Goal: Task Accomplishment & Management: Manage account settings

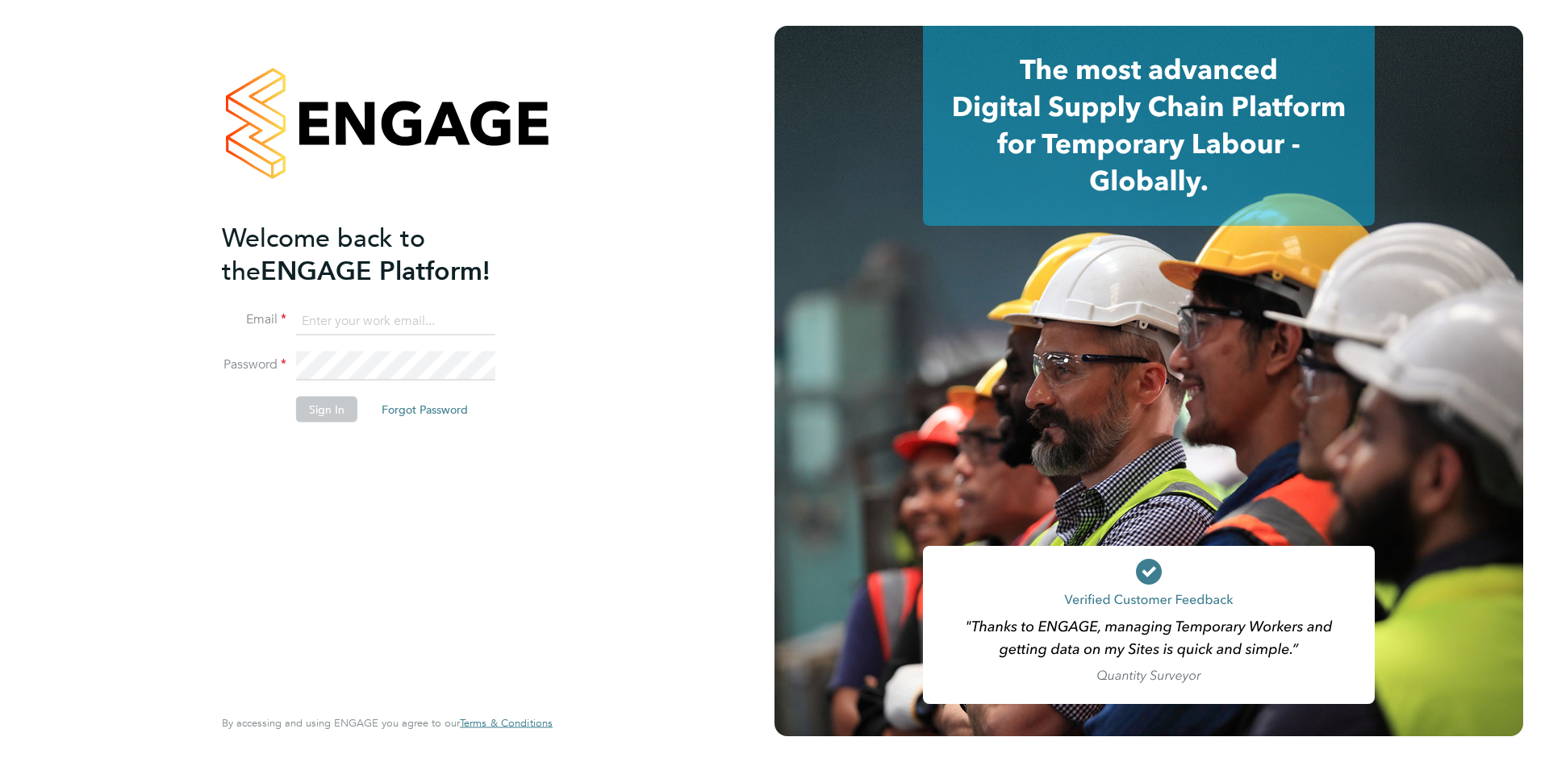
type input "alexandria.williams@elan-homes.co.uk"
click at [327, 415] on button "Sign In" at bounding box center [326, 410] width 61 height 26
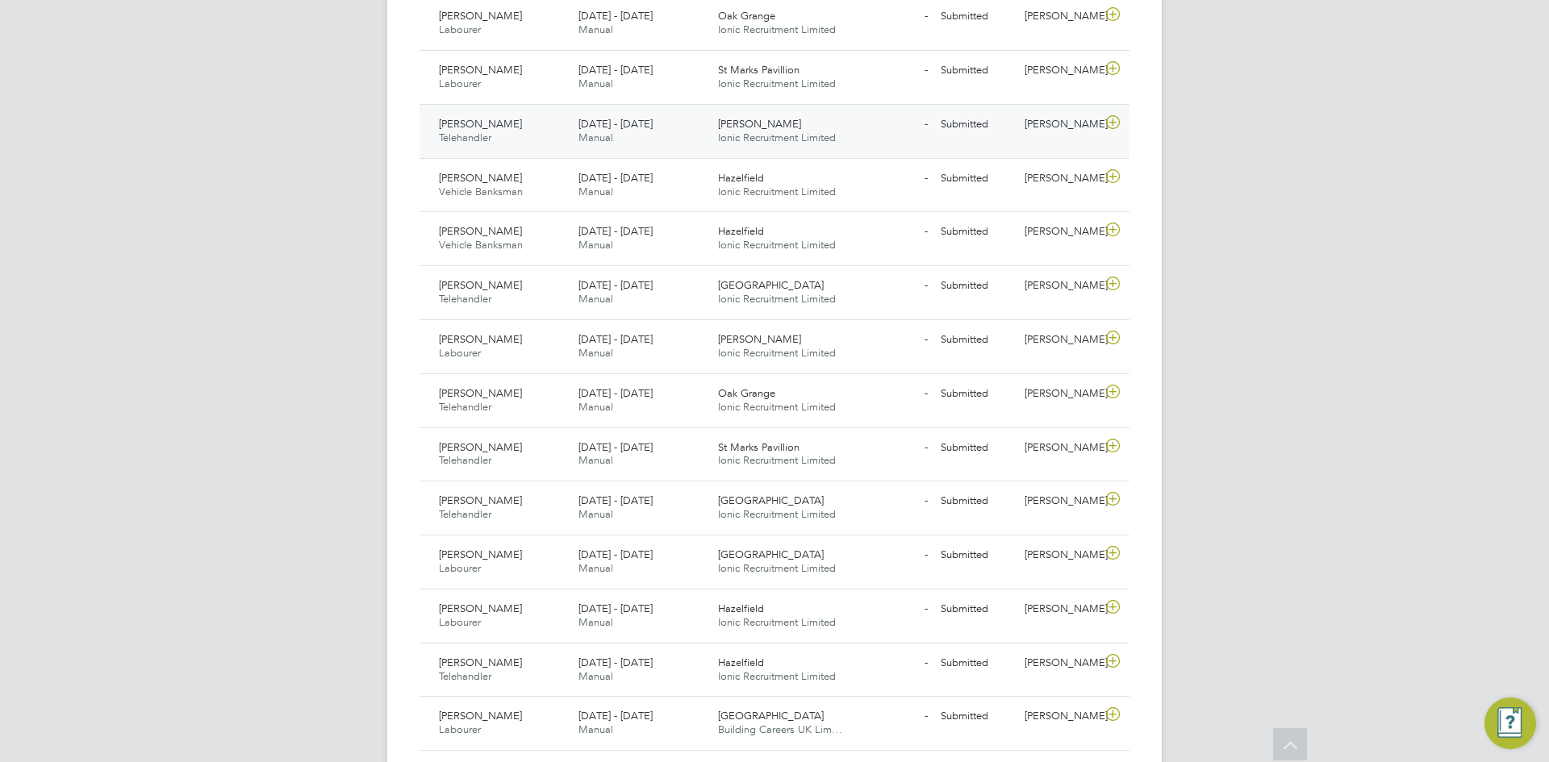
scroll to position [720, 0]
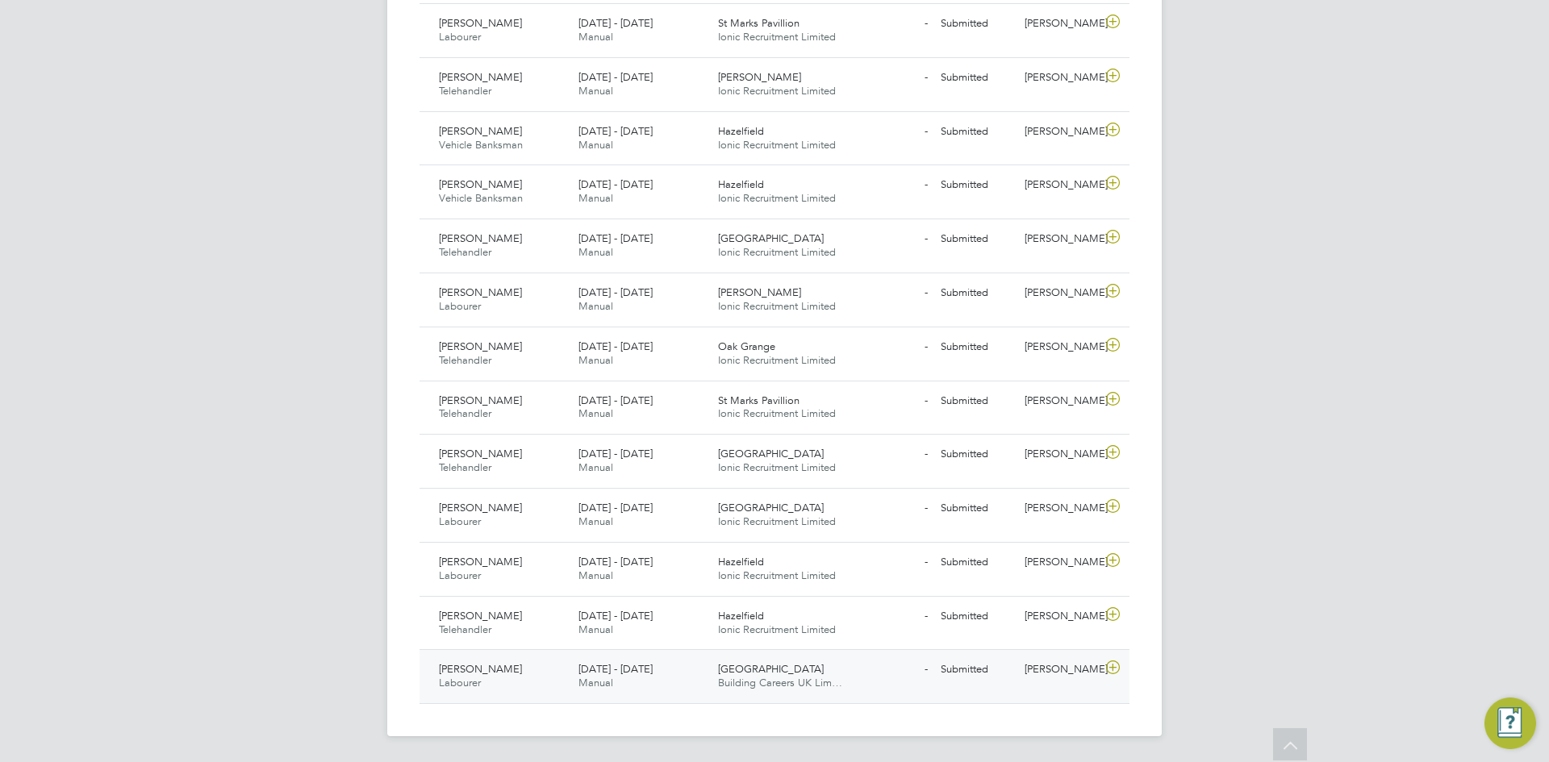
click at [1108, 672] on icon at bounding box center [1113, 667] width 20 height 13
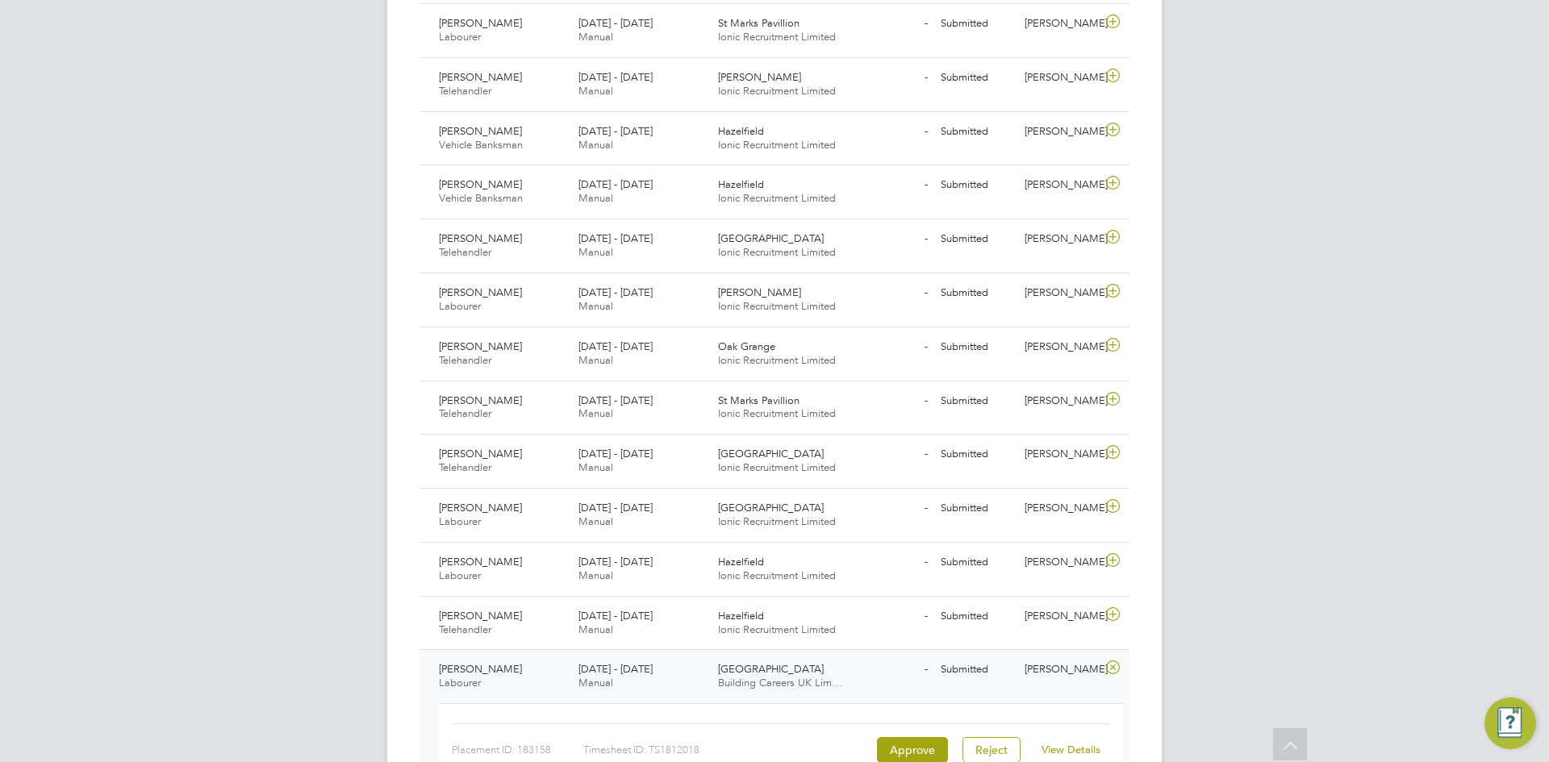
click at [1069, 749] on link "View Details" at bounding box center [1070, 750] width 59 height 14
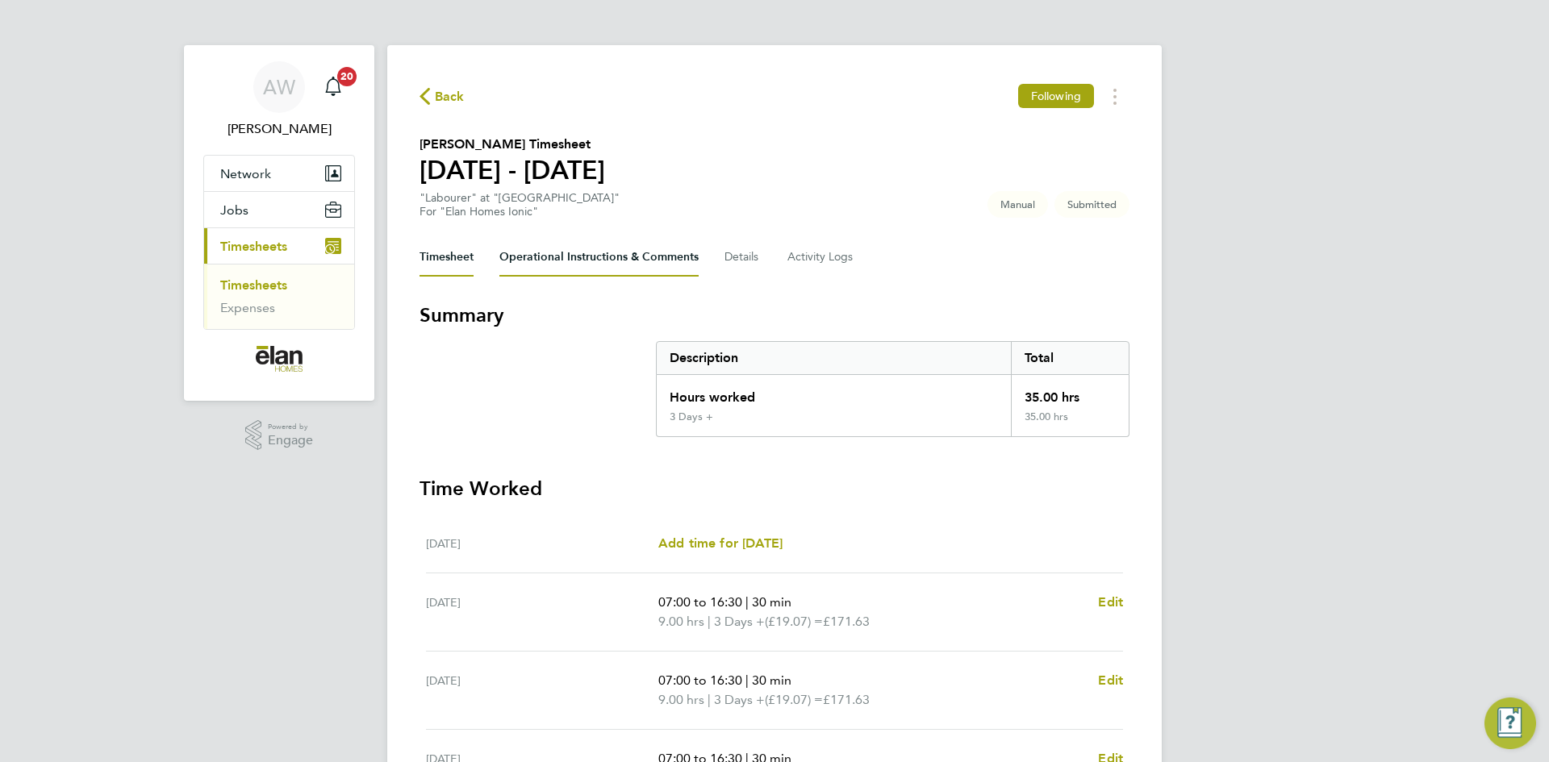
click at [615, 255] on Comments-tab "Operational Instructions & Comments" at bounding box center [598, 257] width 199 height 39
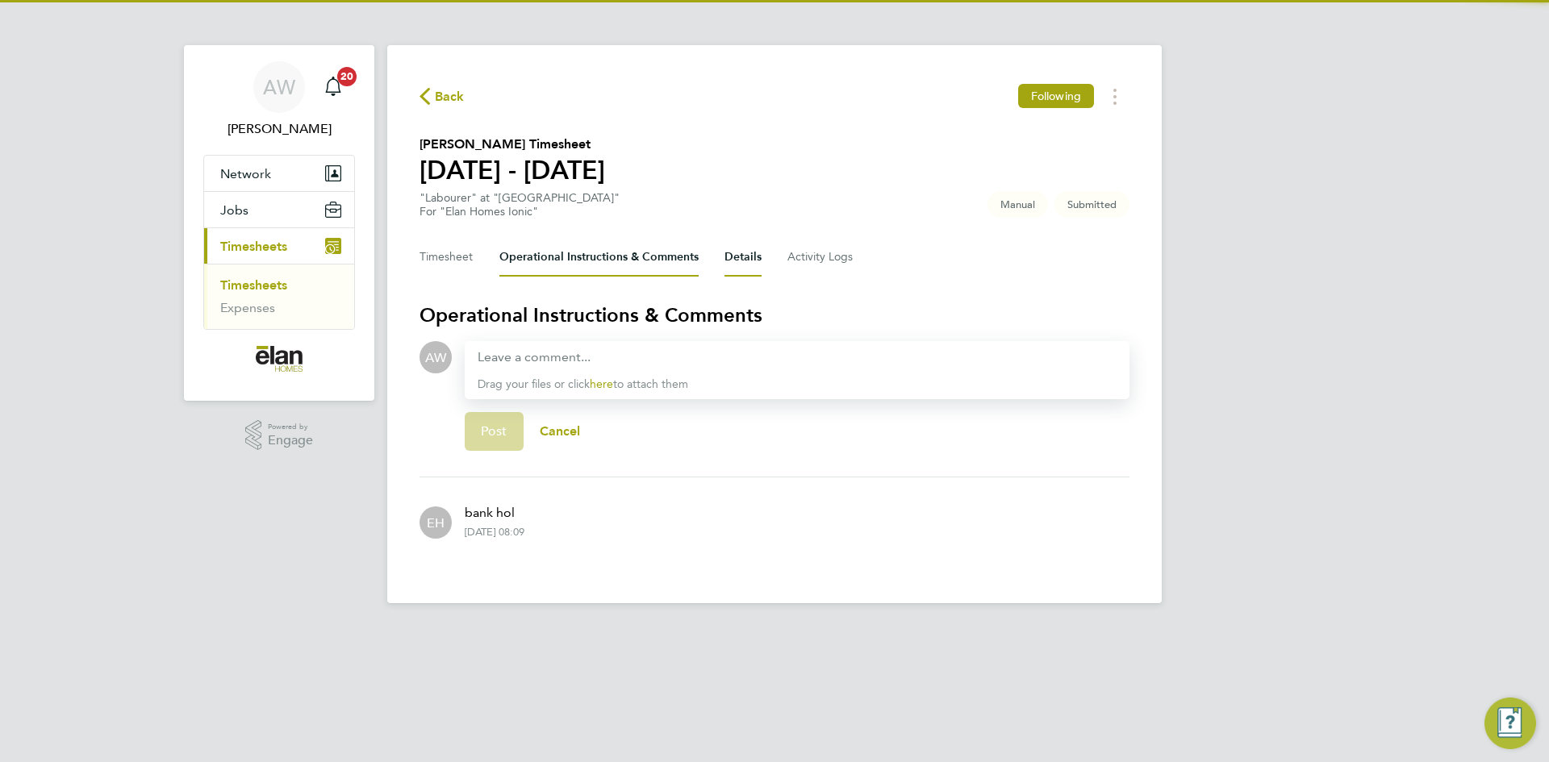
click at [744, 262] on button "Details" at bounding box center [742, 257] width 37 height 39
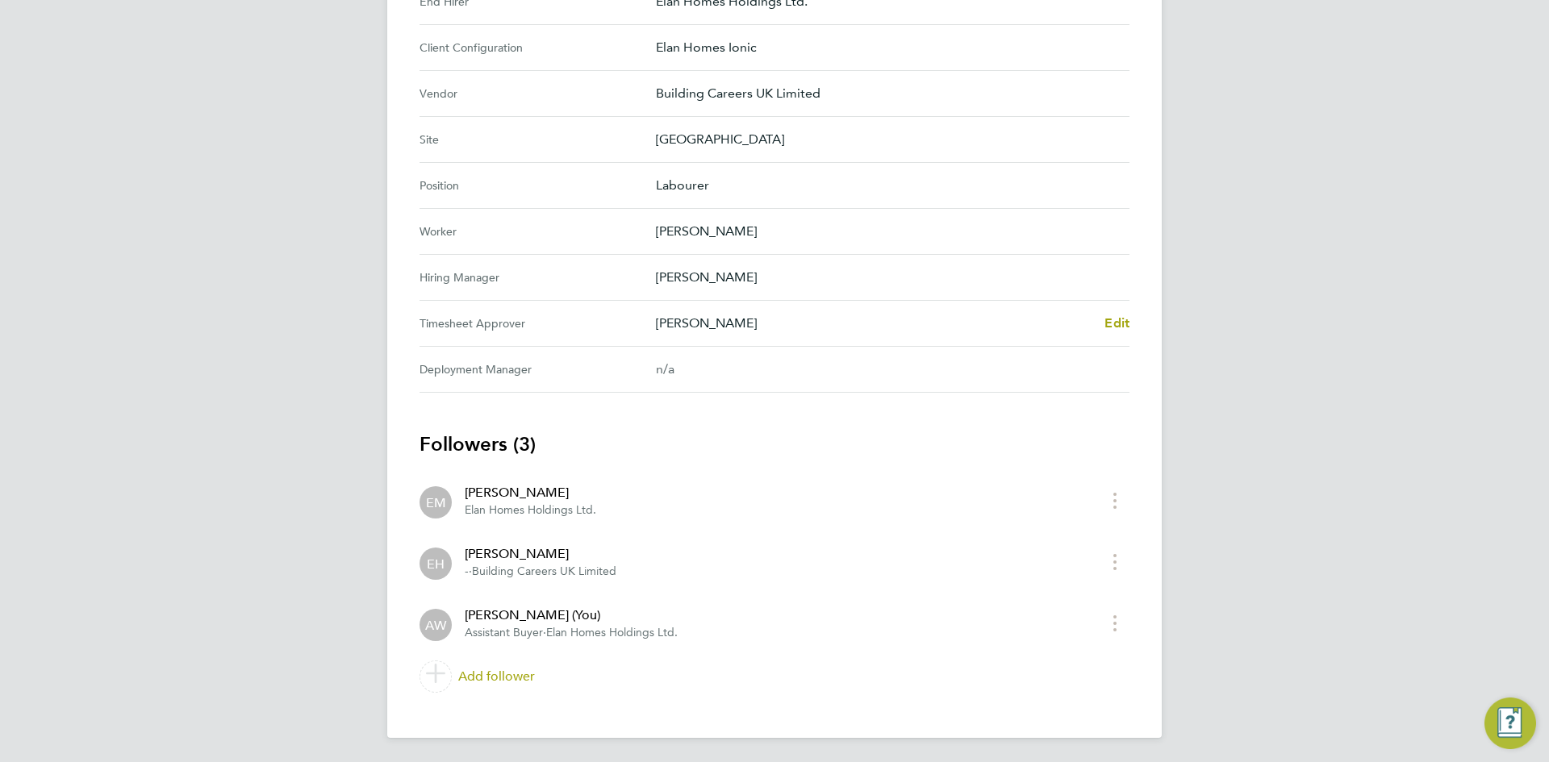
scroll to position [533, 0]
click at [433, 671] on icon at bounding box center [436, 673] width 22 height 18
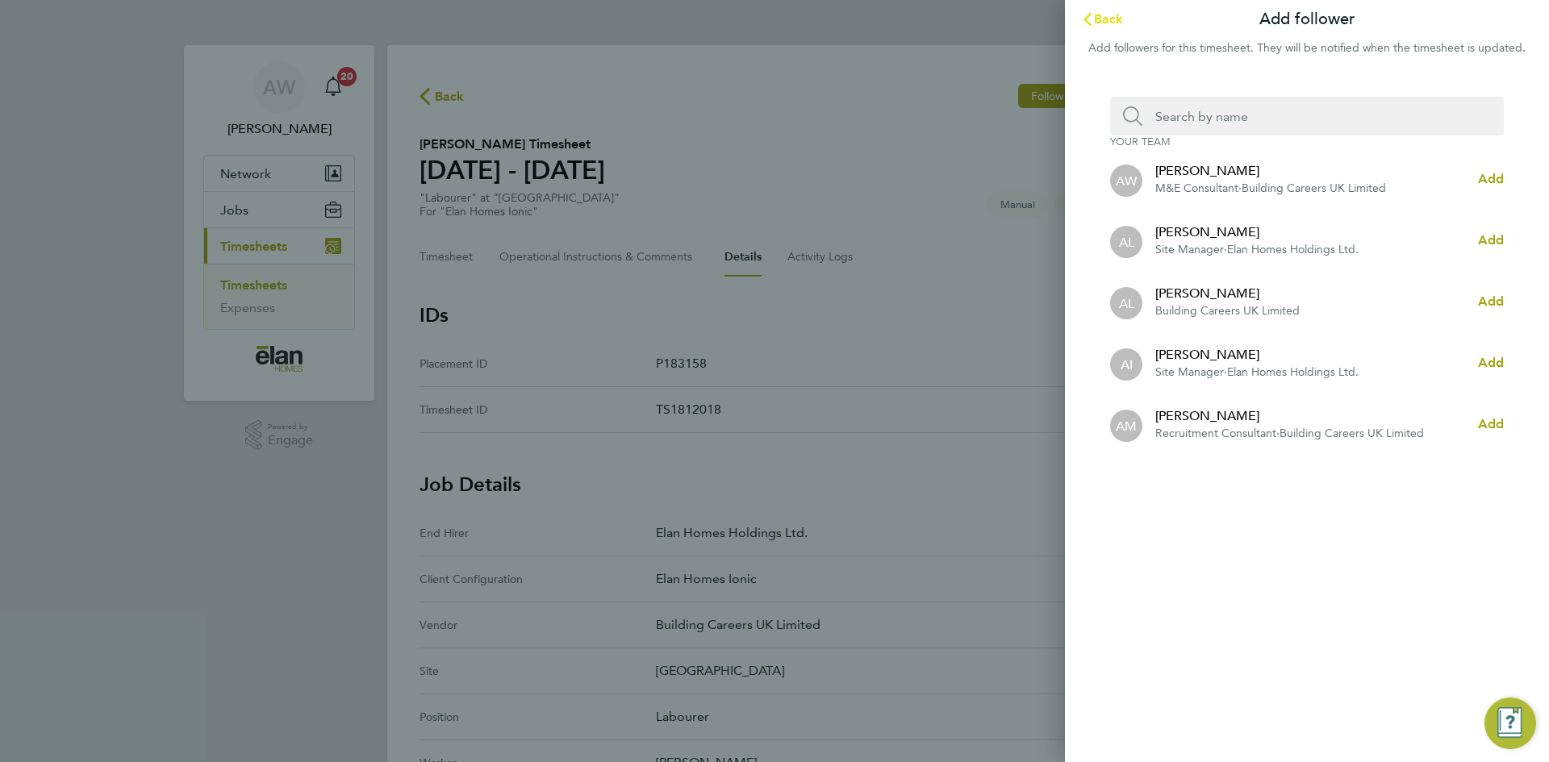
click at [1093, 23] on icon "button" at bounding box center [1087, 19] width 13 height 13
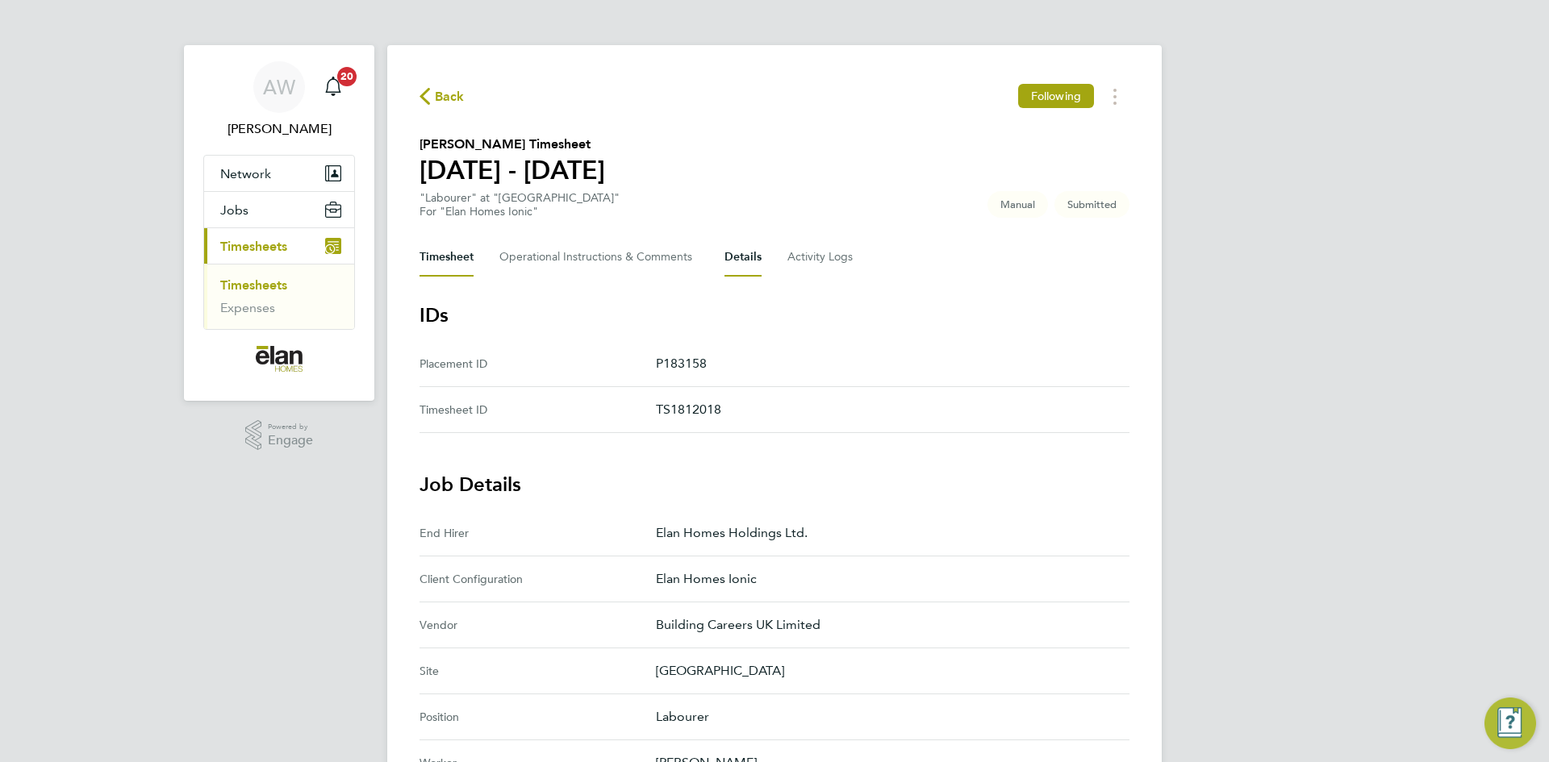
click at [471, 261] on button "Timesheet" at bounding box center [446, 257] width 54 height 39
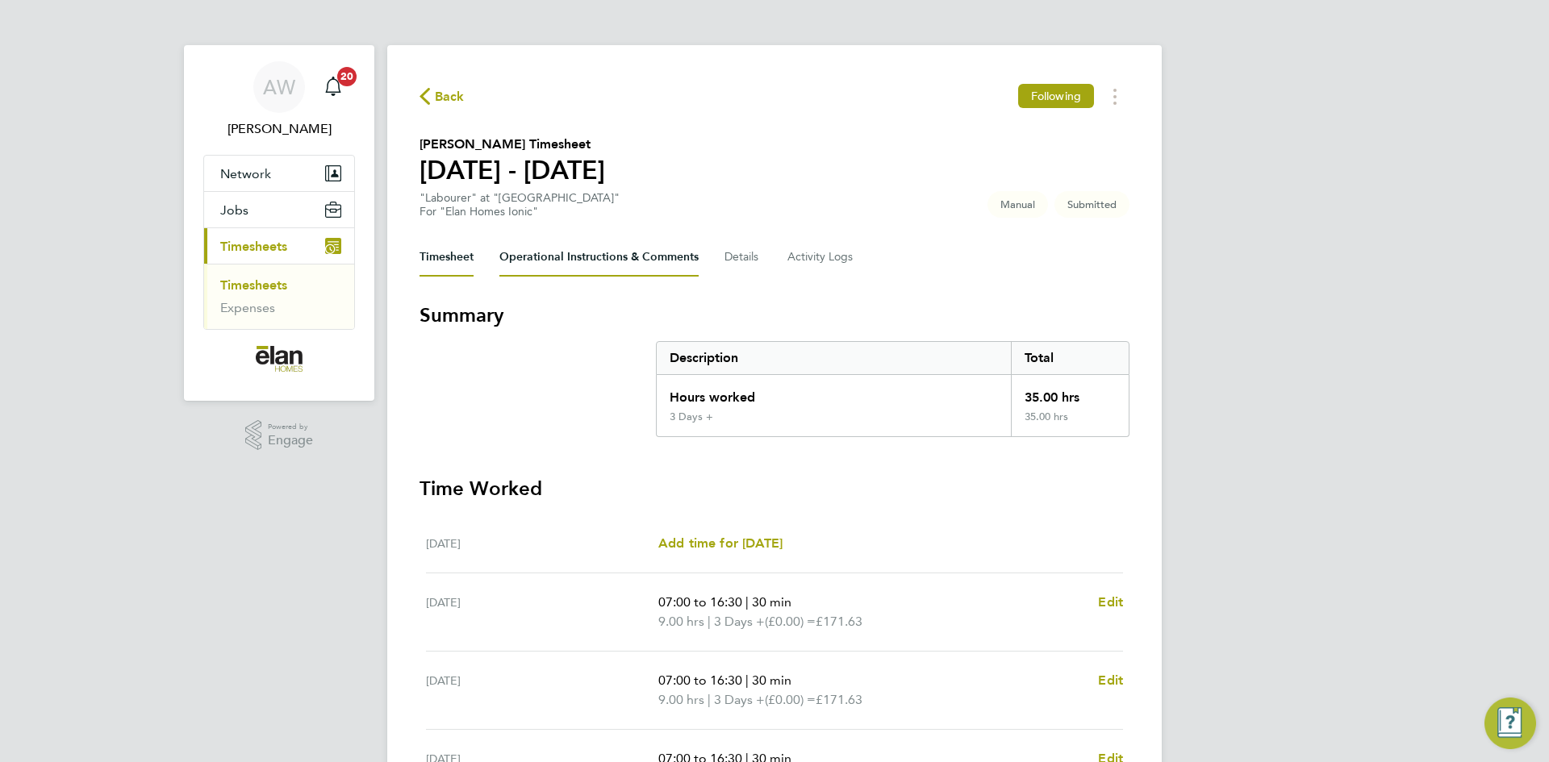
click at [540, 262] on Comments-tab "Operational Instructions & Comments" at bounding box center [598, 257] width 199 height 39
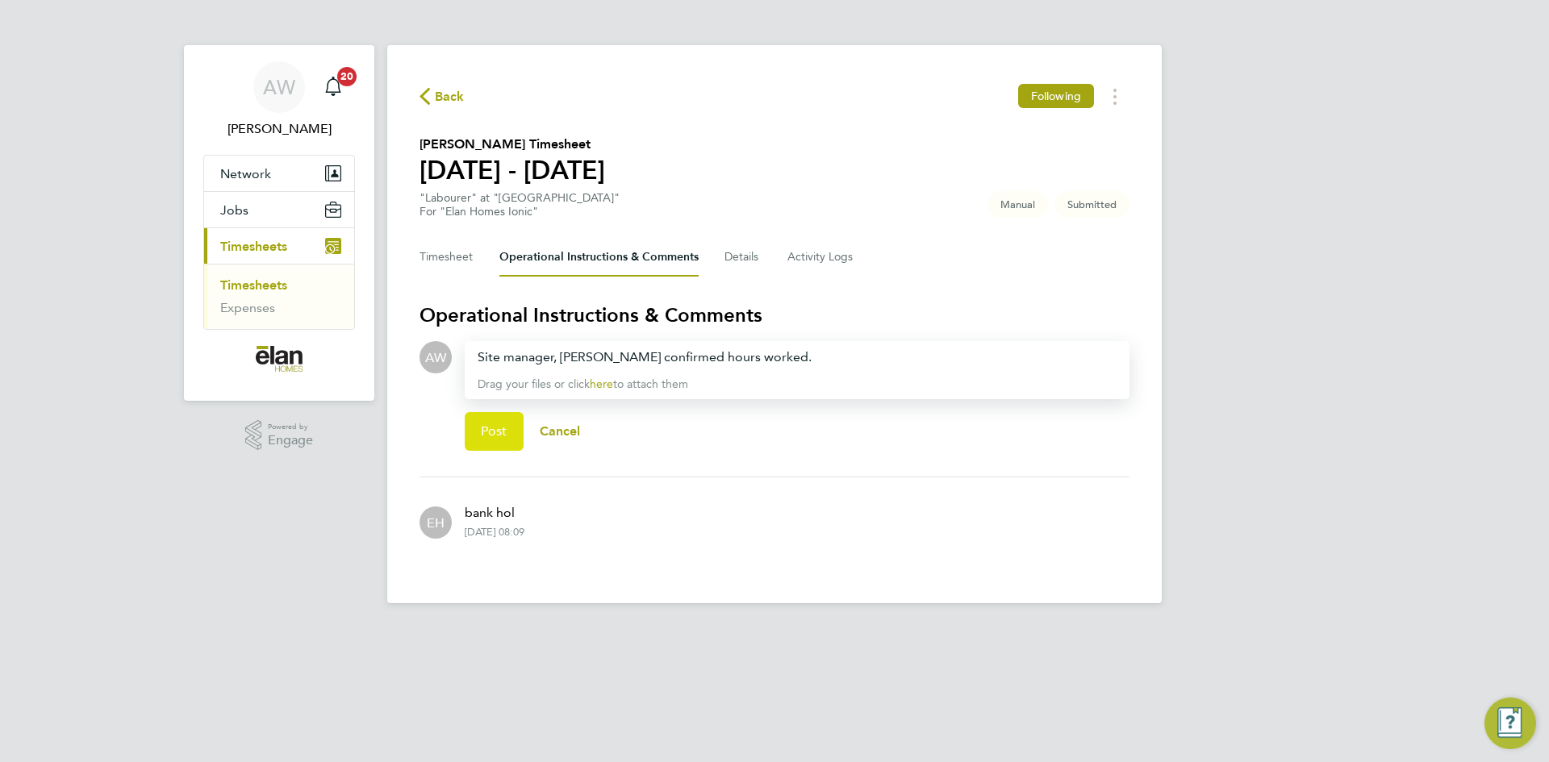
click at [502, 436] on span "Post" at bounding box center [494, 431] width 27 height 16
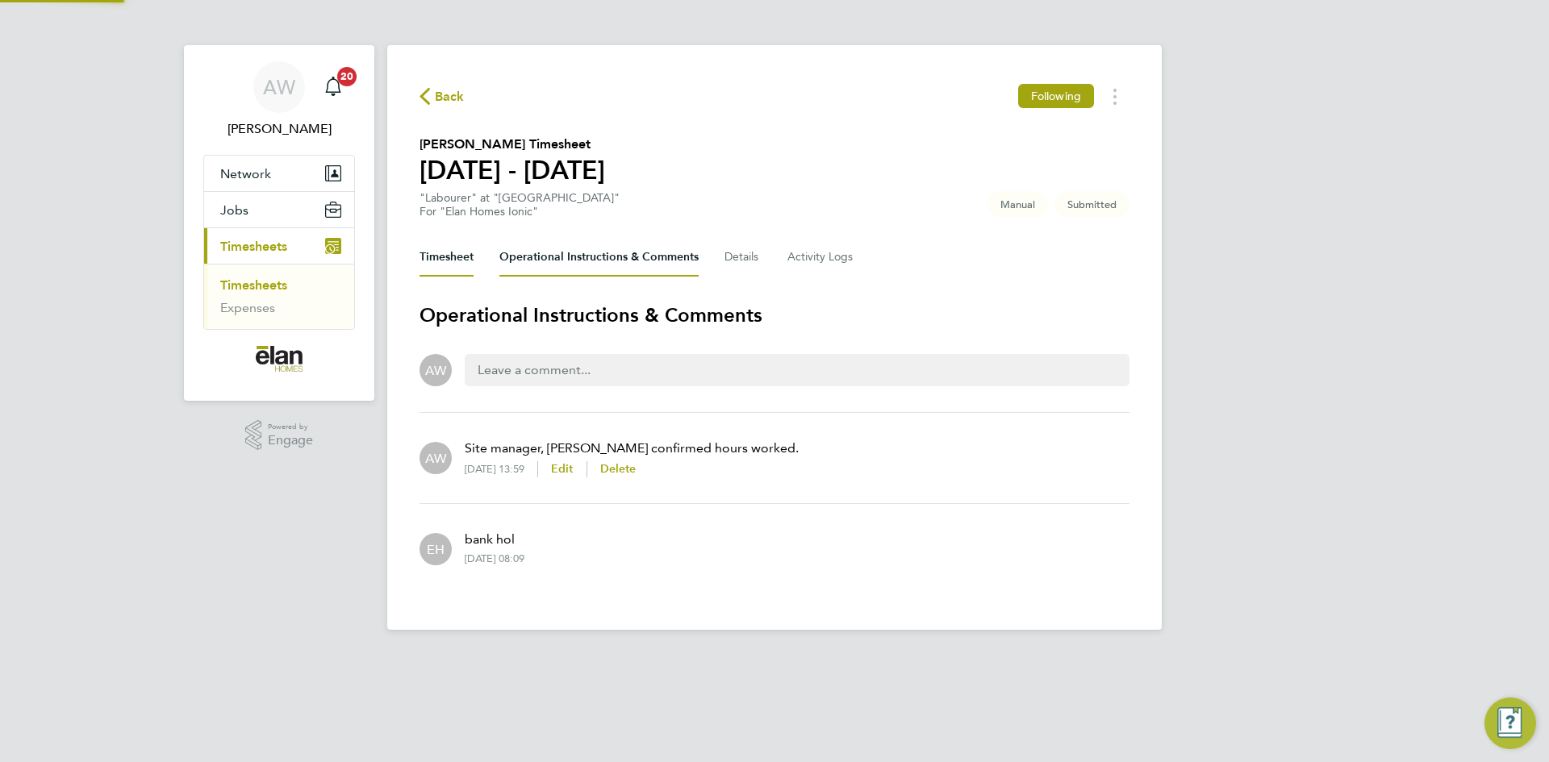
click at [431, 256] on button "Timesheet" at bounding box center [446, 257] width 54 height 39
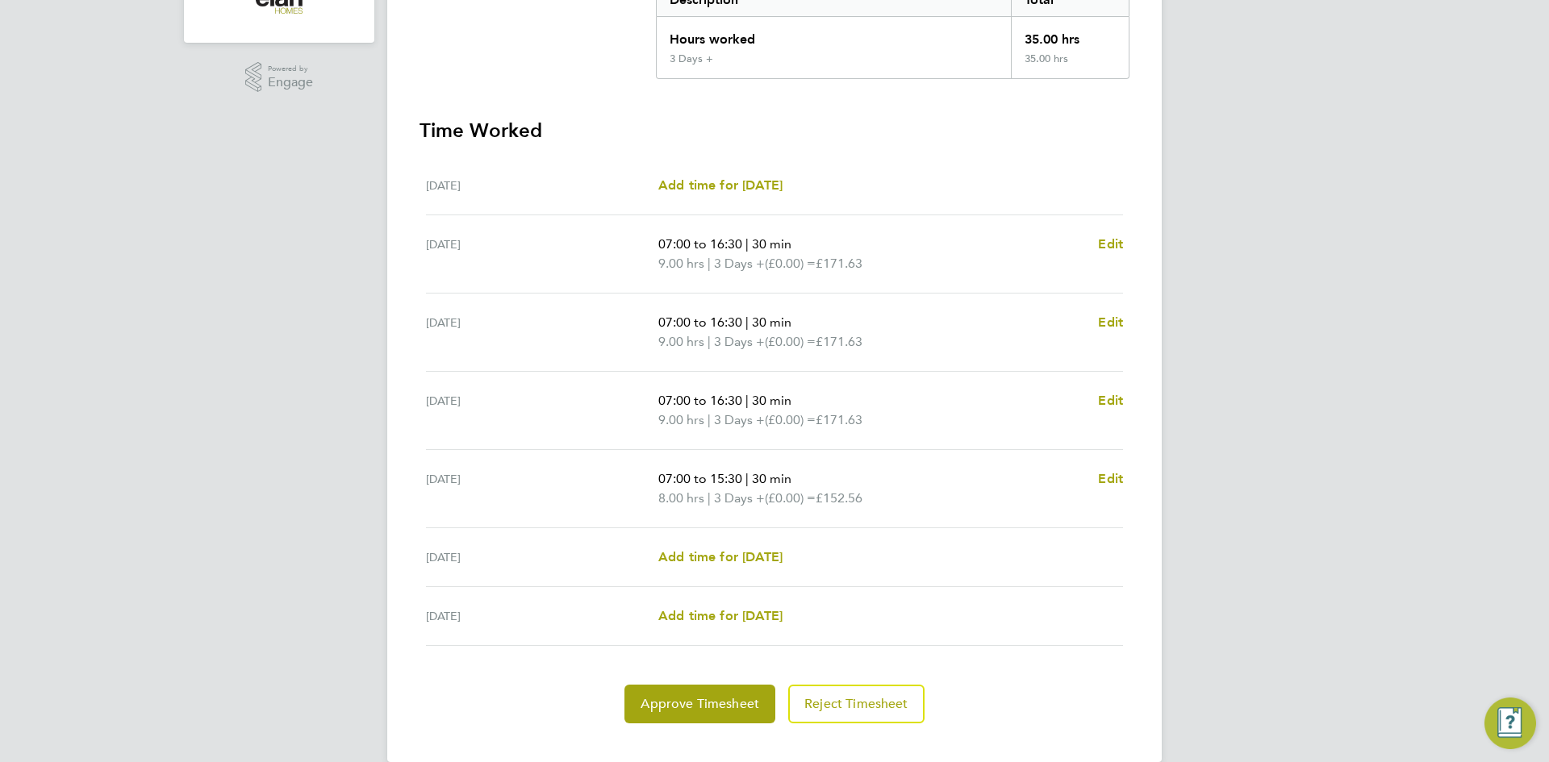
scroll to position [384, 0]
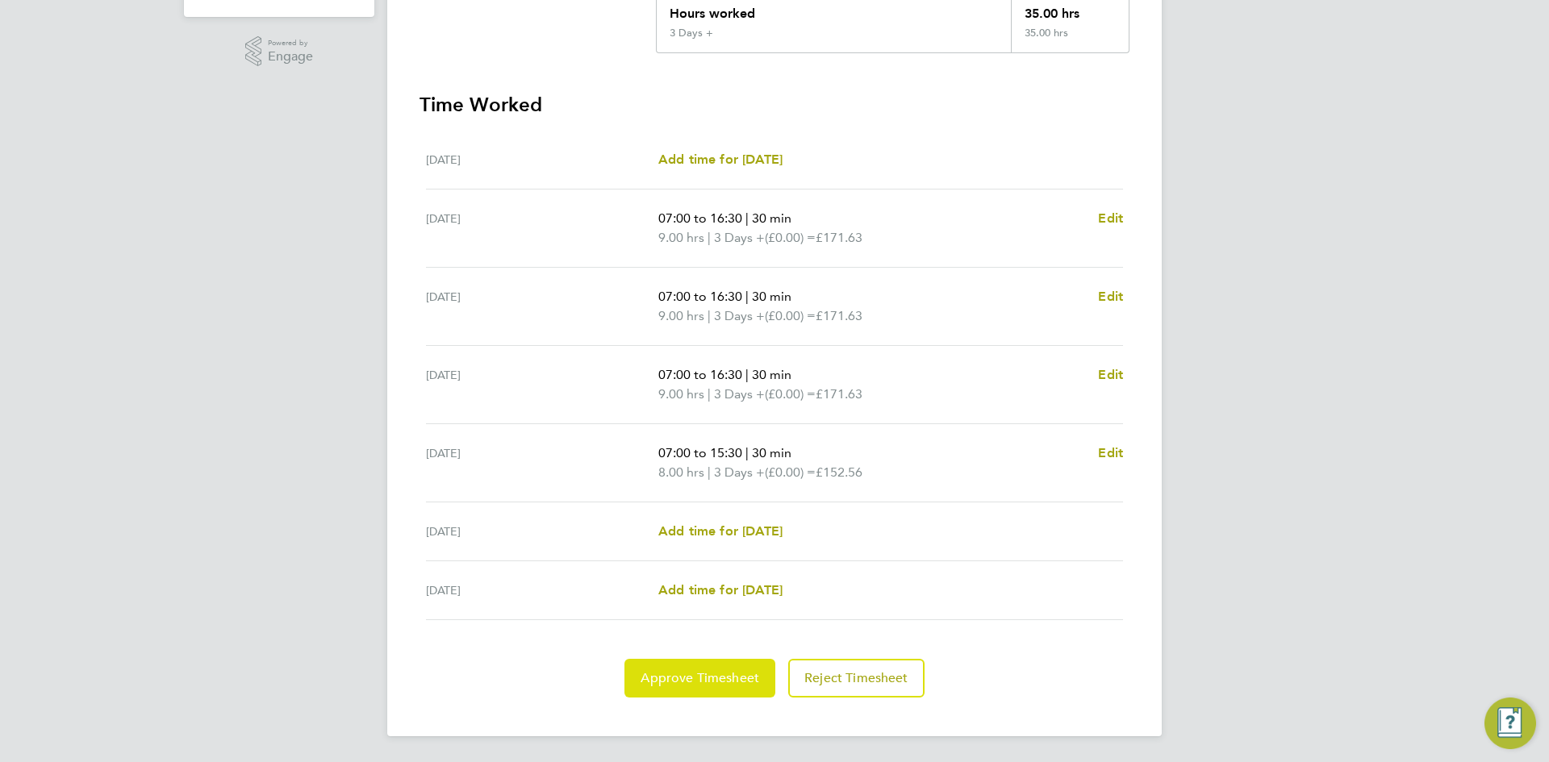
click at [743, 683] on span "Approve Timesheet" at bounding box center [699, 678] width 119 height 16
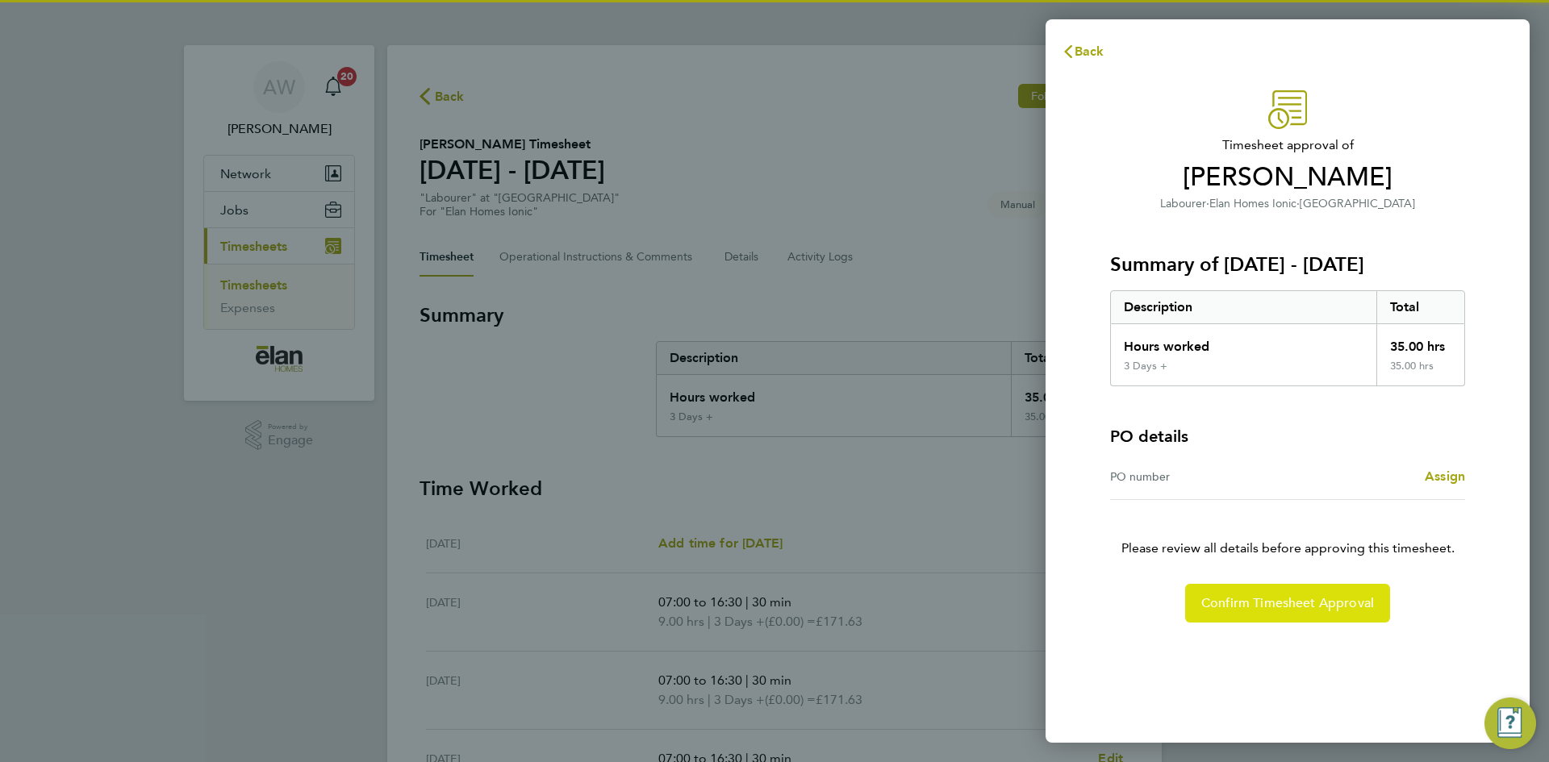
click at [1286, 607] on span "Confirm Timesheet Approval" at bounding box center [1287, 603] width 173 height 16
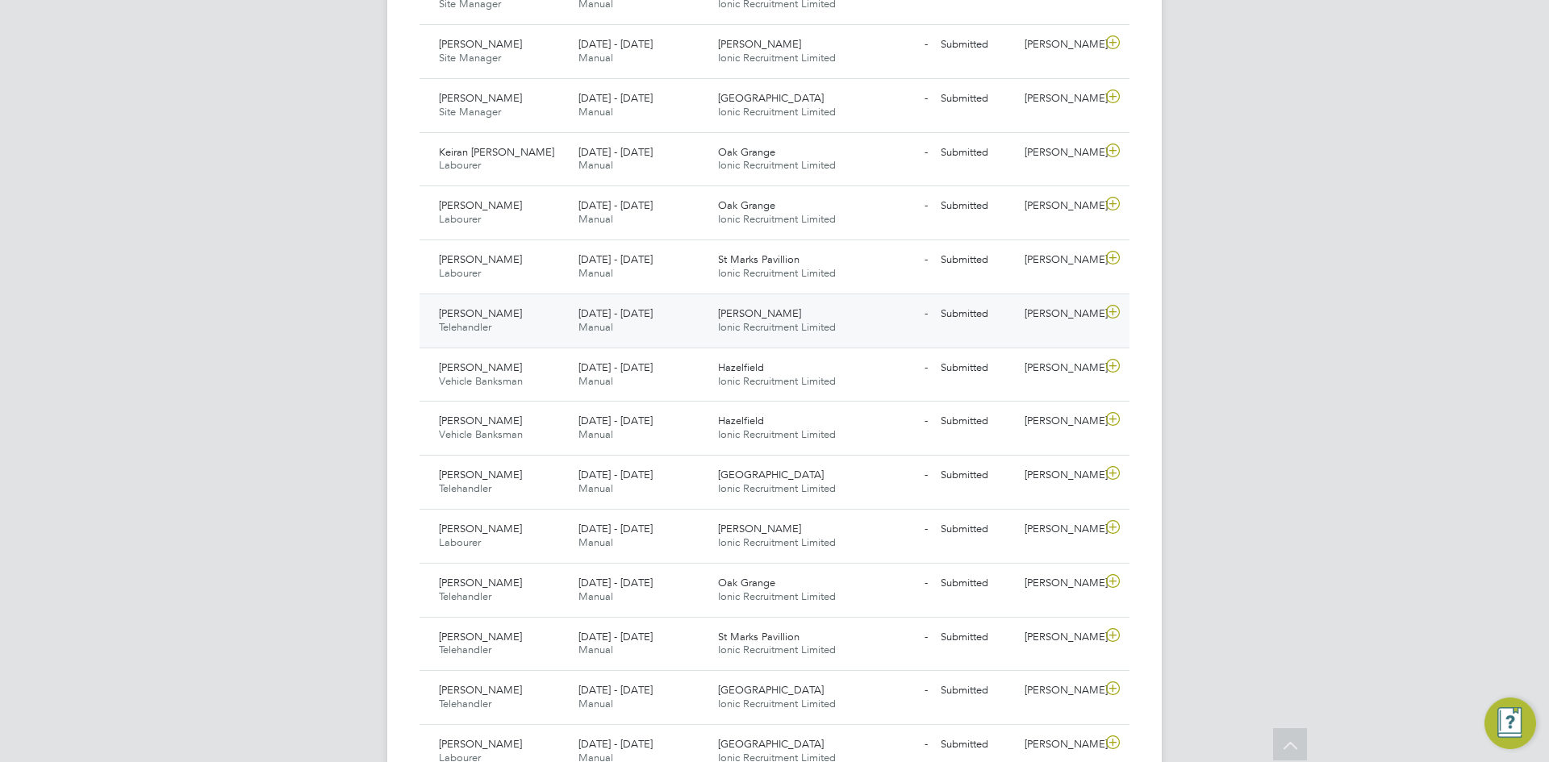
click at [1107, 309] on icon at bounding box center [1113, 312] width 20 height 13
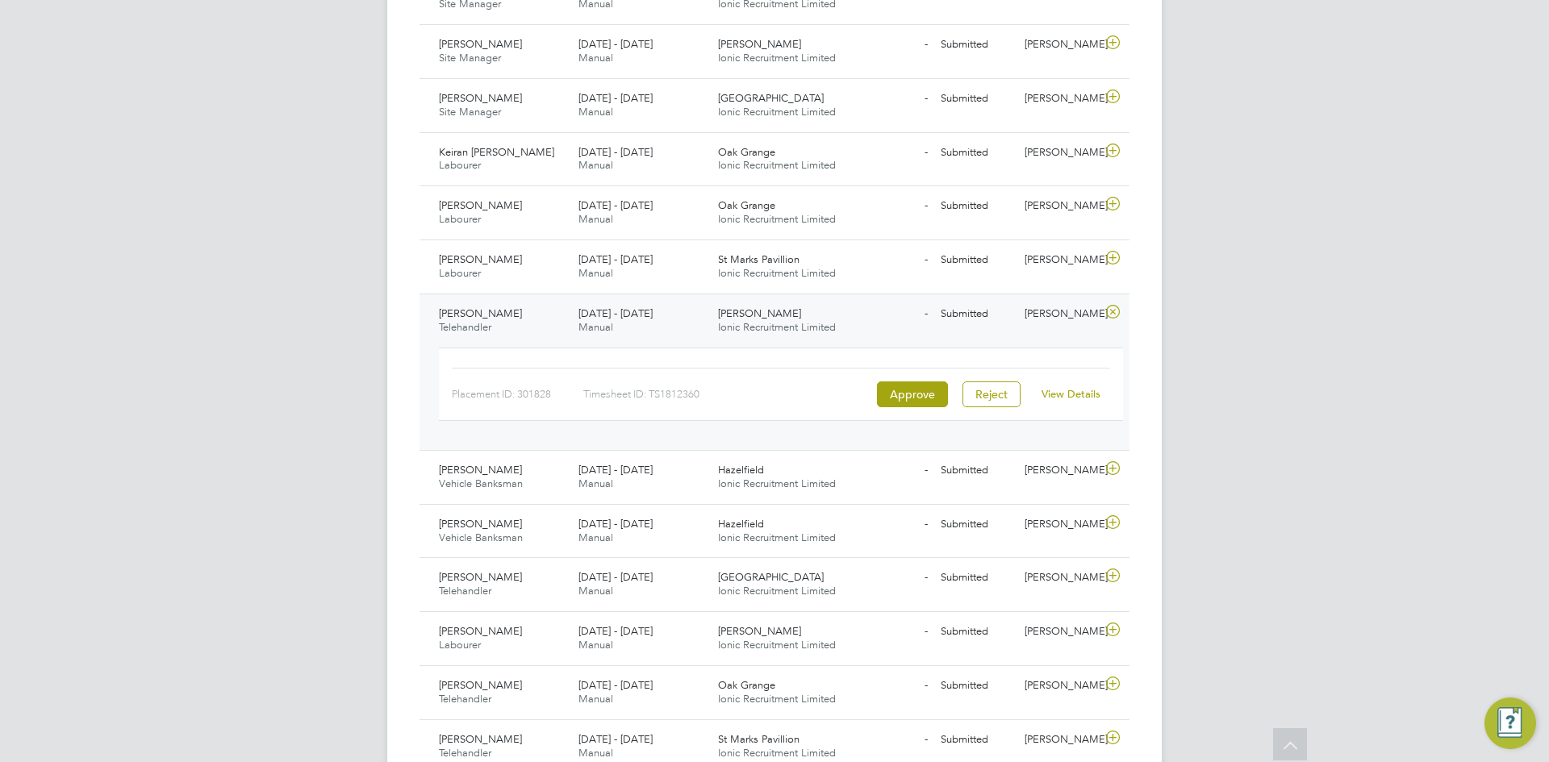
click at [1077, 398] on link "View Details" at bounding box center [1070, 394] width 59 height 14
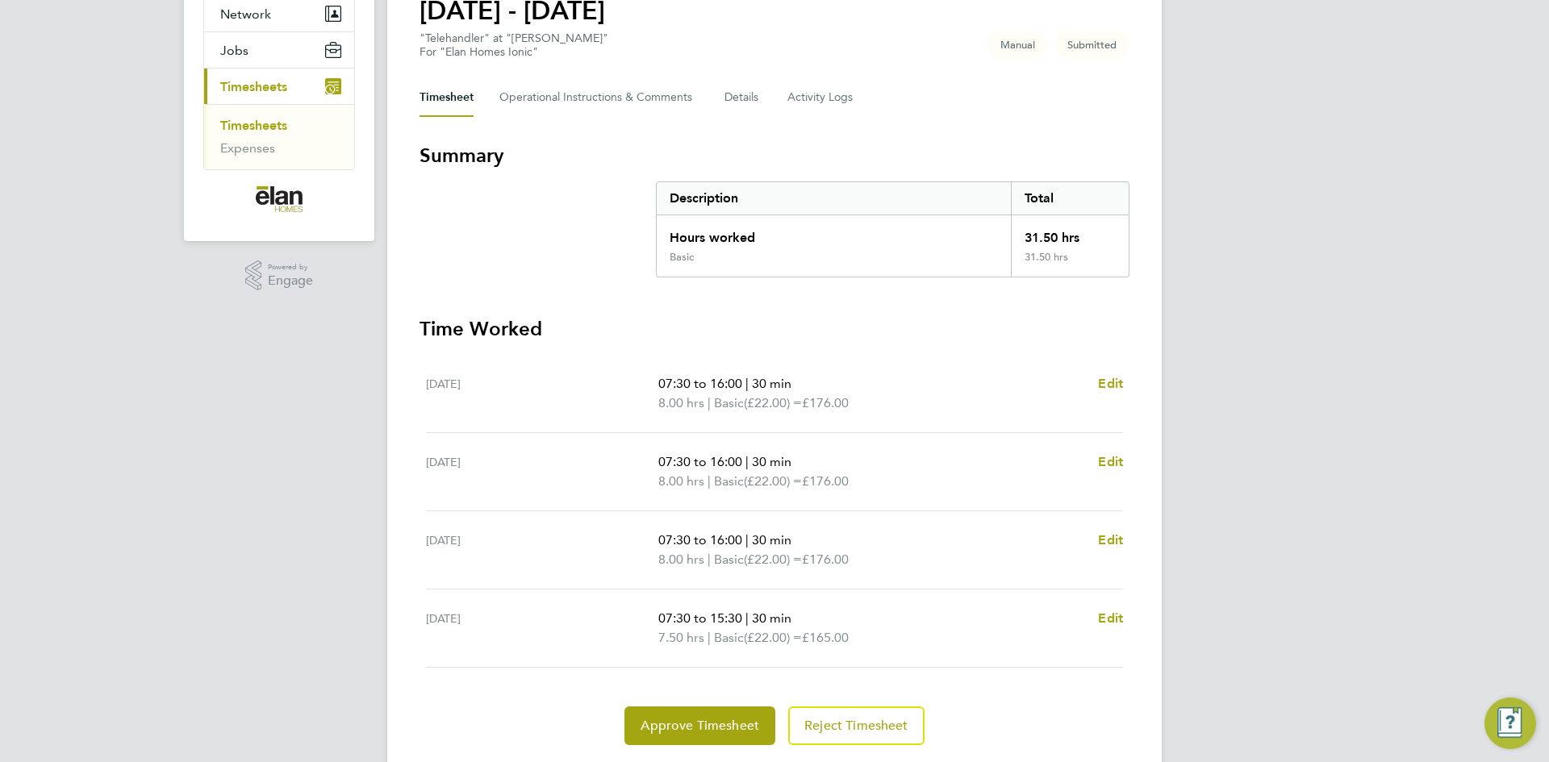
scroll to position [161, 0]
click at [1115, 382] on span "Edit" at bounding box center [1110, 381] width 25 height 15
select select "30"
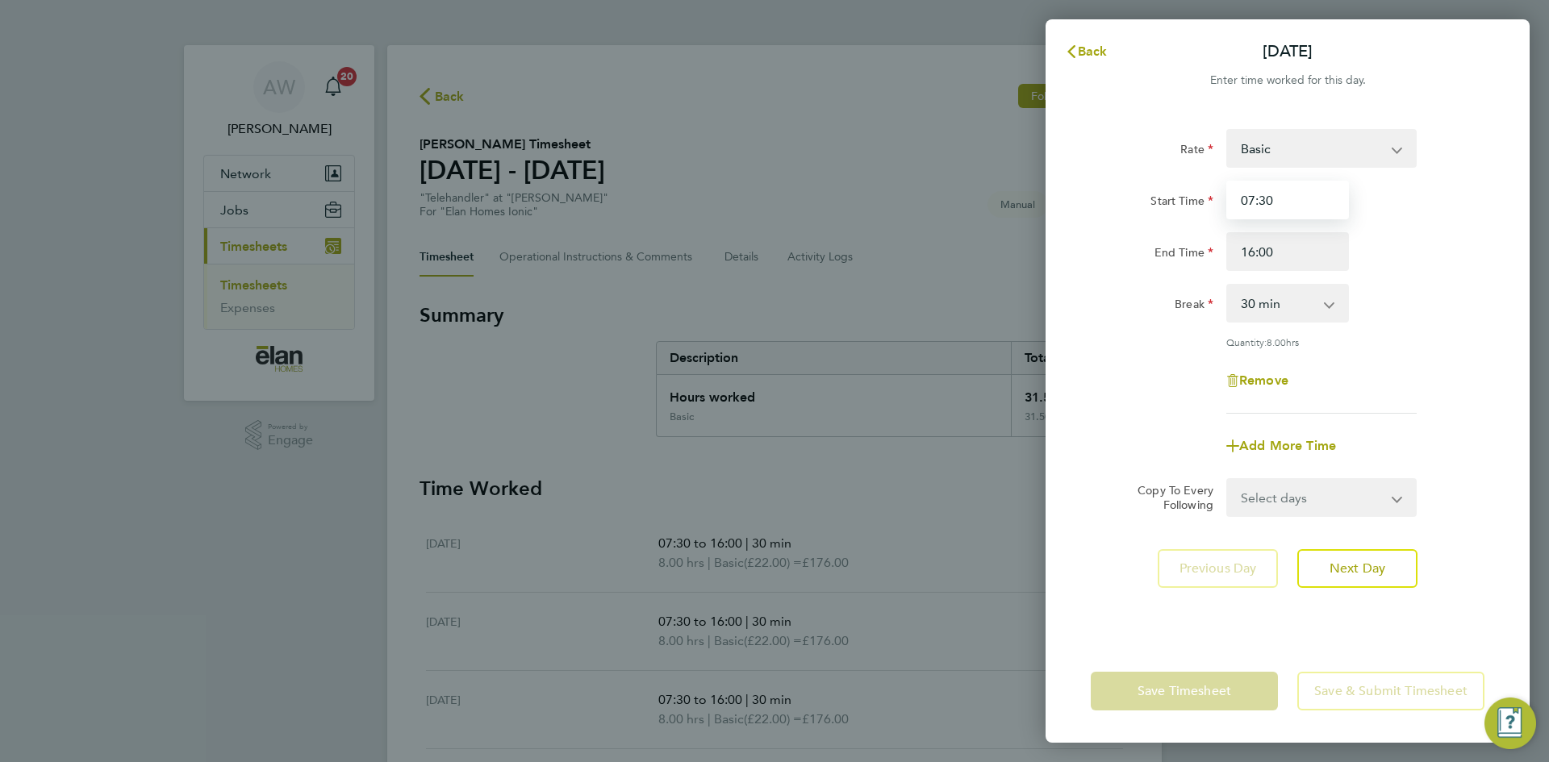
drag, startPoint x: 1319, startPoint y: 195, endPoint x: 1176, endPoint y: 196, distance: 142.8
click at [1180, 194] on div "Start Time 07:30" at bounding box center [1287, 200] width 407 height 39
type input "08:00"
click at [1299, 256] on input "16:00" at bounding box center [1287, 251] width 123 height 39
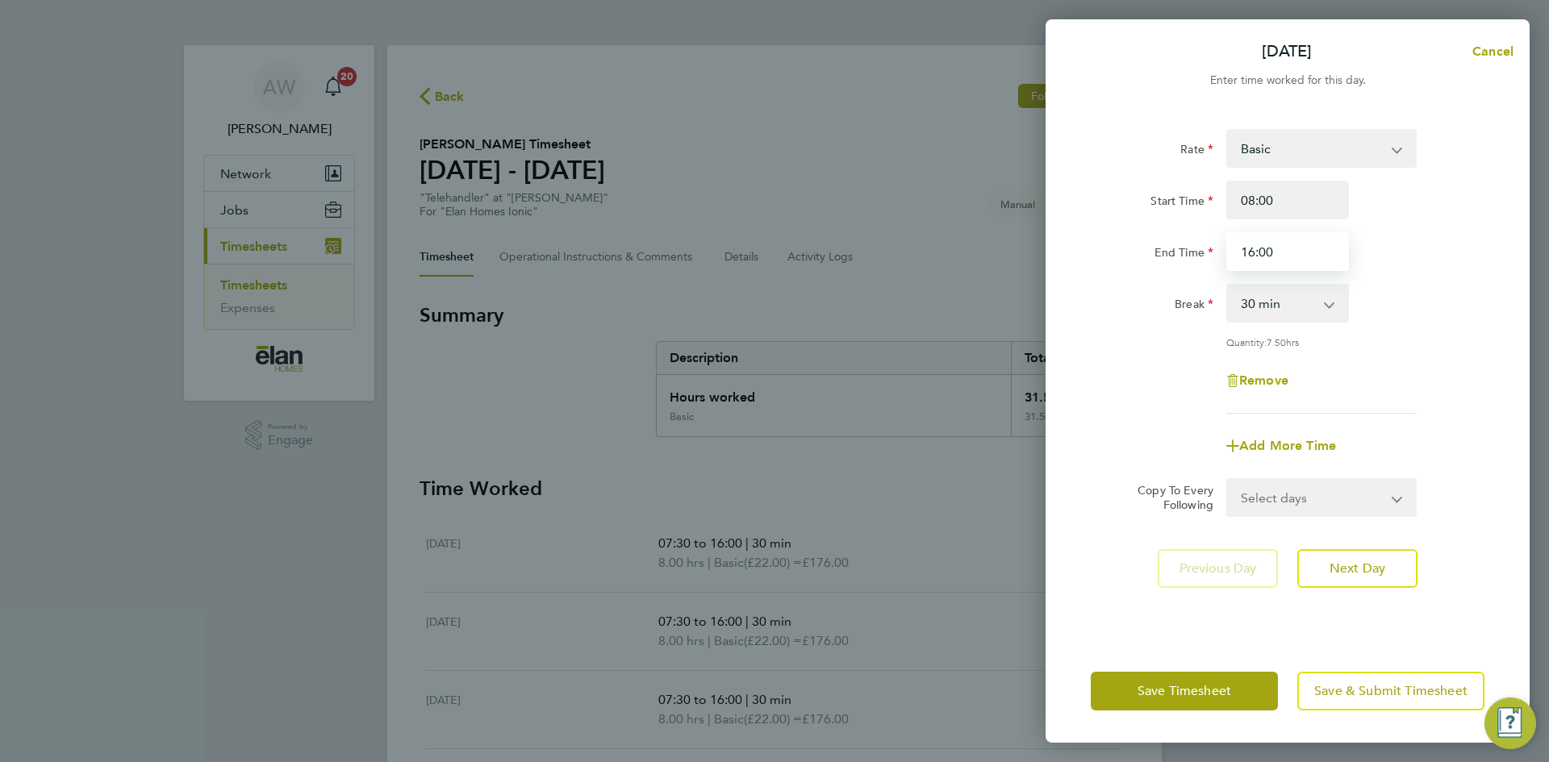
click at [1299, 256] on input "16:00" at bounding box center [1287, 251] width 123 height 39
type input "16:30"
click at [1361, 565] on span "Next Day" at bounding box center [1357, 569] width 56 height 16
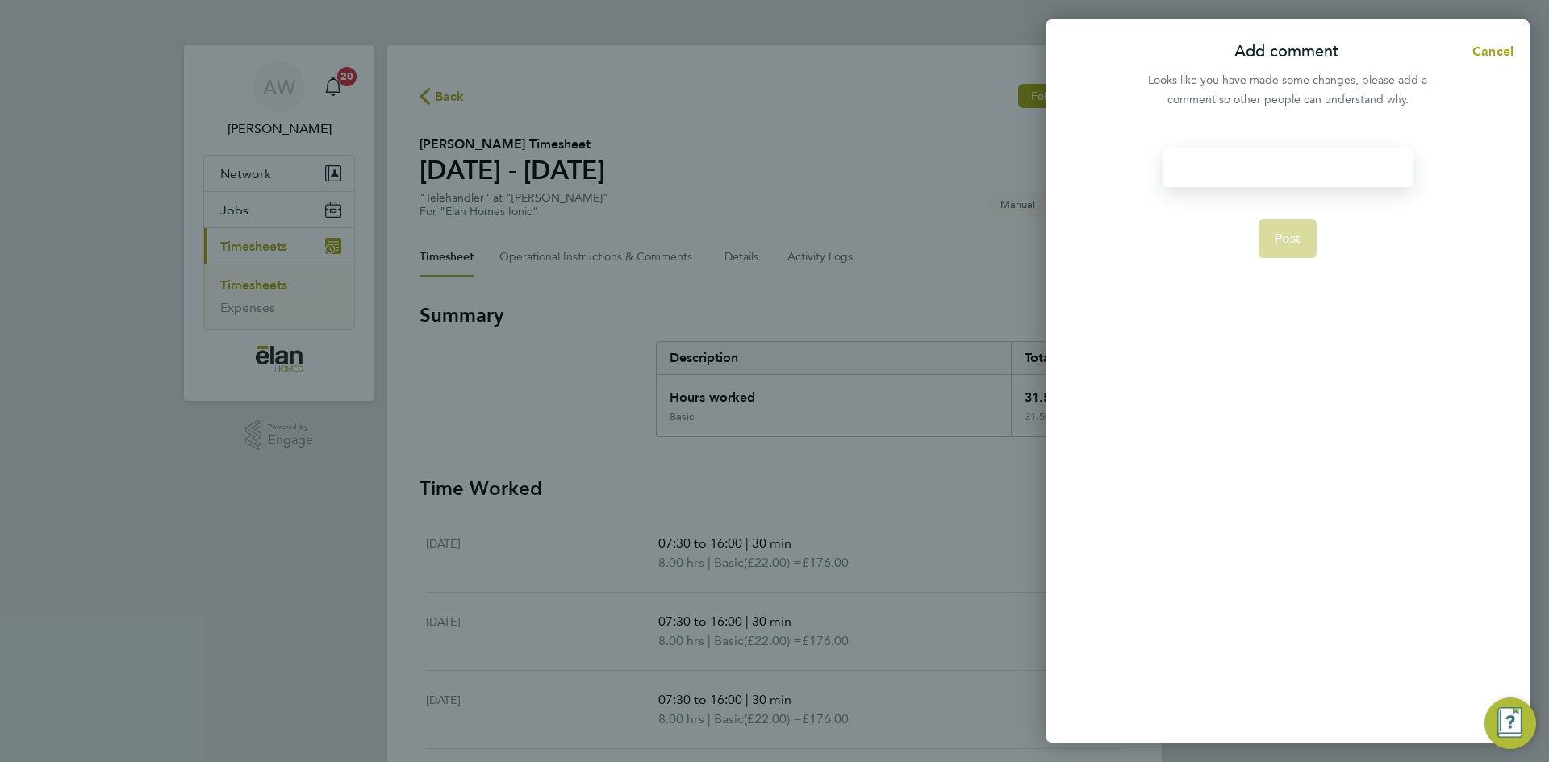
click at [1263, 169] on div at bounding box center [1286, 167] width 249 height 39
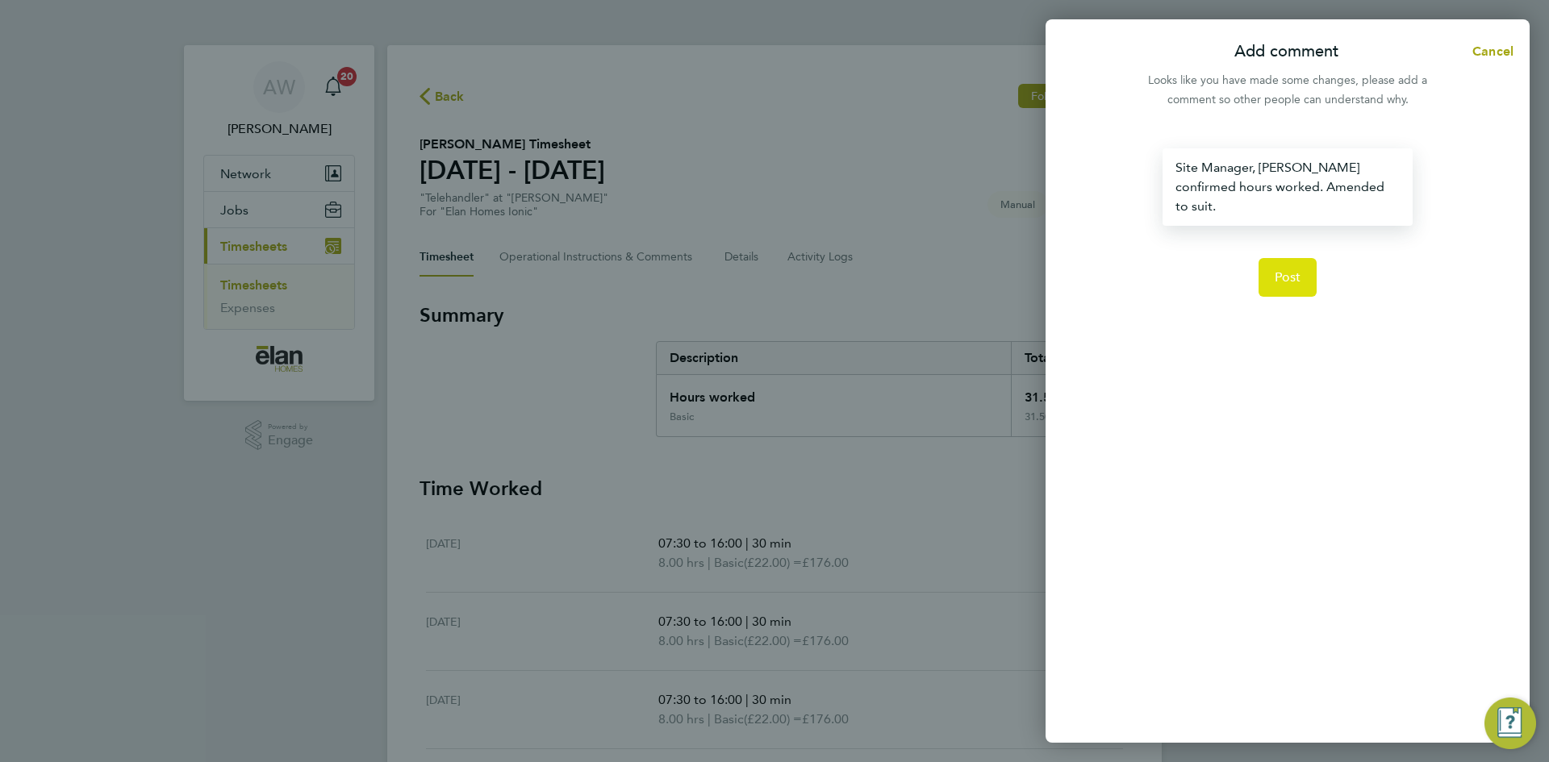
click at [1288, 272] on button "Post" at bounding box center [1287, 277] width 59 height 39
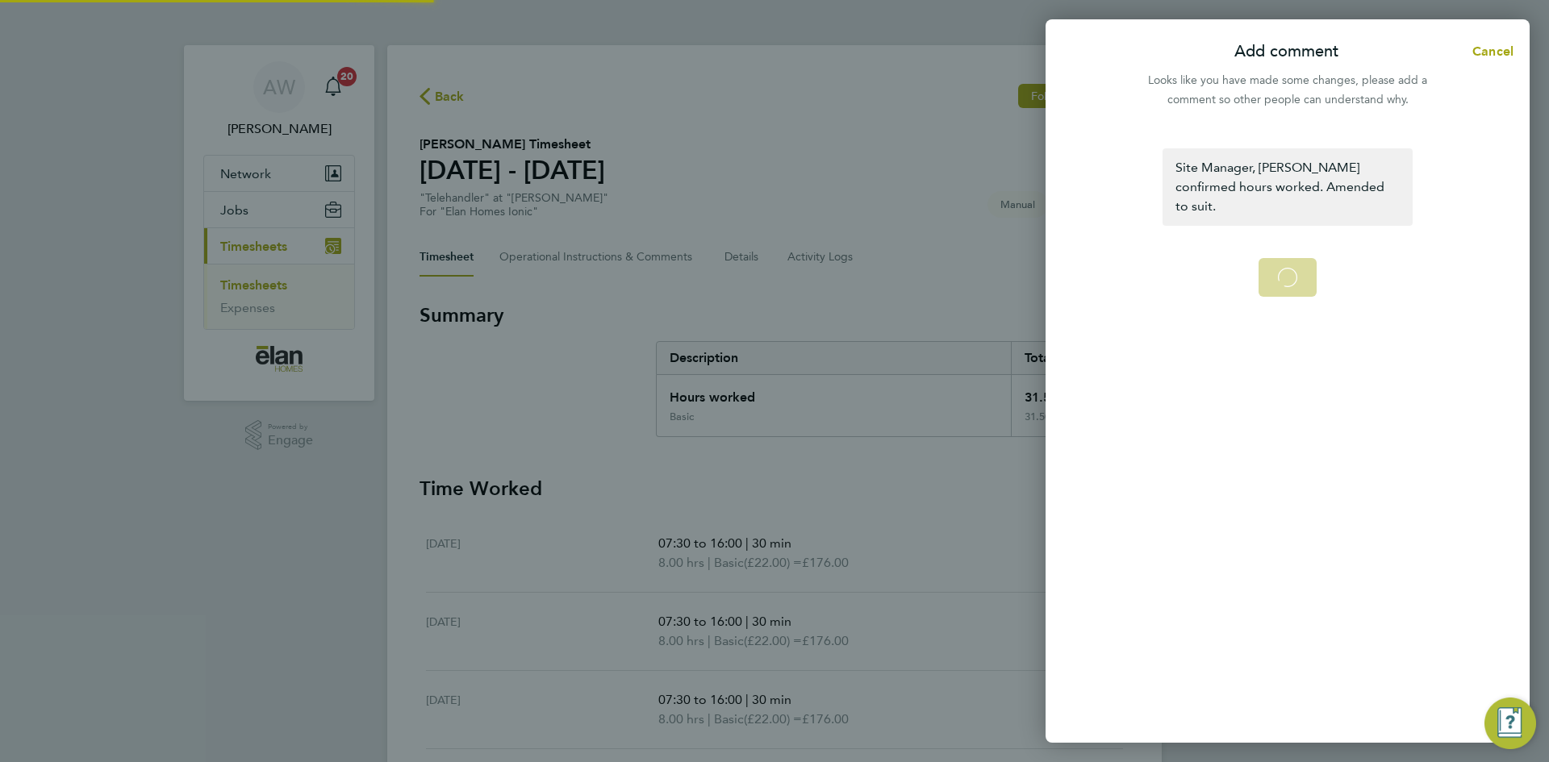
select select "30"
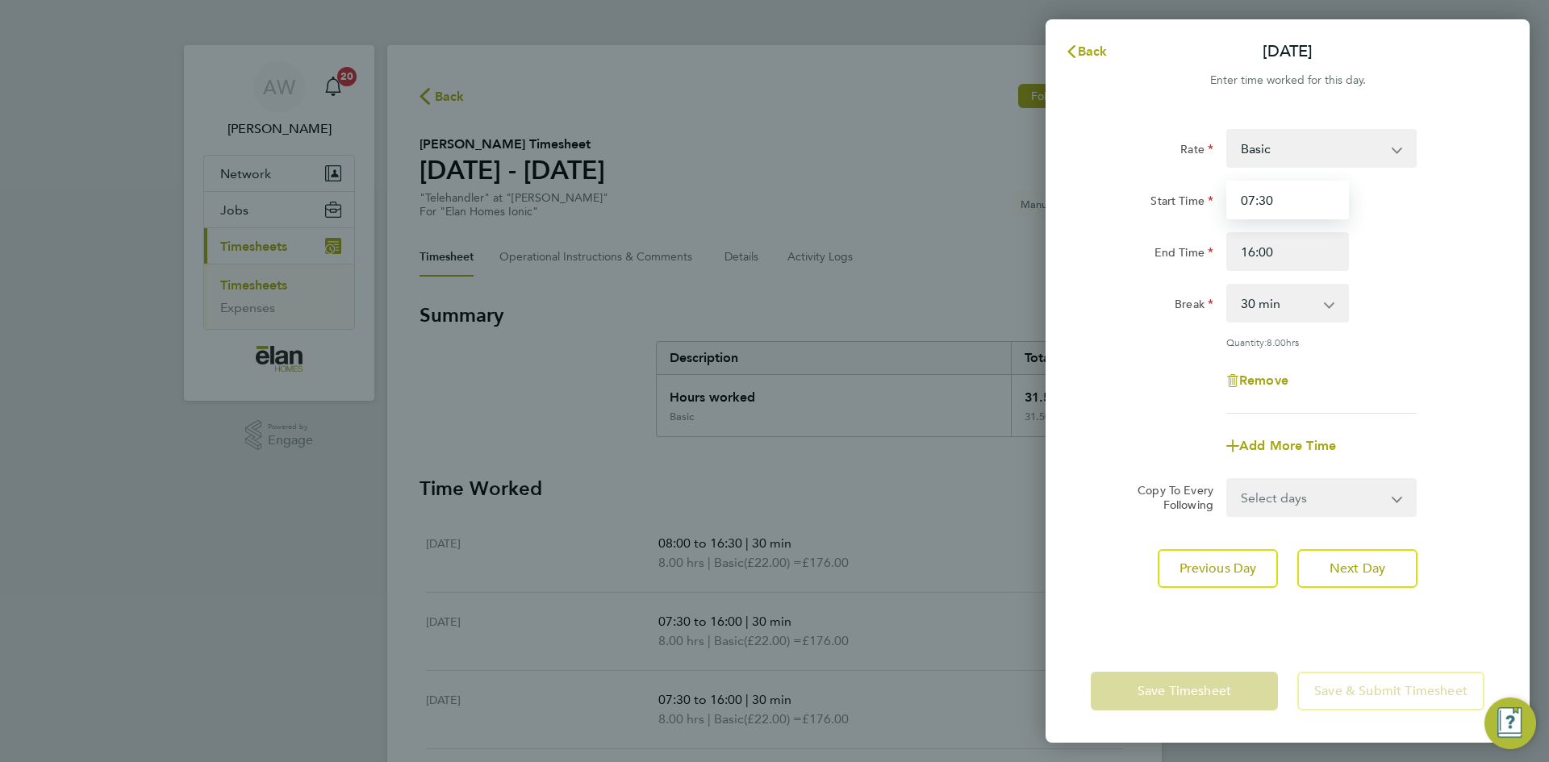
click at [1279, 202] on input "07:30" at bounding box center [1287, 200] width 123 height 39
type input "08:00"
click at [1273, 247] on input "16:00" at bounding box center [1287, 251] width 123 height 39
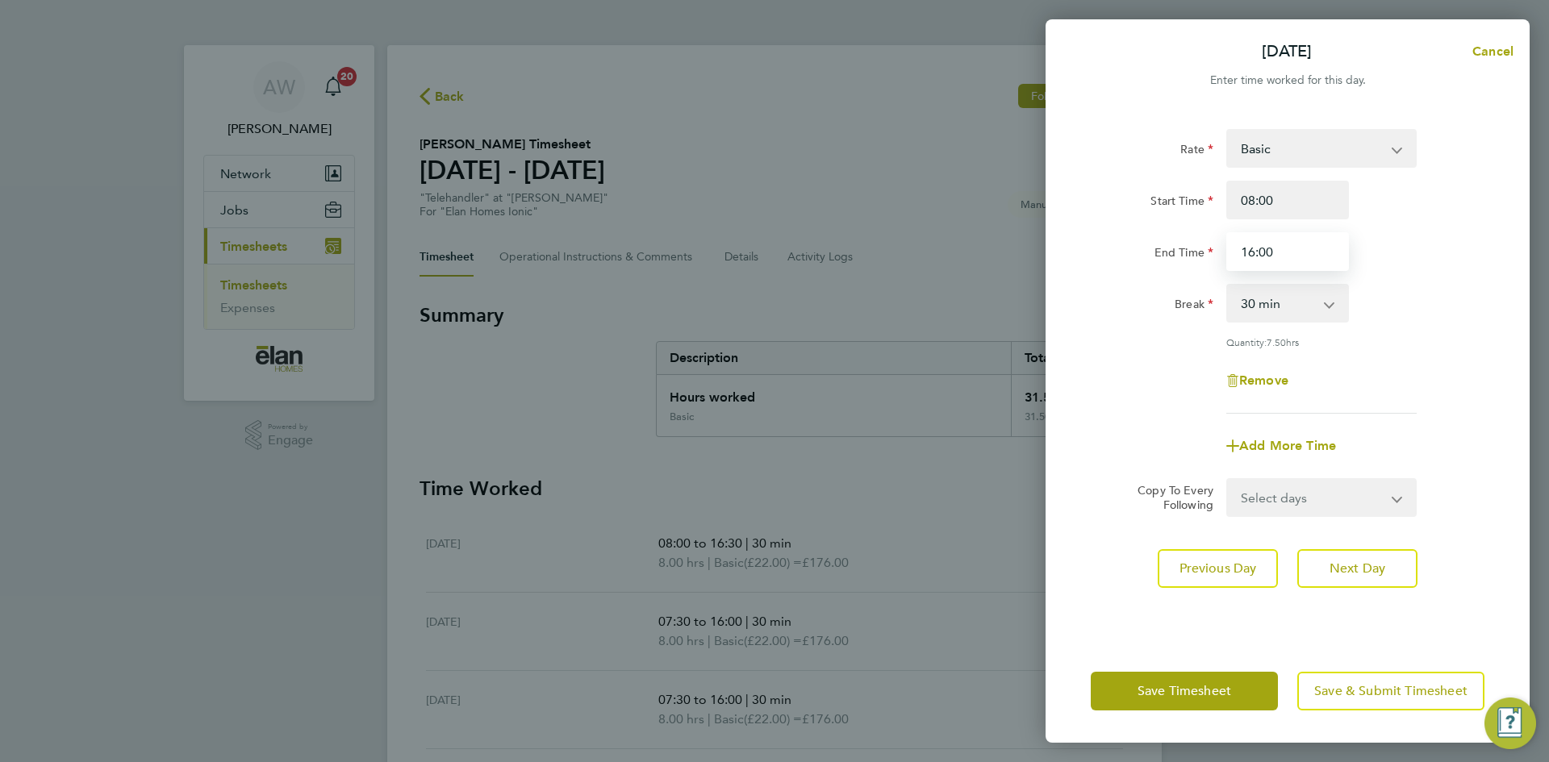
click at [1273, 247] on input "16:00" at bounding box center [1287, 251] width 123 height 39
type input "16:30"
click at [1366, 572] on span "Next Day" at bounding box center [1357, 569] width 56 height 16
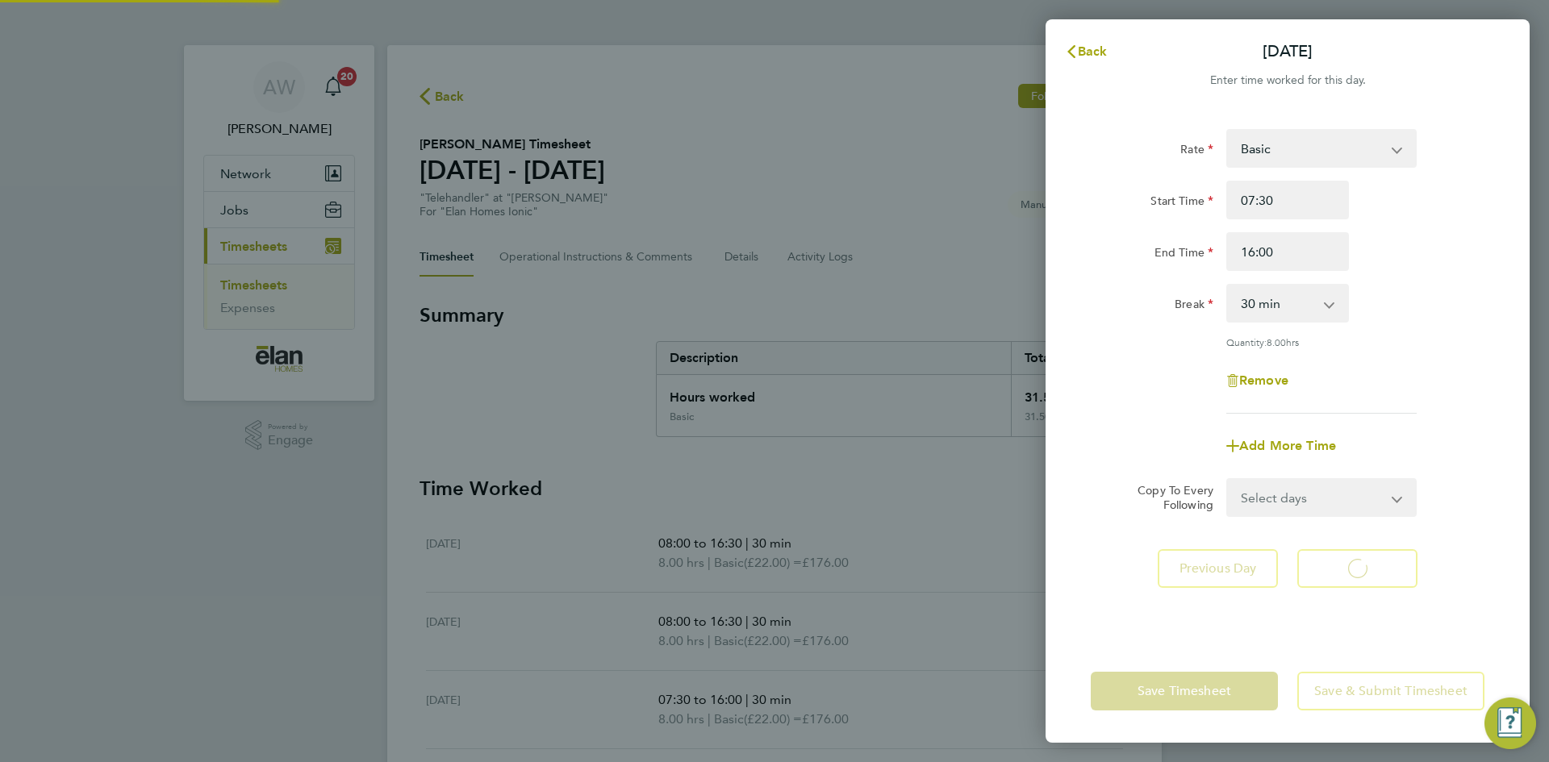
select select "30"
click at [1281, 193] on input "07:30" at bounding box center [1287, 200] width 123 height 39
type input "08:00"
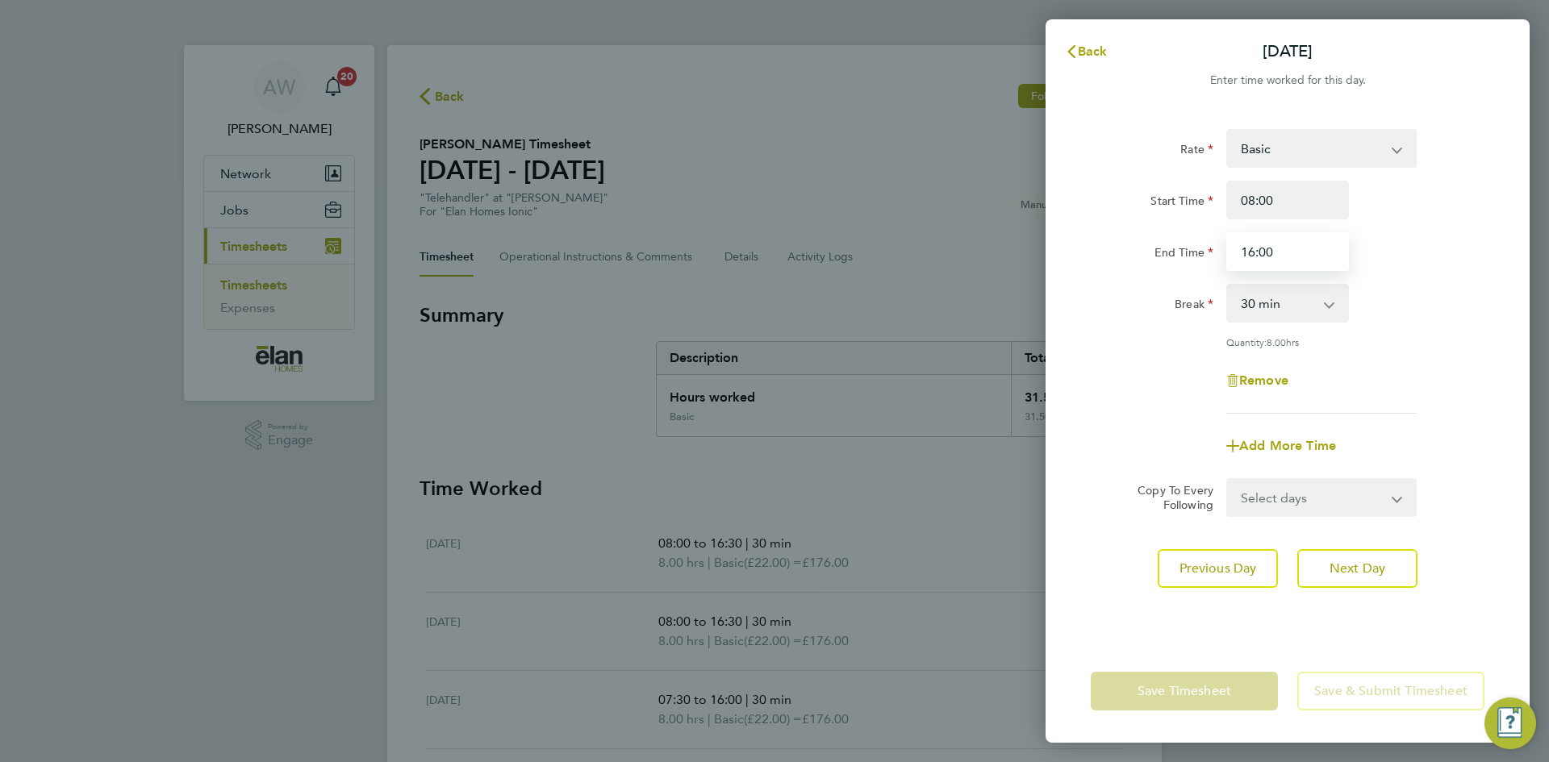
click at [1293, 250] on input "16:00" at bounding box center [1287, 251] width 123 height 39
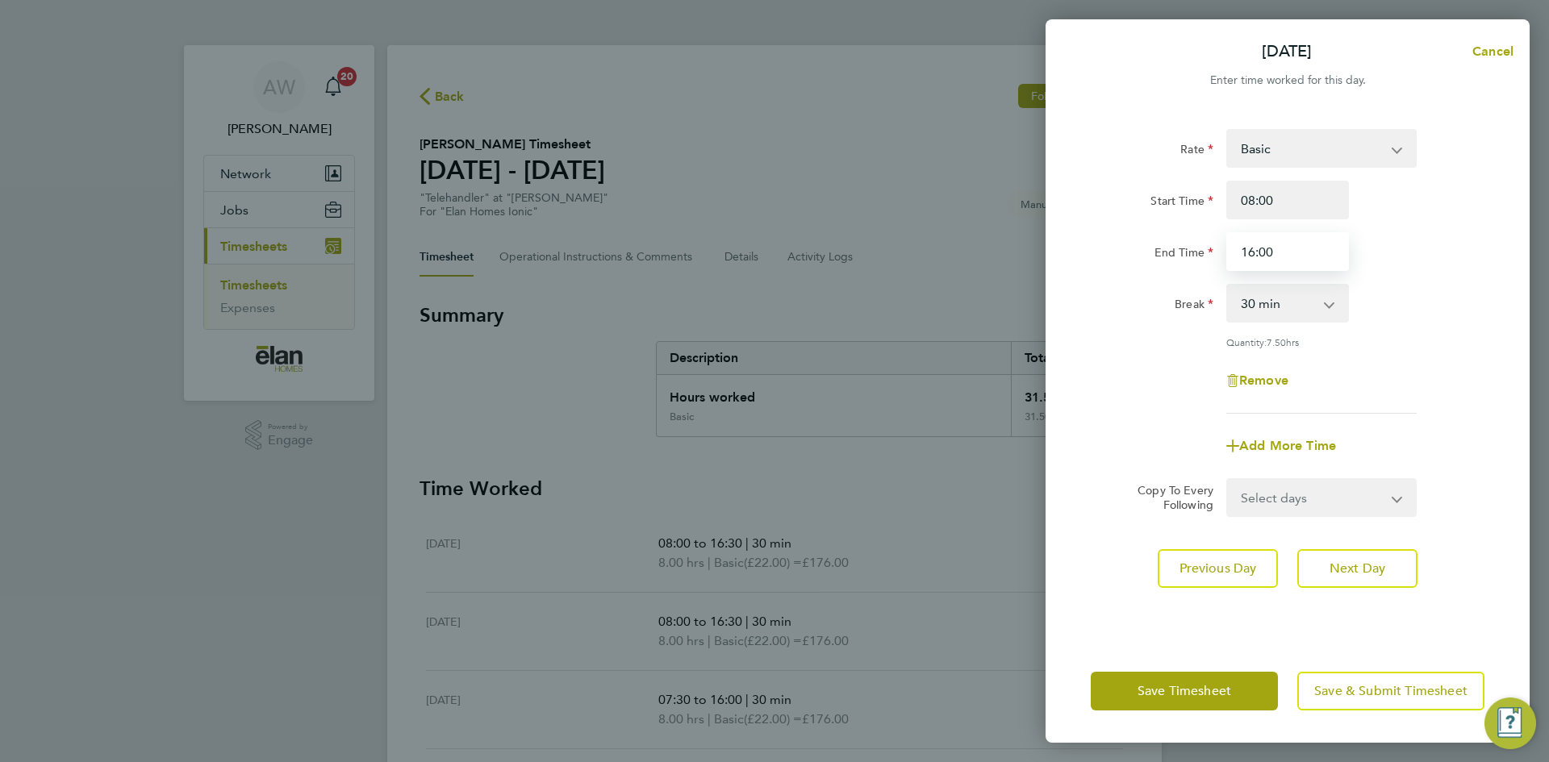
click at [1293, 250] on input "16:00" at bounding box center [1287, 251] width 123 height 39
type input "16:30"
click at [1422, 381] on div "Remove" at bounding box center [1287, 380] width 407 height 39
click at [1337, 570] on span "Next Day" at bounding box center [1357, 569] width 56 height 16
select select "30"
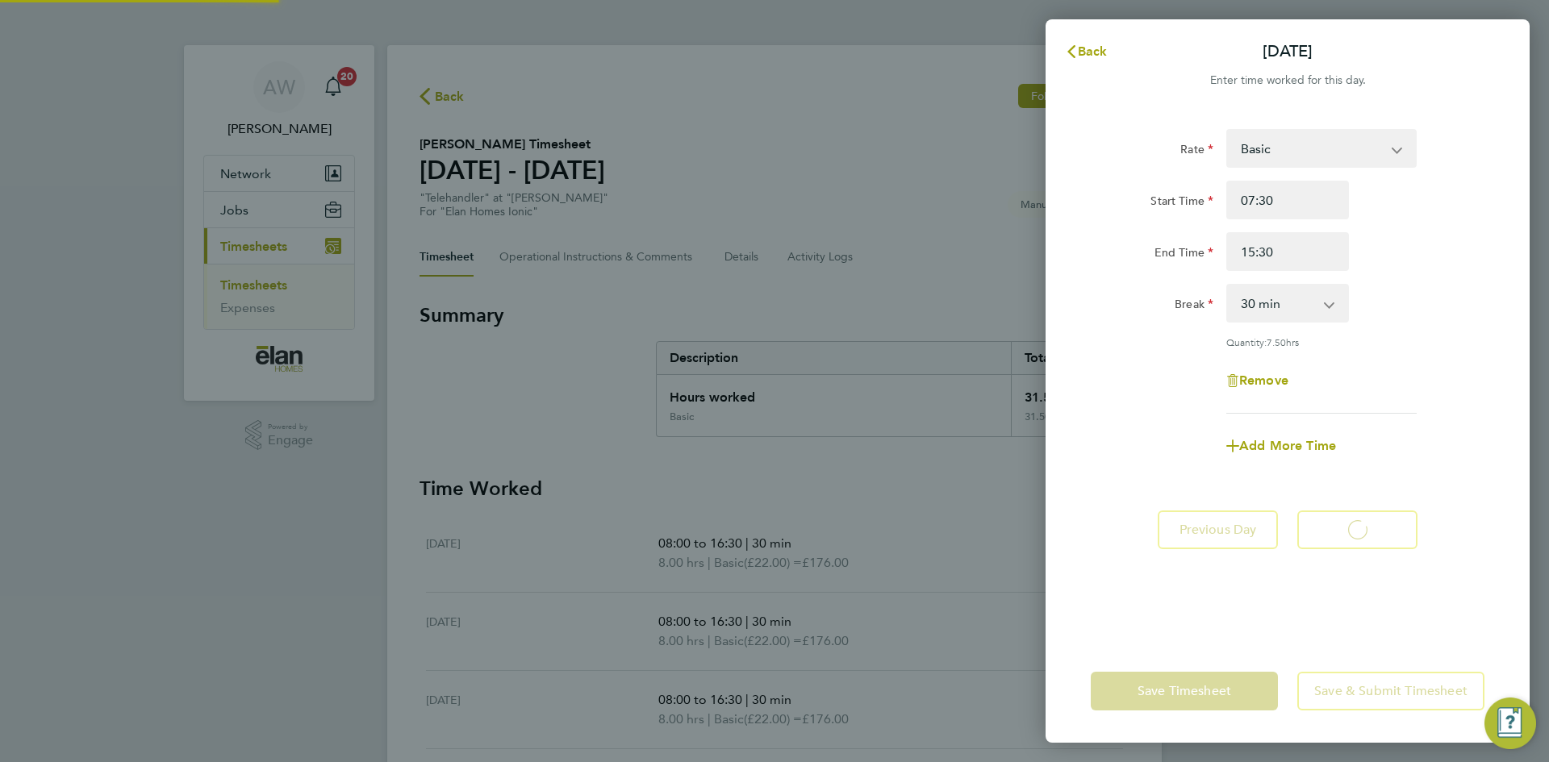
select select "30"
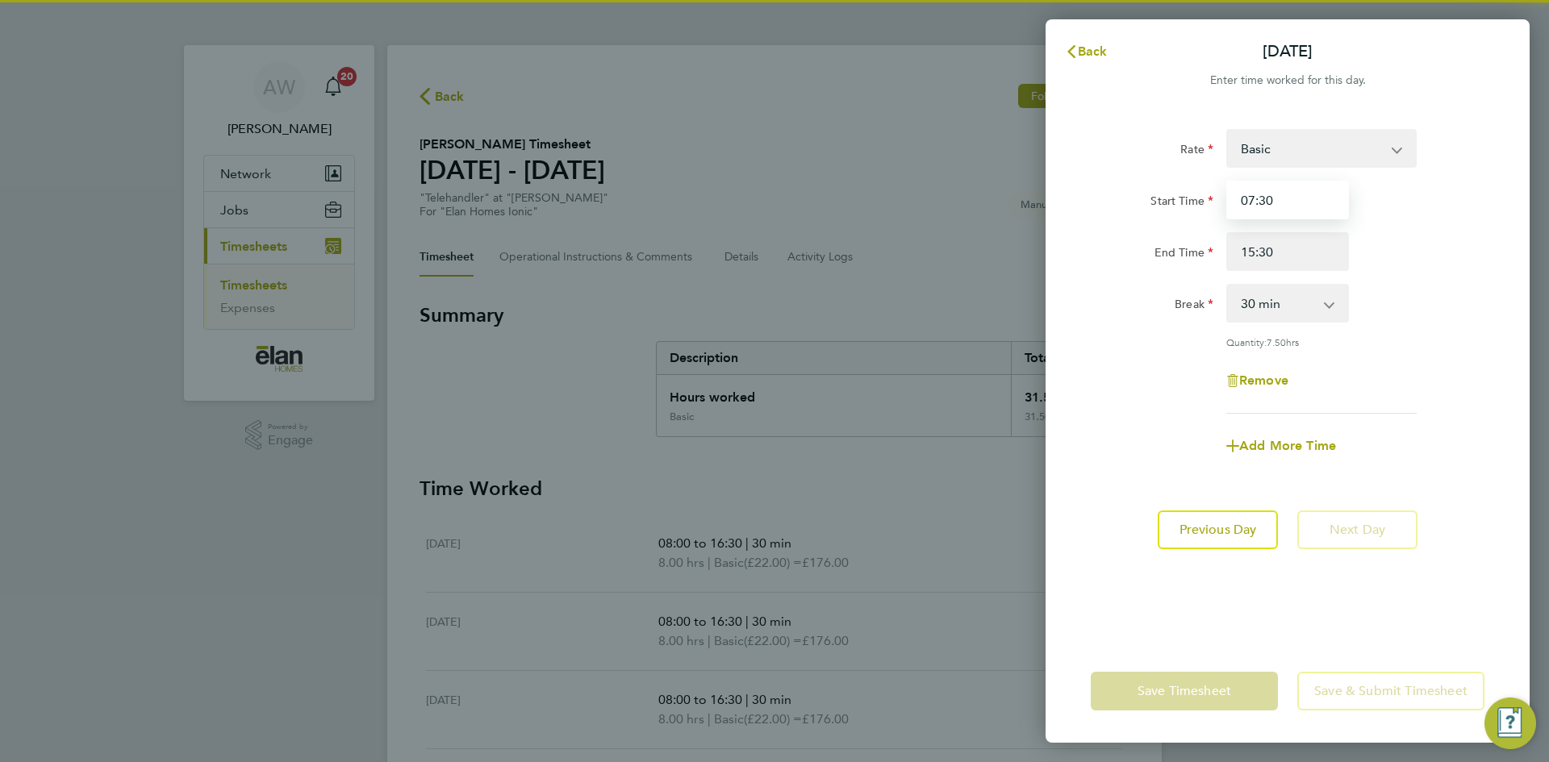
click at [1300, 198] on input "07:30" at bounding box center [1287, 200] width 123 height 39
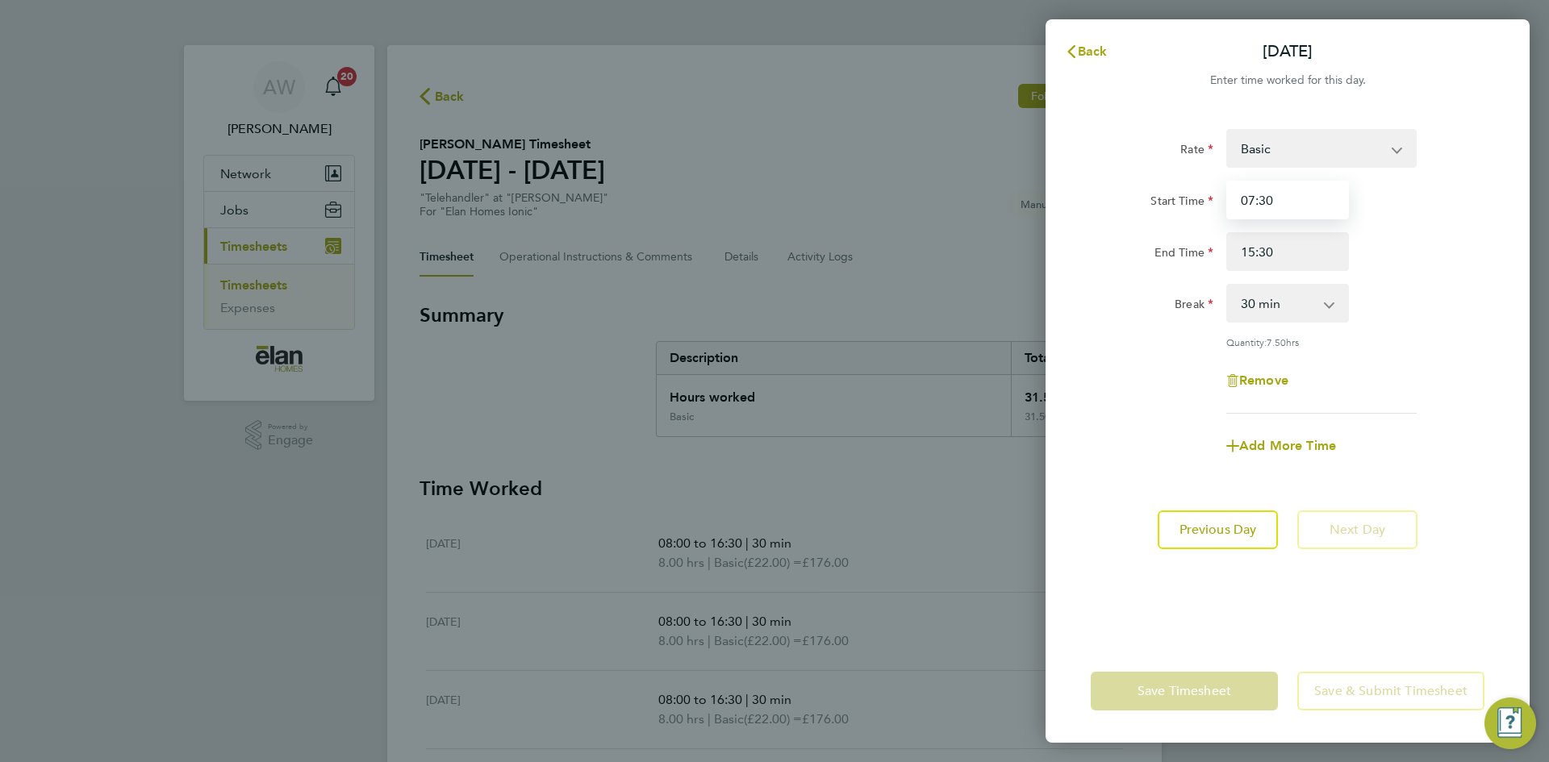
click at [1300, 198] on input "07:30" at bounding box center [1287, 200] width 123 height 39
type input "0"
type input "08:00"
click at [1410, 359] on div "Rate Basic Start Time 08:00 End Time 15:30 Break 0 min 15 min 30 min 45 min 60 …" at bounding box center [1287, 271] width 394 height 285
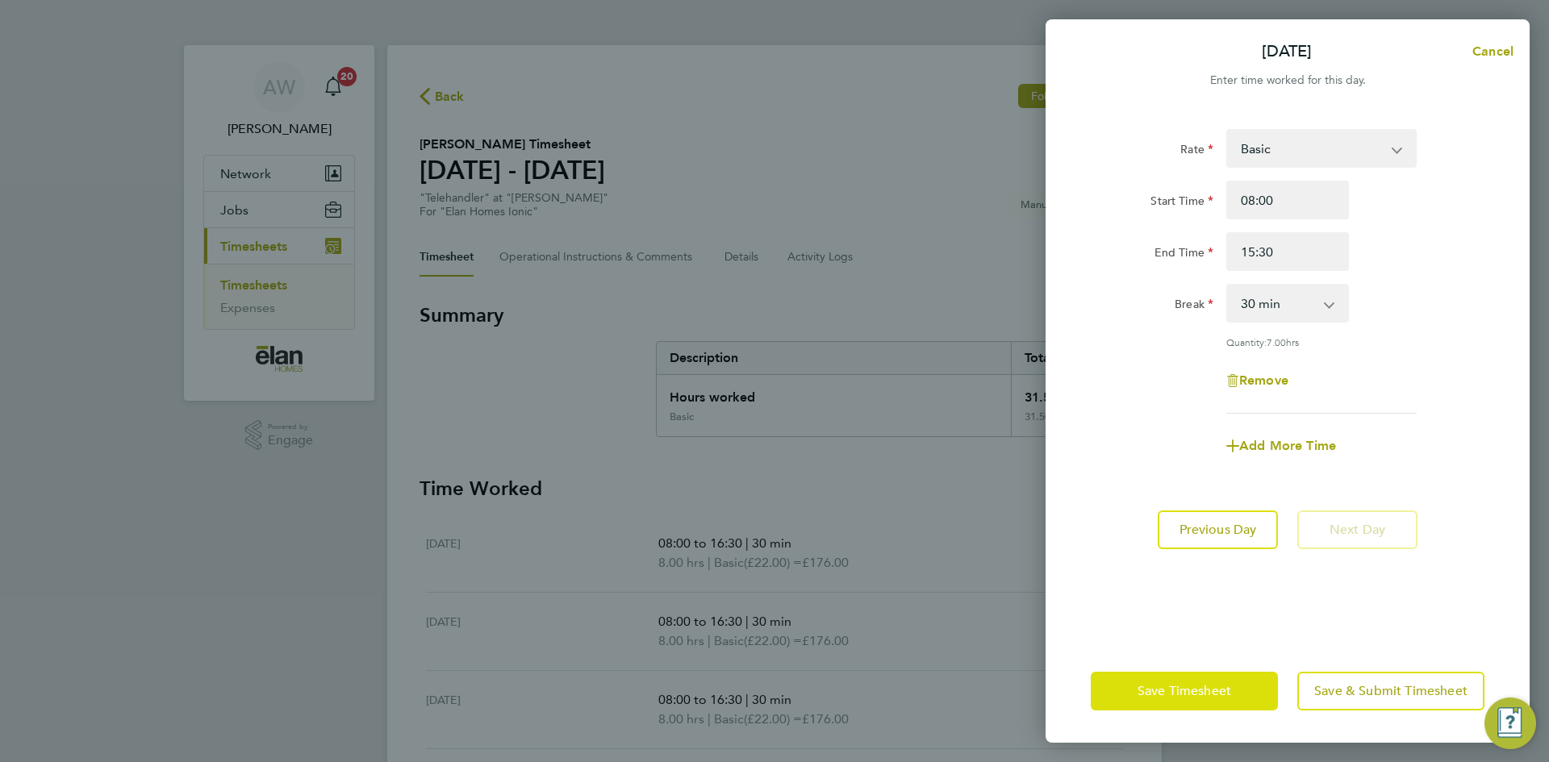
click at [1239, 683] on button "Save Timesheet" at bounding box center [1183, 691] width 187 height 39
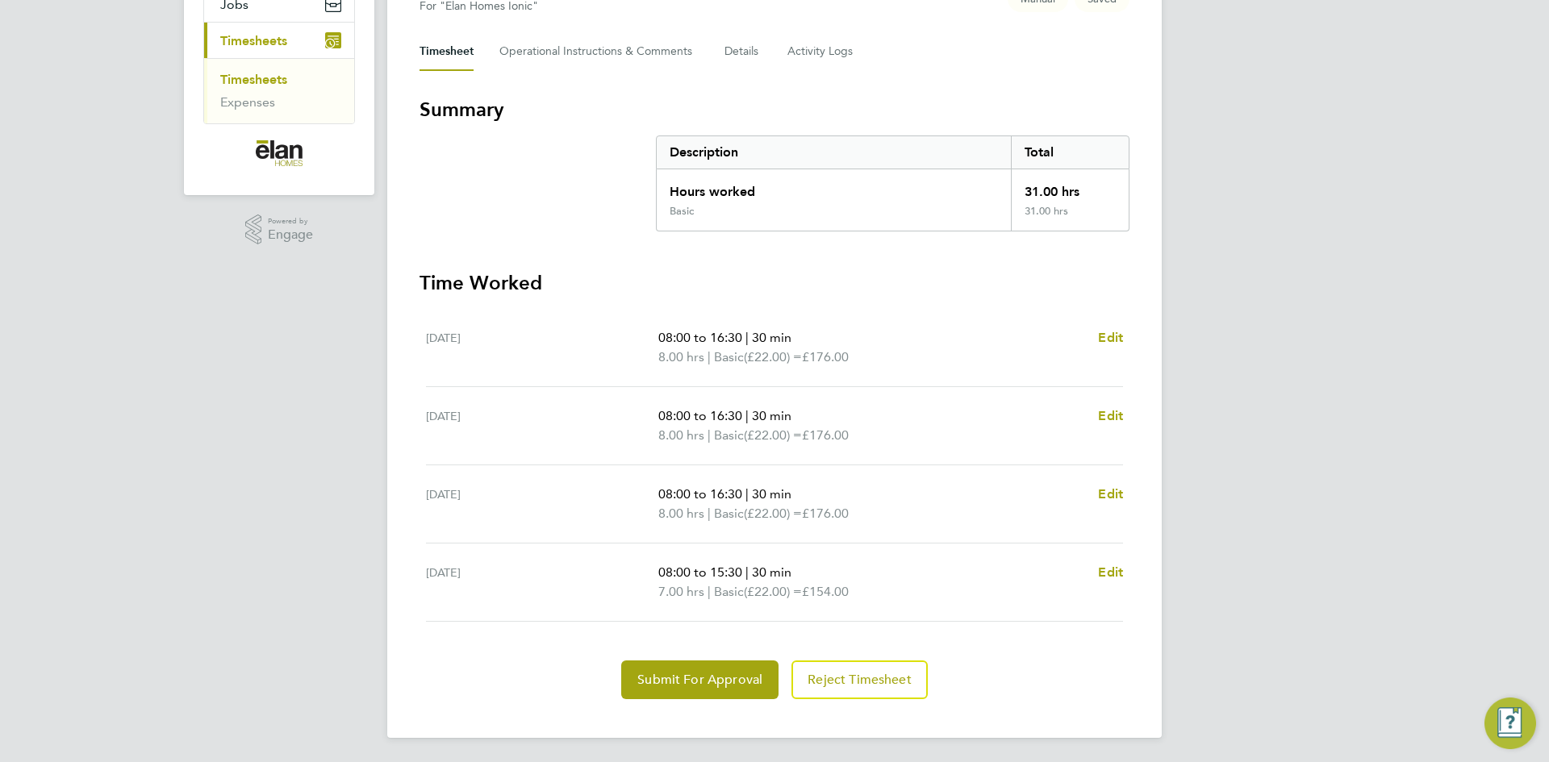
scroll to position [207, 0]
click at [730, 680] on span "Submit For Approval" at bounding box center [699, 678] width 125 height 16
click at [716, 677] on span "Approve Timesheet" at bounding box center [699, 678] width 119 height 16
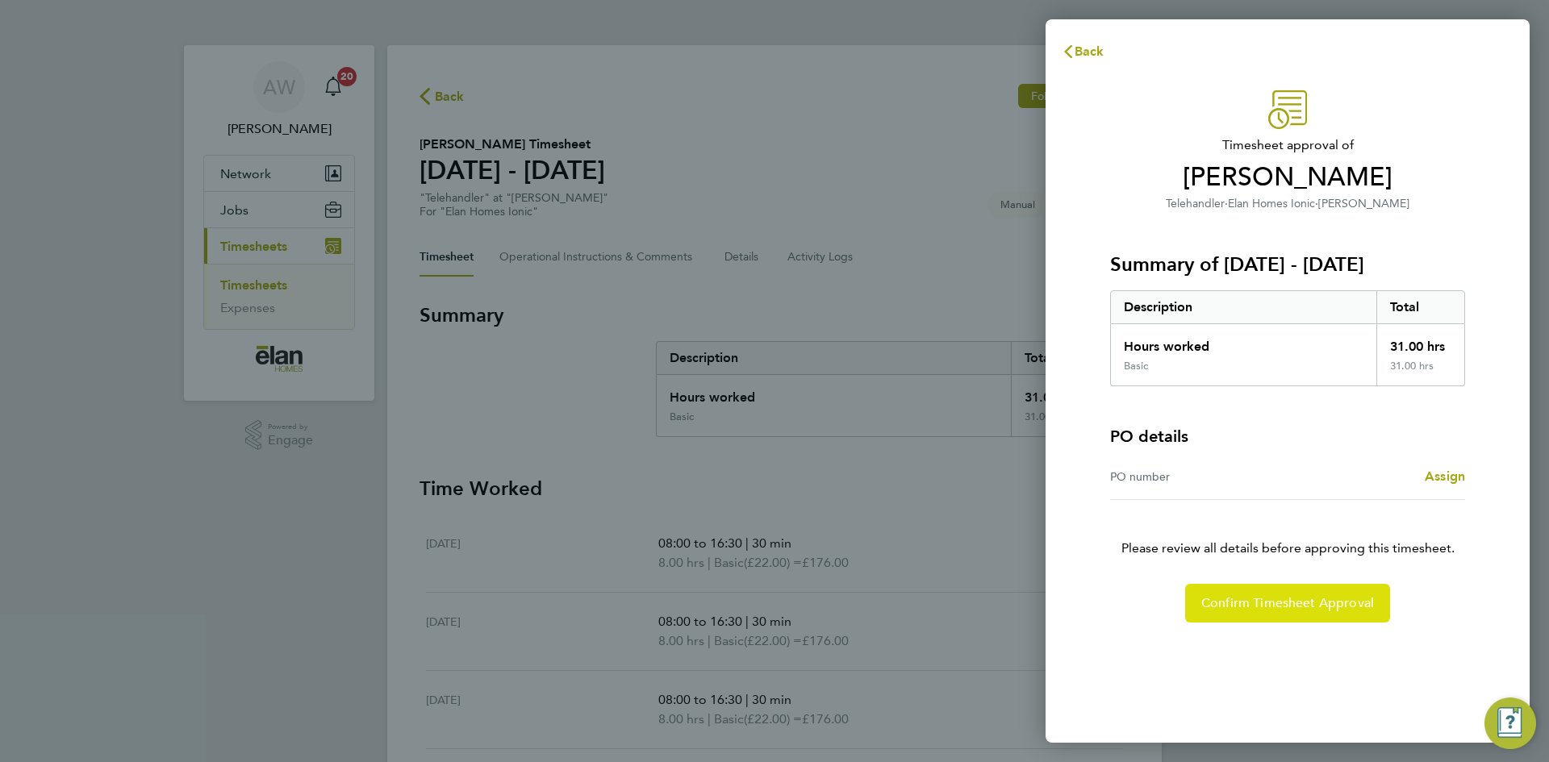
click at [1311, 602] on span "Confirm Timesheet Approval" at bounding box center [1287, 603] width 173 height 16
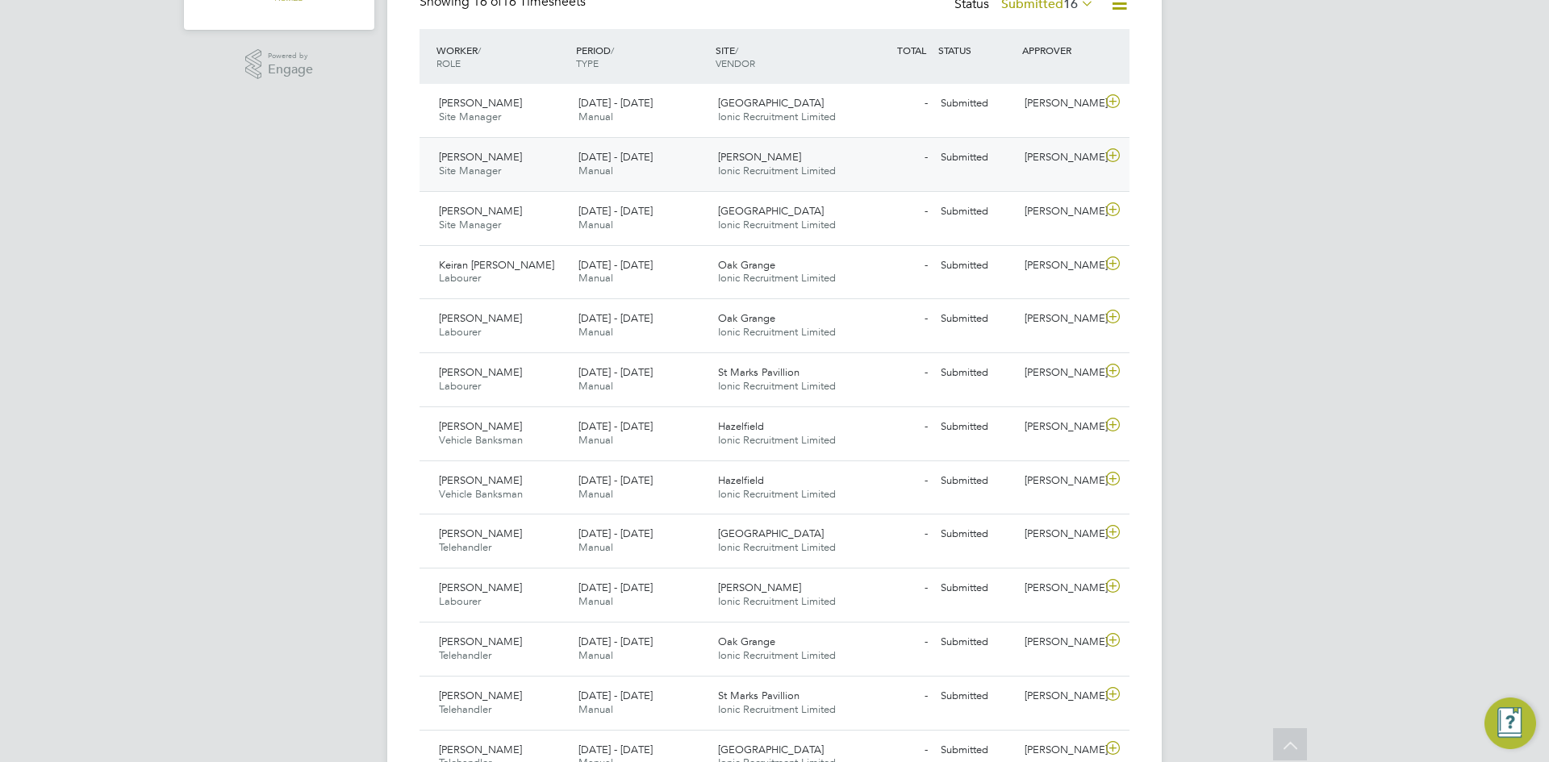
click at [1100, 158] on div "Elliot Murphy" at bounding box center [1060, 157] width 84 height 27
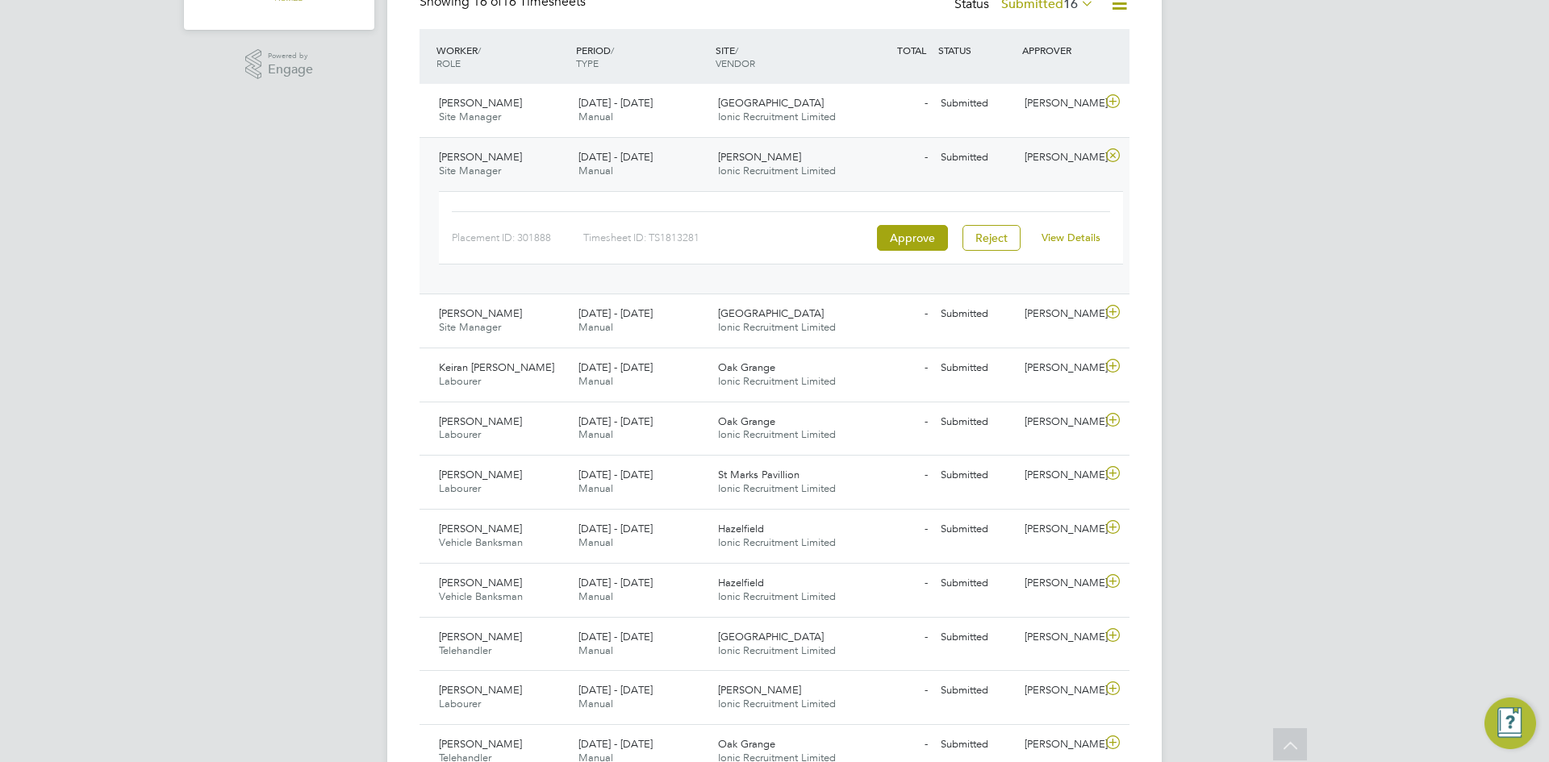
click at [1069, 240] on link "View Details" at bounding box center [1070, 238] width 59 height 14
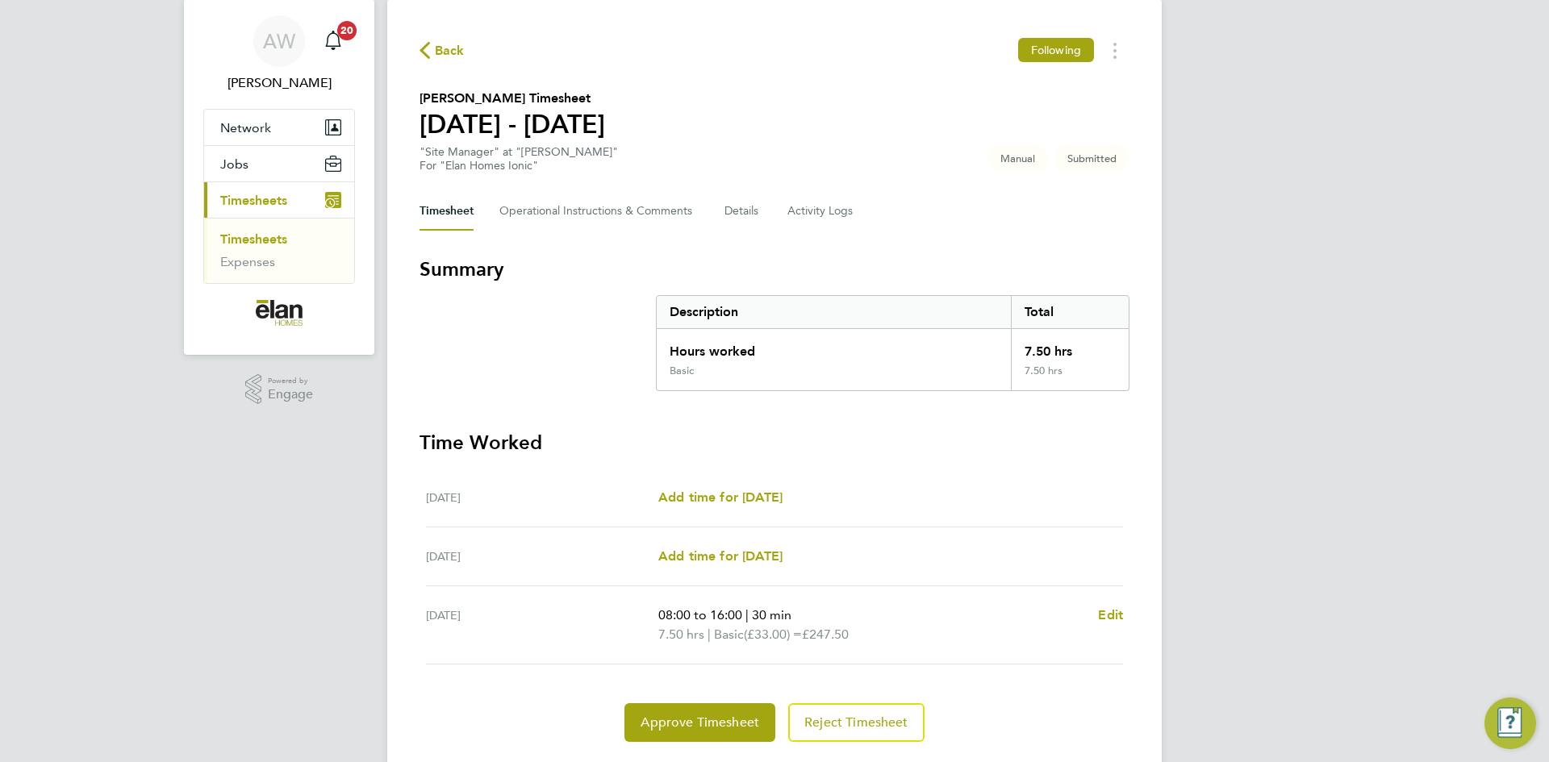
scroll to position [90, 0]
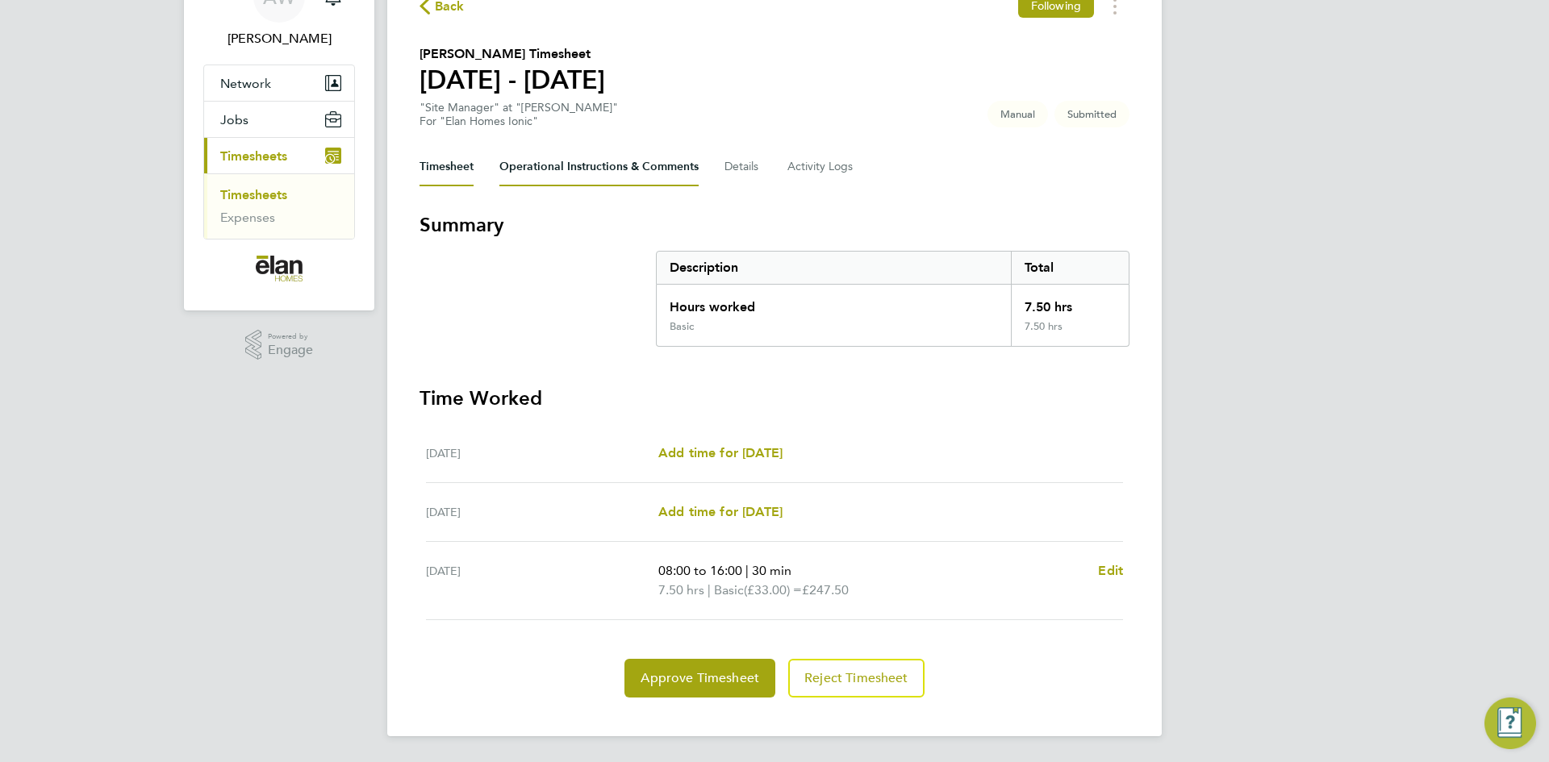
drag, startPoint x: 585, startPoint y: 165, endPoint x: 590, endPoint y: 181, distance: 16.1
click at [585, 165] on Comments-tab "Operational Instructions & Comments" at bounding box center [598, 167] width 199 height 39
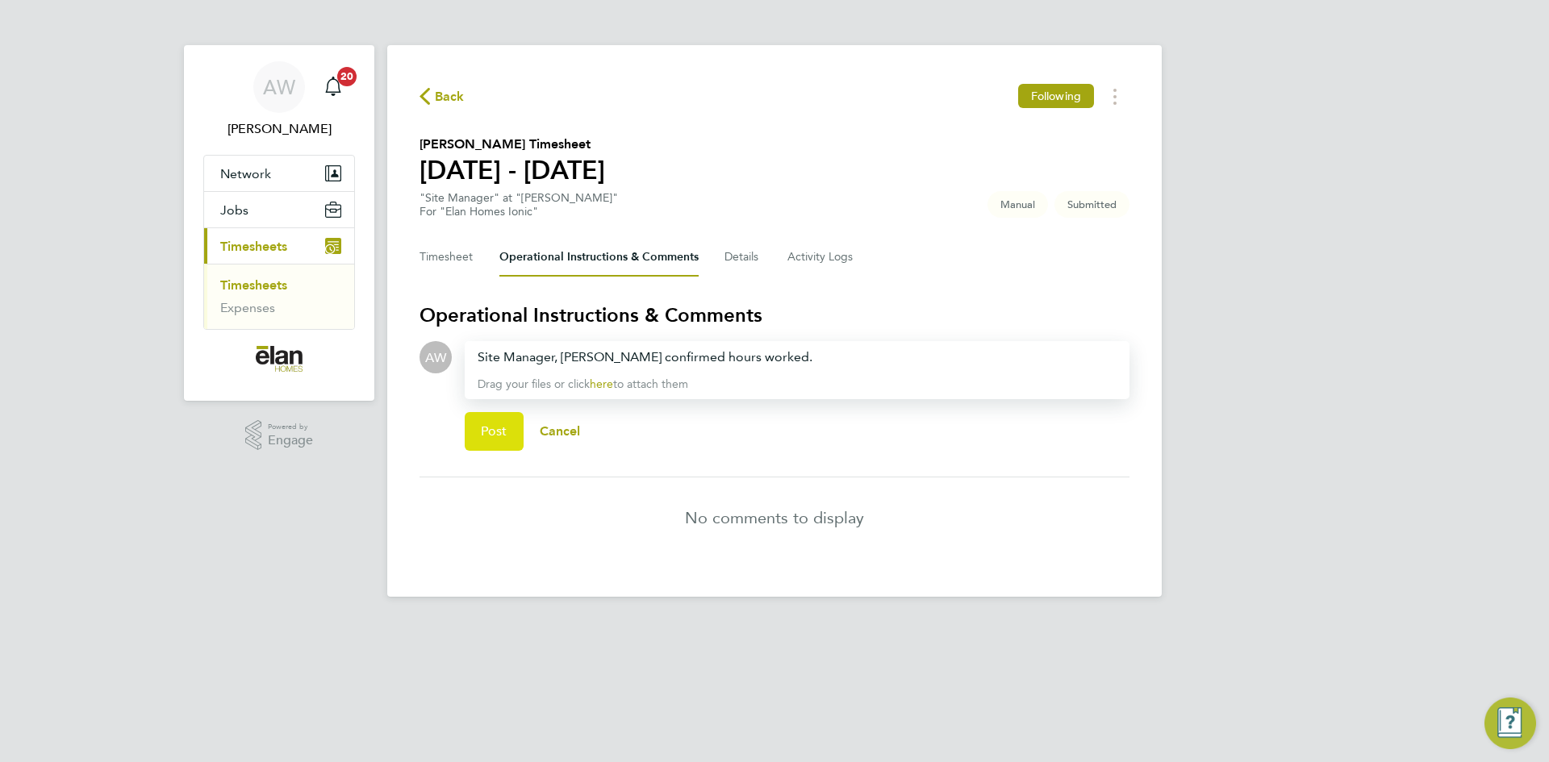
click at [501, 428] on span "Post" at bounding box center [494, 431] width 27 height 16
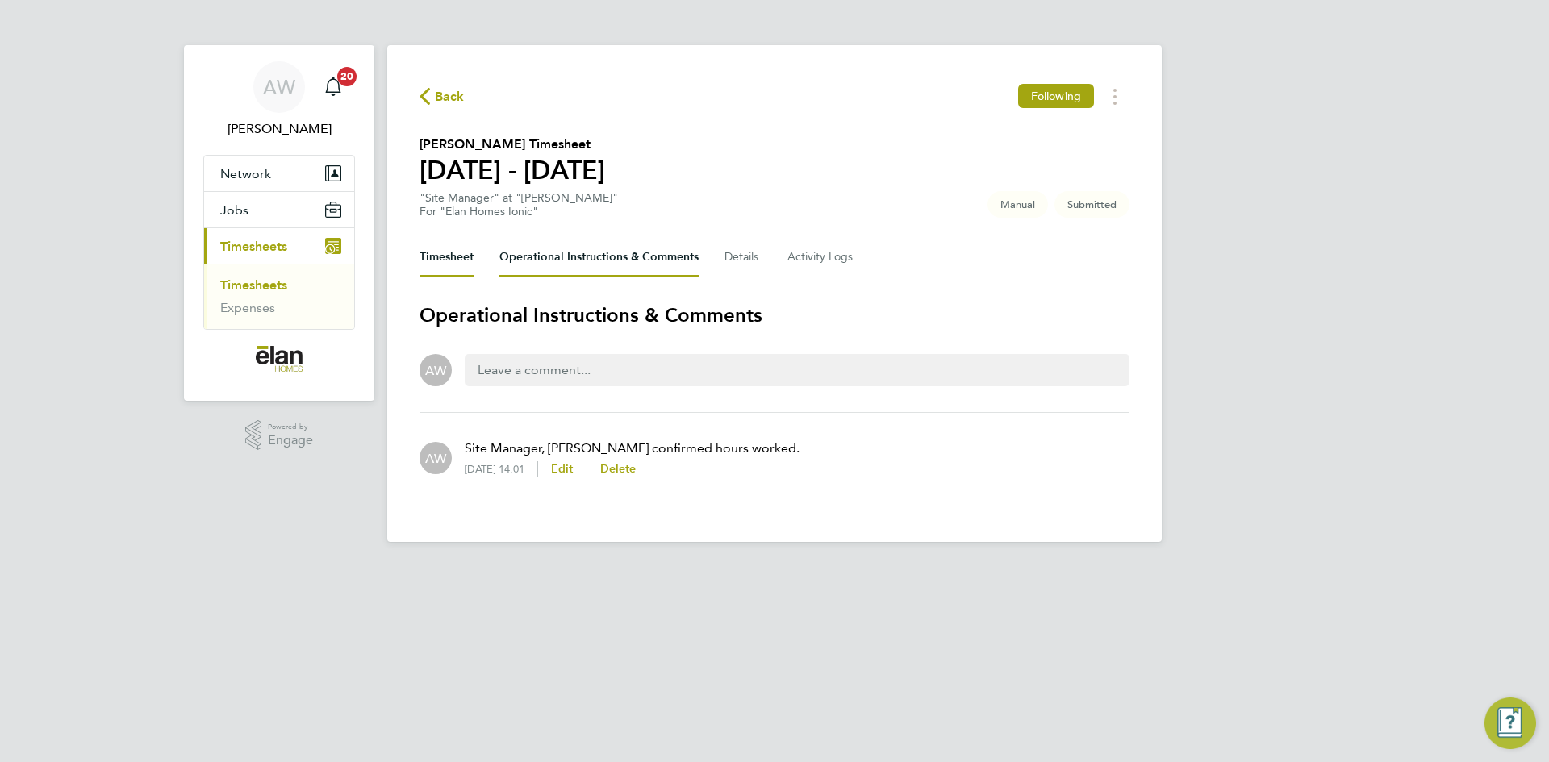
click at [428, 263] on button "Timesheet" at bounding box center [446, 257] width 54 height 39
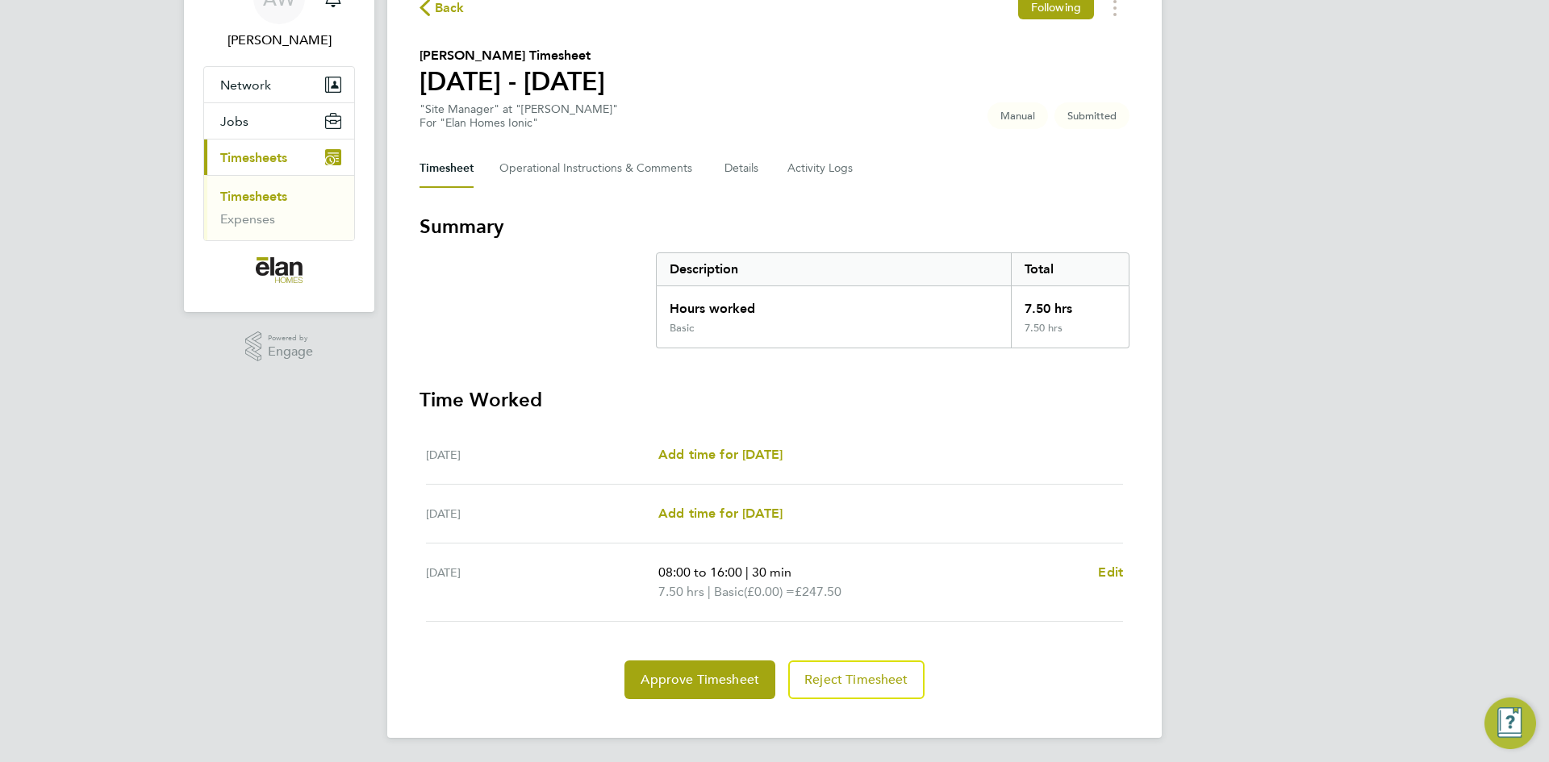
scroll to position [90, 0]
click at [741, 678] on span "Approve Timesheet" at bounding box center [699, 678] width 119 height 16
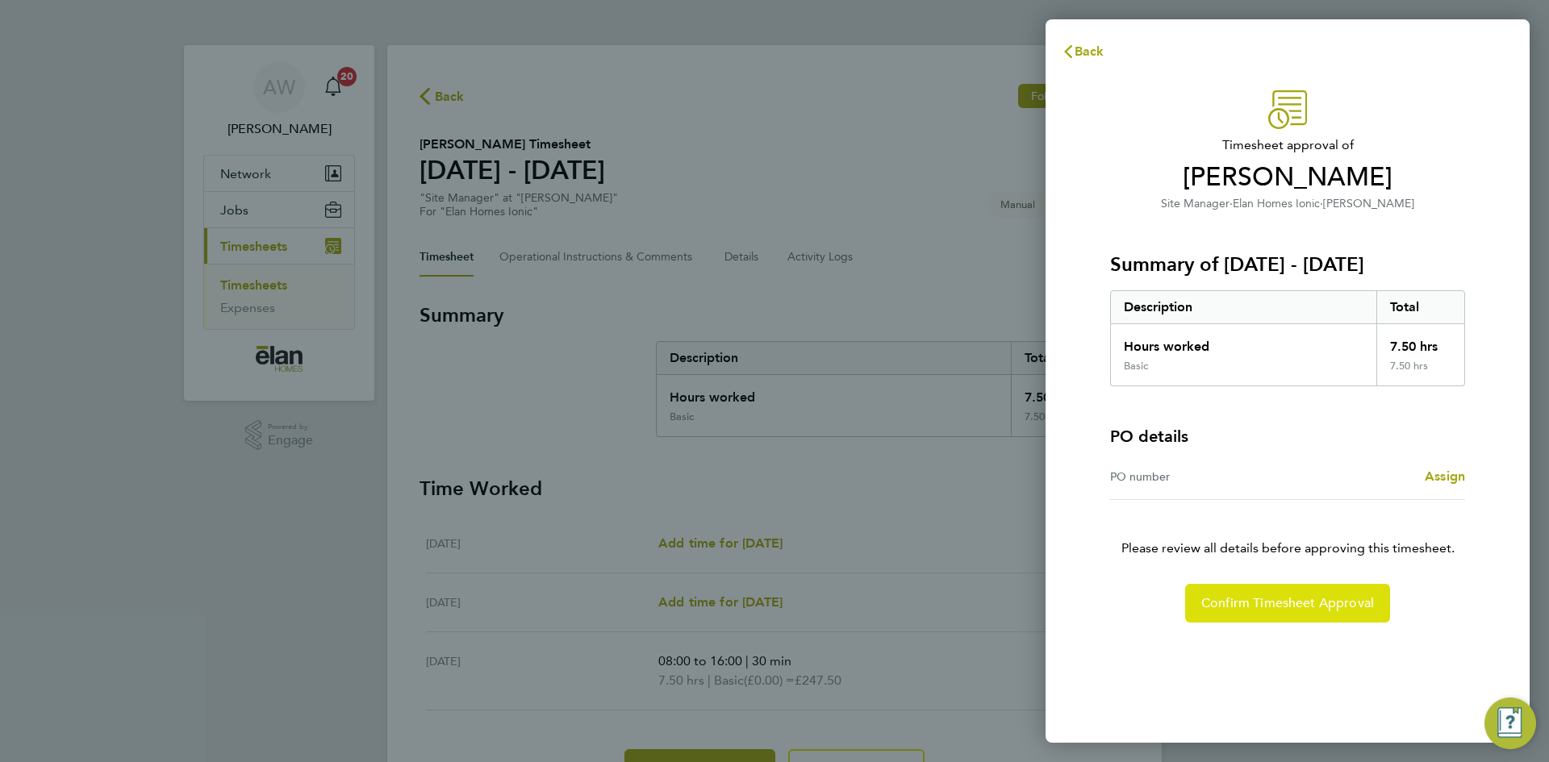
click at [1284, 608] on span "Confirm Timesheet Approval" at bounding box center [1287, 603] width 173 height 16
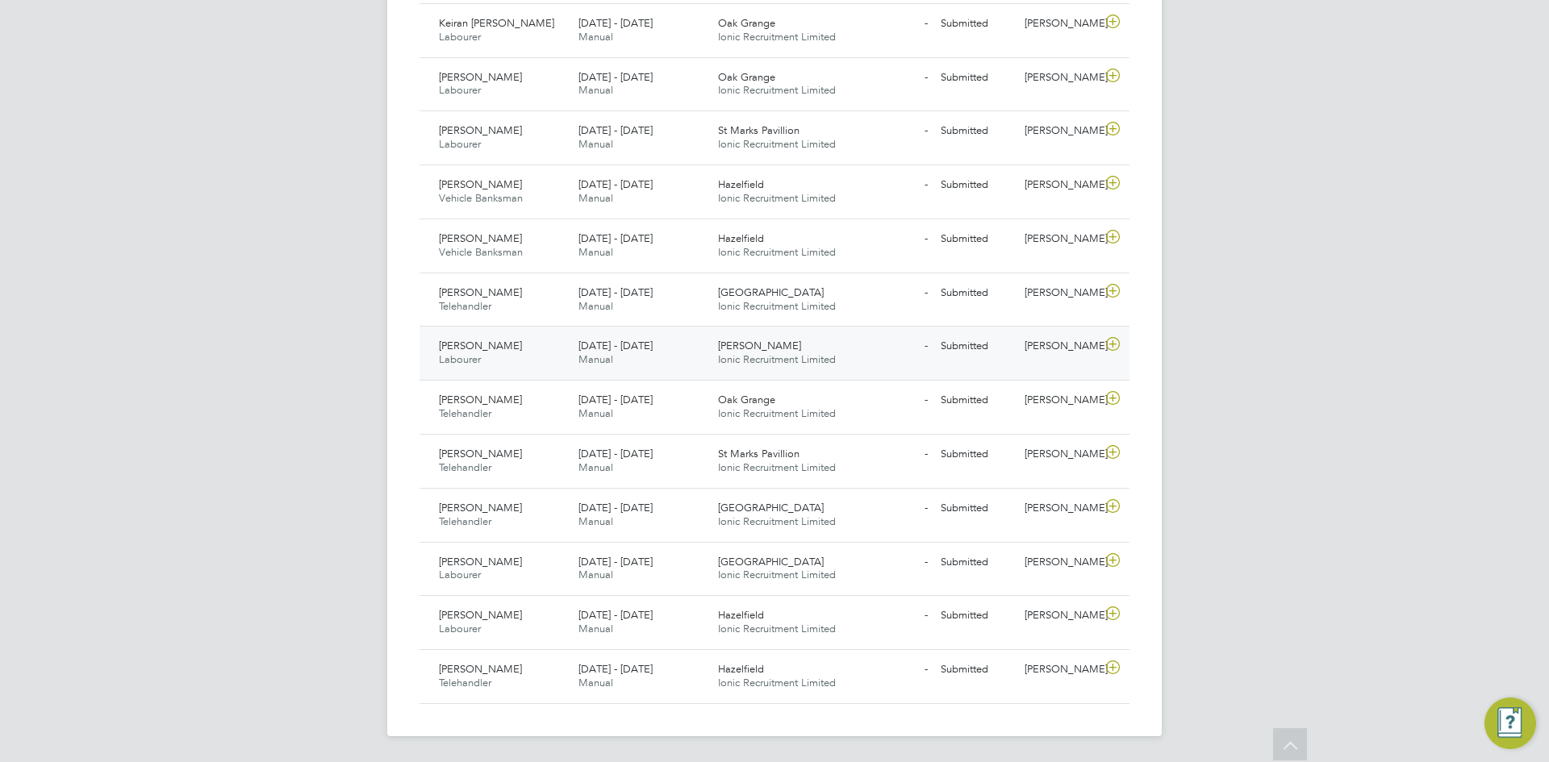
click at [1110, 339] on icon at bounding box center [1113, 344] width 20 height 13
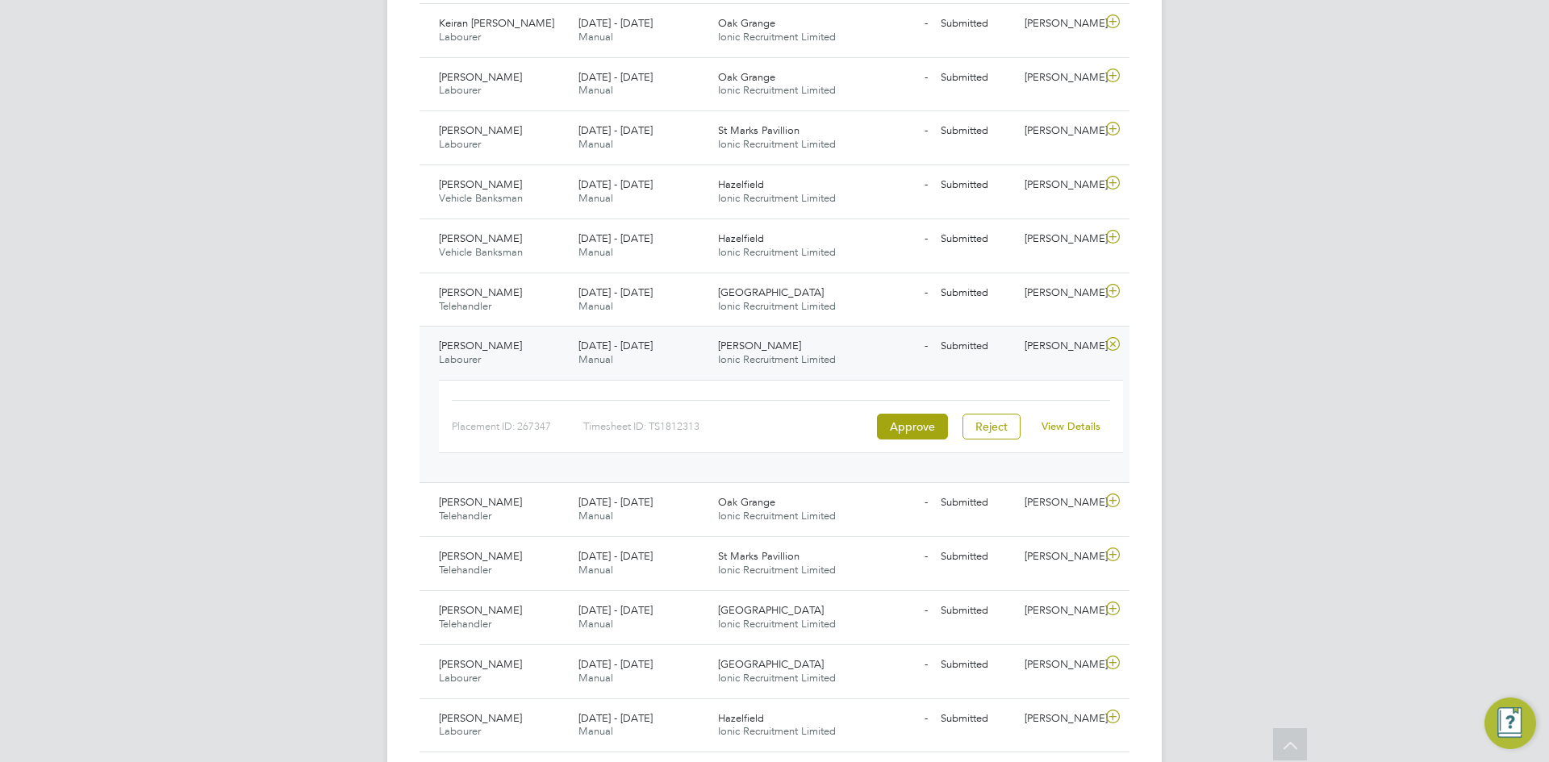
click at [1089, 429] on link "View Details" at bounding box center [1070, 426] width 59 height 14
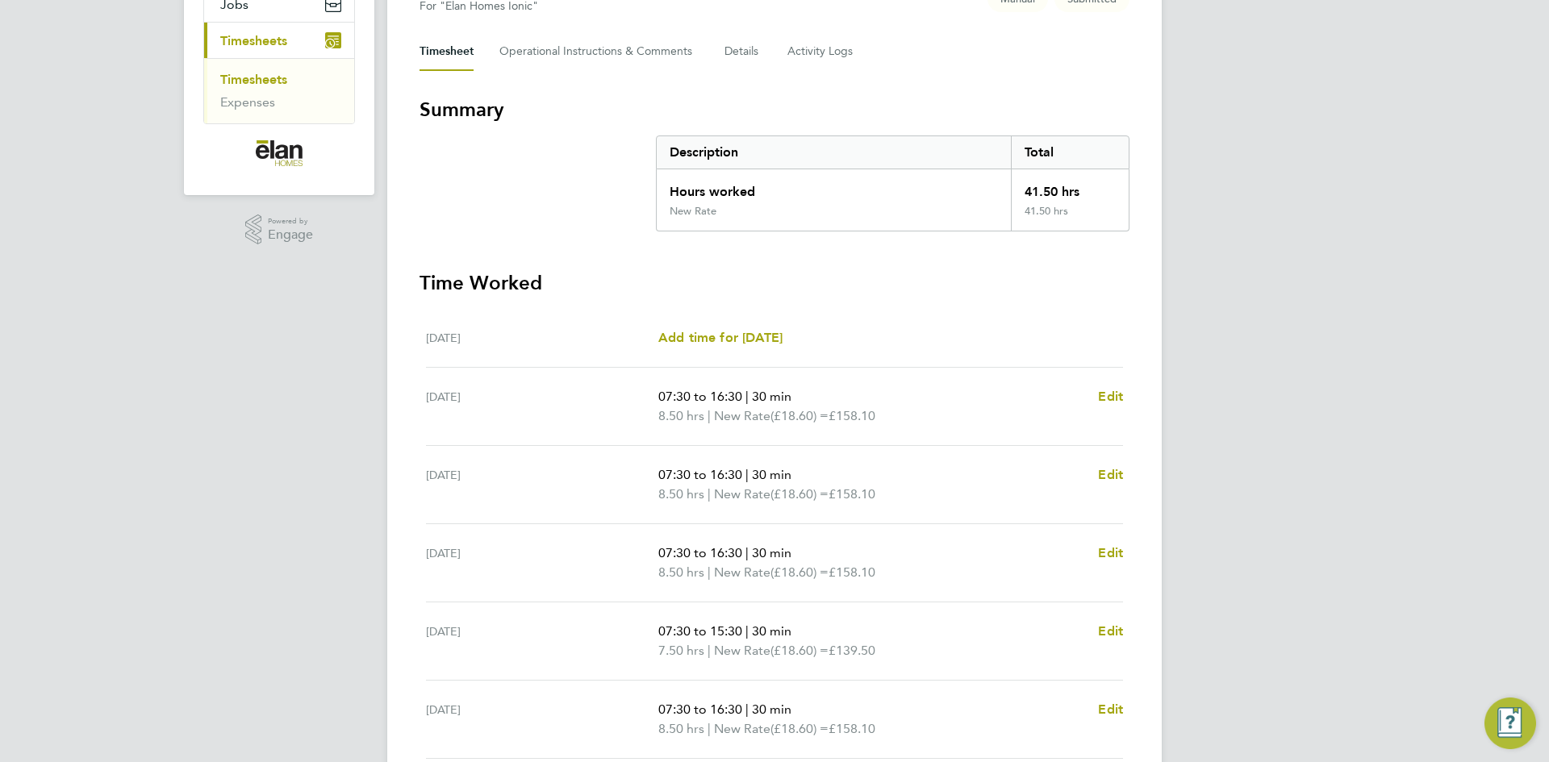
scroll to position [242, 0]
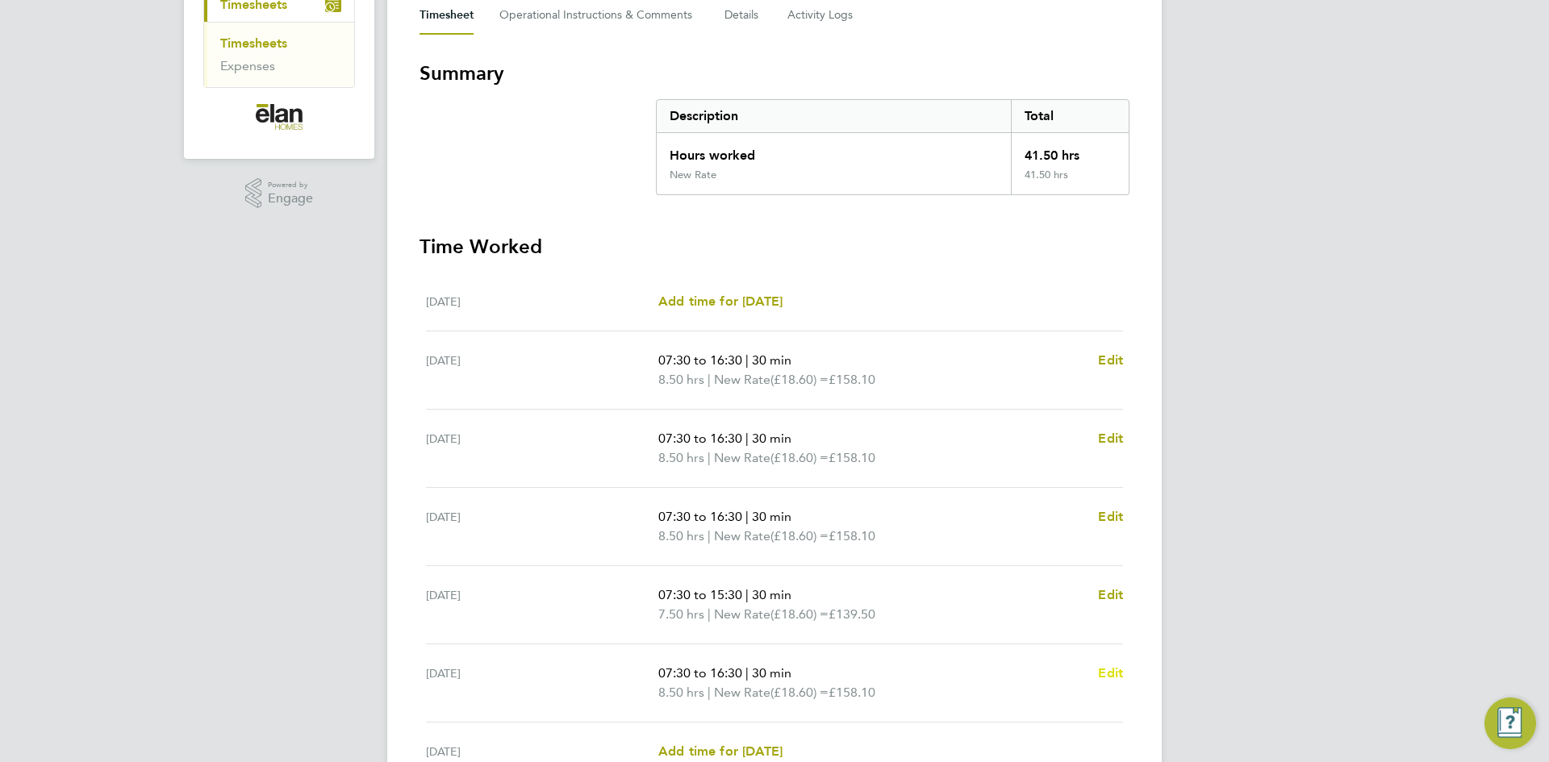
click at [1113, 668] on span "Edit" at bounding box center [1110, 672] width 25 height 15
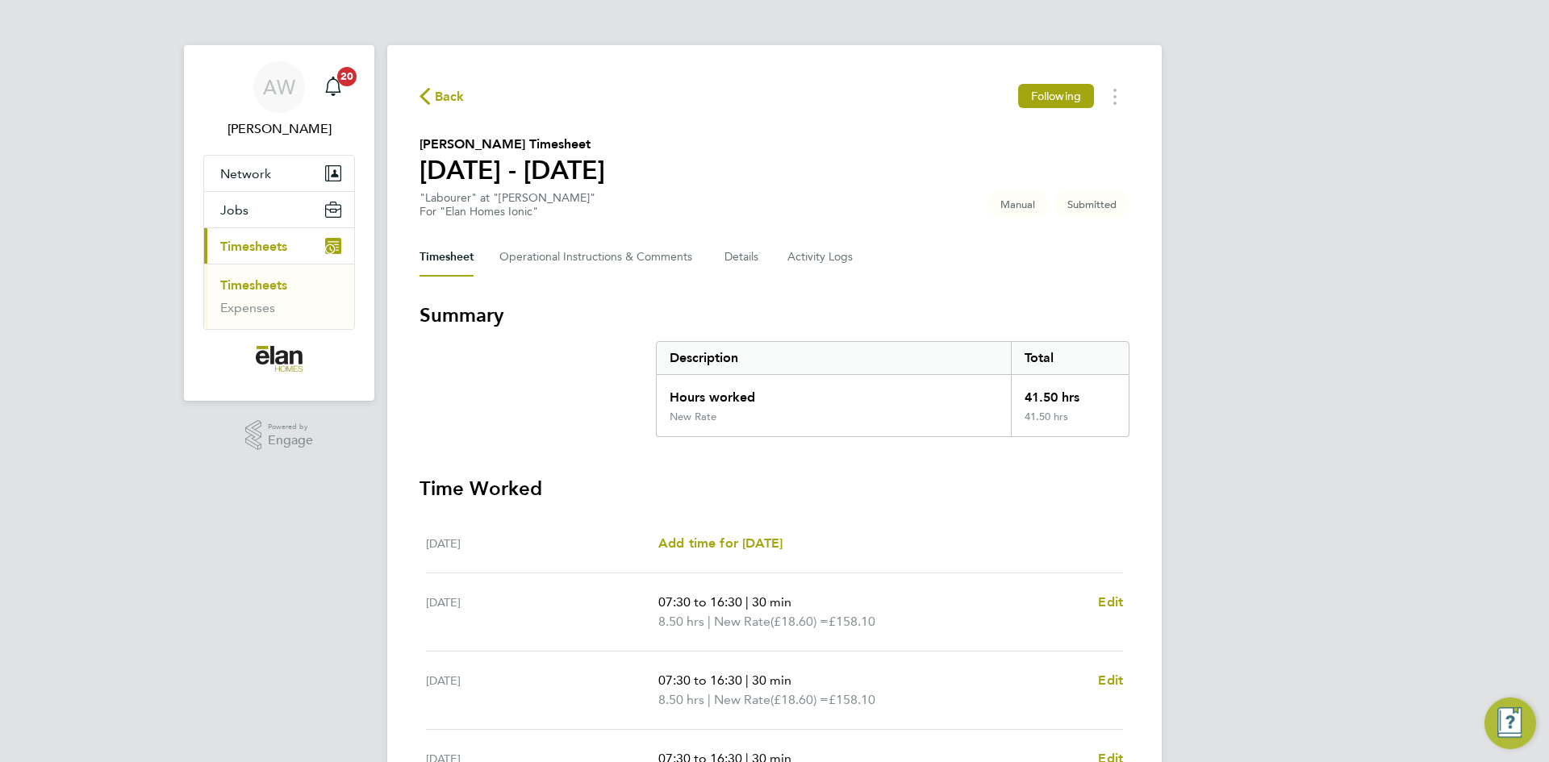
select select "30"
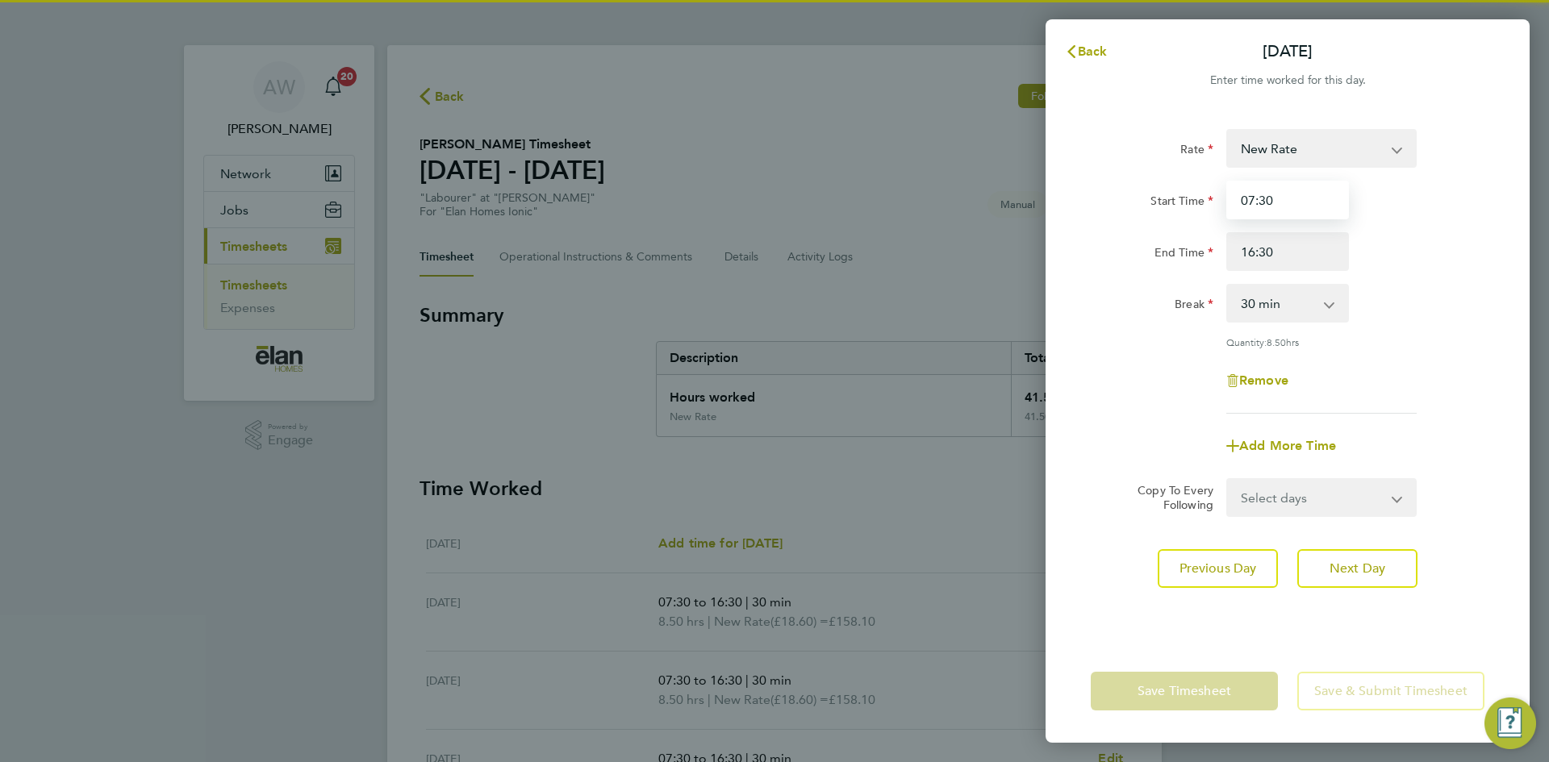
click at [1320, 207] on input "07:30" at bounding box center [1287, 200] width 123 height 39
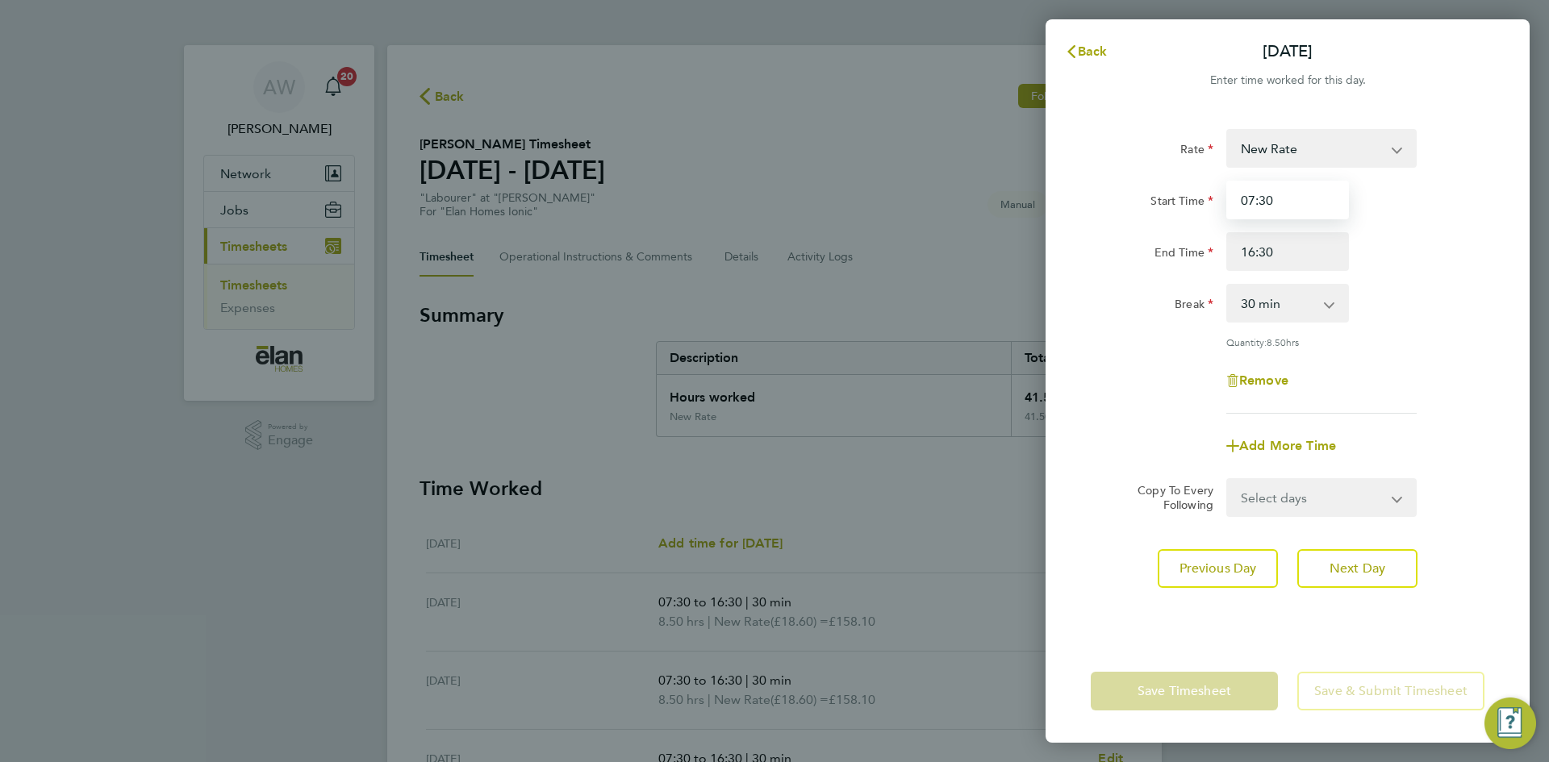
click at [1320, 207] on input "07:30" at bounding box center [1287, 200] width 123 height 39
type input "08:00"
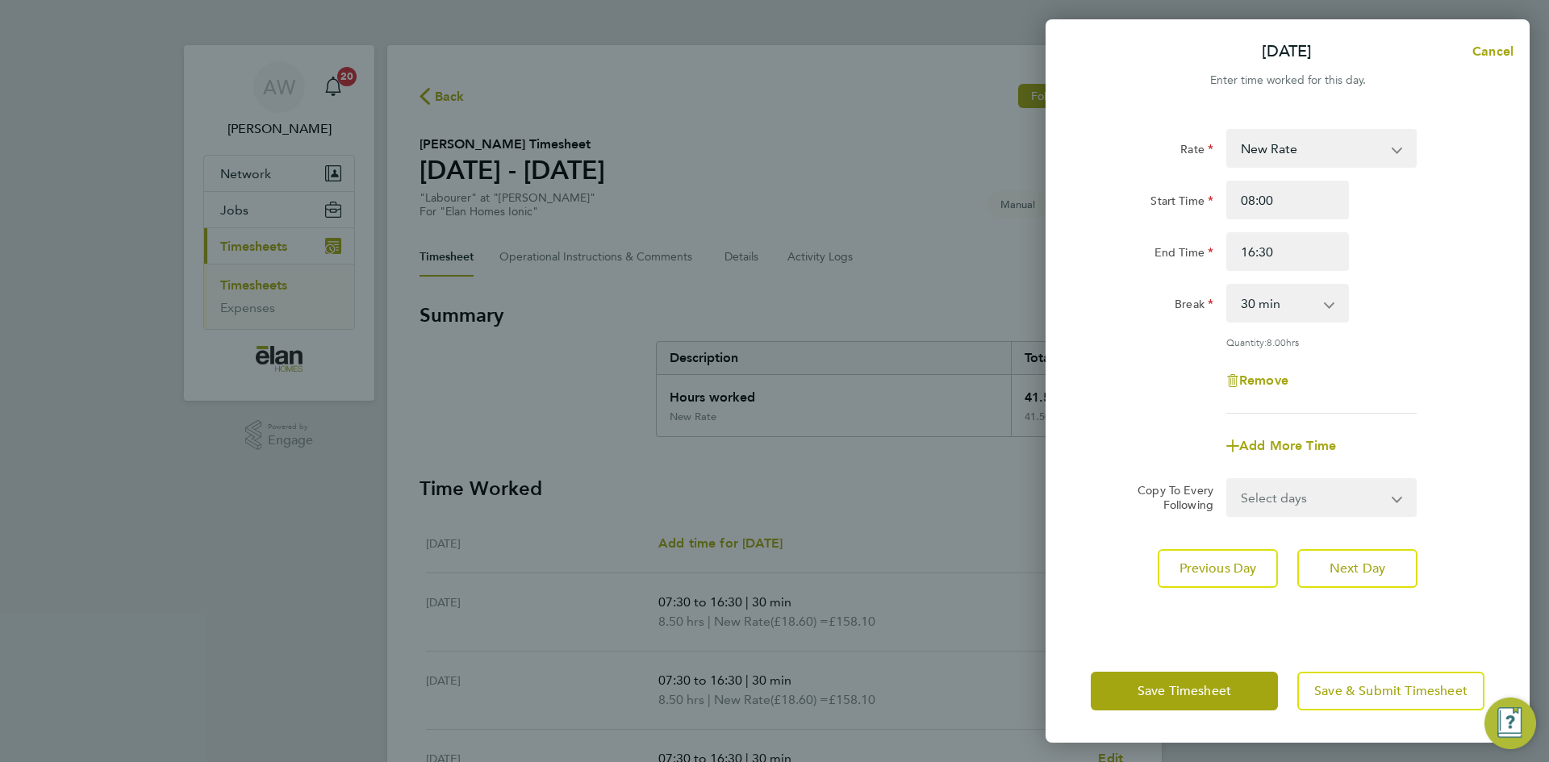
click at [1421, 366] on div "Remove" at bounding box center [1287, 380] width 407 height 39
click at [1203, 694] on span "Save Timesheet" at bounding box center [1184, 691] width 94 height 16
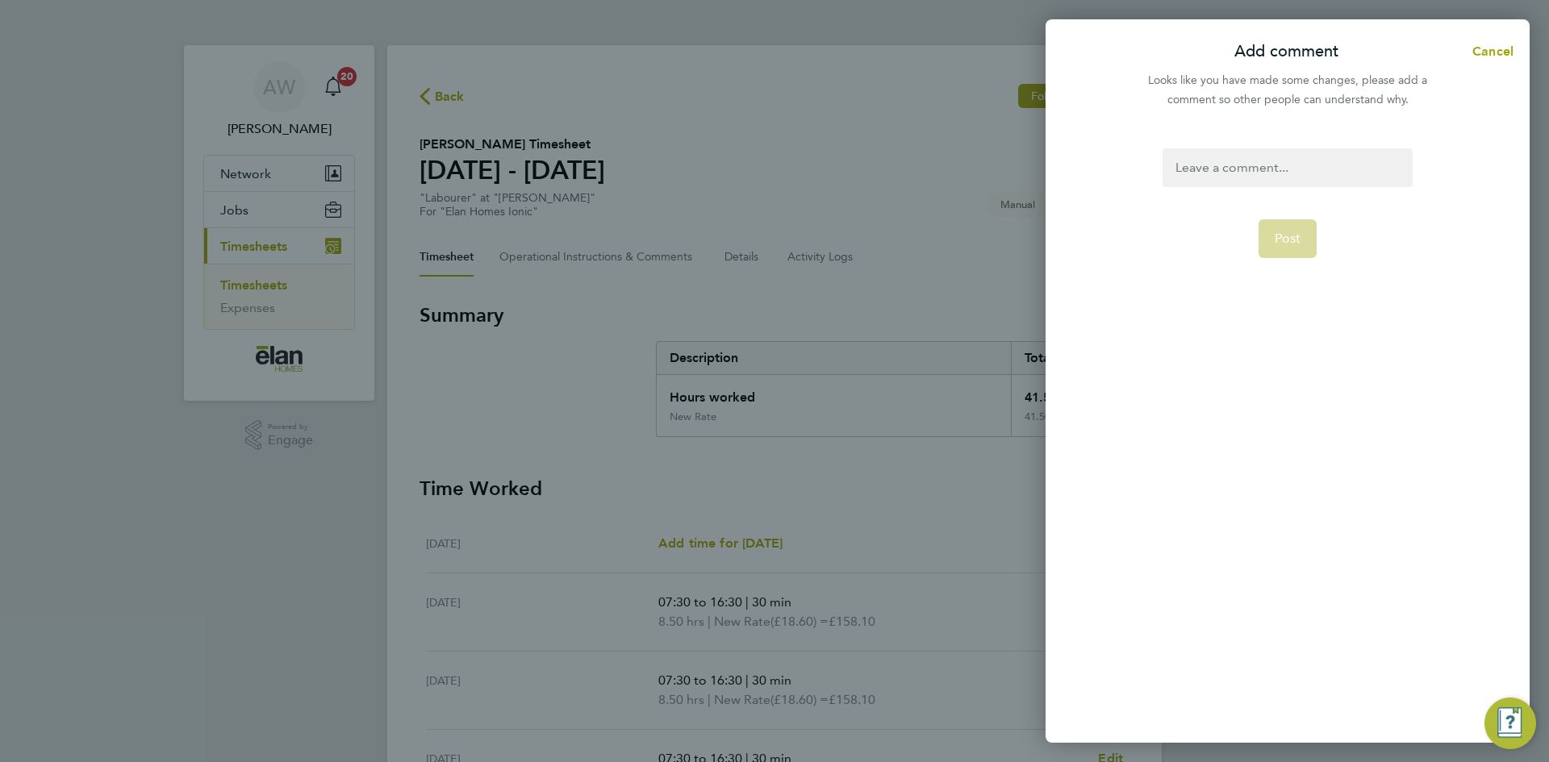
click at [1235, 162] on div at bounding box center [1286, 167] width 249 height 39
click at [1253, 168] on div at bounding box center [1286, 167] width 249 height 39
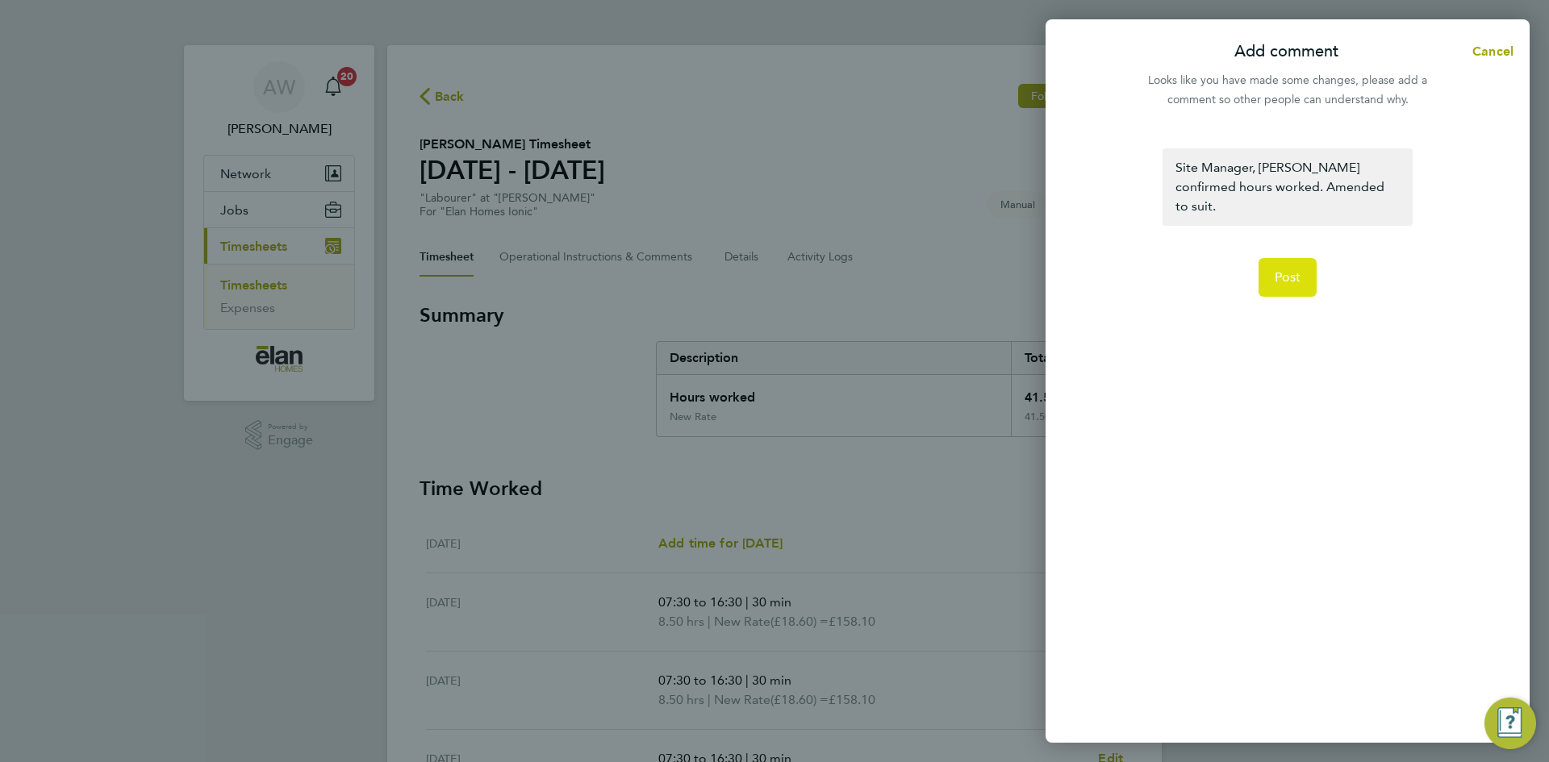
click at [1284, 269] on span "Post" at bounding box center [1287, 277] width 27 height 16
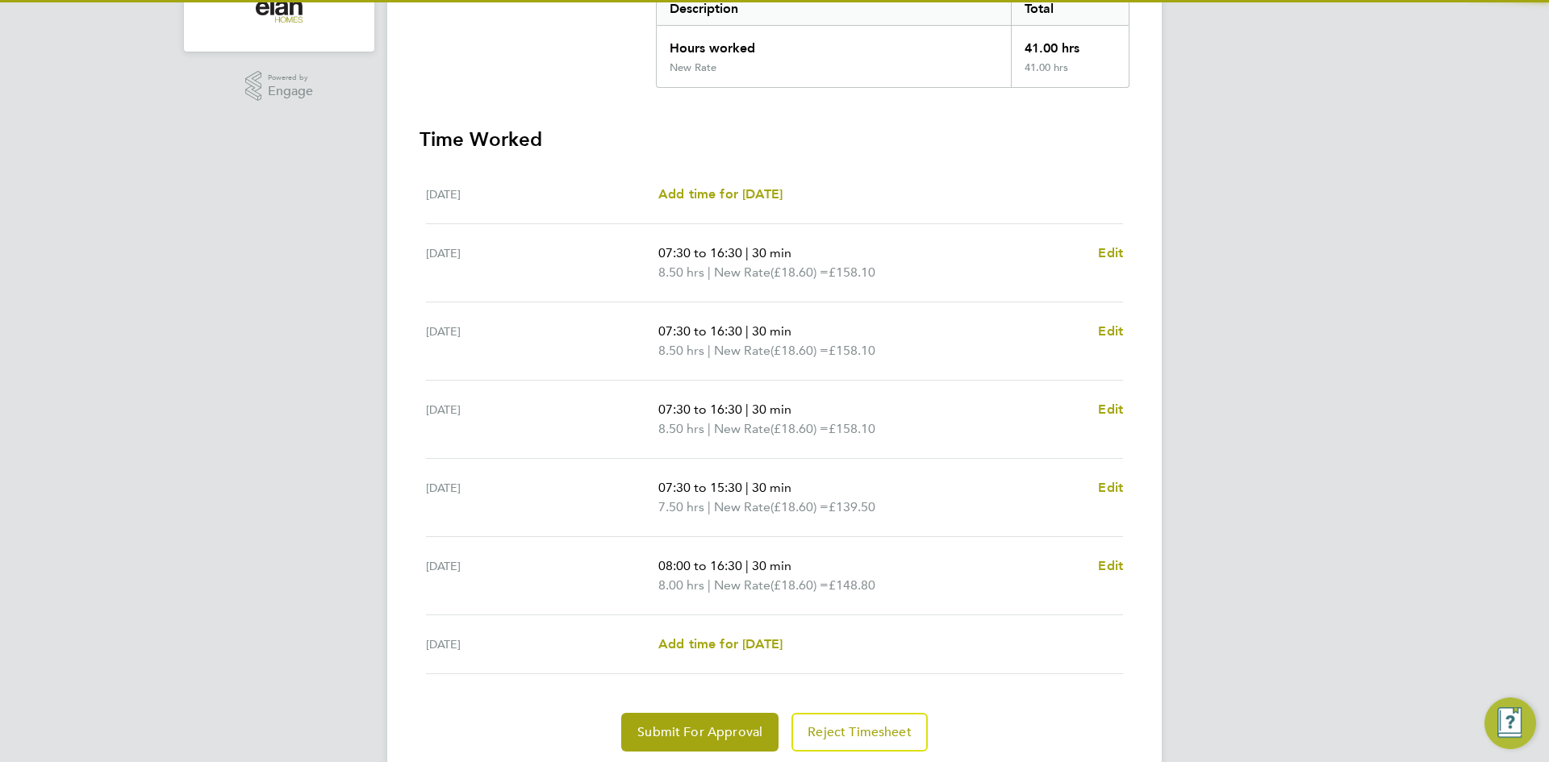
scroll to position [403, 0]
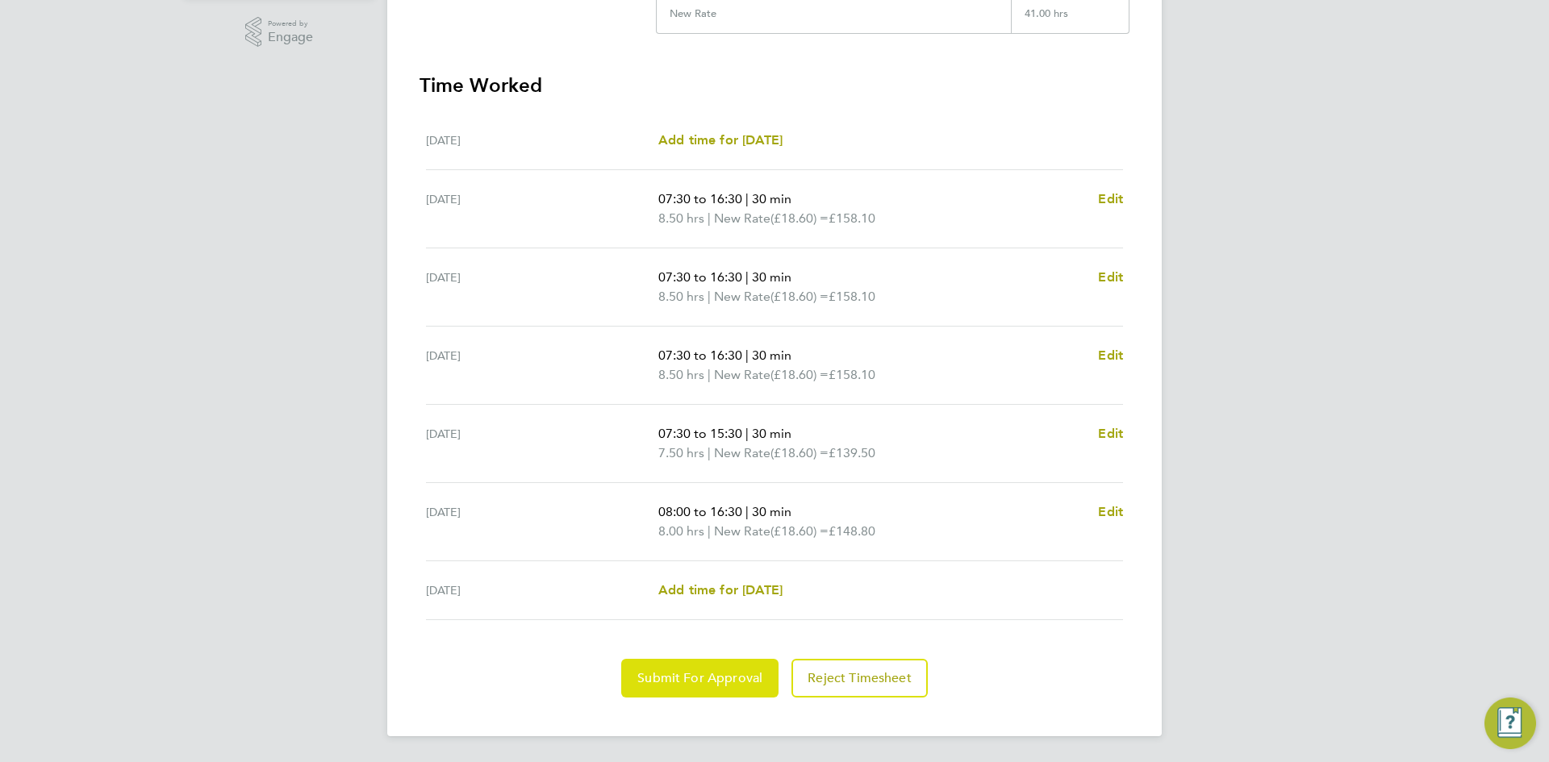
click at [757, 668] on button "Submit For Approval" at bounding box center [699, 678] width 157 height 39
click at [716, 673] on span "Approve Timesheet" at bounding box center [699, 678] width 119 height 16
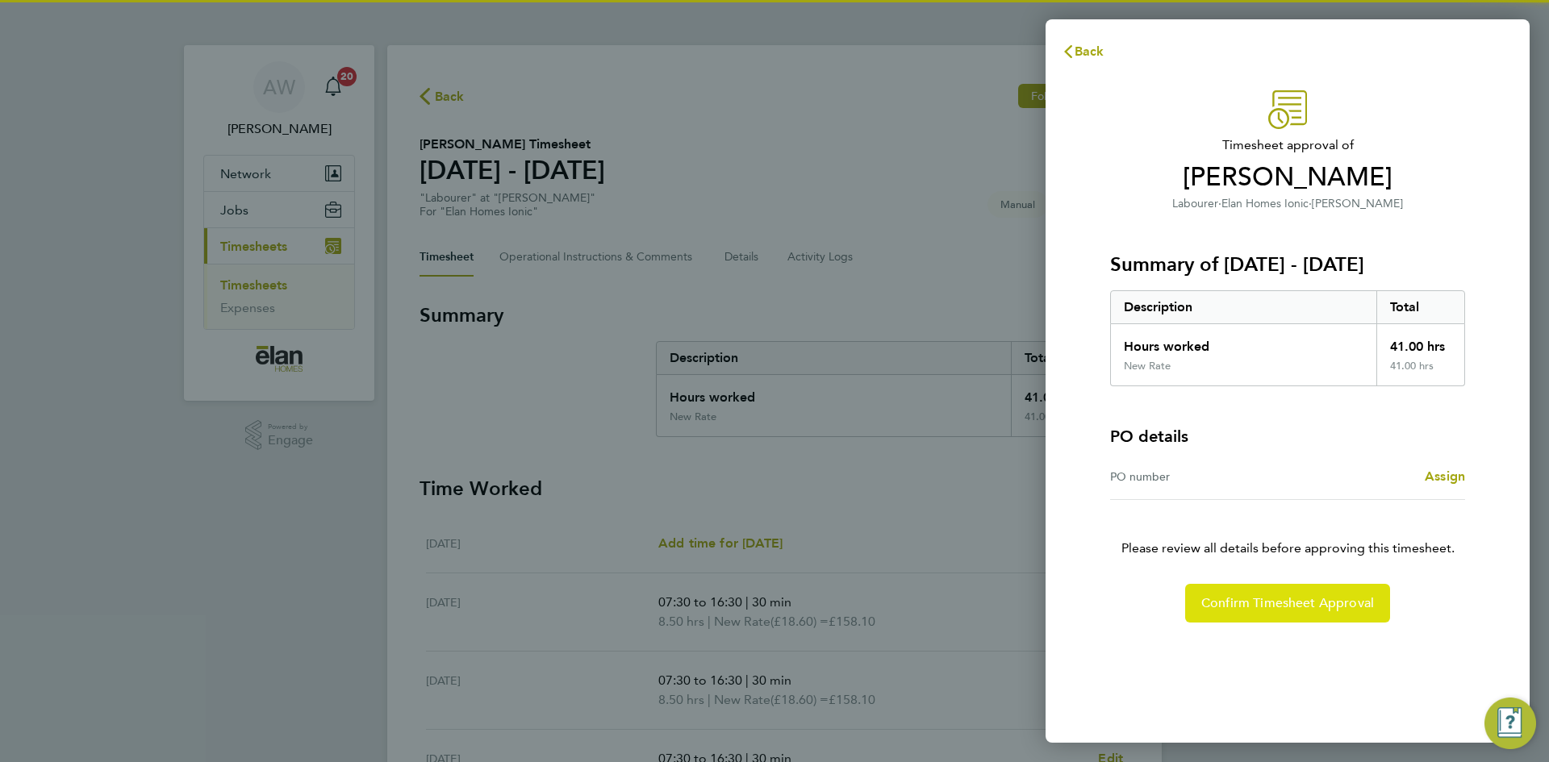
click at [1324, 616] on button "Confirm Timesheet Approval" at bounding box center [1287, 603] width 205 height 39
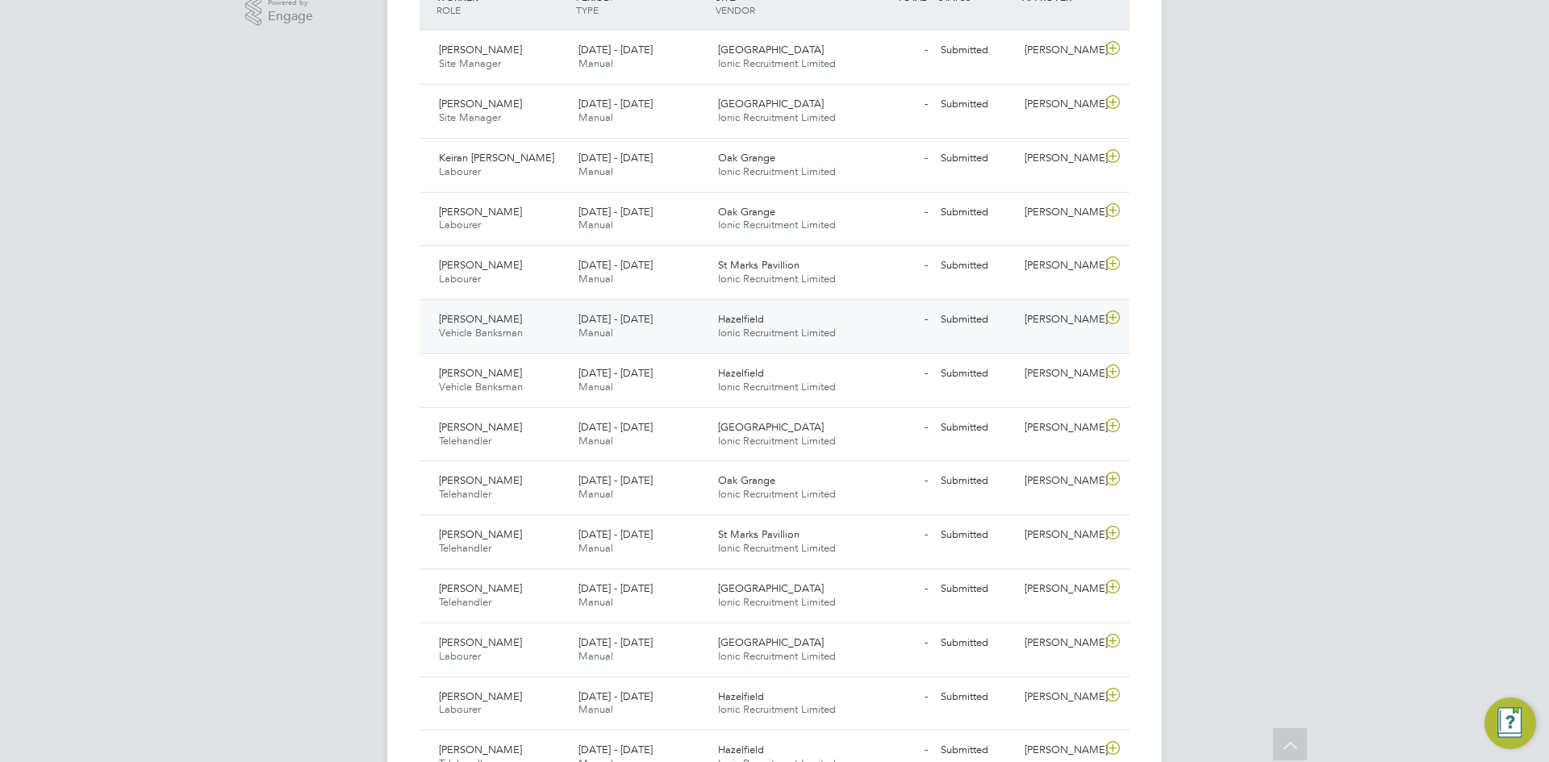
click at [1113, 318] on icon at bounding box center [1113, 317] width 20 height 13
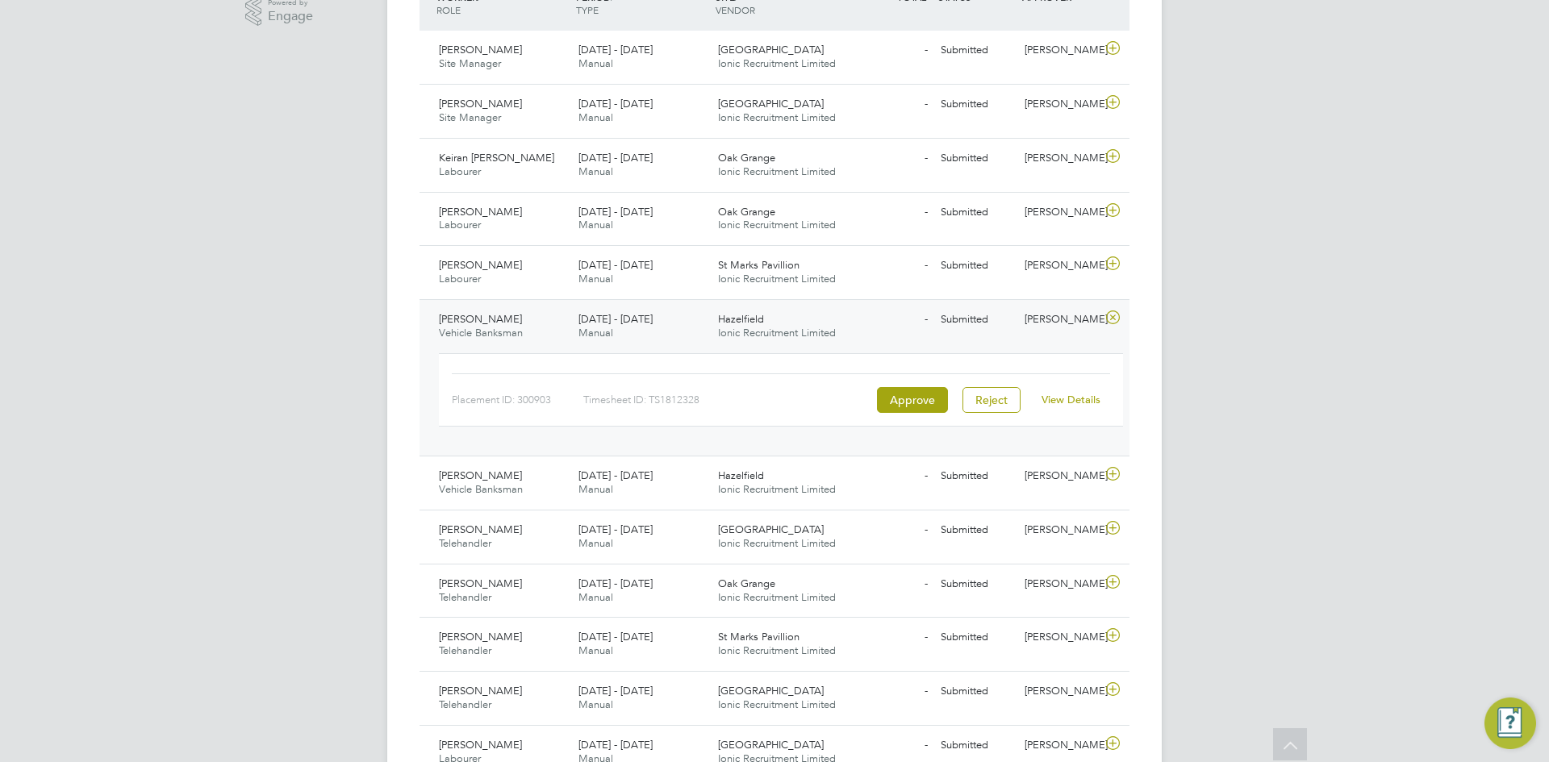
click at [1064, 398] on link "View Details" at bounding box center [1070, 400] width 59 height 14
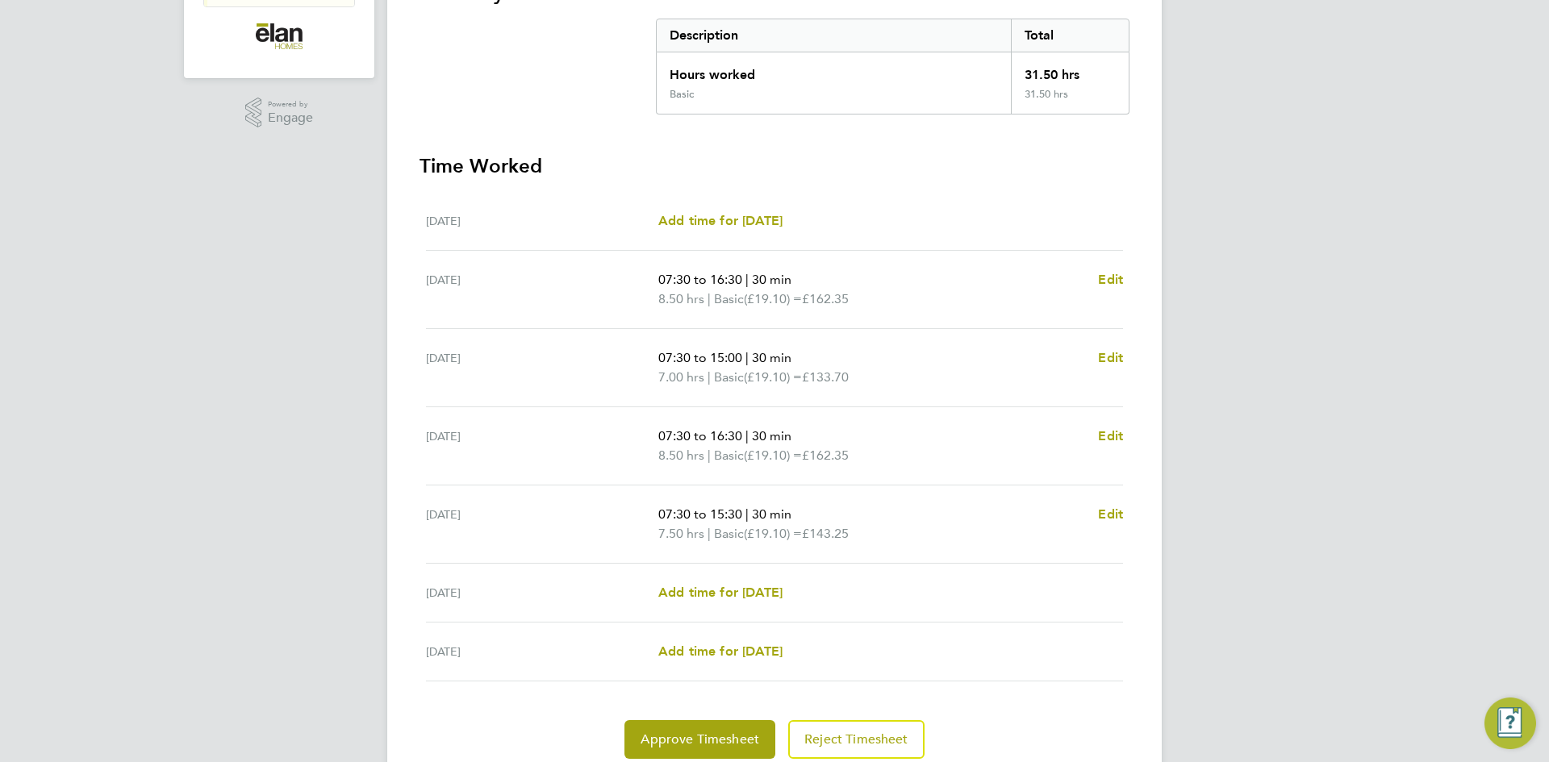
scroll to position [242, 0]
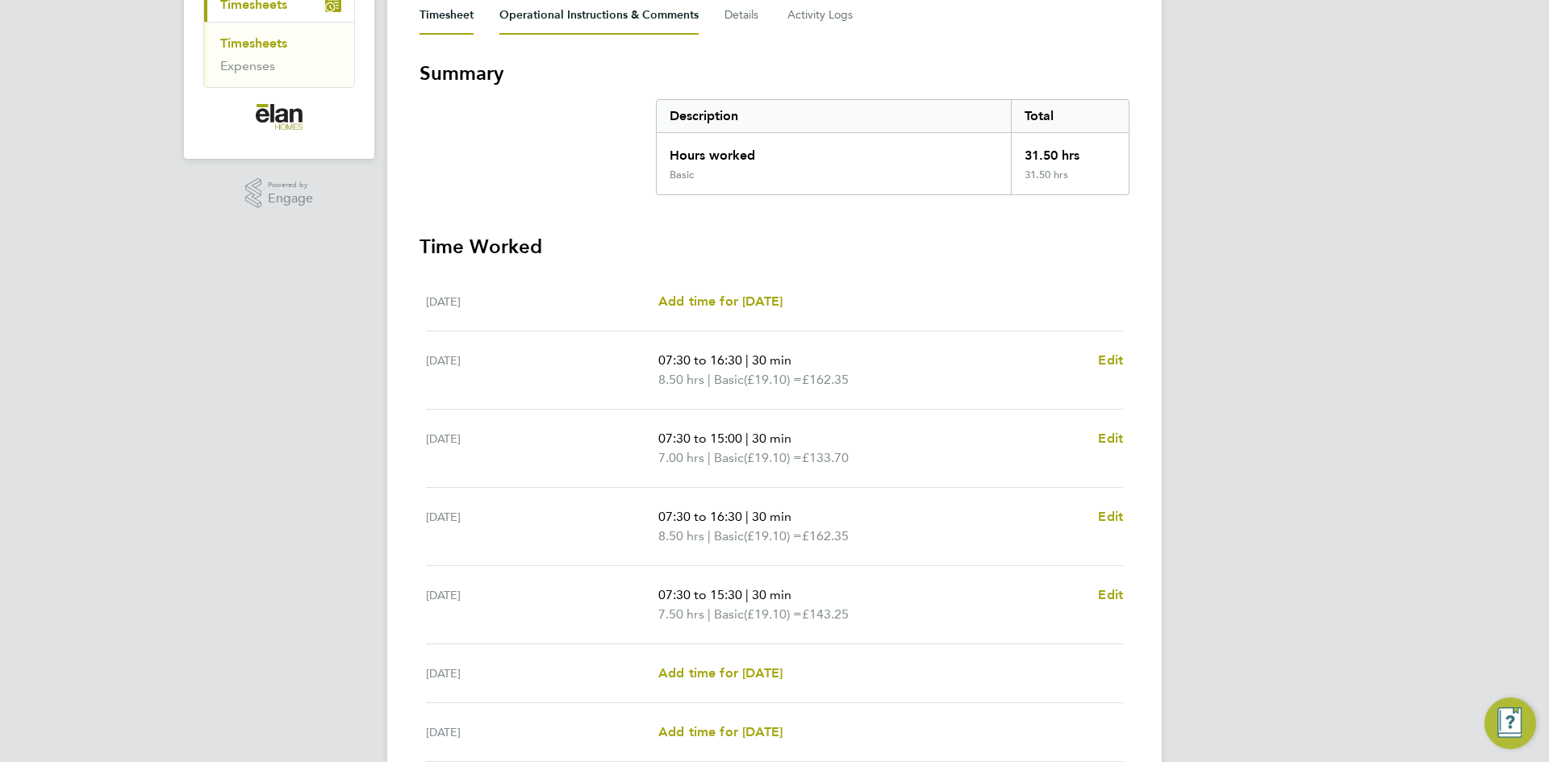
click at [581, 27] on Comments-tab "Operational Instructions & Comments" at bounding box center [598, 15] width 199 height 39
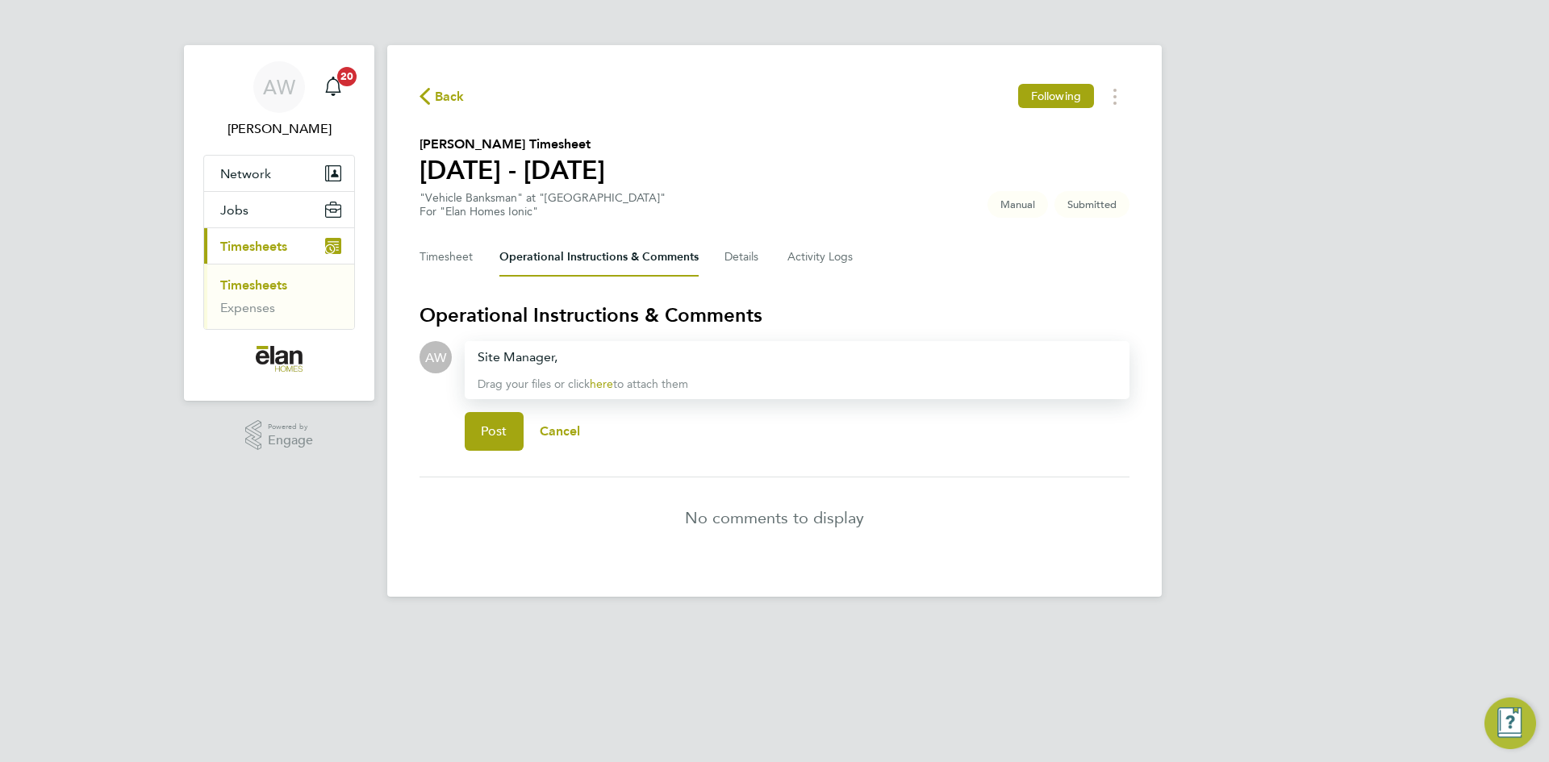
click at [594, 365] on div "Site Manager," at bounding box center [796, 357] width 639 height 19
click at [506, 425] on span "Post" at bounding box center [494, 431] width 27 height 16
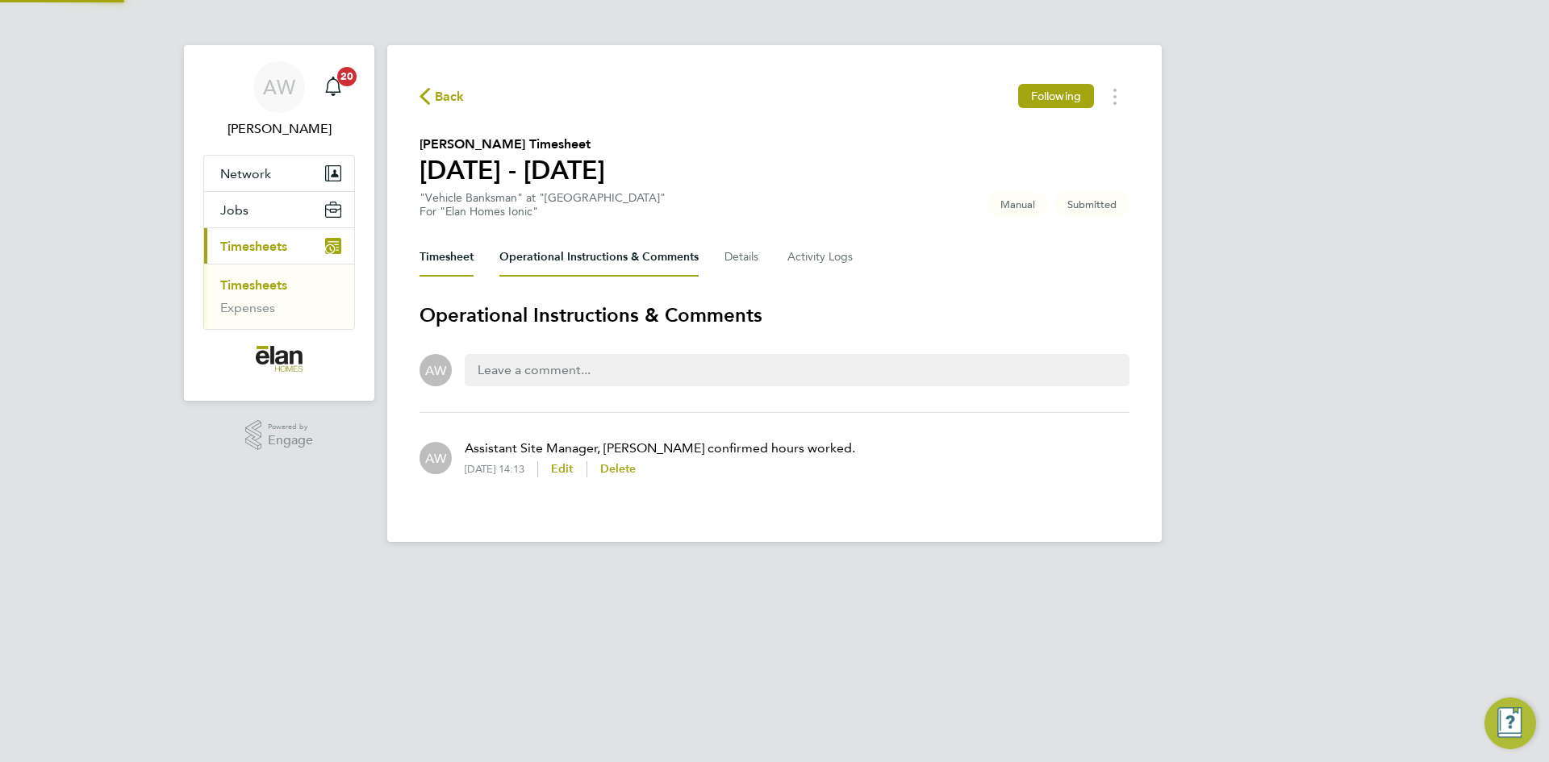
click at [455, 252] on button "Timesheet" at bounding box center [446, 257] width 54 height 39
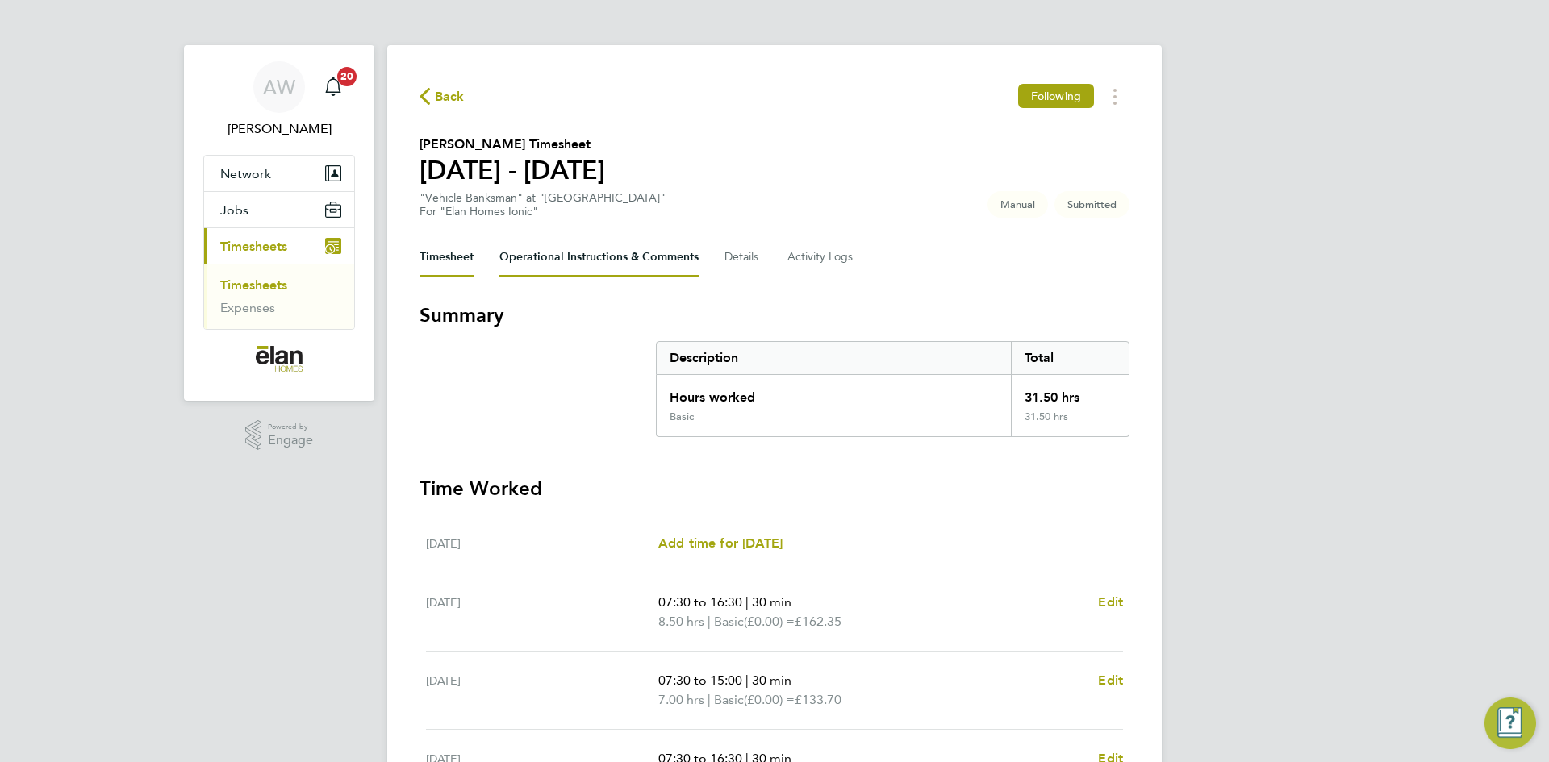
click at [612, 271] on Comments-tab "Operational Instructions & Comments" at bounding box center [598, 257] width 199 height 39
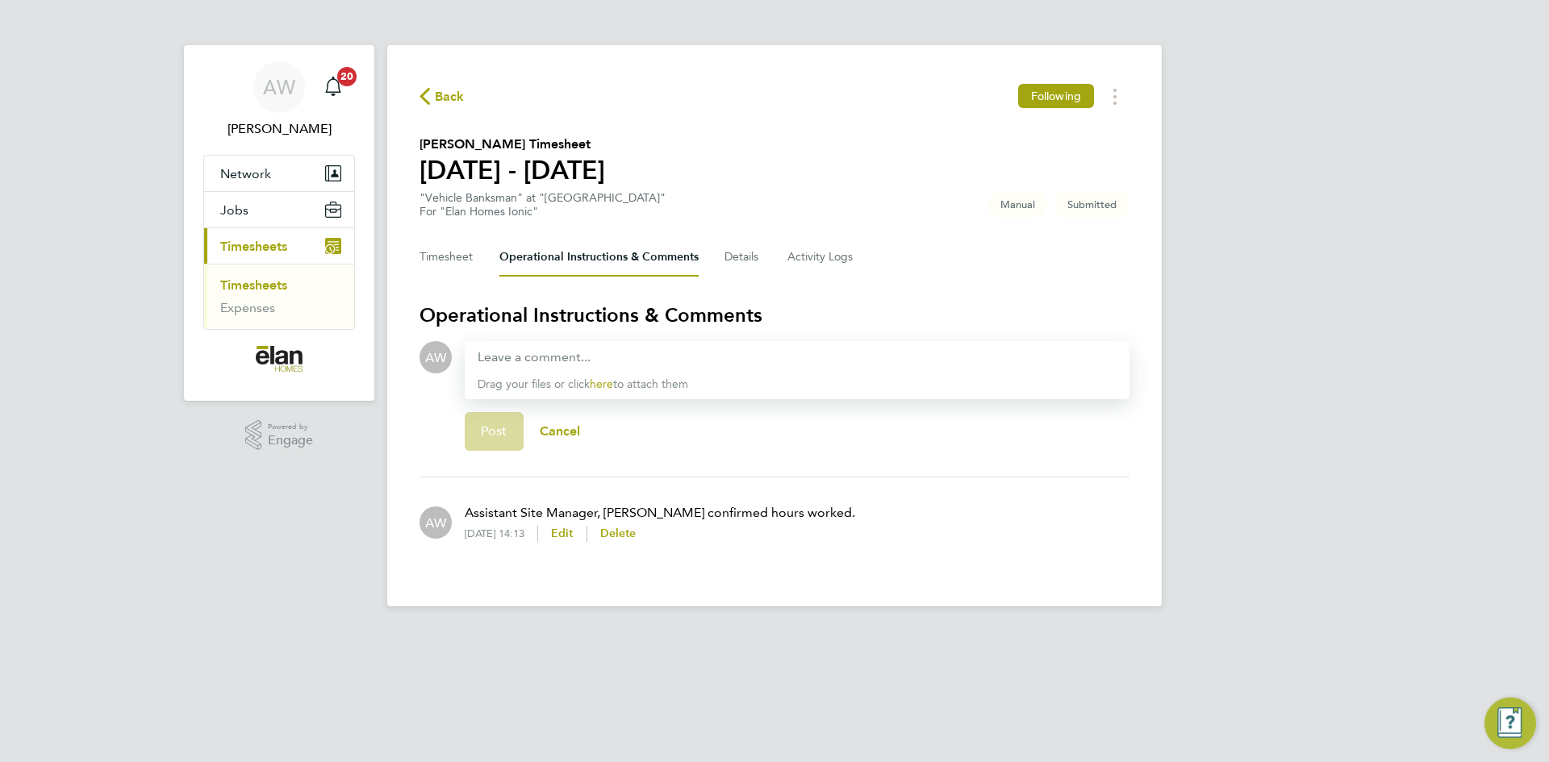
drag, startPoint x: 922, startPoint y: 523, endPoint x: 470, endPoint y: 497, distance: 452.4
click at [470, 497] on div "AW Assistant Site Manager, Carl Silgram confirmed hours worked. 02 Sep 2025, 14…" at bounding box center [774, 522] width 710 height 65
click at [862, 507] on div "AW Assistant Site Manager, Carl Silgram confirmed hours worked. 02 Sep 2025, 14…" at bounding box center [774, 522] width 710 height 65
drag, startPoint x: 837, startPoint y: 514, endPoint x: 452, endPoint y: 502, distance: 385.7
click at [452, 502] on div "AW Assistant Site Manager, Carl Silgram confirmed hours worked. 02 Sep 2025, 14…" at bounding box center [774, 522] width 710 height 65
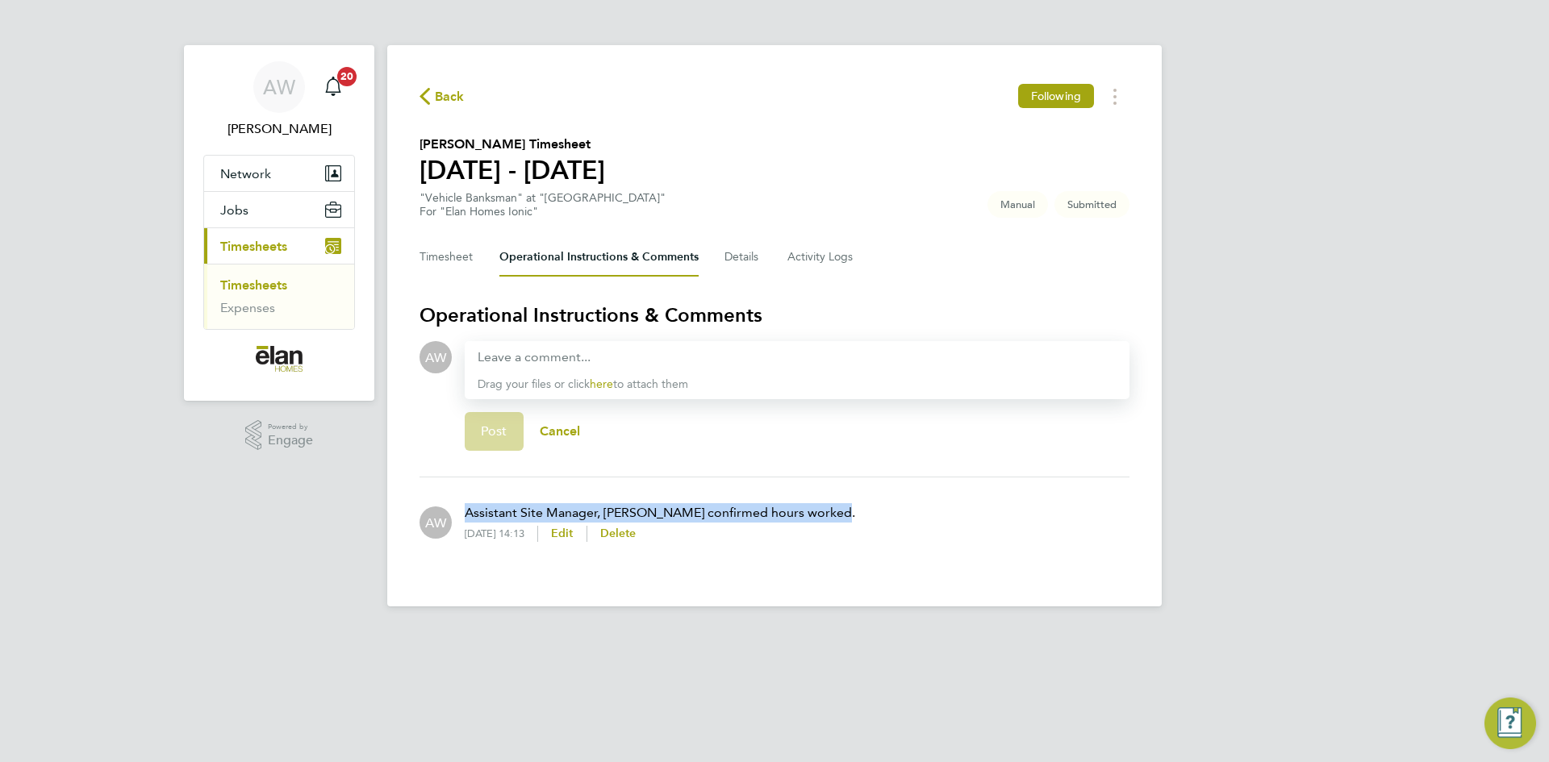
copy p "Assistant Site Manager, [PERSON_NAME] confirmed hours worked."
click at [448, 262] on button "Timesheet" at bounding box center [446, 257] width 54 height 39
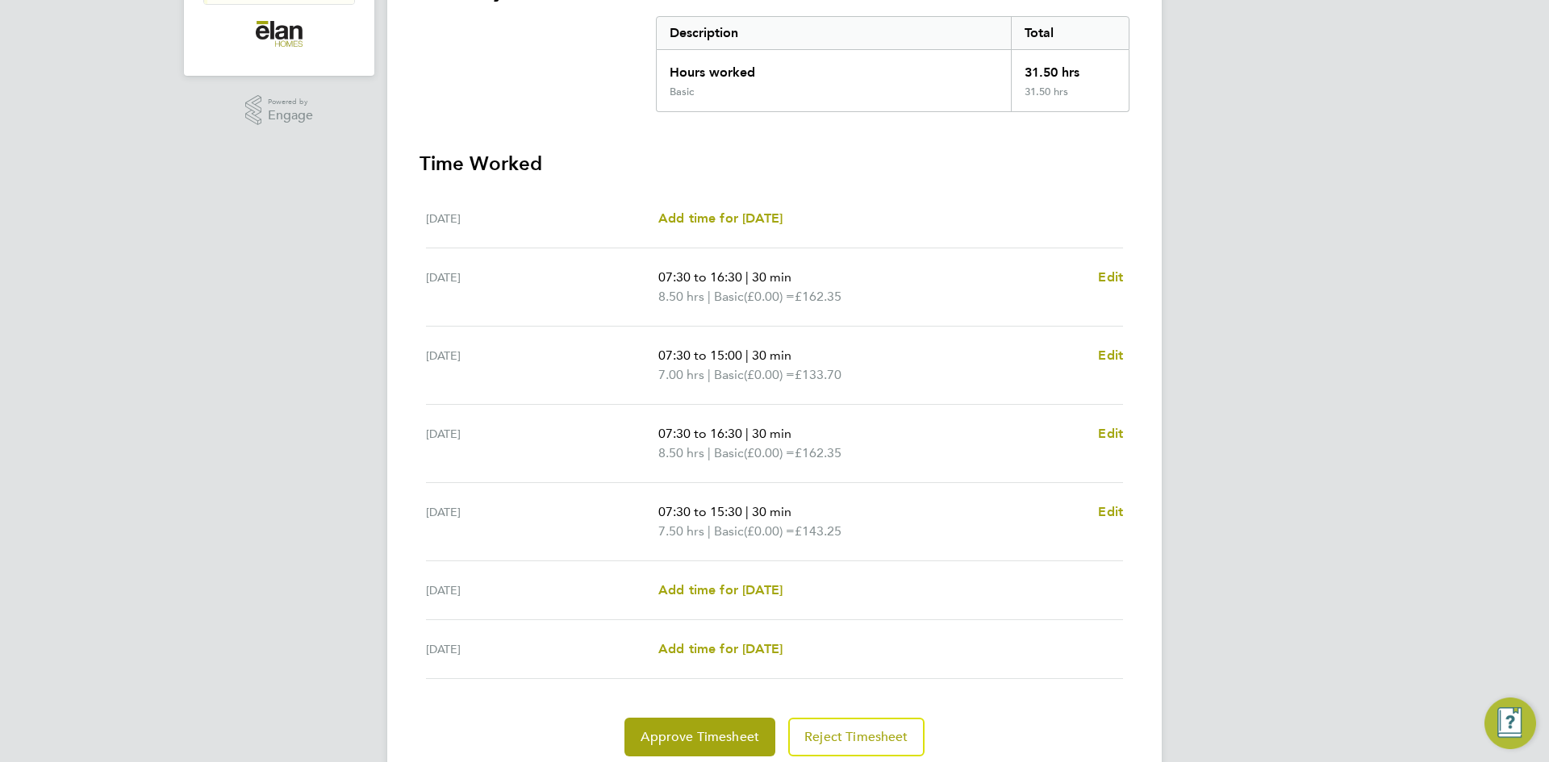
scroll to position [384, 0]
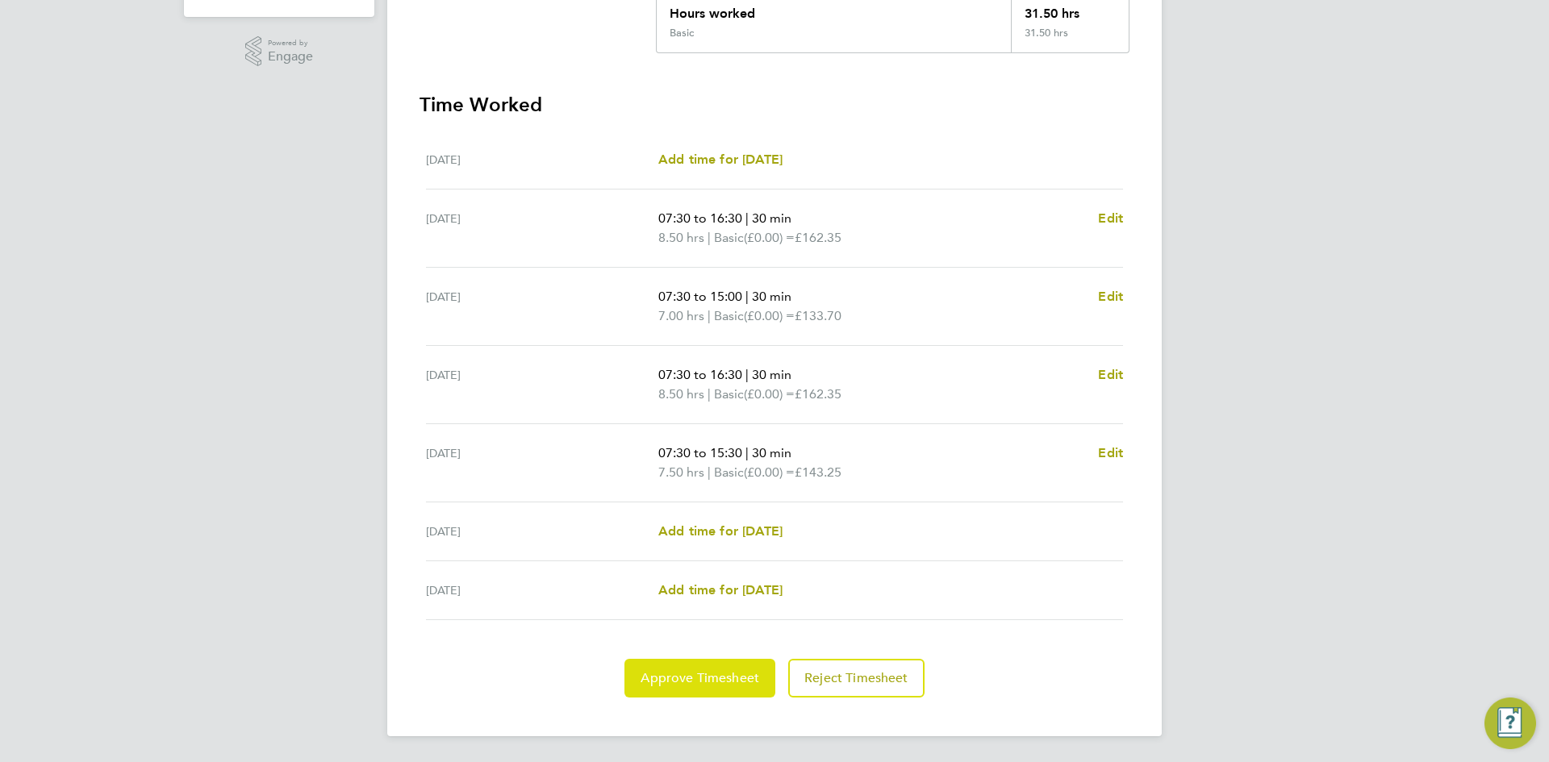
click at [701, 670] on span "Approve Timesheet" at bounding box center [699, 678] width 119 height 16
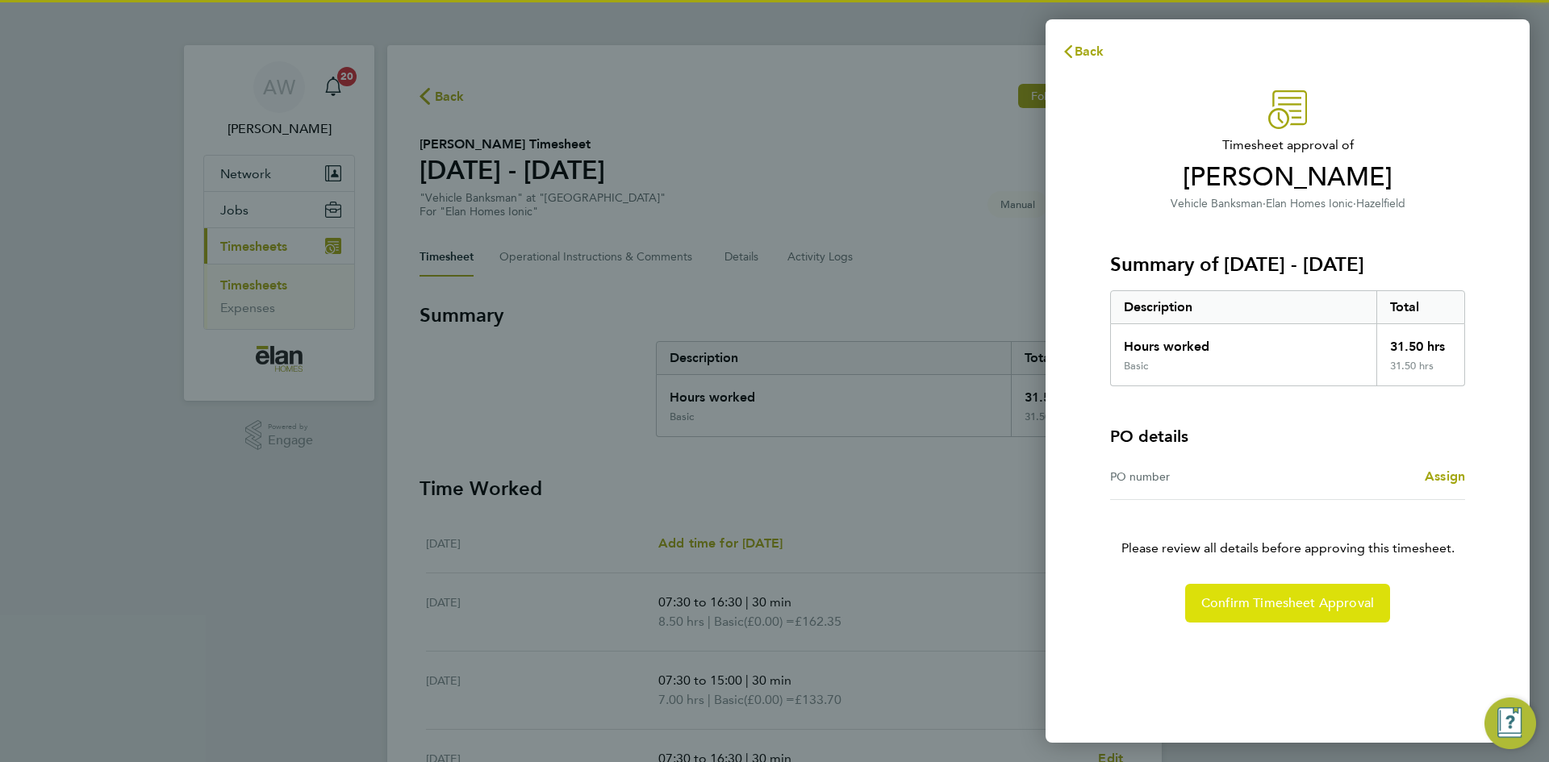
click at [1262, 608] on span "Confirm Timesheet Approval" at bounding box center [1287, 603] width 173 height 16
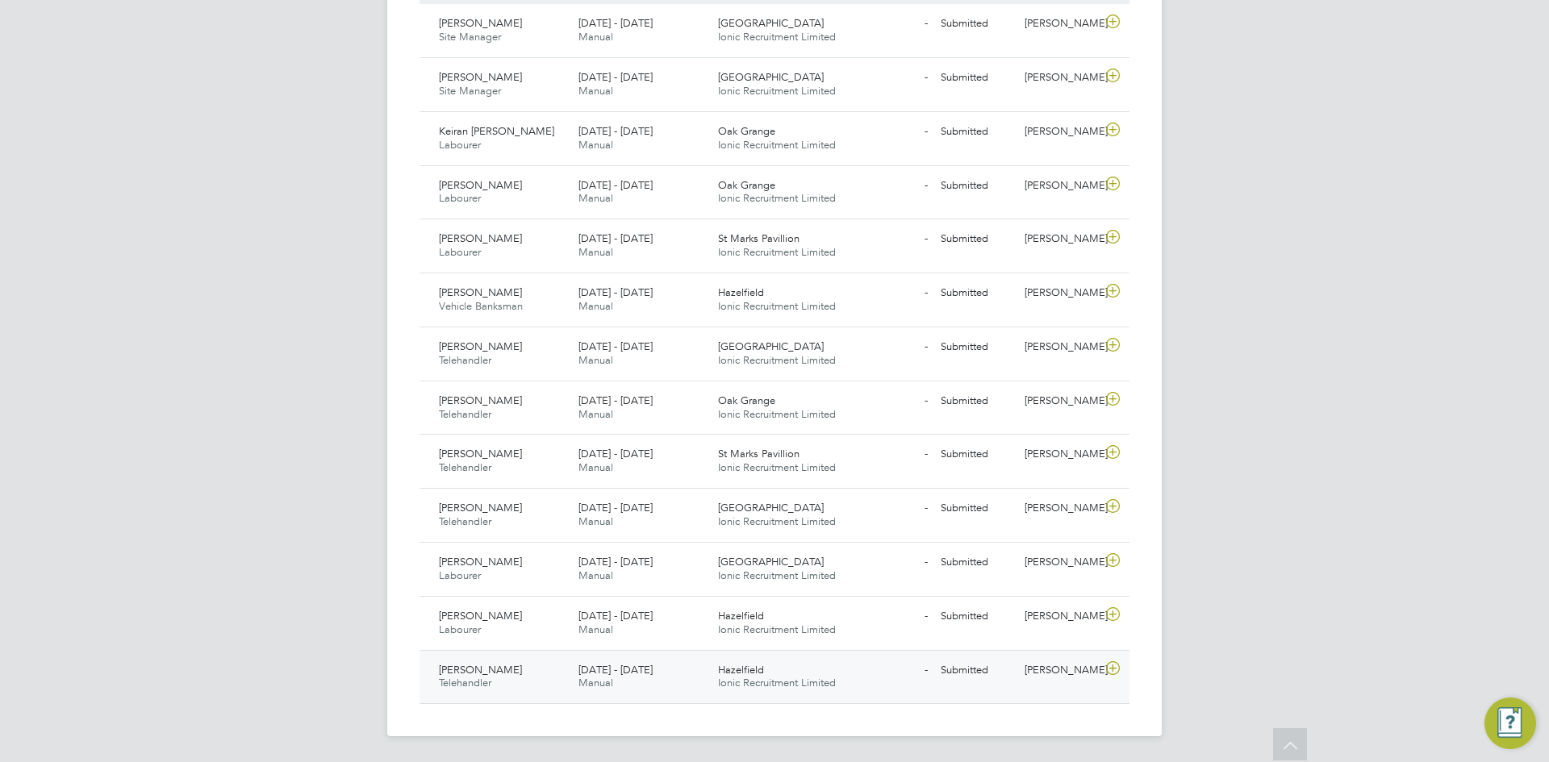
click at [1113, 665] on icon at bounding box center [1113, 668] width 20 height 13
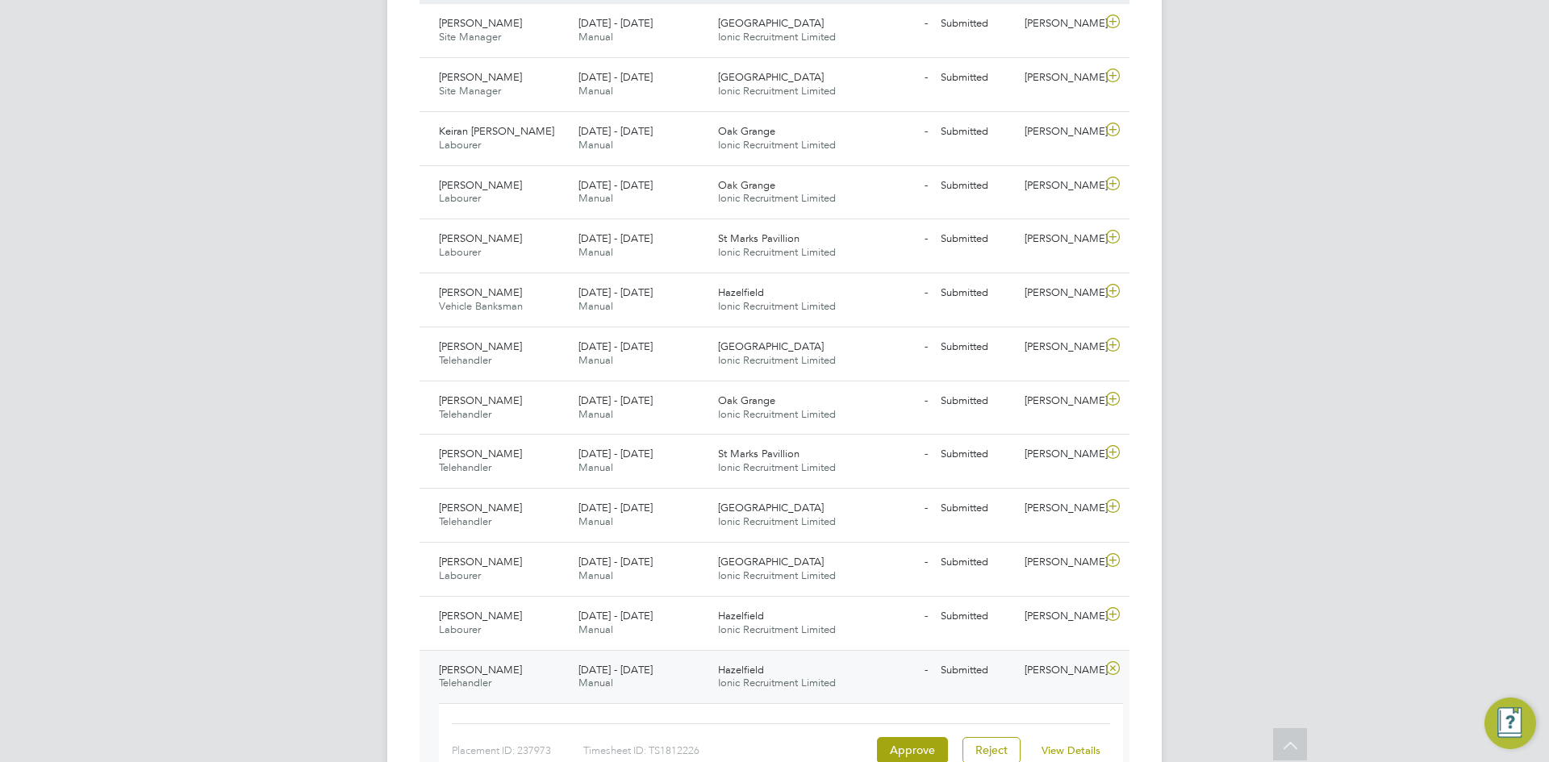
click at [1060, 747] on link "View Details" at bounding box center [1070, 751] width 59 height 14
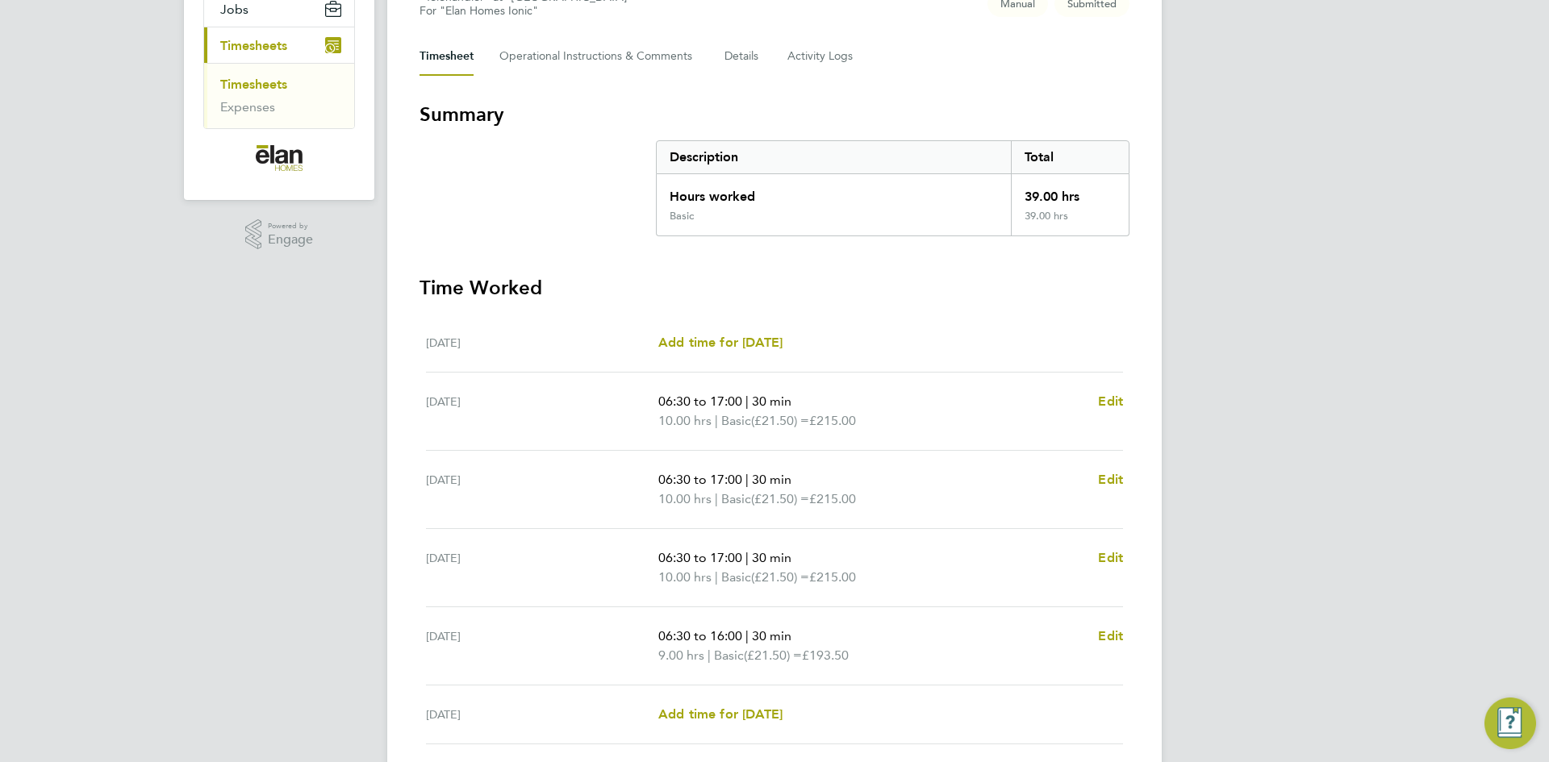
scroll to position [81, 0]
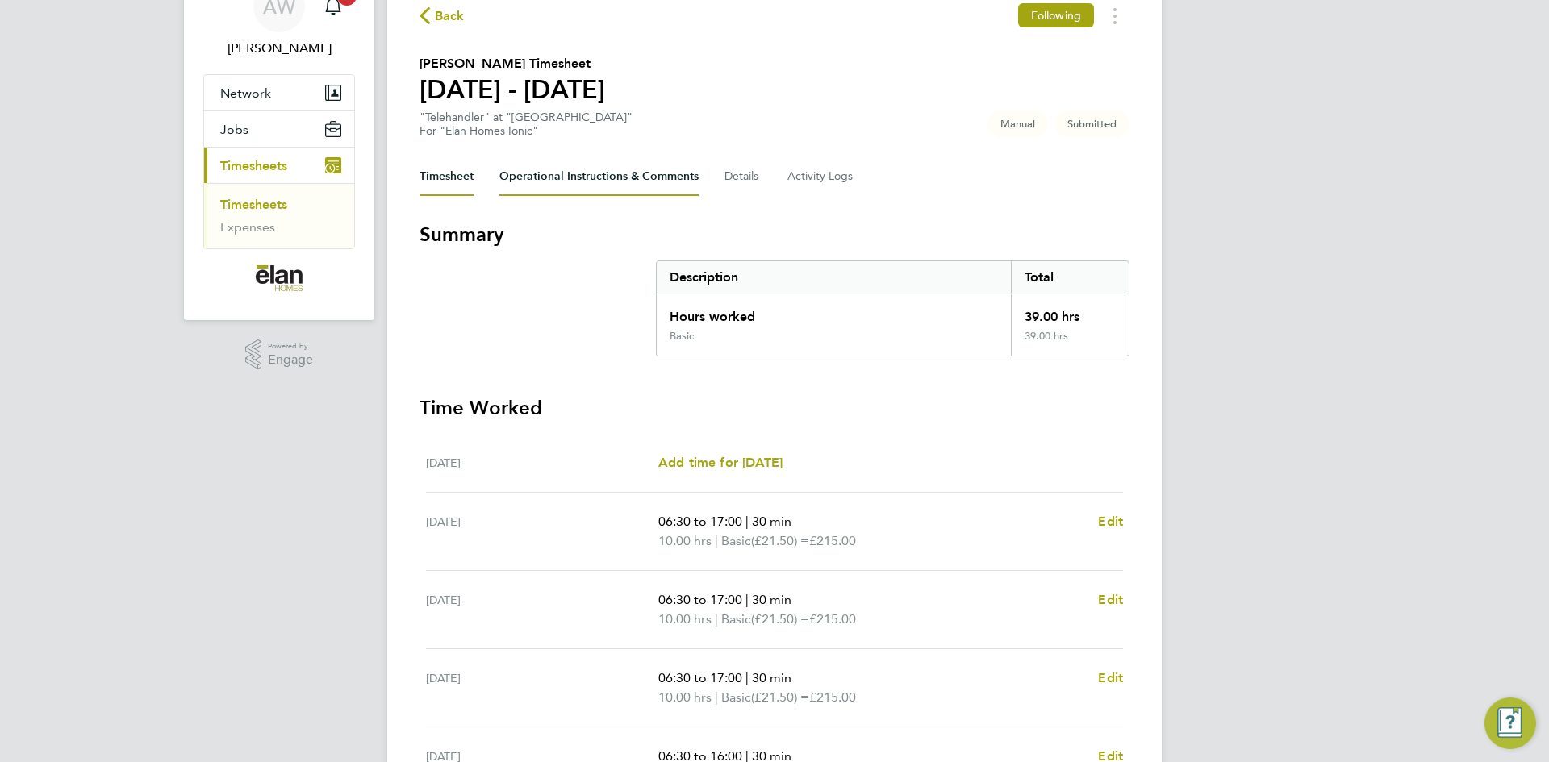
click at [618, 164] on Comments-tab "Operational Instructions & Comments" at bounding box center [598, 176] width 199 height 39
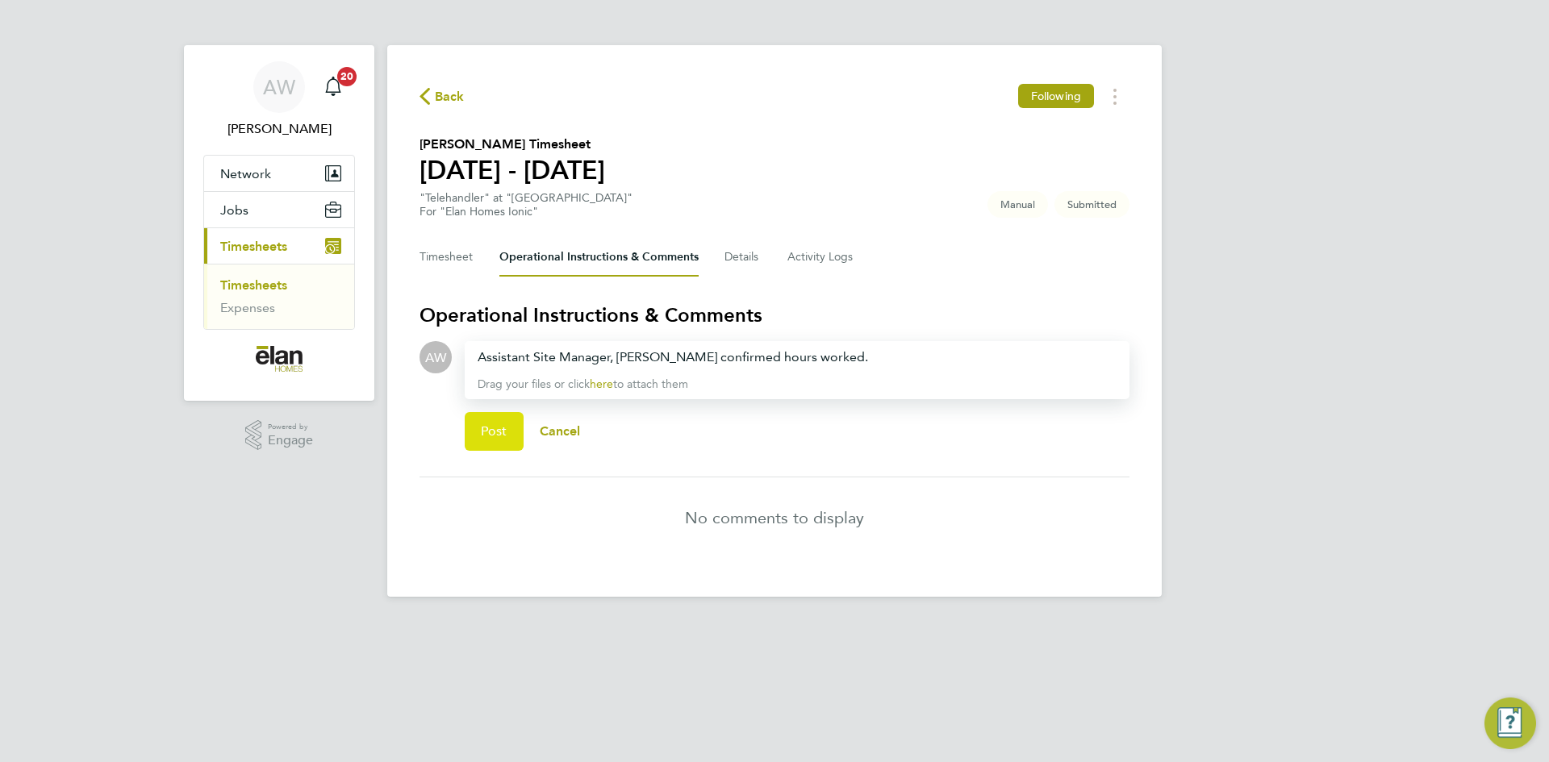
click at [512, 432] on button "Post" at bounding box center [494, 431] width 59 height 39
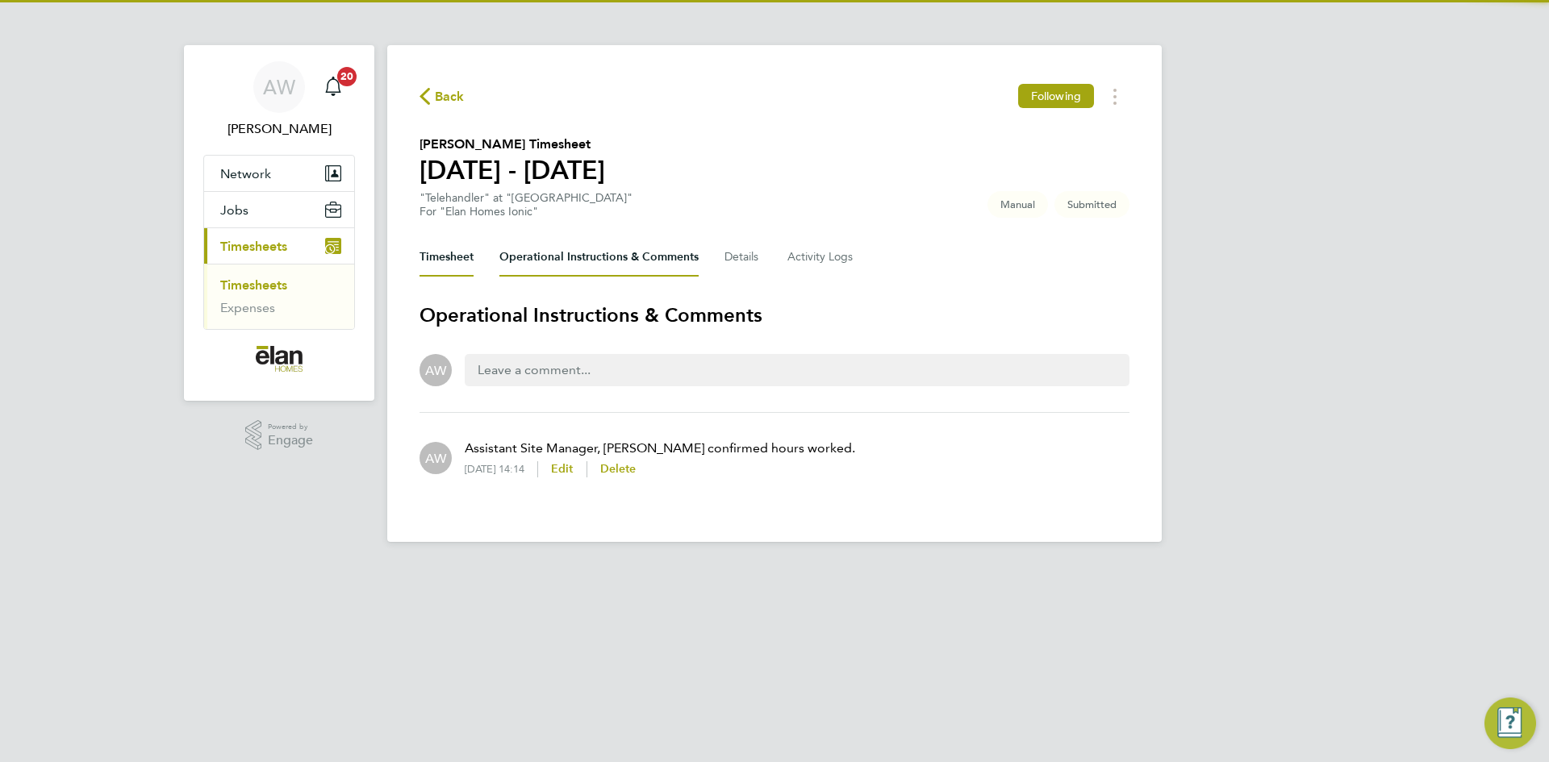
click at [465, 261] on button "Timesheet" at bounding box center [446, 257] width 54 height 39
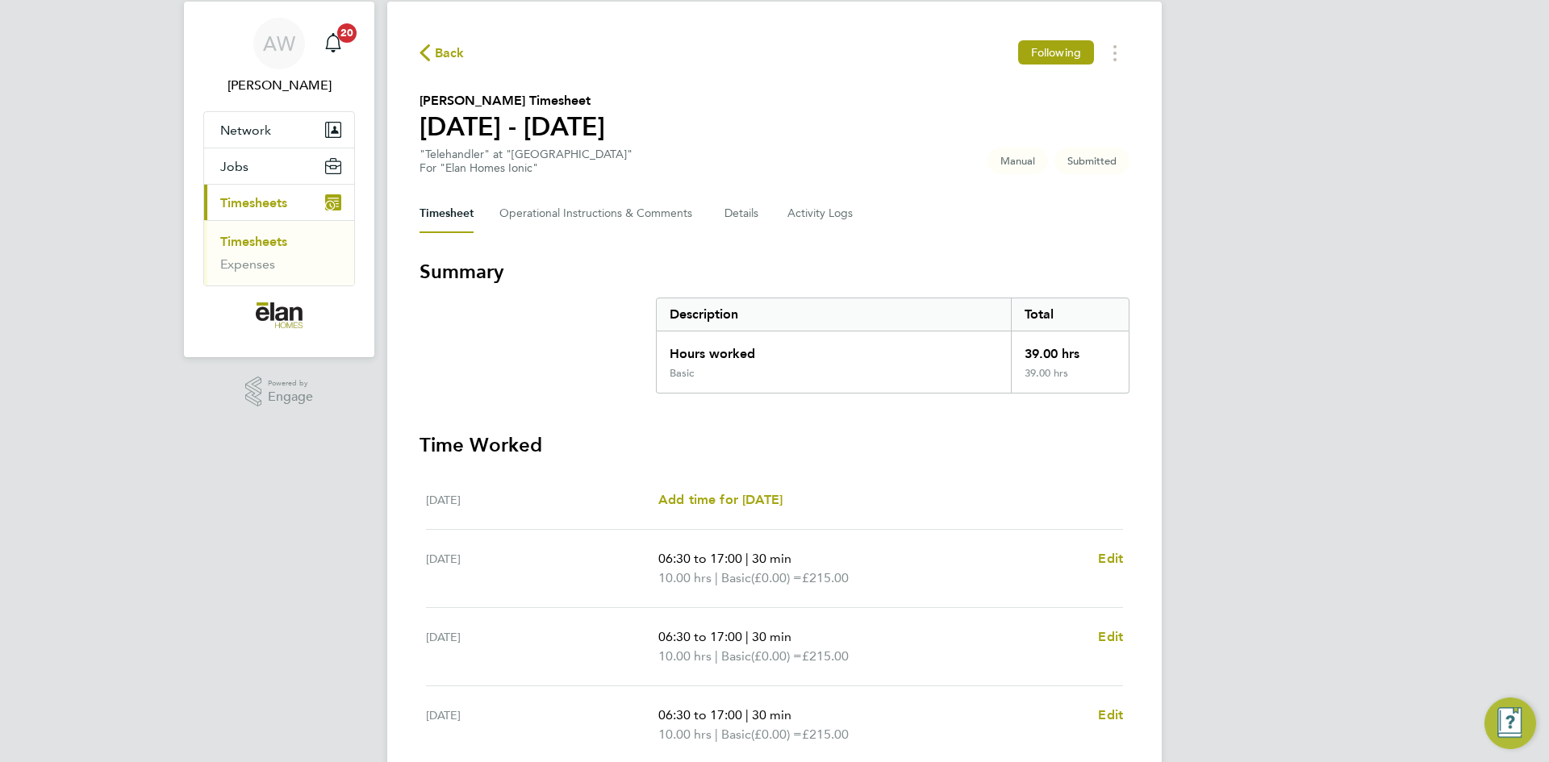
scroll to position [384, 0]
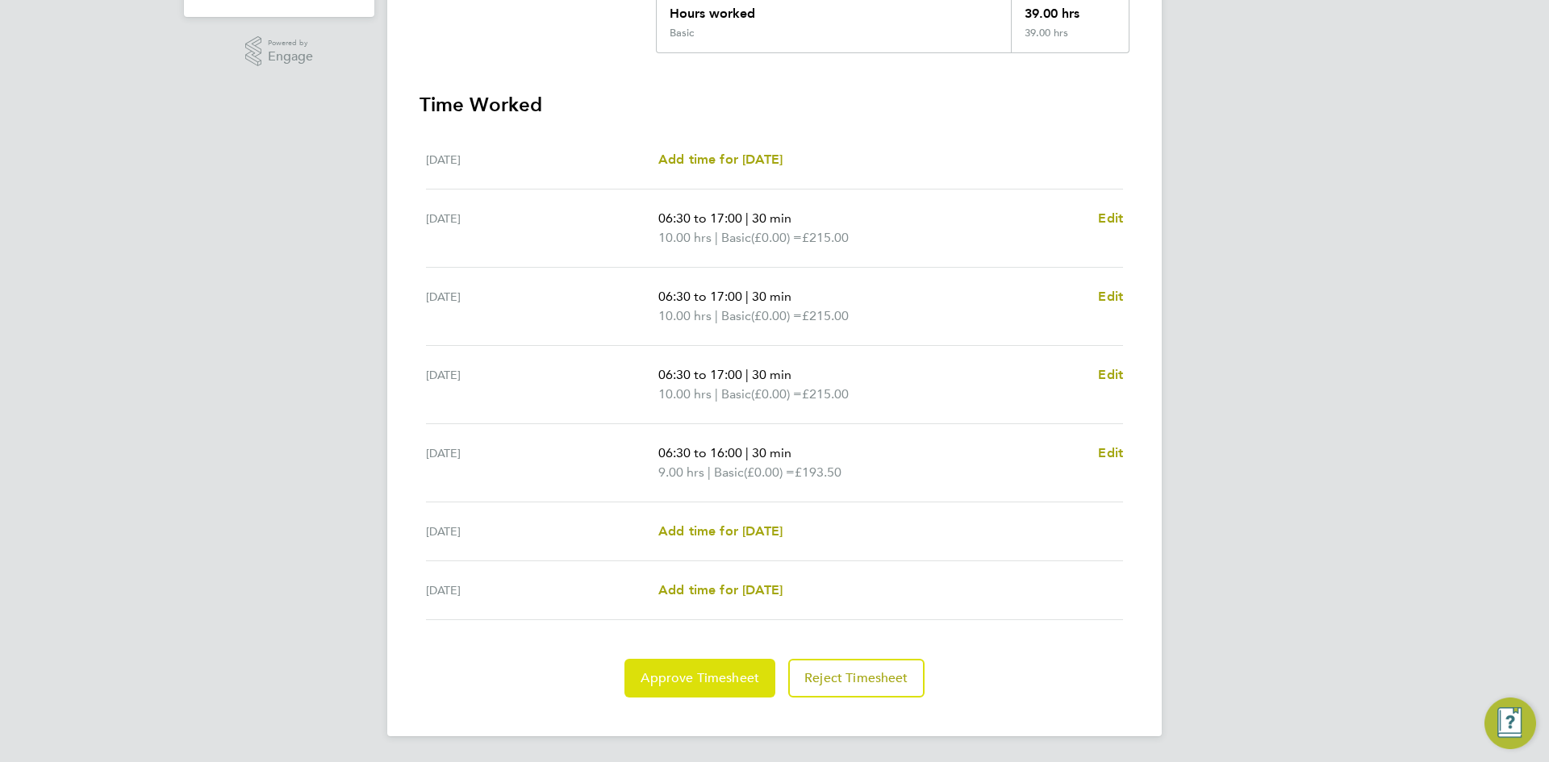
click at [703, 660] on button "Approve Timesheet" at bounding box center [699, 678] width 151 height 39
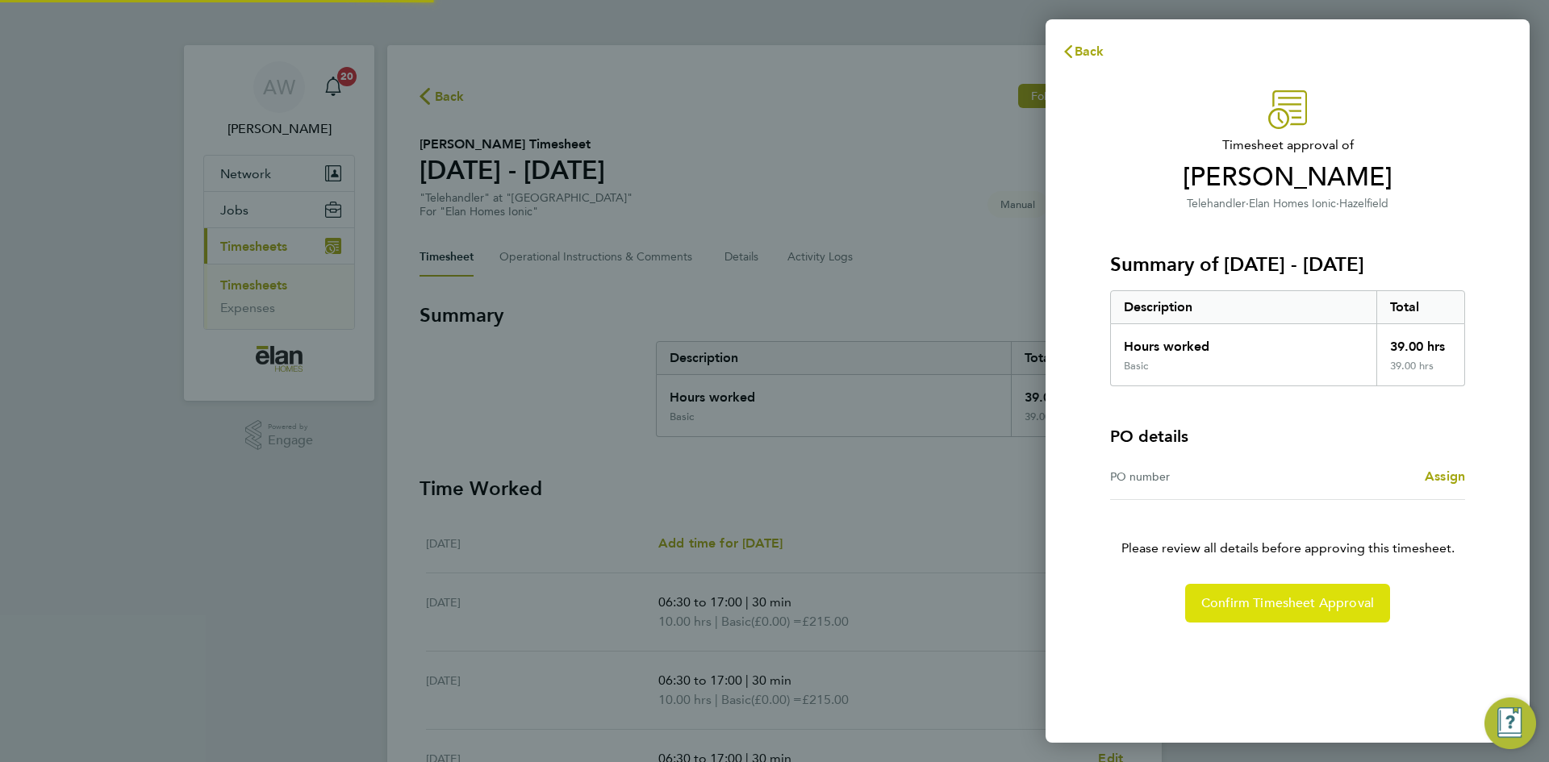
click at [1238, 608] on span "Confirm Timesheet Approval" at bounding box center [1287, 603] width 173 height 16
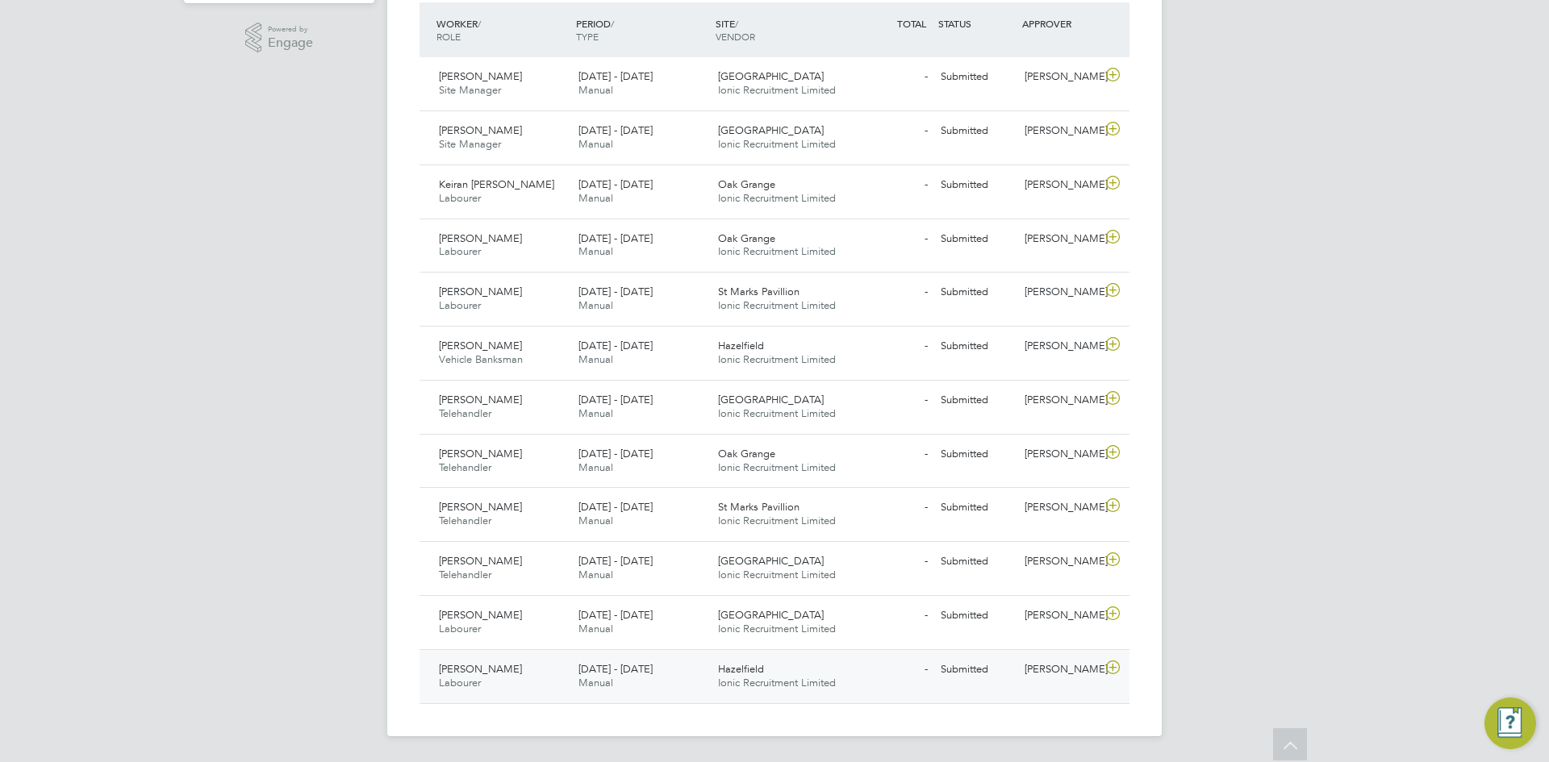
click at [1115, 670] on icon at bounding box center [1113, 667] width 20 height 13
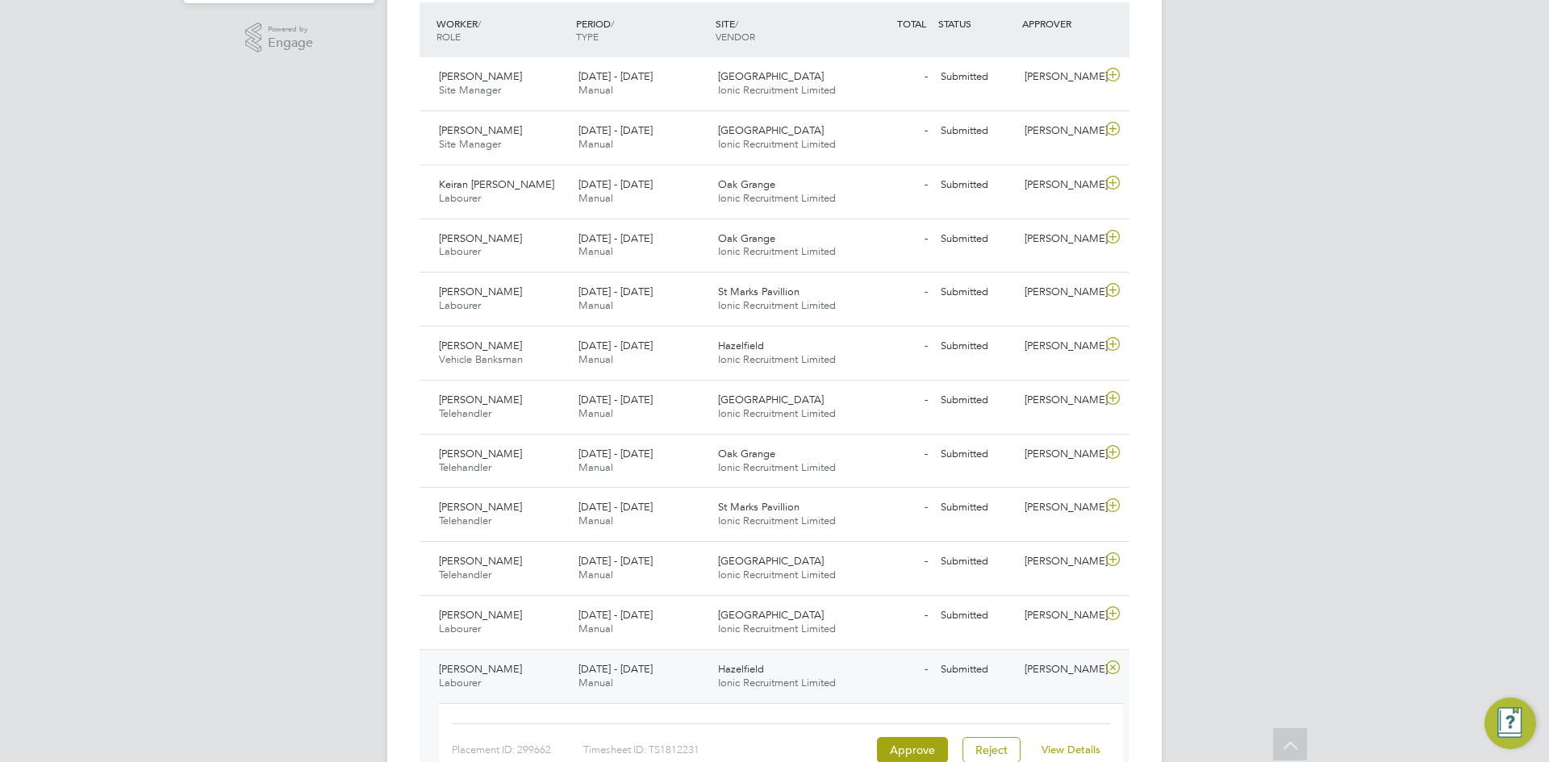
click at [1051, 748] on link "View Details" at bounding box center [1070, 750] width 59 height 14
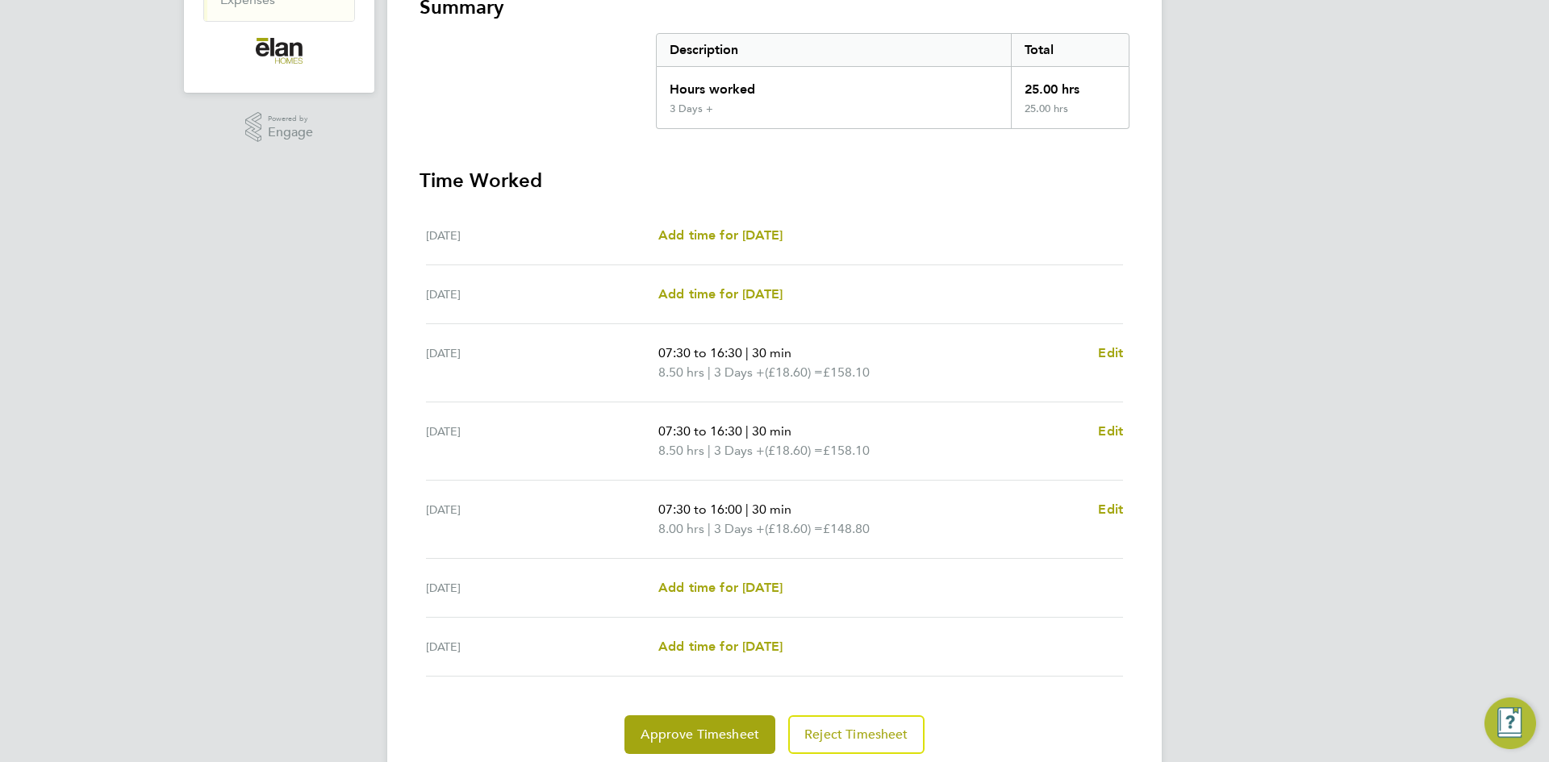
scroll to position [323, 0]
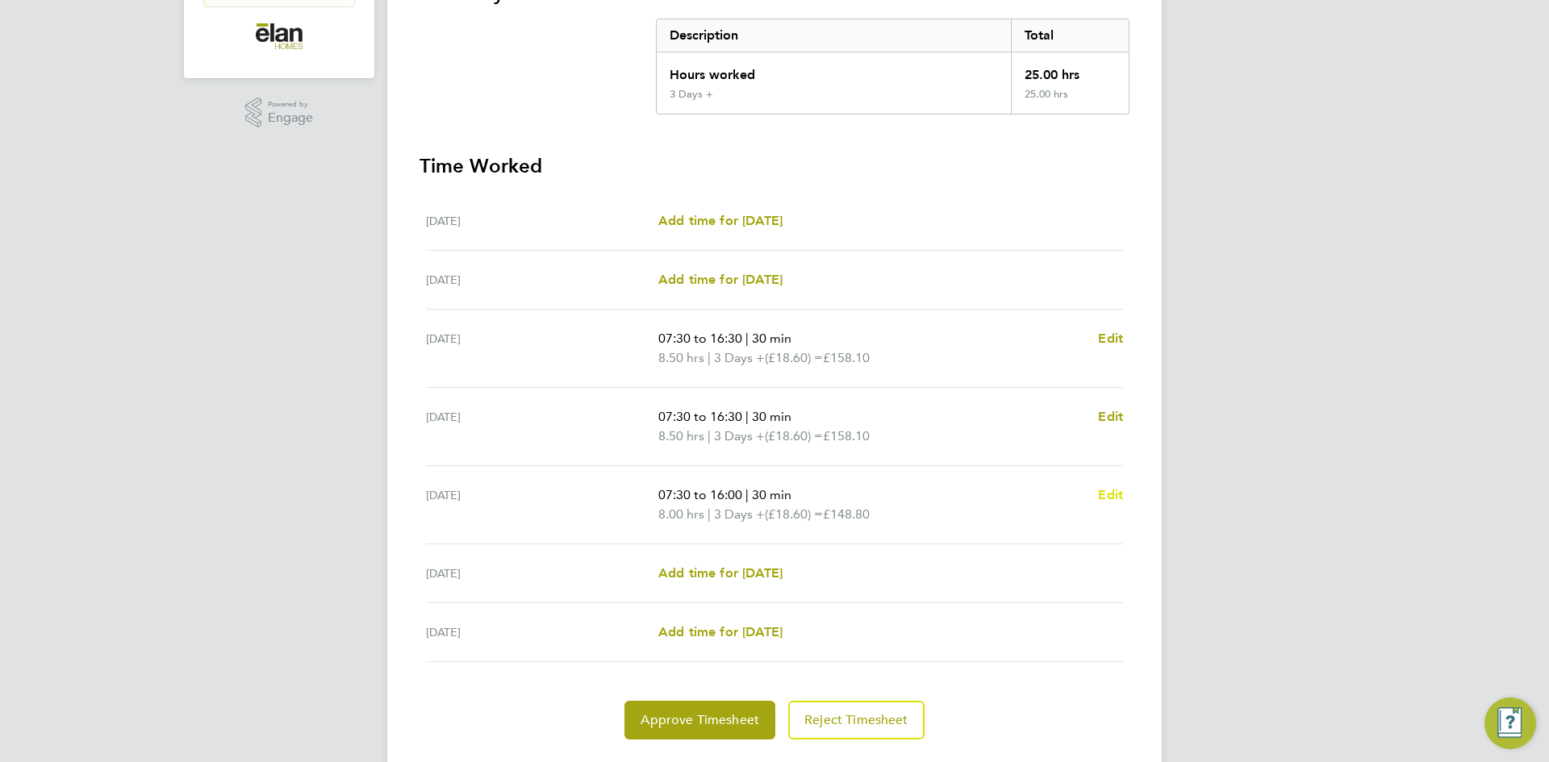
click at [1103, 491] on span "Edit" at bounding box center [1110, 494] width 25 height 15
select select "30"
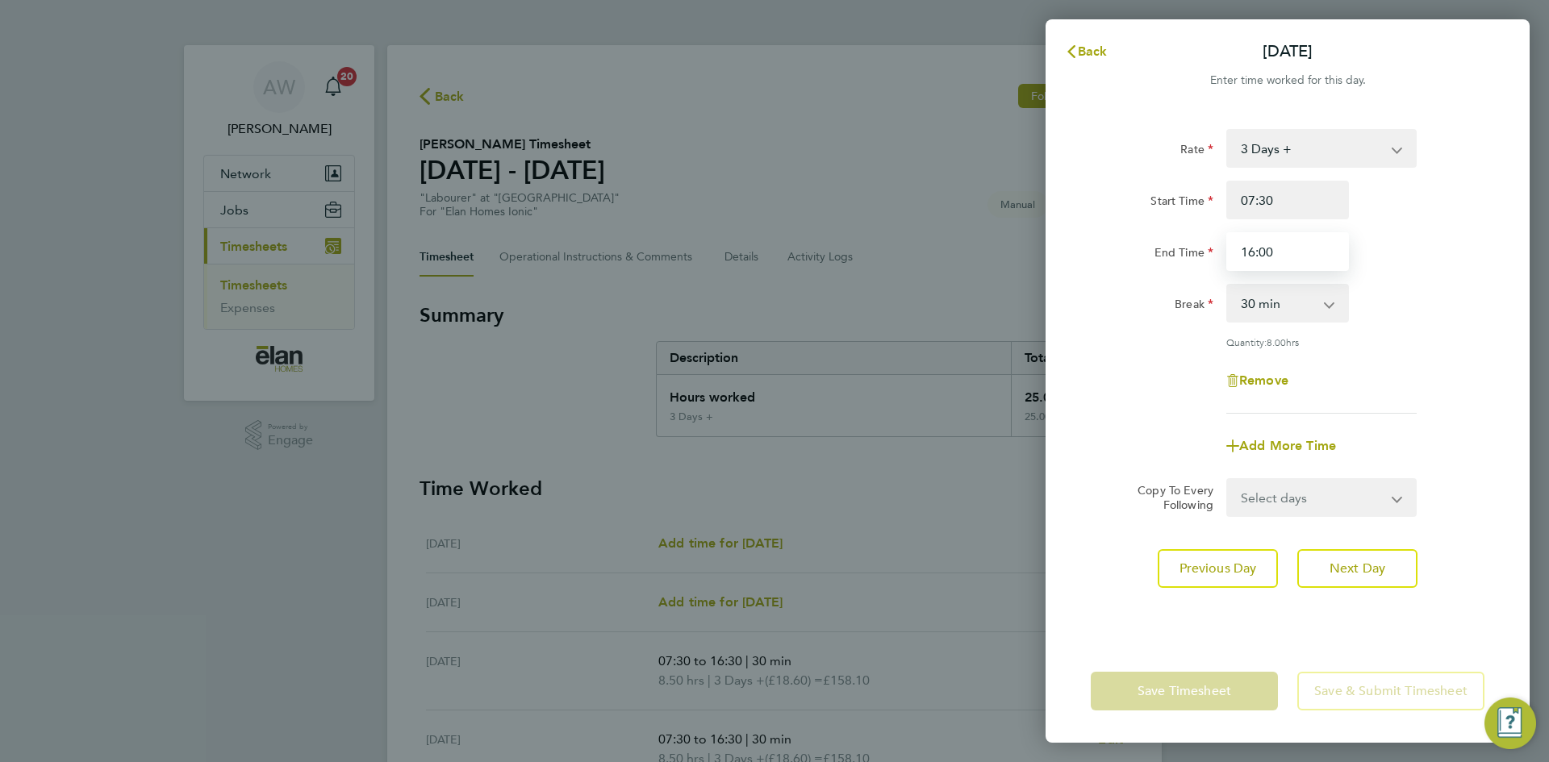
click at [1287, 253] on input "16:00" at bounding box center [1287, 251] width 123 height 39
click at [1287, 252] on input "16:00" at bounding box center [1287, 251] width 123 height 39
type input "15:30"
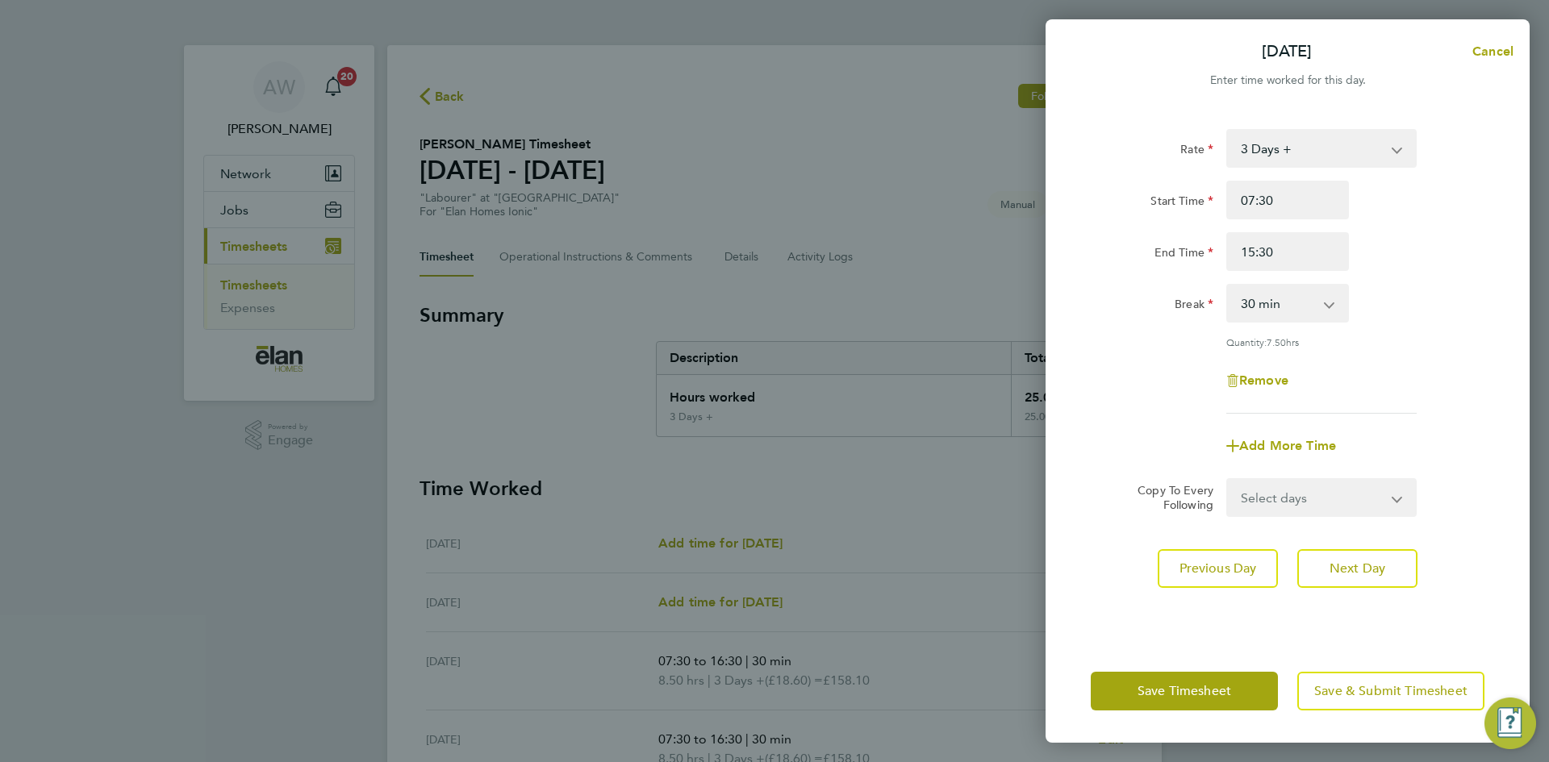
click at [1395, 380] on div "Remove" at bounding box center [1287, 380] width 407 height 39
click at [1365, 694] on span "Save & Submit Timesheet" at bounding box center [1390, 691] width 153 height 16
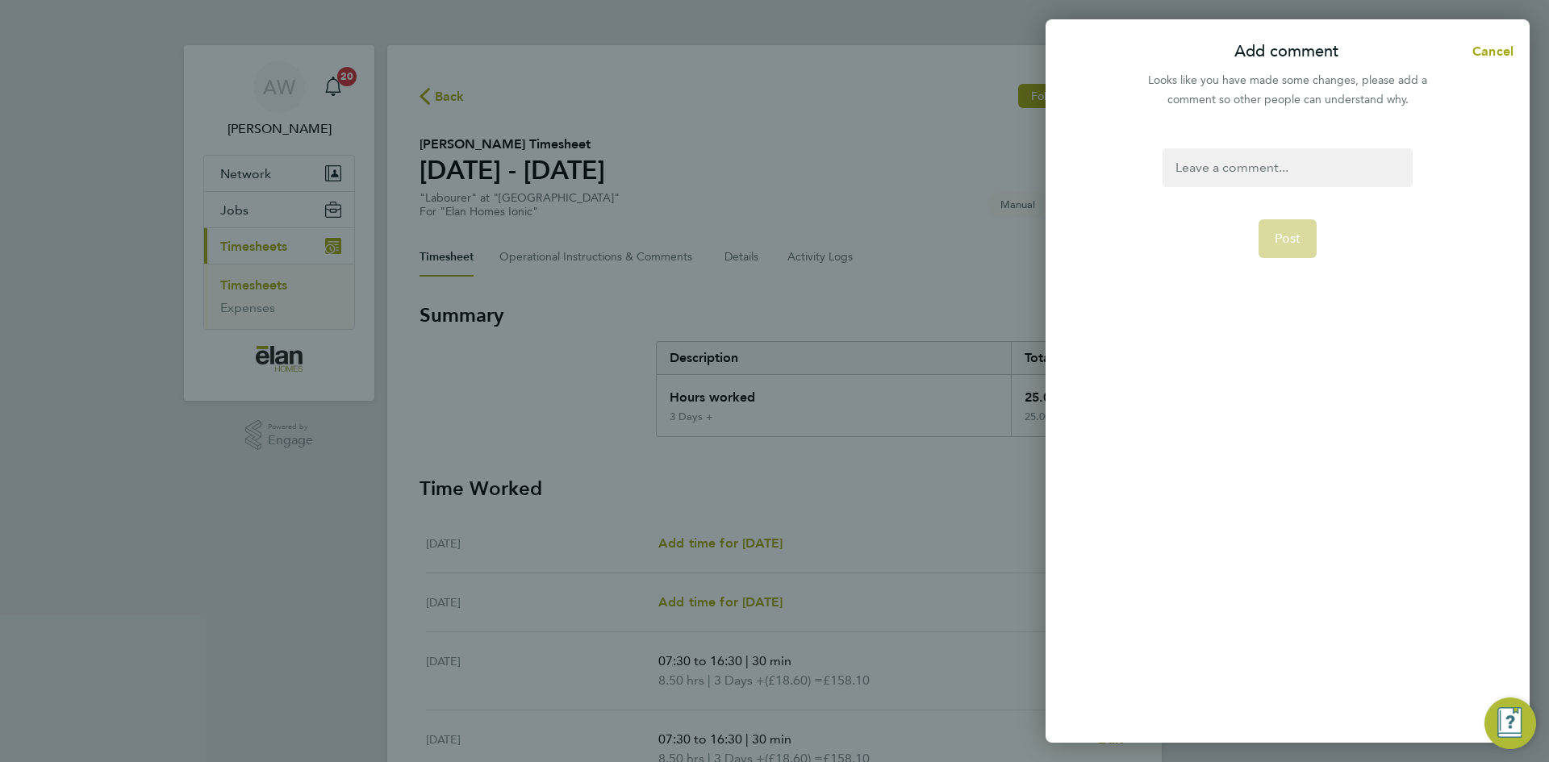
click at [1236, 156] on div at bounding box center [1286, 167] width 249 height 39
paste div
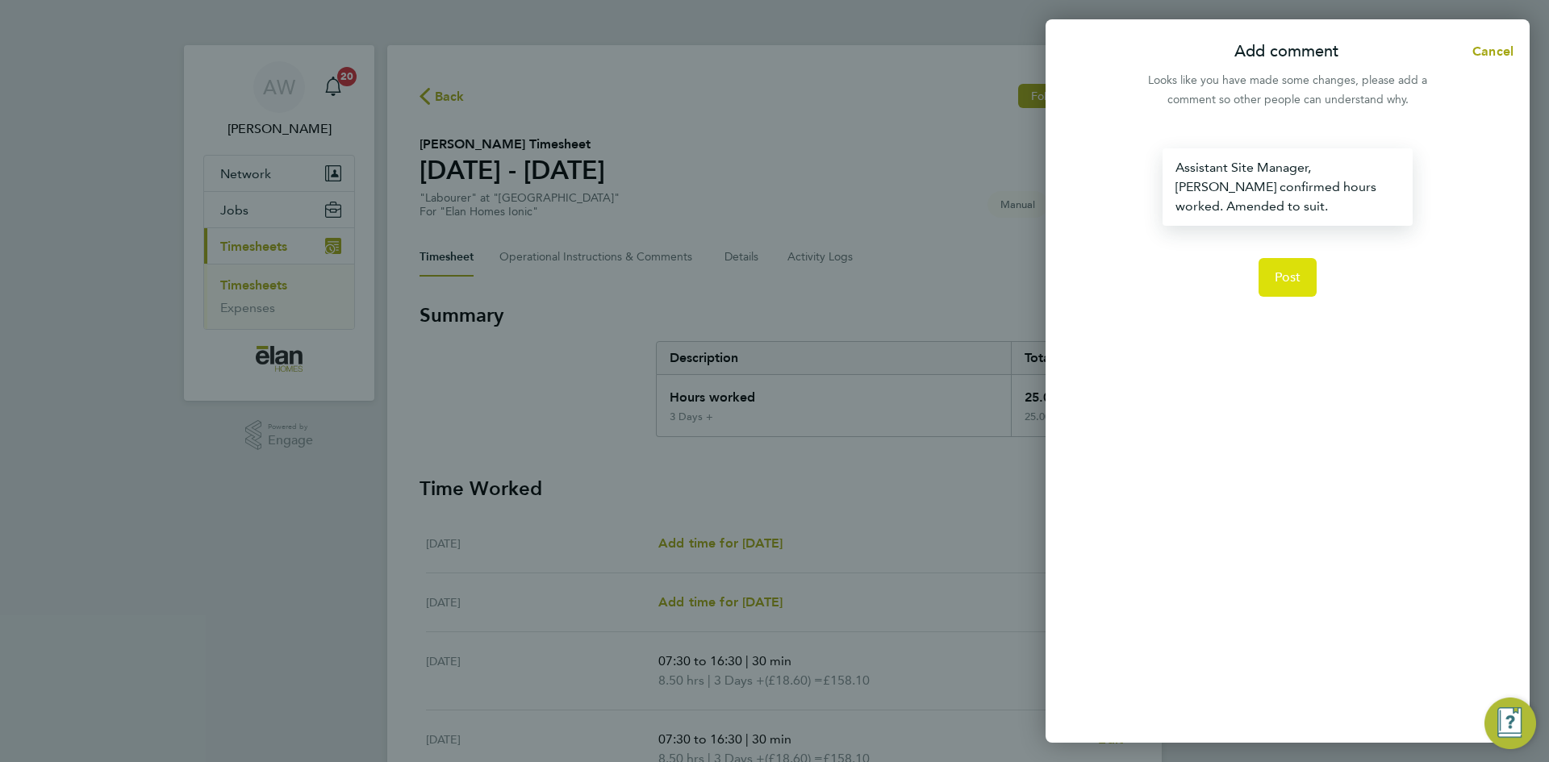
click at [1305, 268] on button "Post" at bounding box center [1287, 277] width 59 height 39
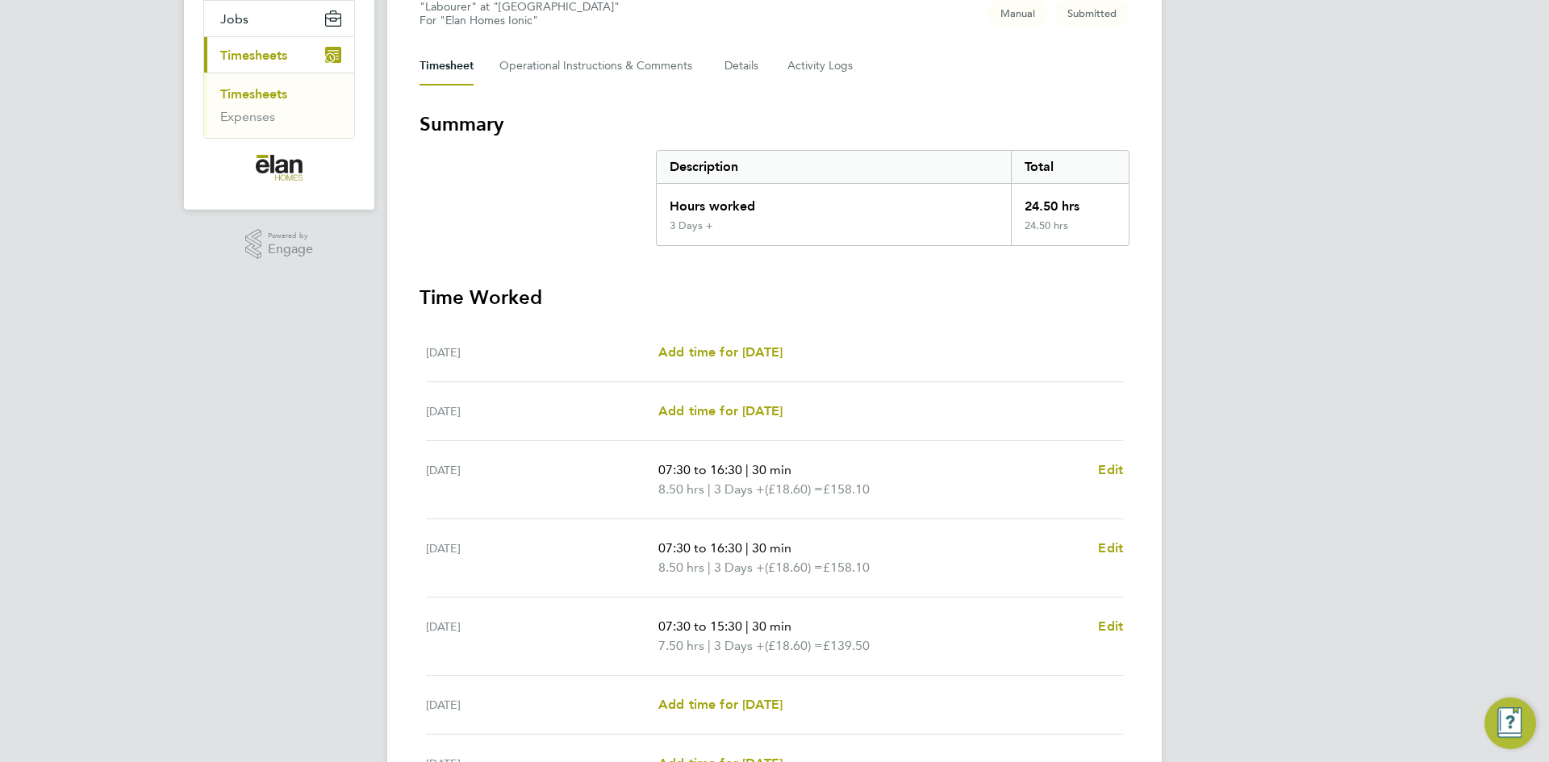
scroll to position [365, 0]
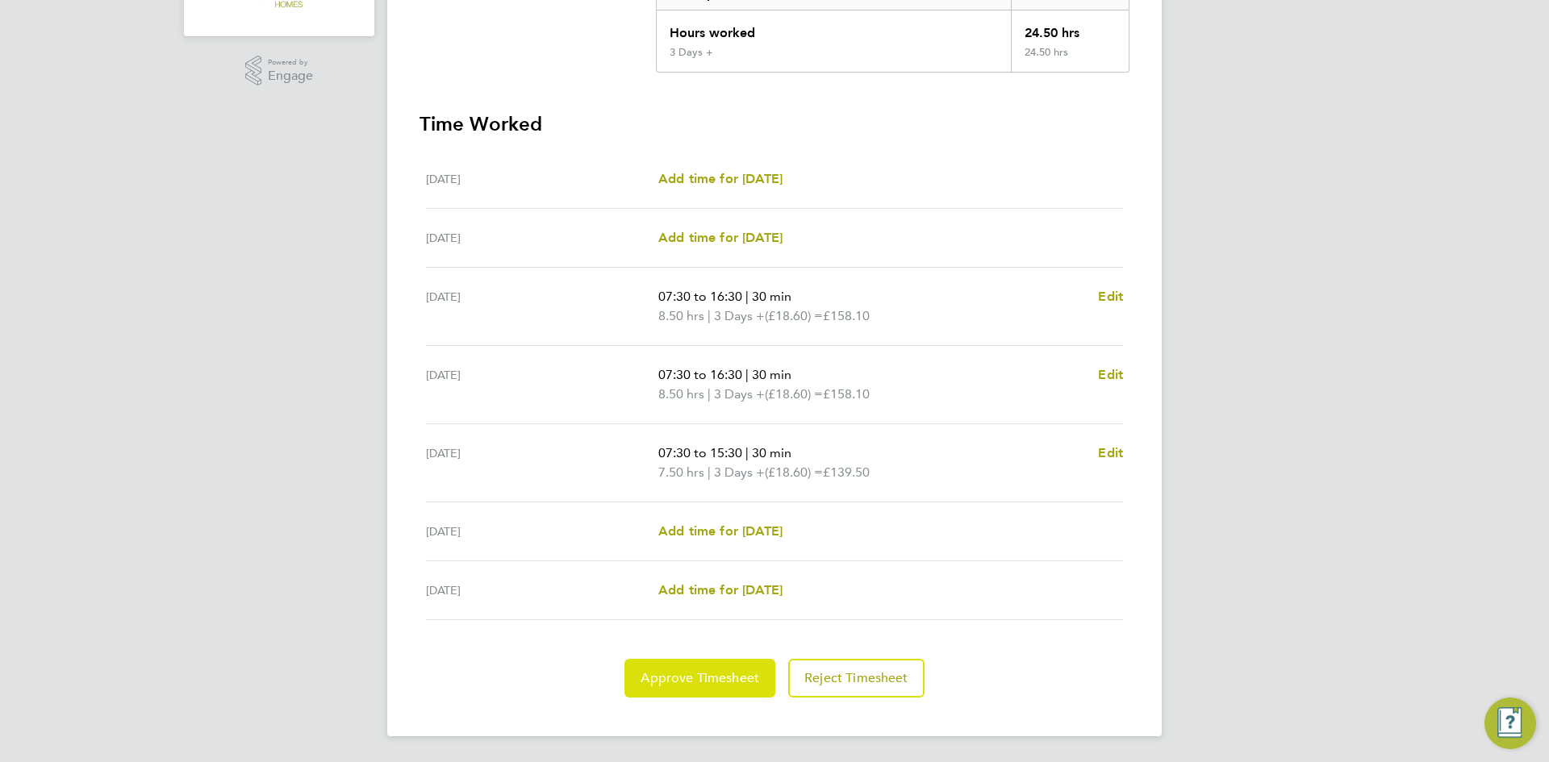
click at [689, 678] on span "Approve Timesheet" at bounding box center [699, 678] width 119 height 16
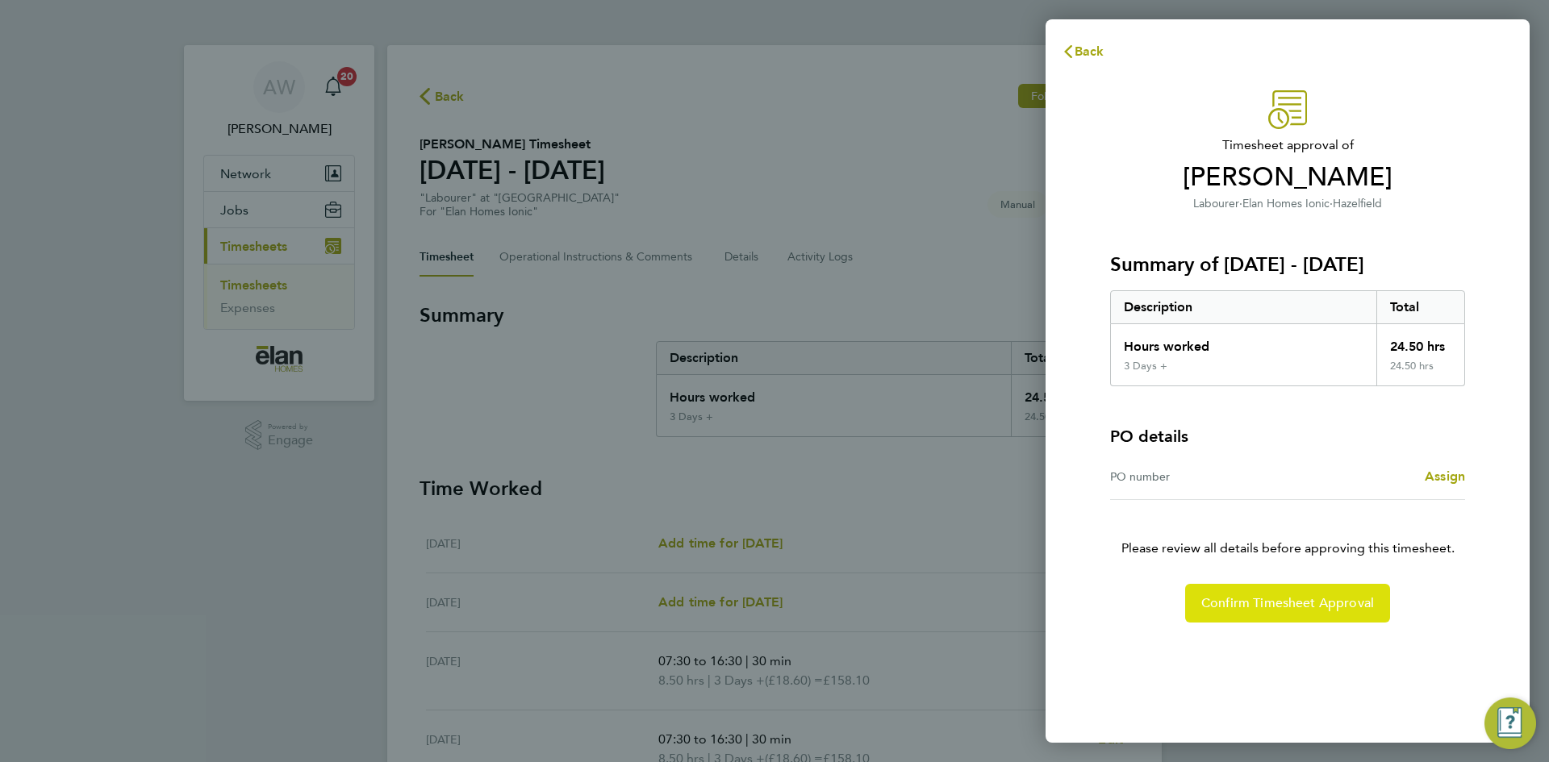
click at [1284, 603] on span "Confirm Timesheet Approval" at bounding box center [1287, 603] width 173 height 16
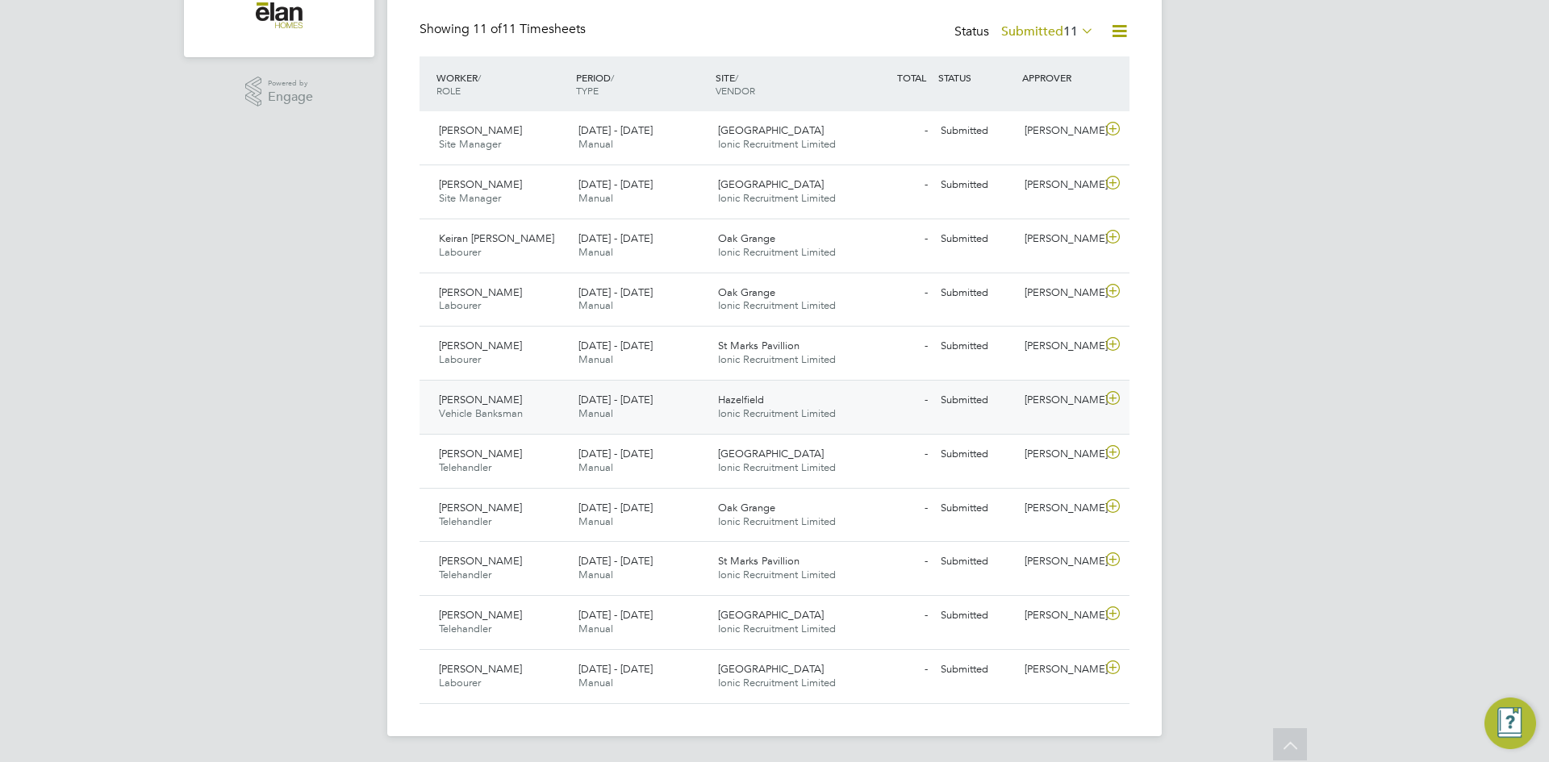
click at [1114, 400] on icon at bounding box center [1113, 398] width 20 height 13
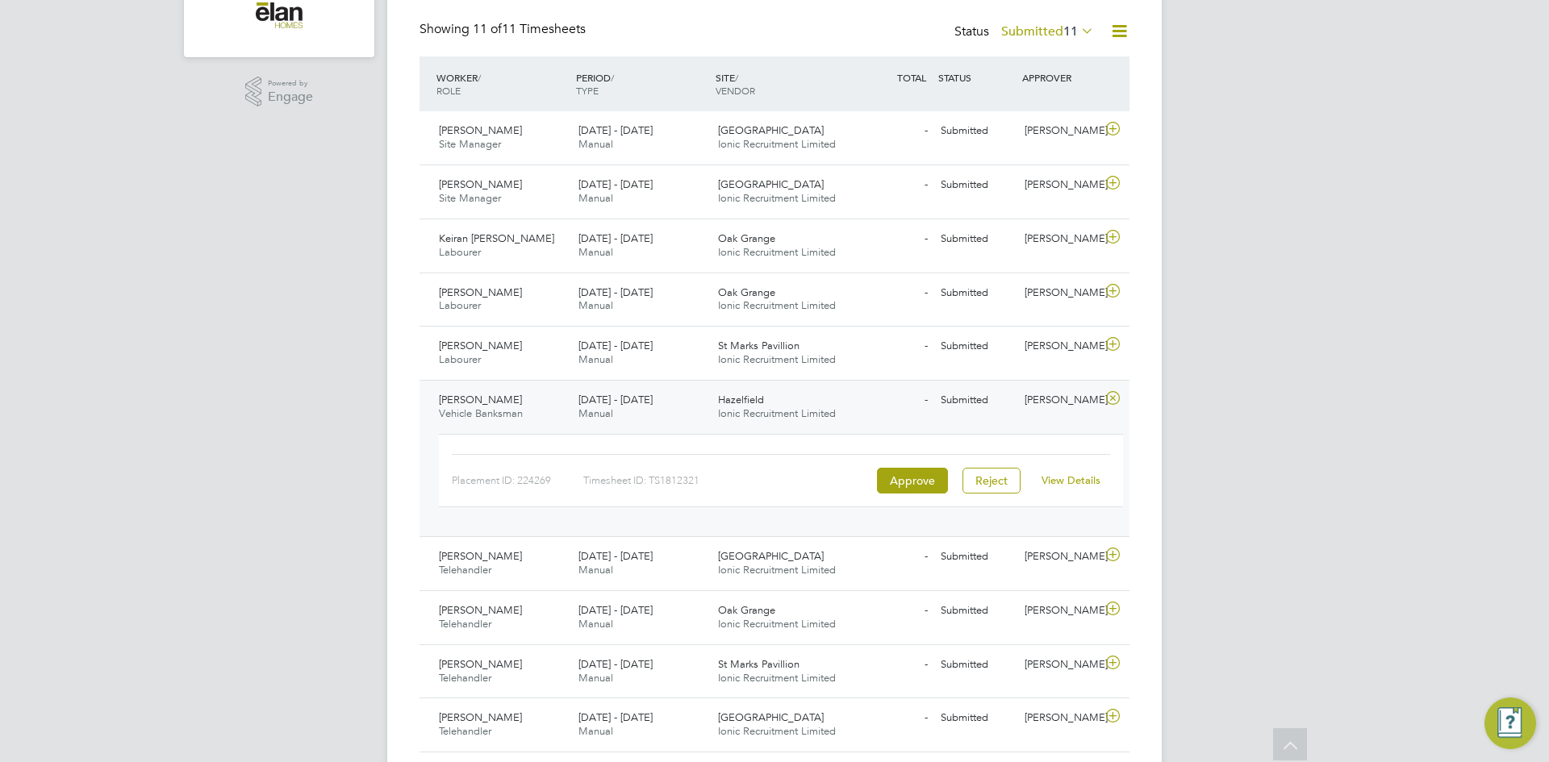
click at [1058, 474] on link "View Details" at bounding box center [1070, 480] width 59 height 14
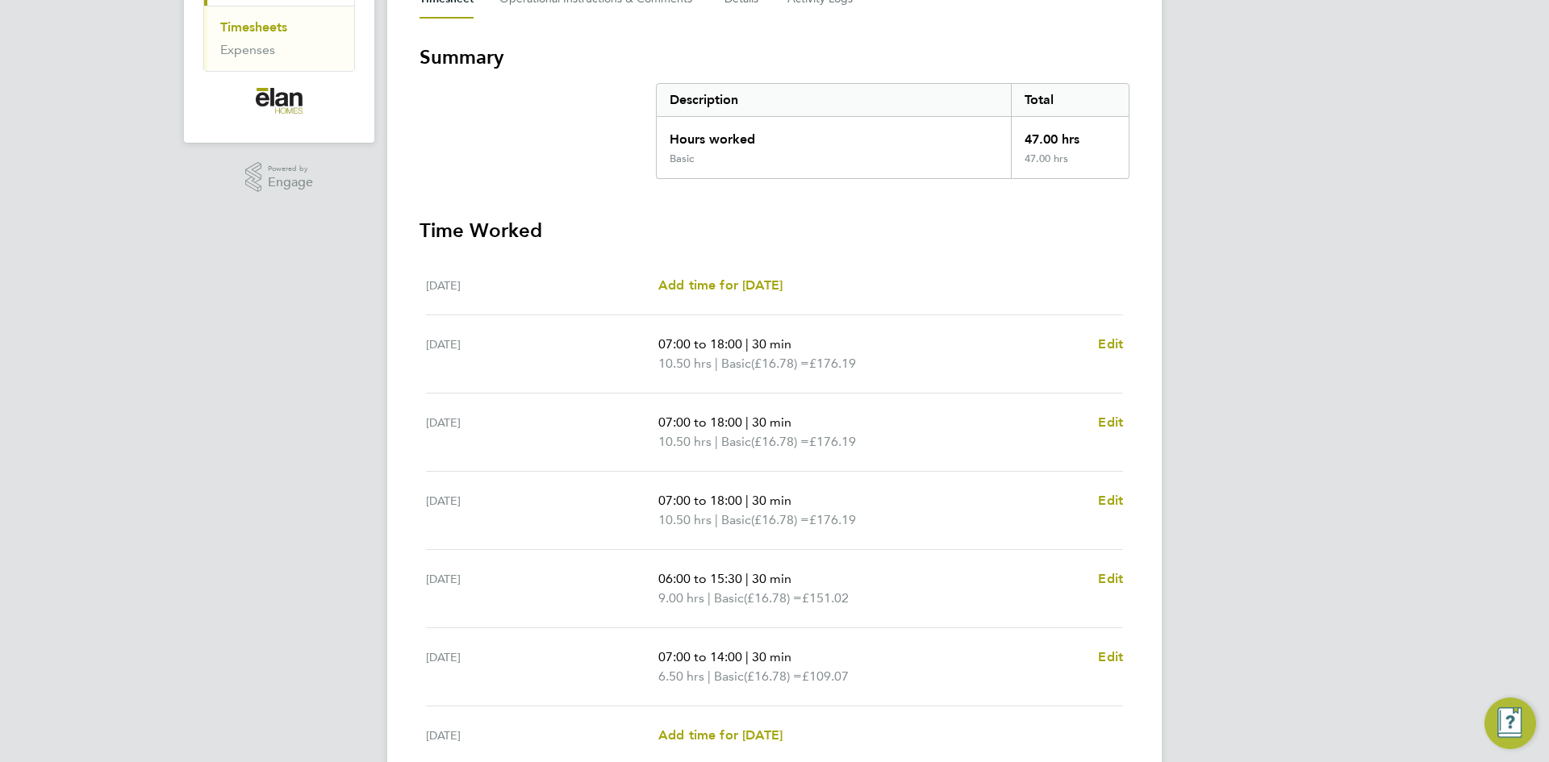
scroll to position [323, 0]
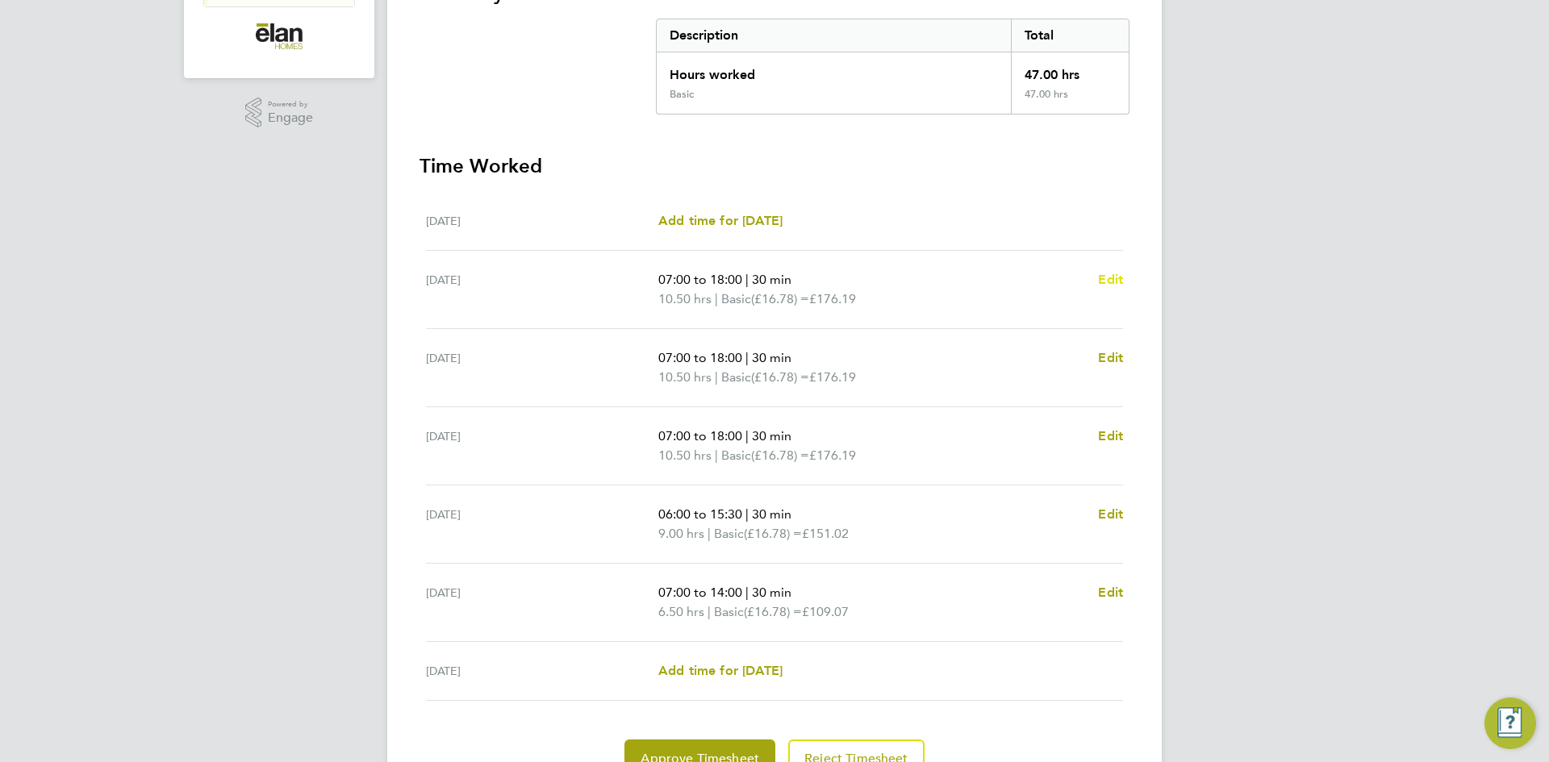
click at [1119, 277] on span "Edit" at bounding box center [1110, 279] width 25 height 15
select select "30"
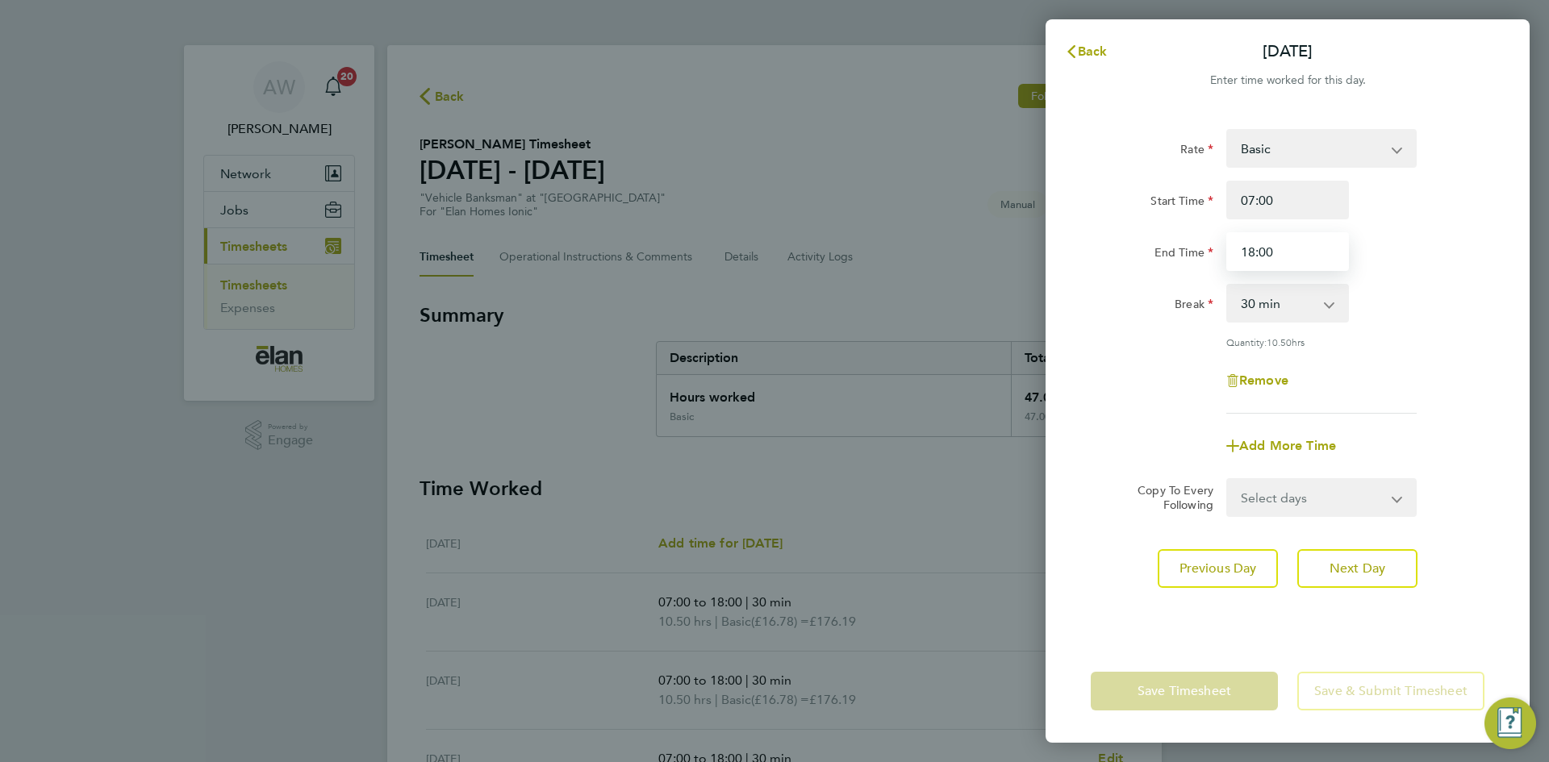
click at [1305, 247] on input "18:00" at bounding box center [1287, 251] width 123 height 39
type input "17:00"
click at [1381, 565] on span "Next Day" at bounding box center [1357, 569] width 56 height 16
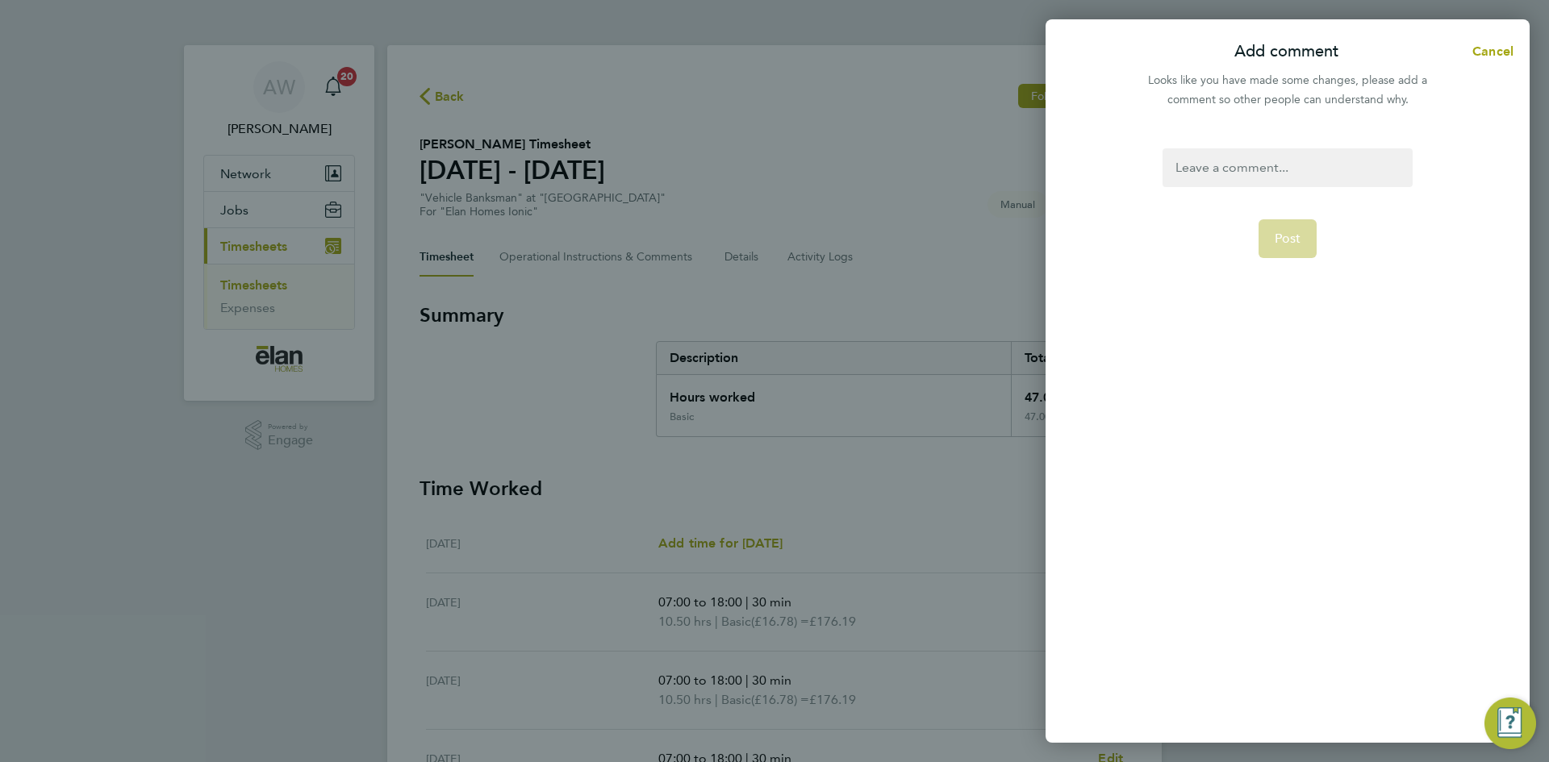
click at [1255, 166] on div at bounding box center [1286, 167] width 249 height 39
click at [1260, 169] on div at bounding box center [1286, 167] width 249 height 39
paste div
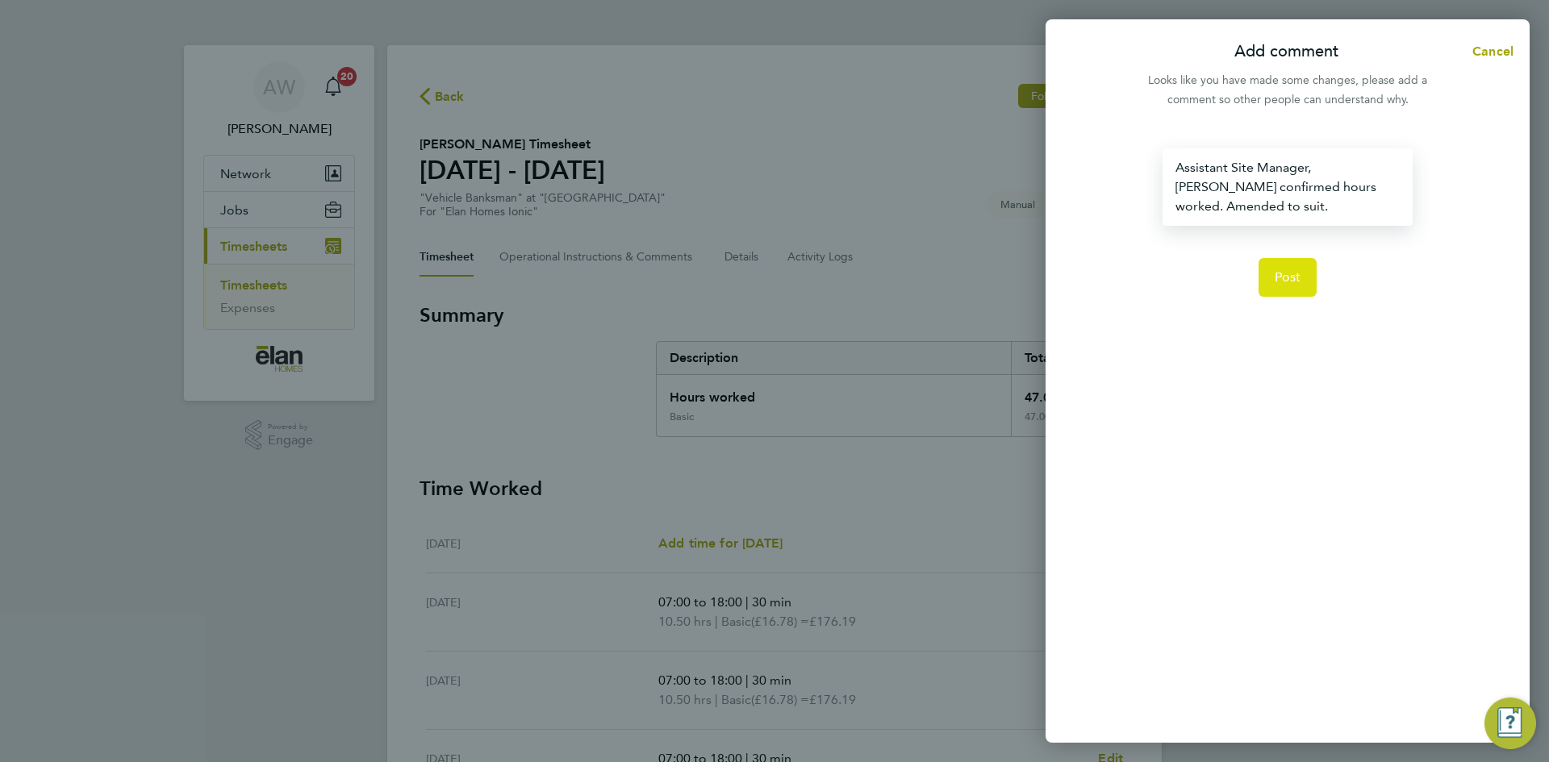
click at [1303, 292] on button "Post" at bounding box center [1287, 277] width 59 height 39
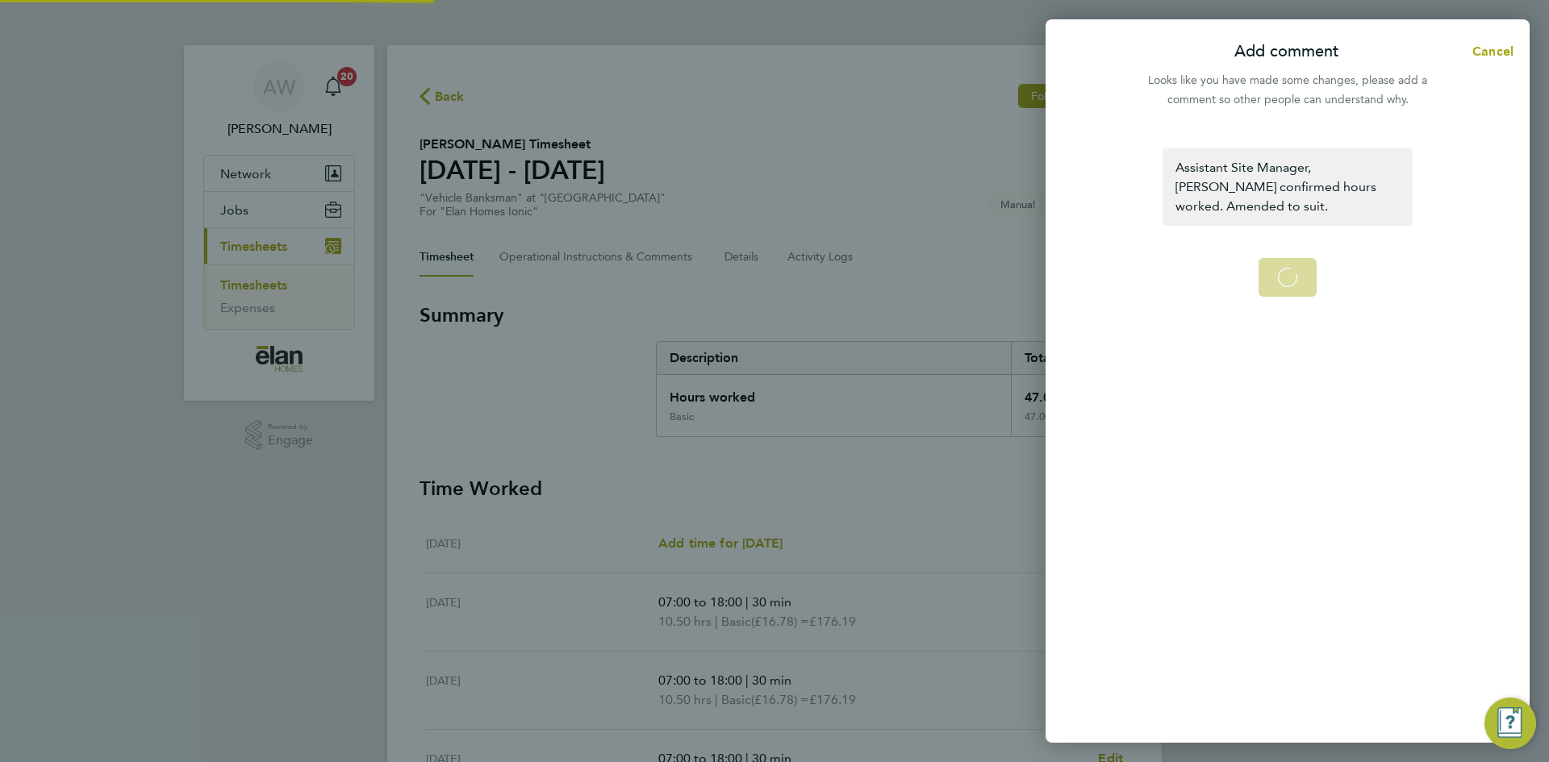
select select "30"
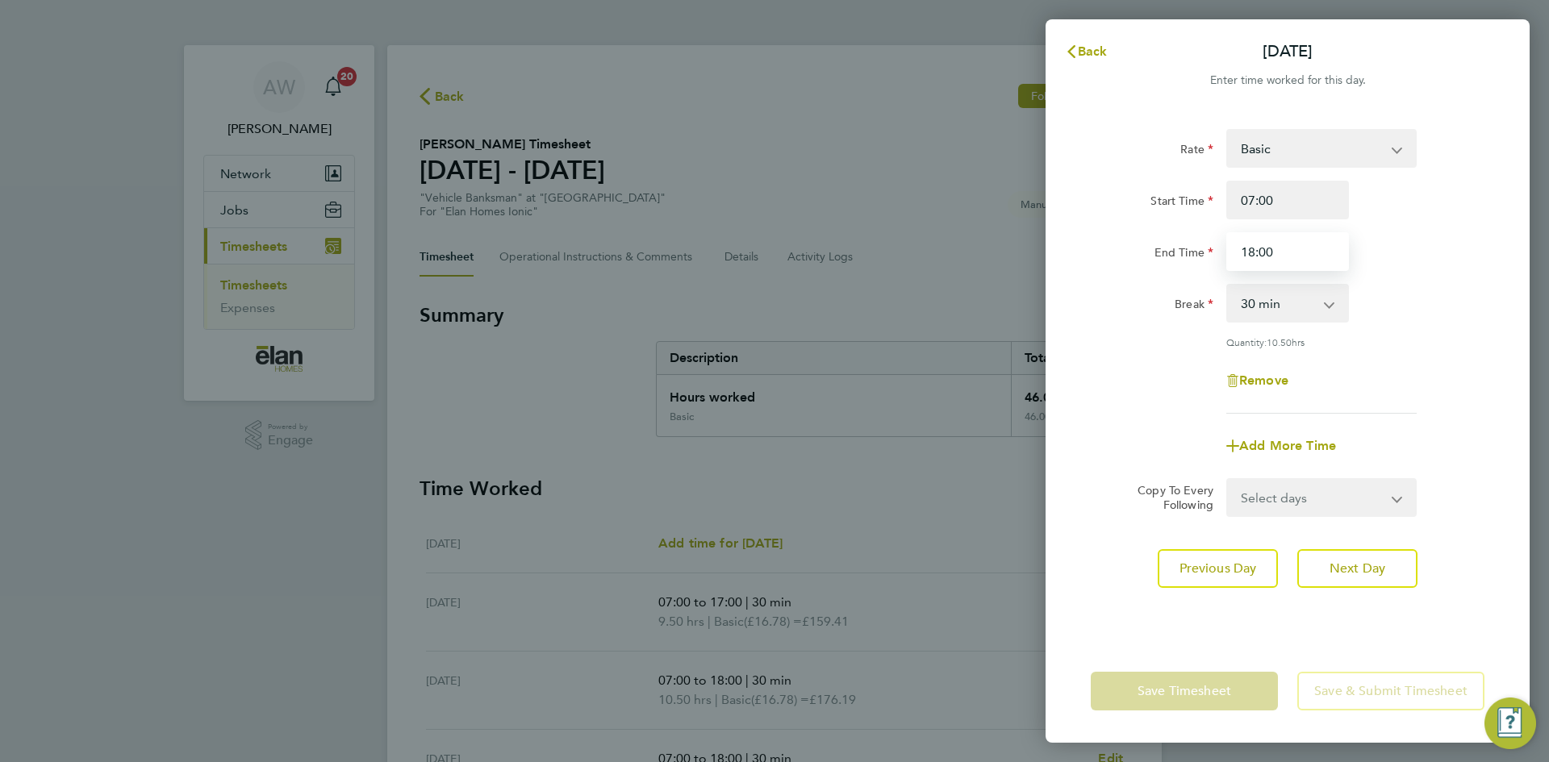
click at [1283, 235] on input "18:00" at bounding box center [1287, 251] width 123 height 39
type input "17:00"
click at [1356, 557] on button "Next Day" at bounding box center [1357, 568] width 120 height 39
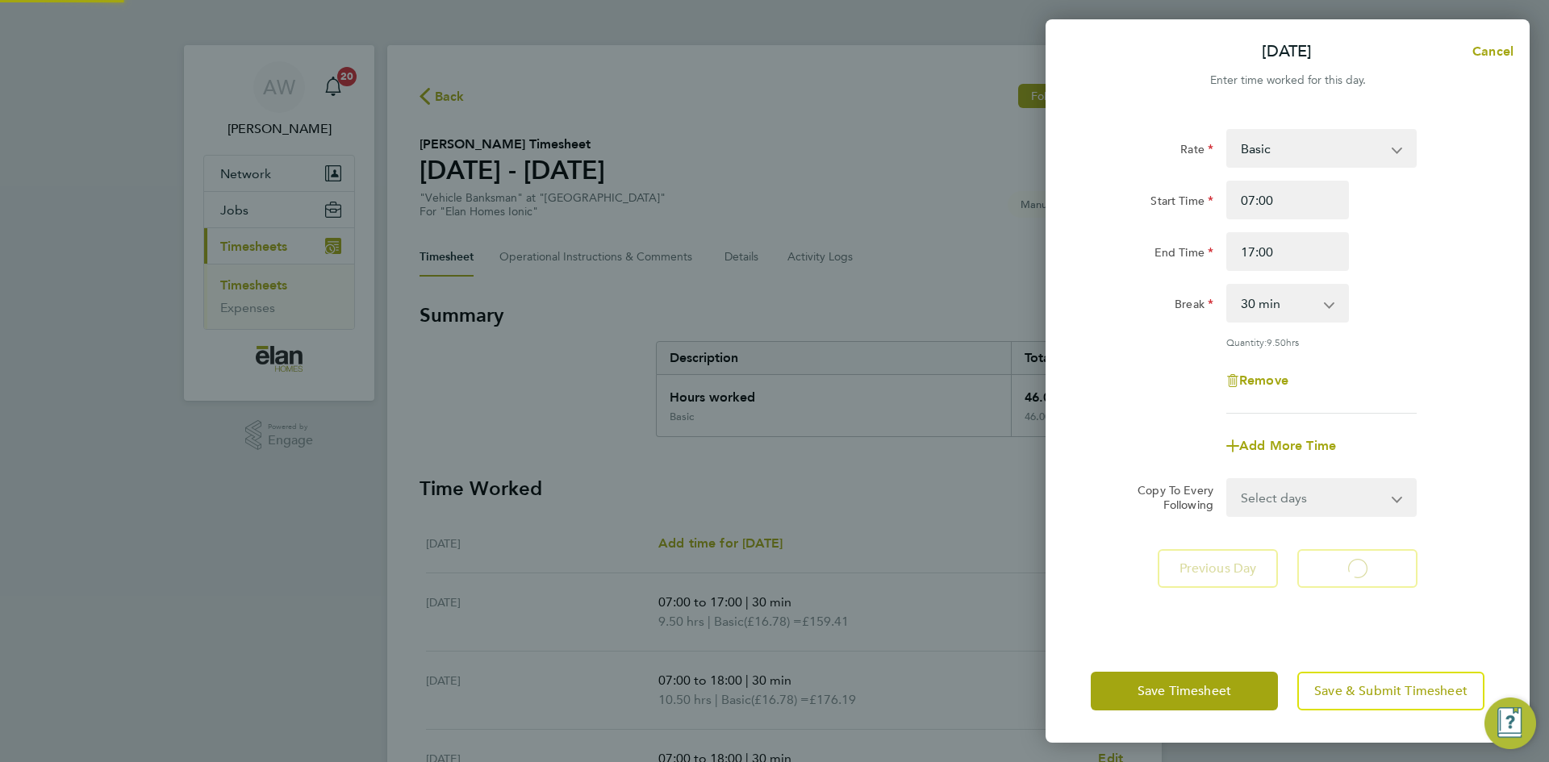
select select "30"
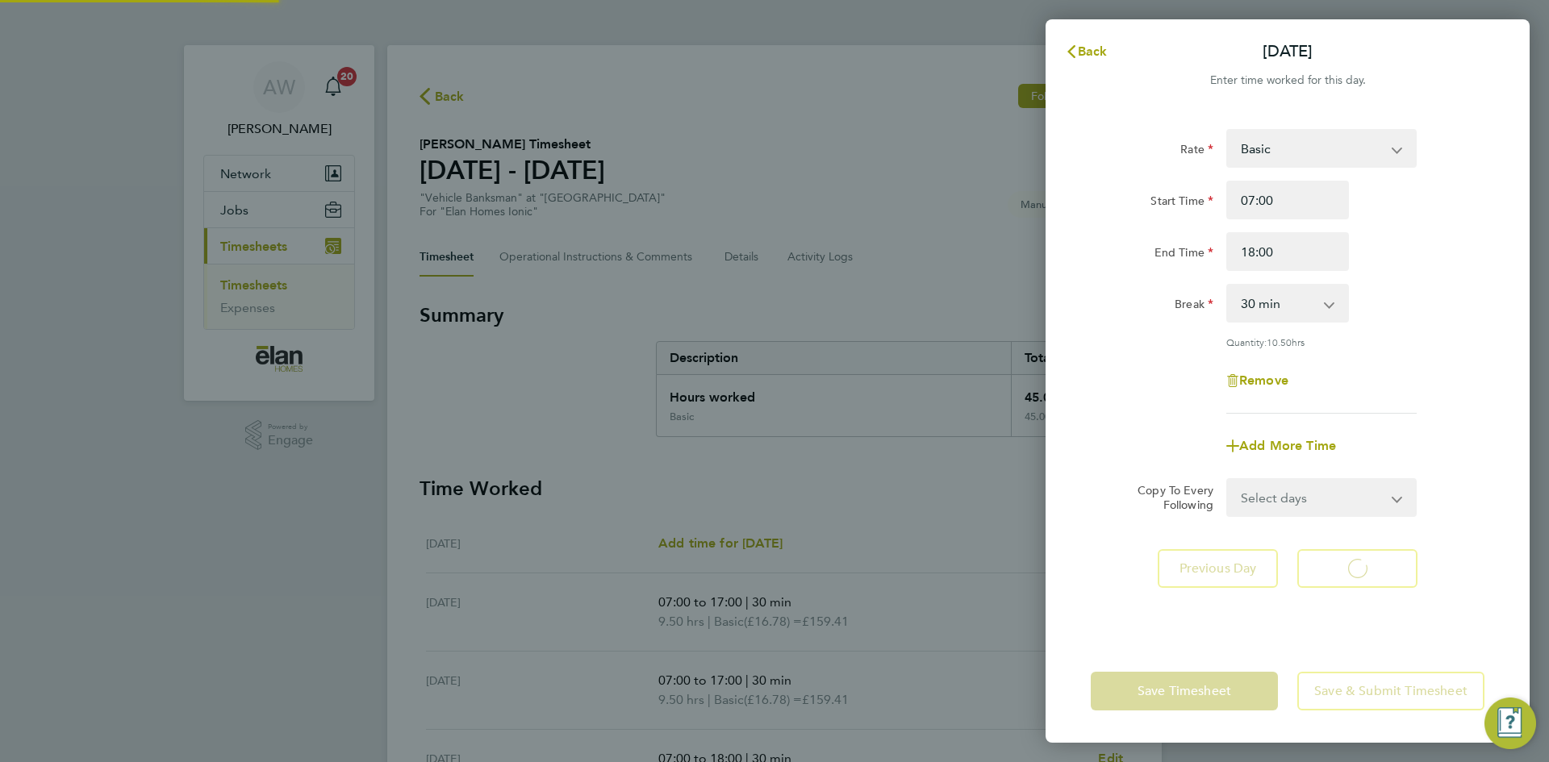
select select "30"
click at [1301, 248] on input "18:00" at bounding box center [1287, 251] width 123 height 39
type input "17:00"
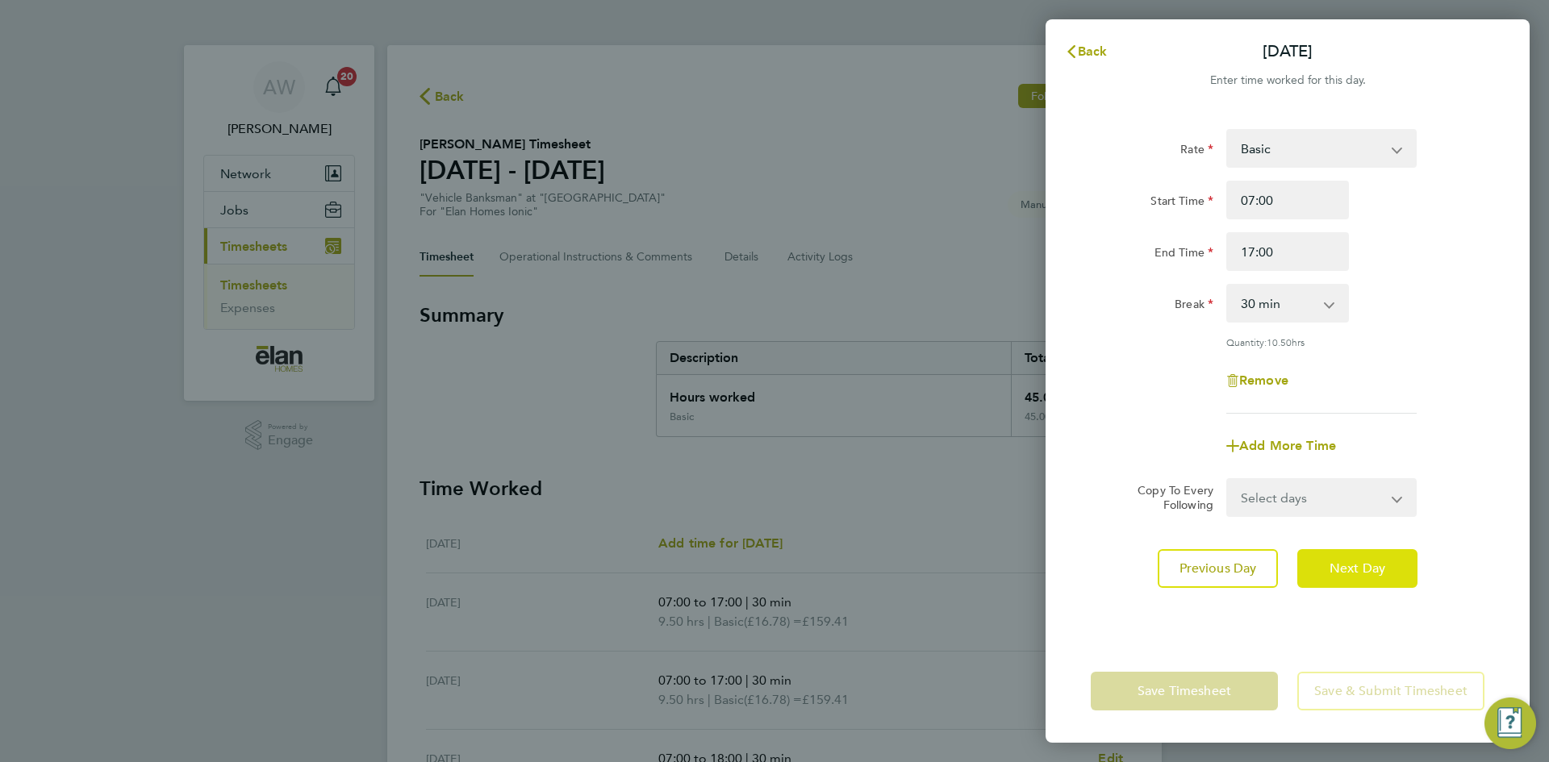
click at [1374, 555] on button "Next Day" at bounding box center [1357, 568] width 120 height 39
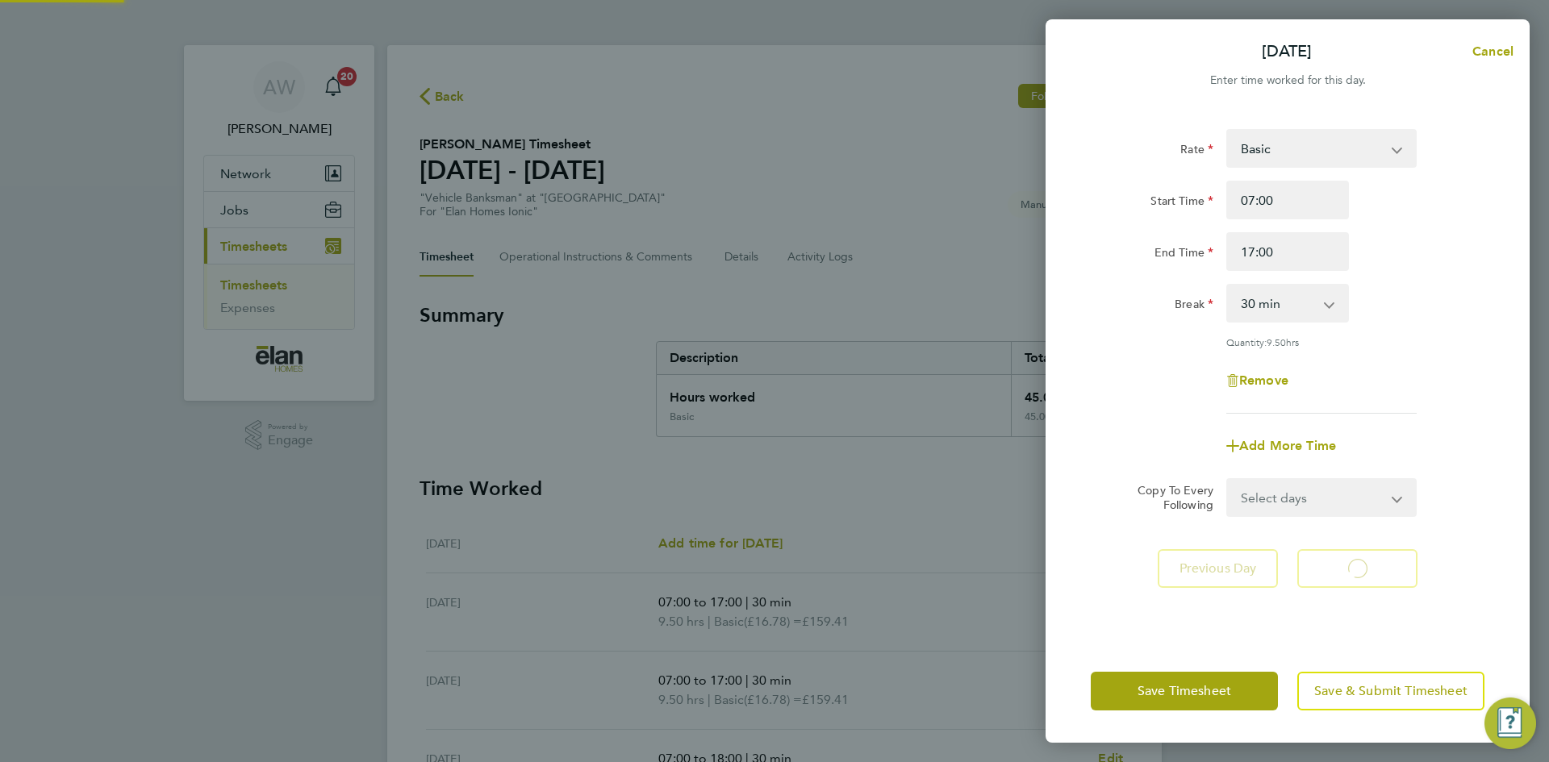
select select "30"
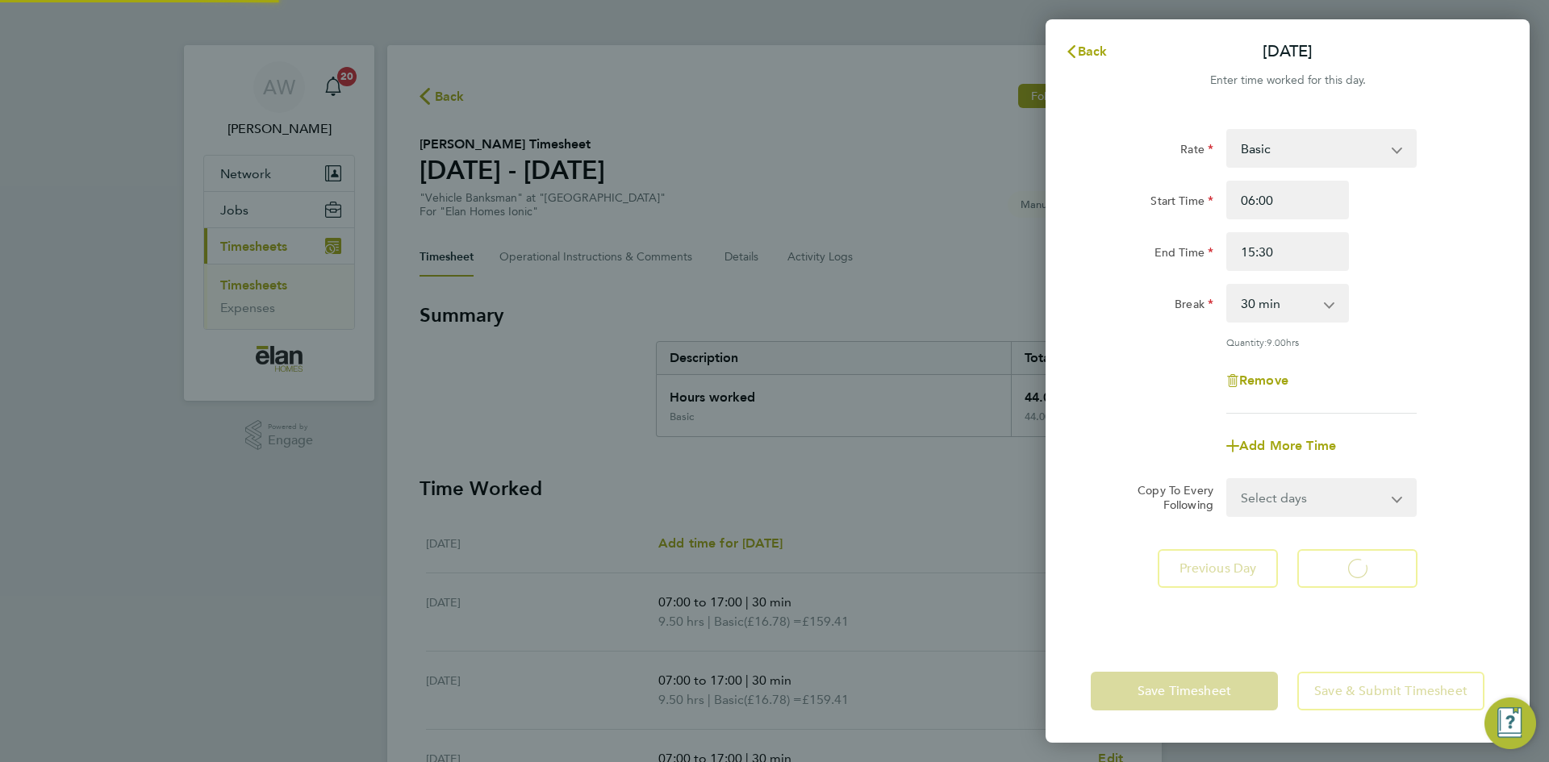
select select "30"
click at [1310, 210] on input "06:00" at bounding box center [1287, 200] width 123 height 39
type input "07:00"
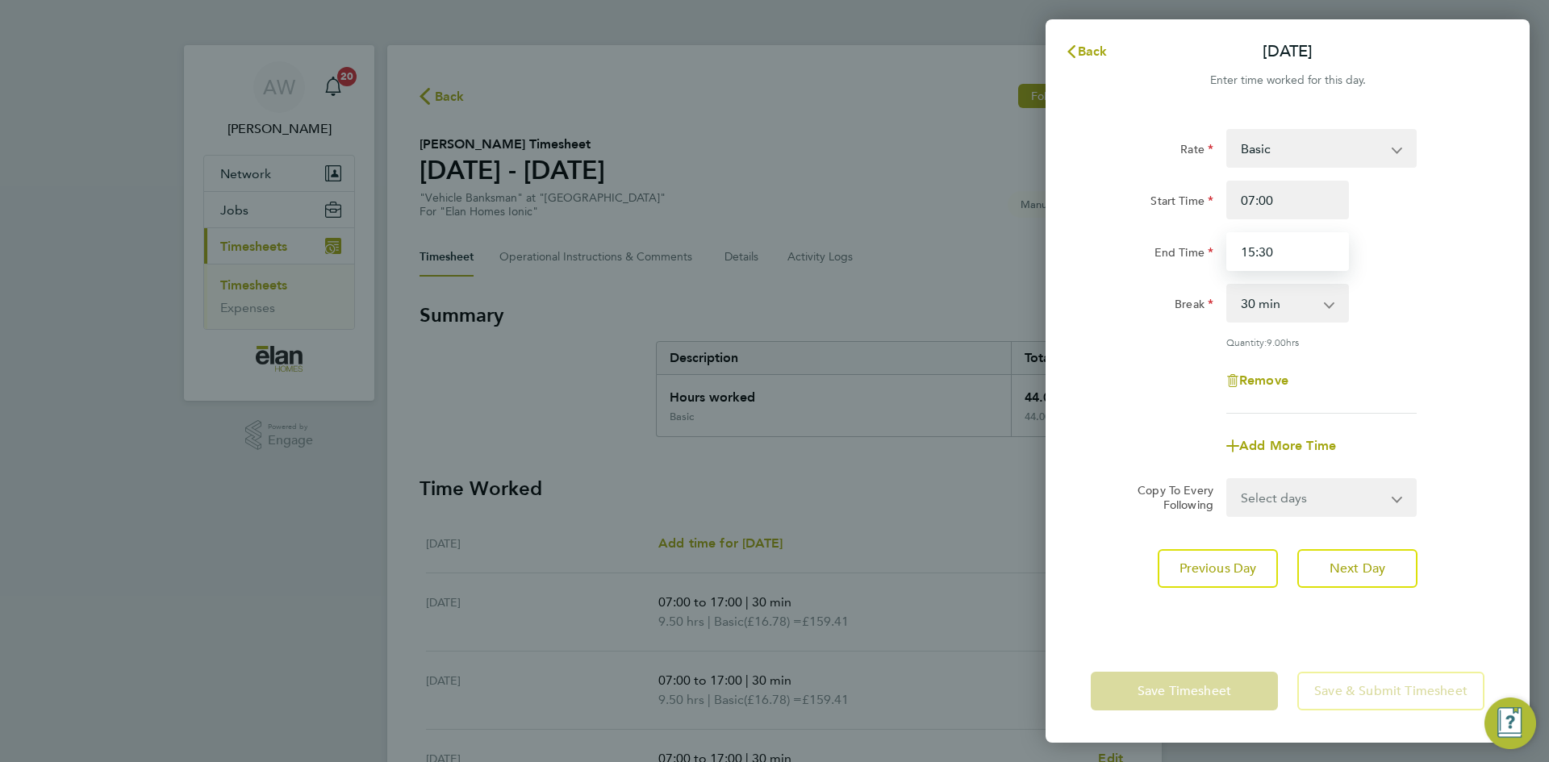
click at [1293, 256] on input "15:30" at bounding box center [1287, 251] width 123 height 39
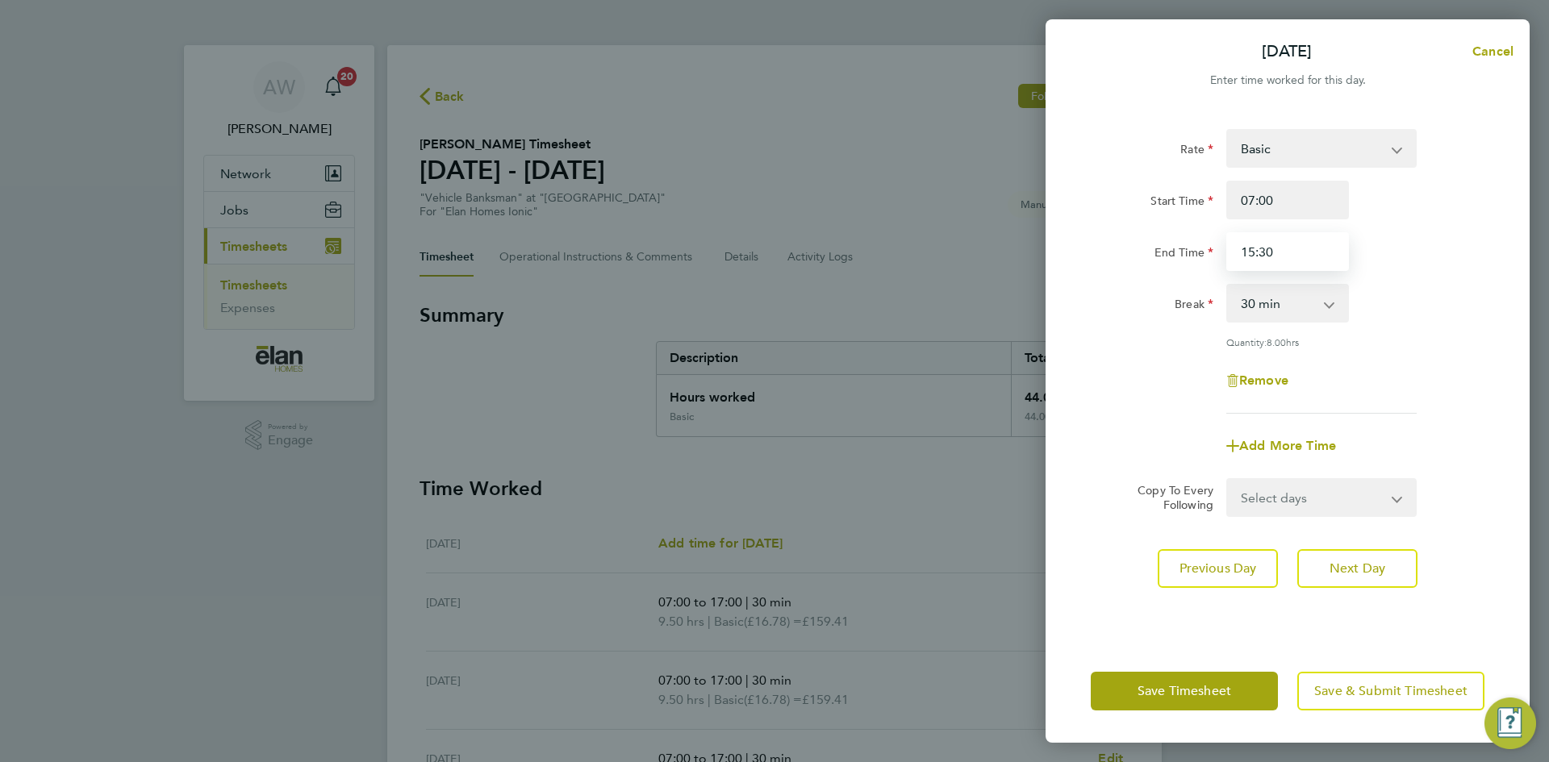
click at [1293, 256] on input "15:30" at bounding box center [1287, 251] width 123 height 39
type input "16:00"
click at [1437, 372] on div "Remove" at bounding box center [1287, 380] width 407 height 39
click at [1345, 561] on span "Next Day" at bounding box center [1357, 569] width 56 height 16
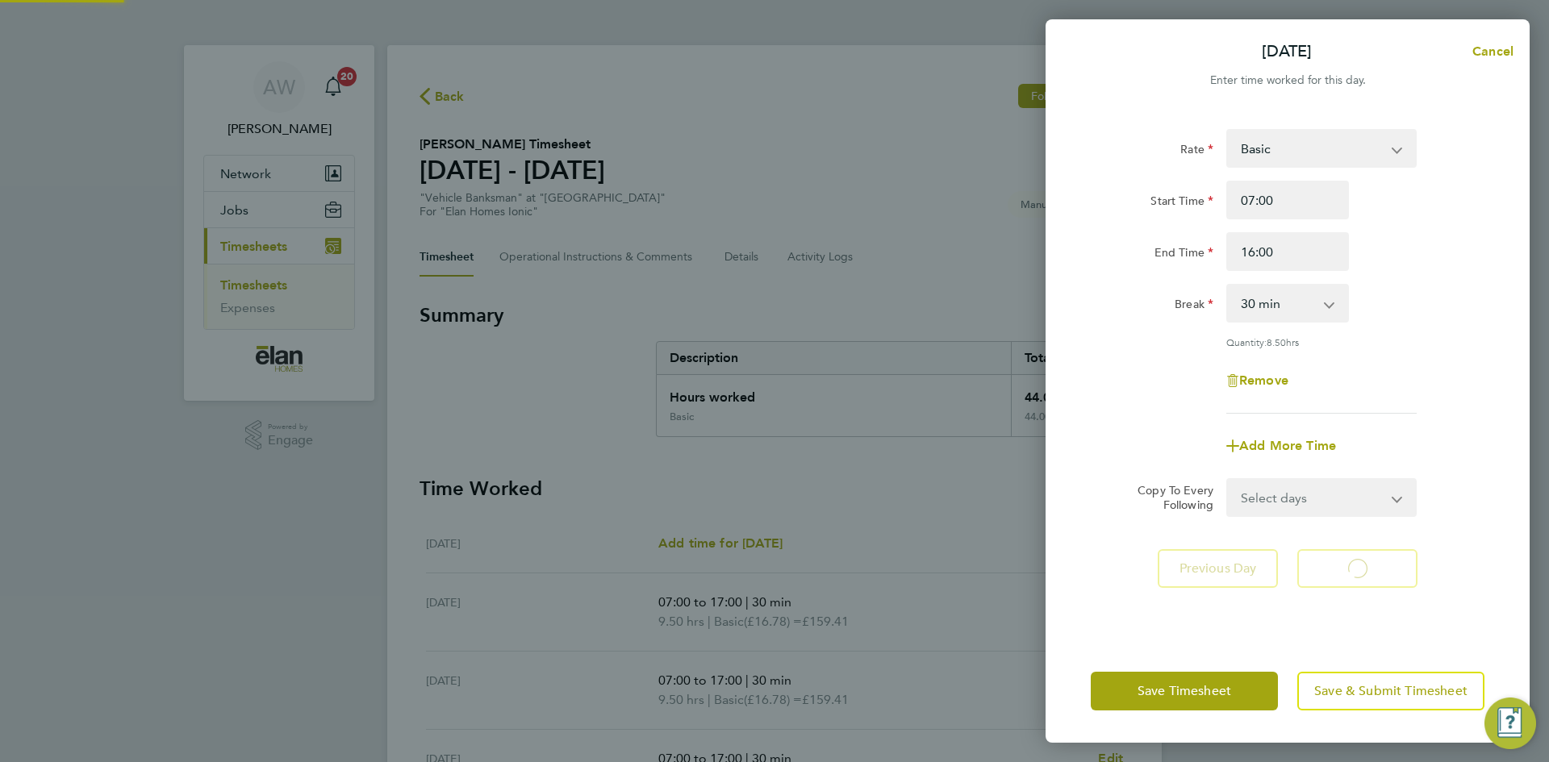
select select "30"
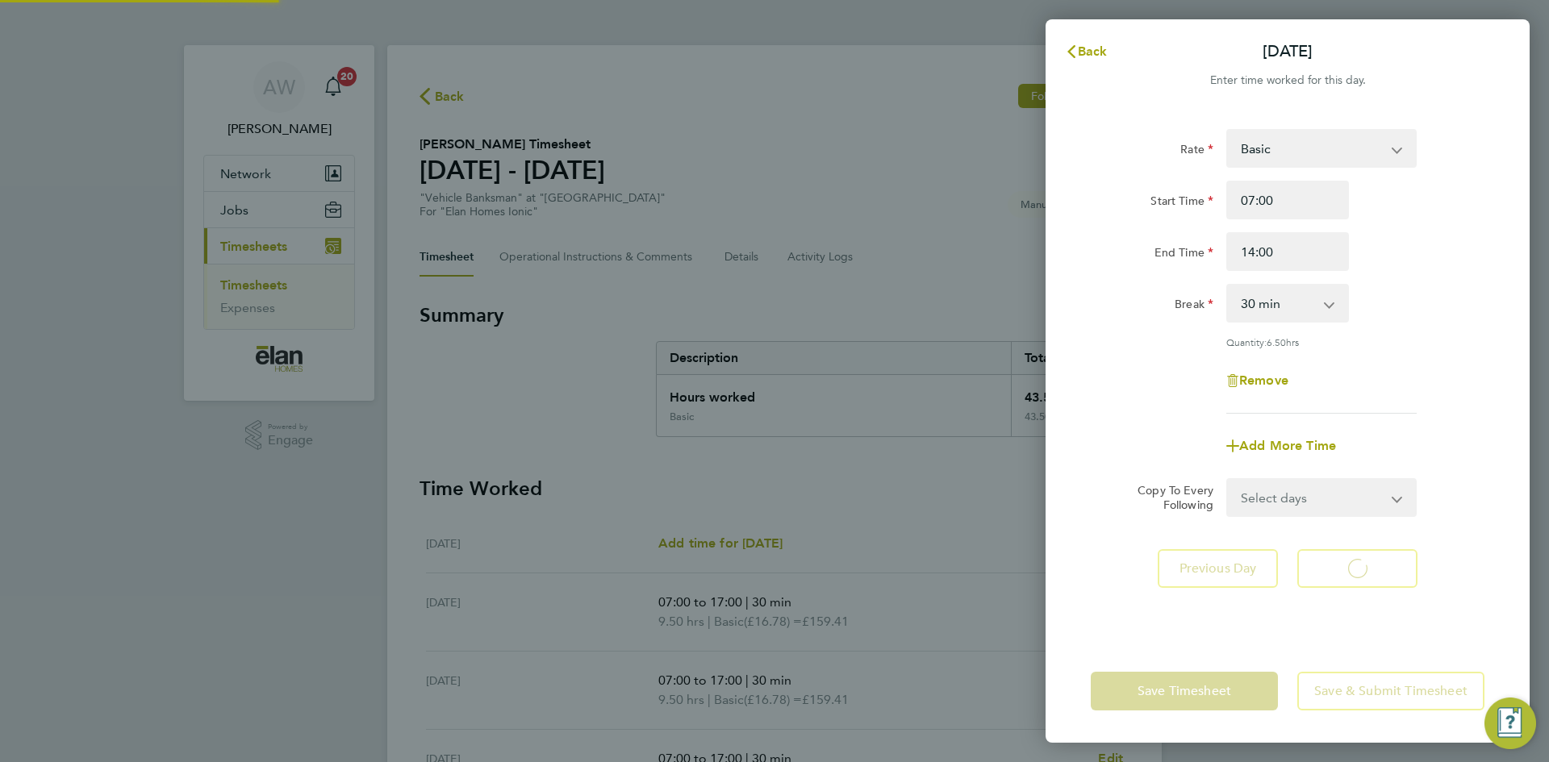
select select "30"
click at [1353, 632] on div "Rate Basic Start Time 07:00 End Time 14:00 Break 0 min 15 min 30 min 45 min 60 …" at bounding box center [1287, 375] width 484 height 530
click at [1083, 48] on span "Back" at bounding box center [1093, 51] width 30 height 15
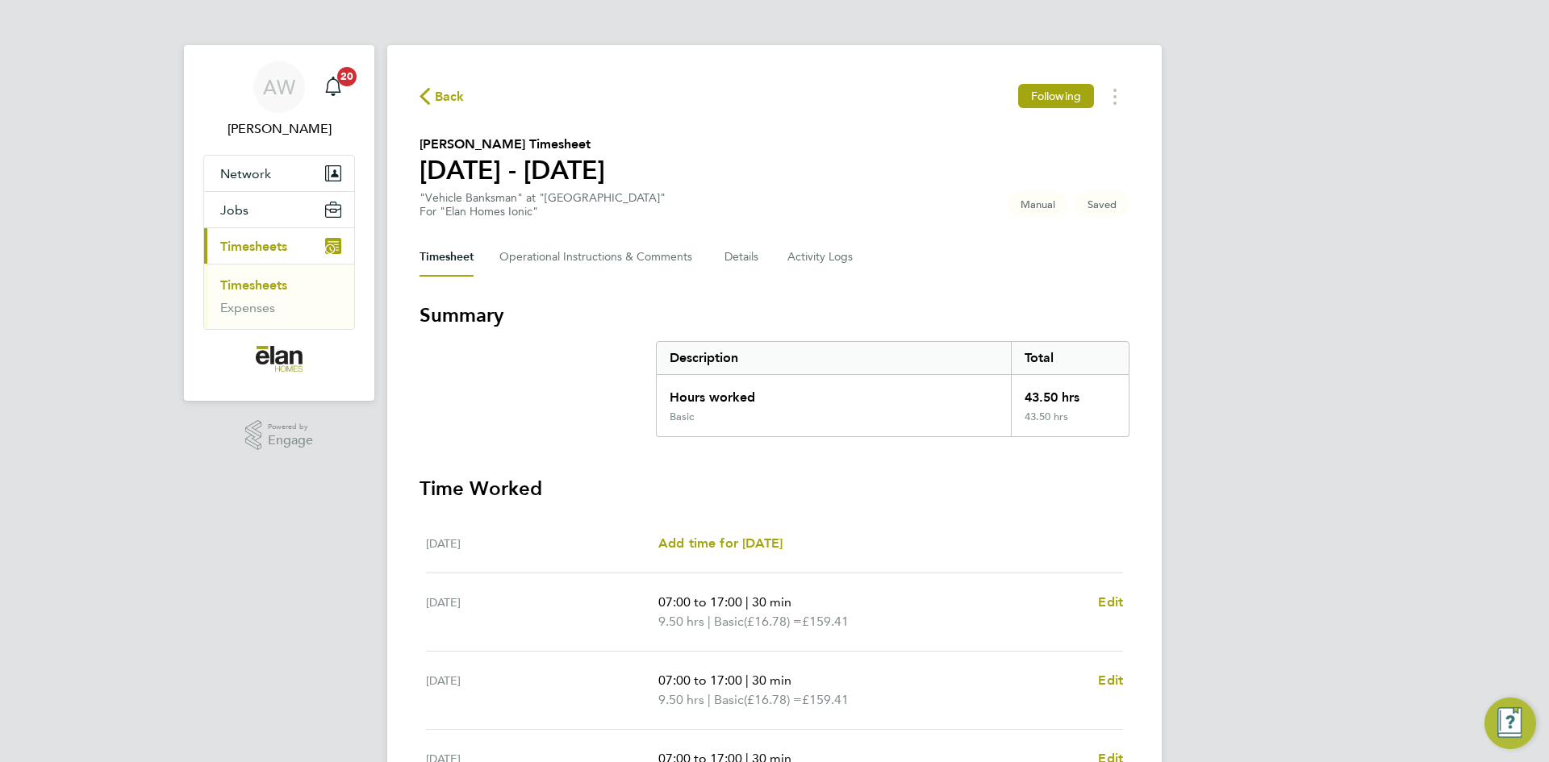
scroll to position [403, 0]
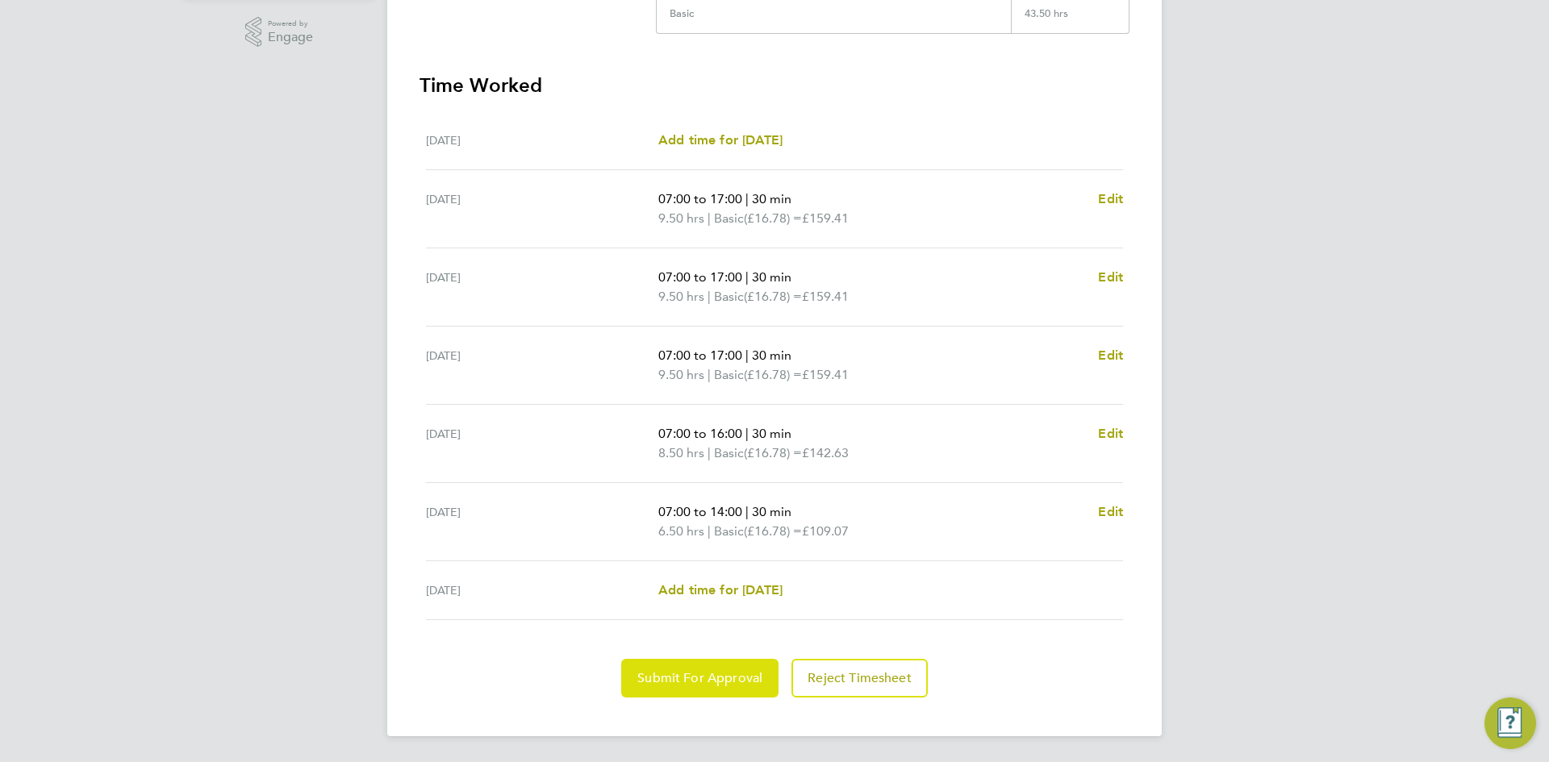
click at [715, 665] on button "Submit For Approval" at bounding box center [699, 678] width 157 height 39
click at [731, 682] on span "Approve Timesheet" at bounding box center [699, 678] width 119 height 16
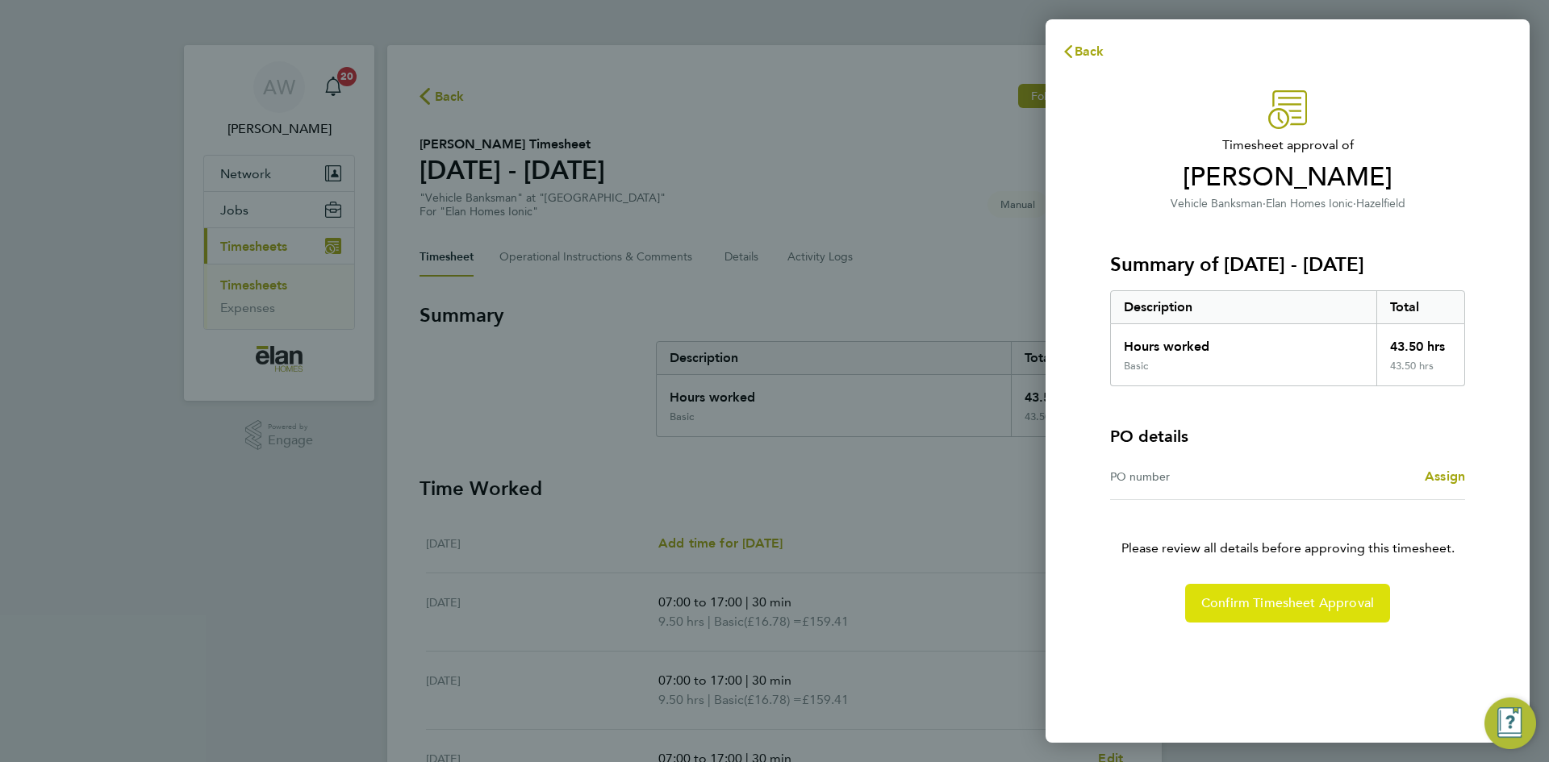
click at [1340, 598] on span "Confirm Timesheet Approval" at bounding box center [1287, 603] width 173 height 16
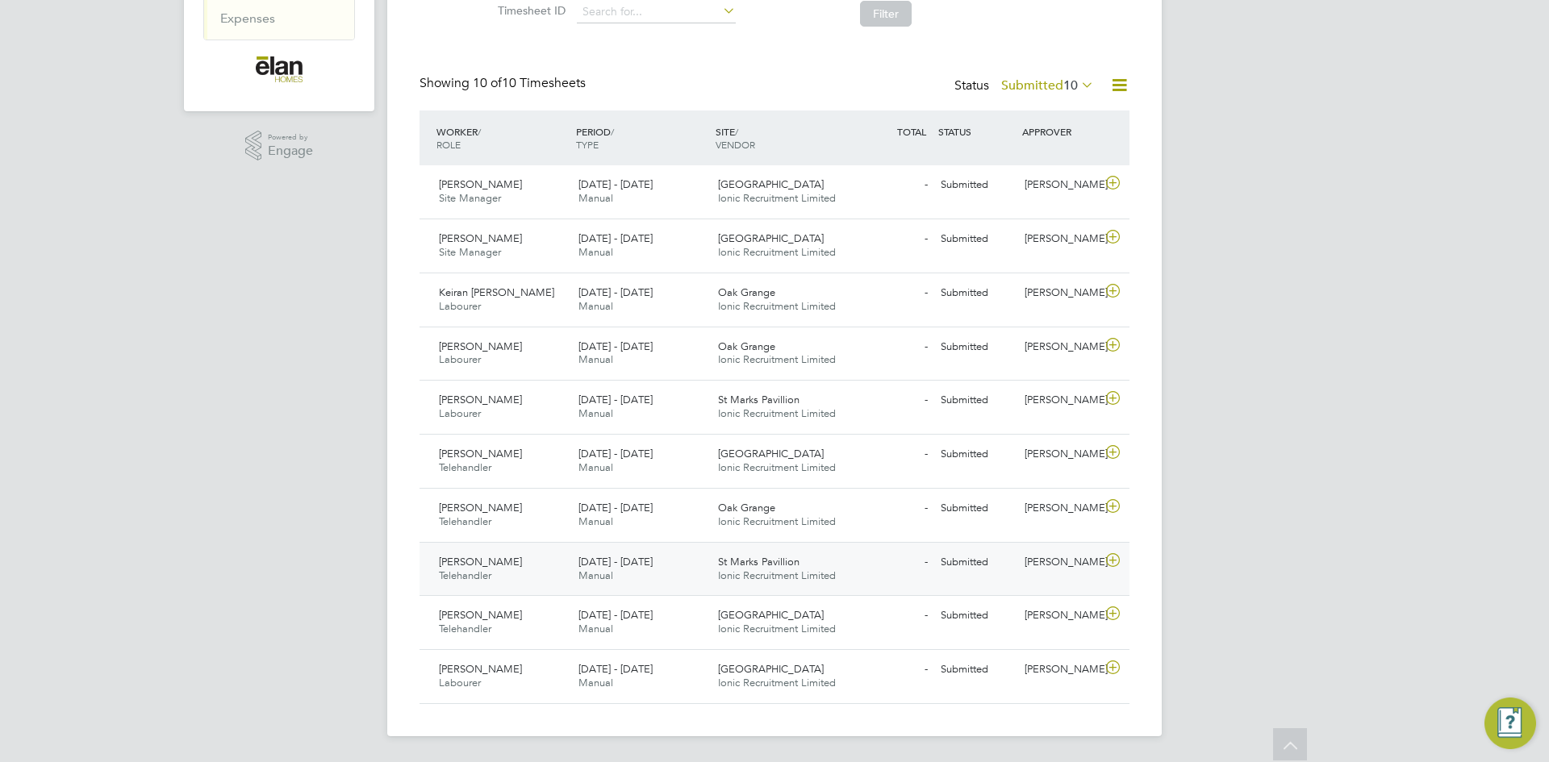
click at [1115, 562] on icon at bounding box center [1113, 560] width 20 height 13
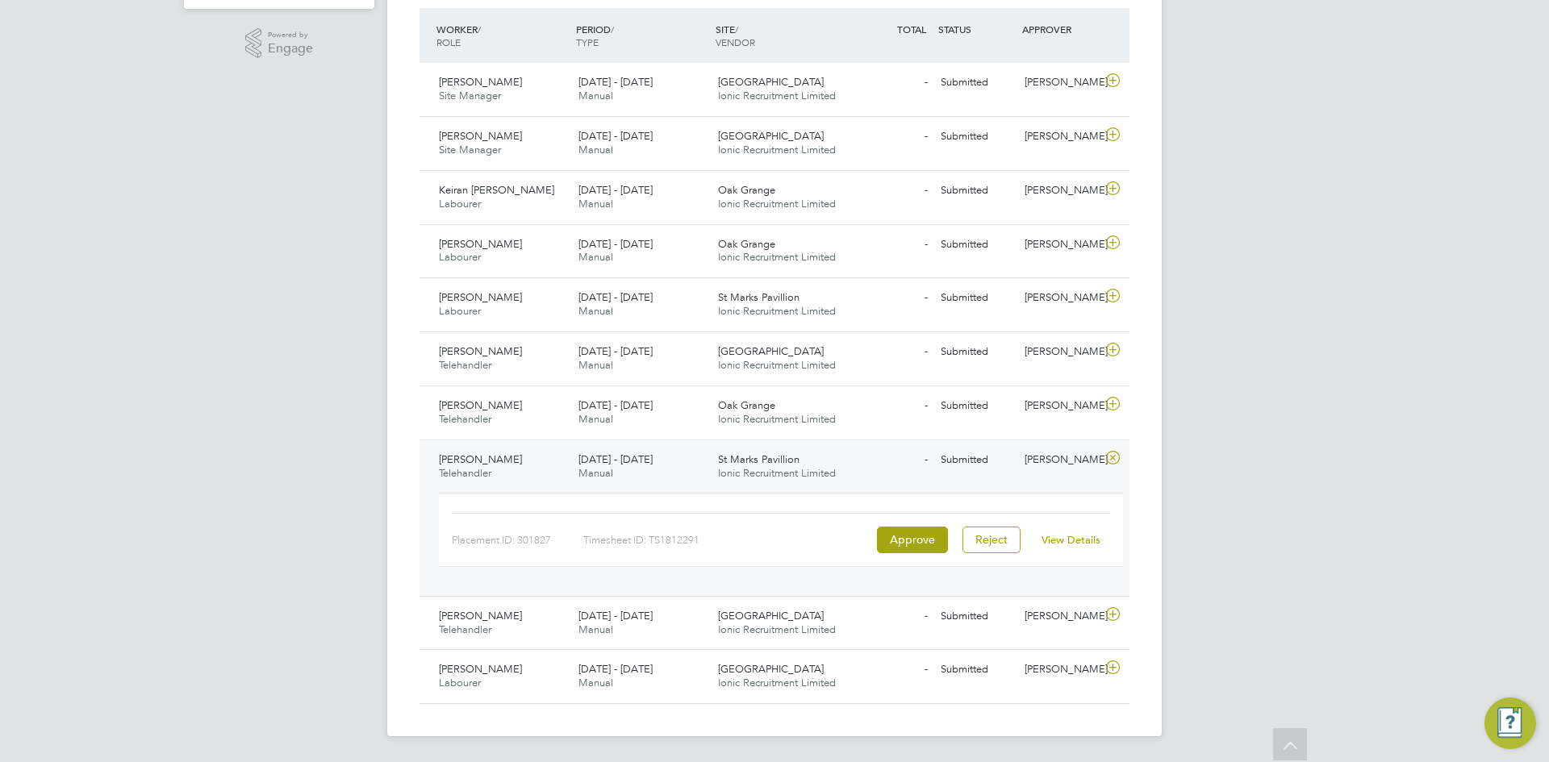
click at [1095, 540] on link "View Details" at bounding box center [1070, 540] width 59 height 14
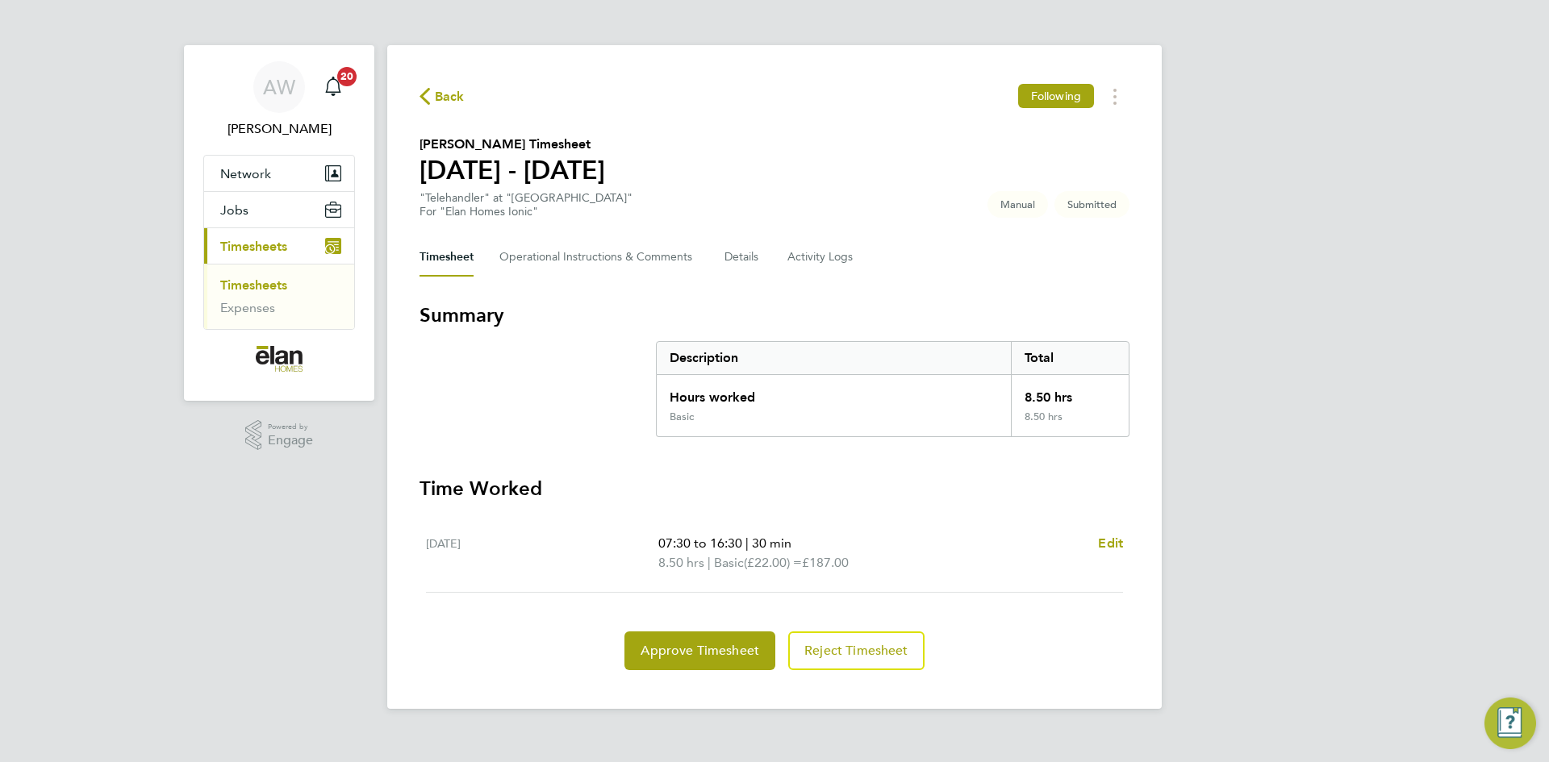
click at [472, 565] on div "[DATE]" at bounding box center [542, 553] width 232 height 39
click at [1107, 545] on span "Edit" at bounding box center [1110, 543] width 25 height 15
select select "30"
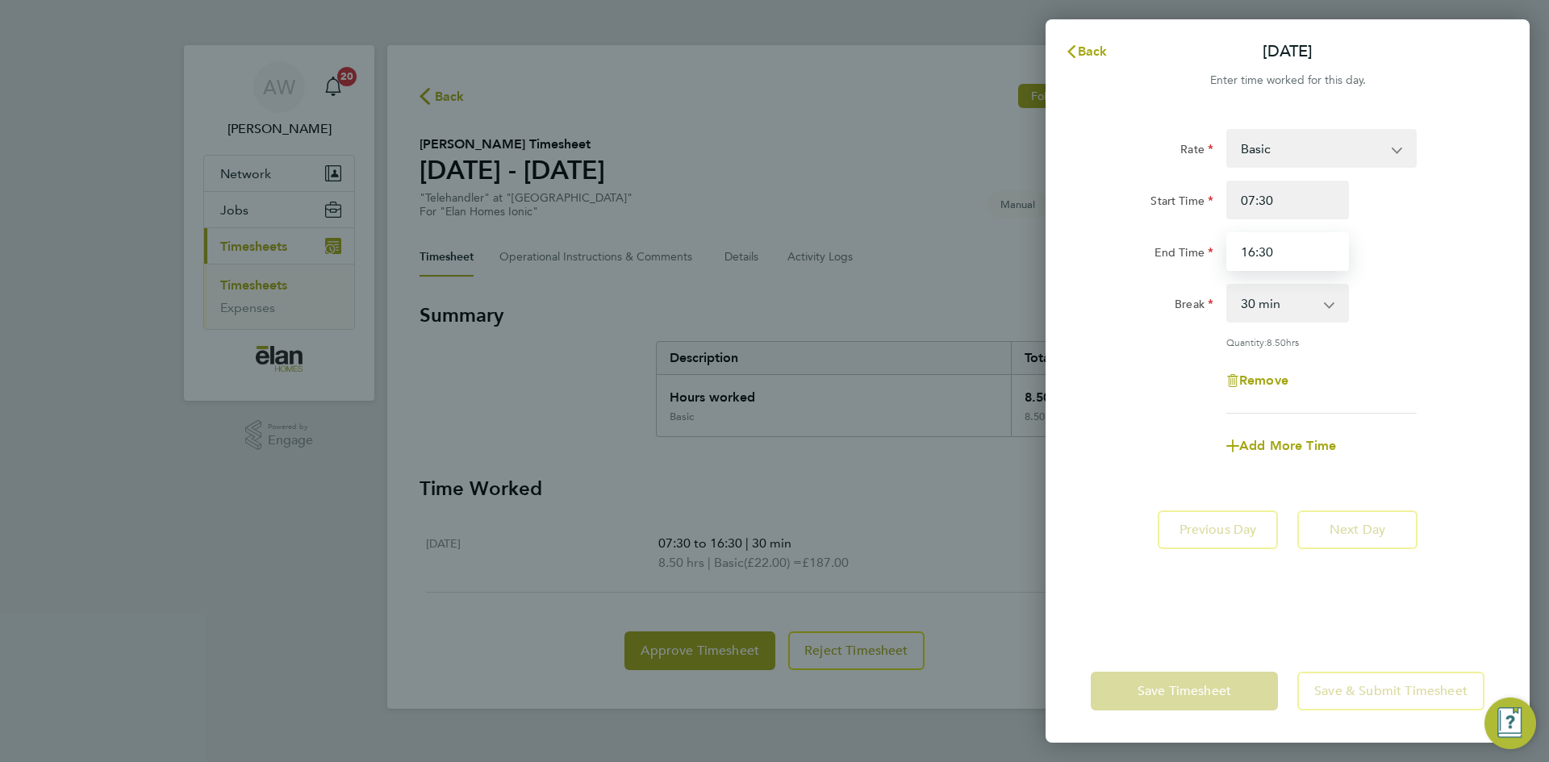
click at [1299, 257] on input "16:30" at bounding box center [1287, 251] width 123 height 39
type input "16:00"
click at [1430, 391] on div "Remove" at bounding box center [1287, 380] width 407 height 39
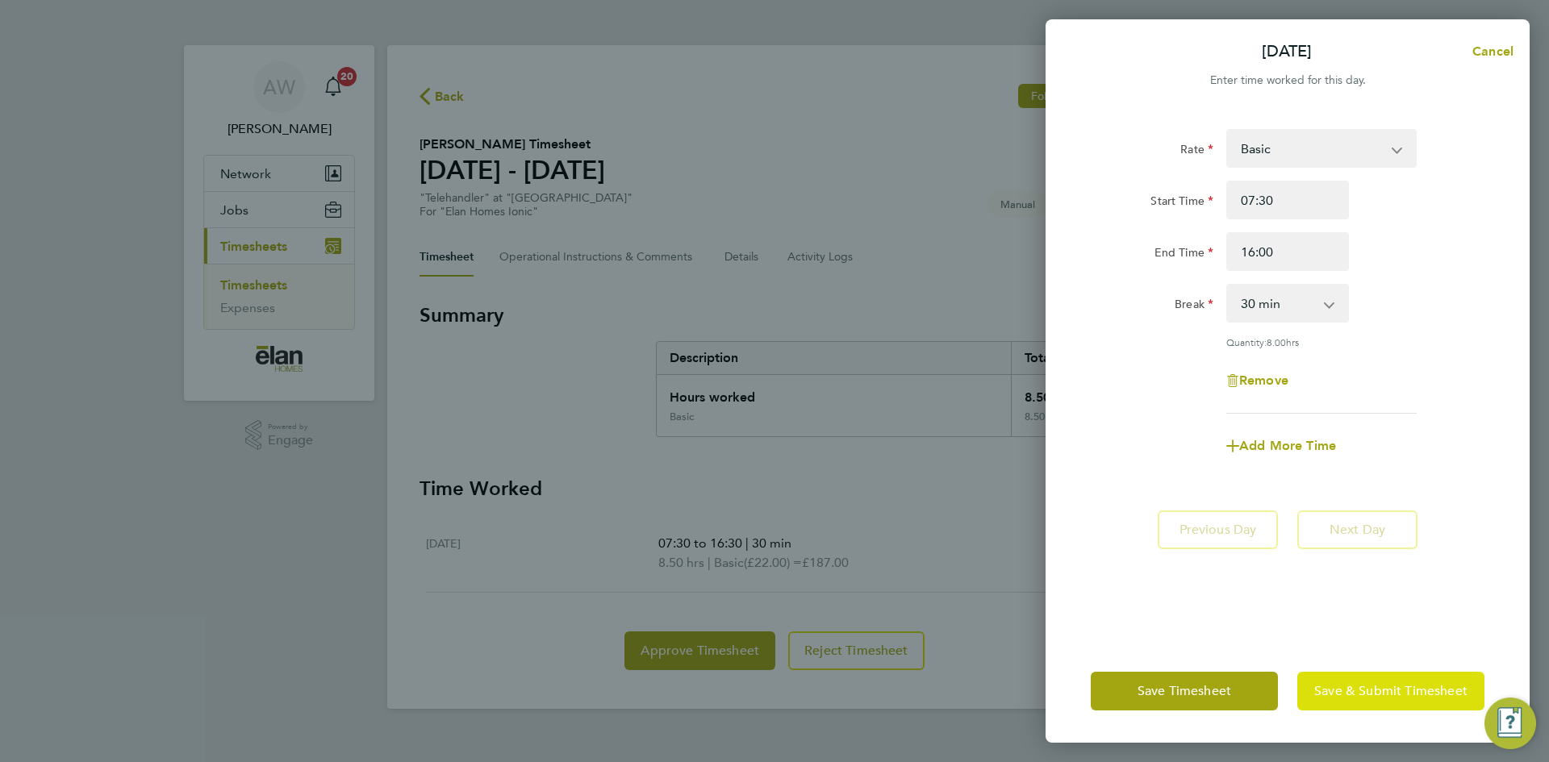
click at [1349, 682] on button "Save & Submit Timesheet" at bounding box center [1390, 691] width 187 height 39
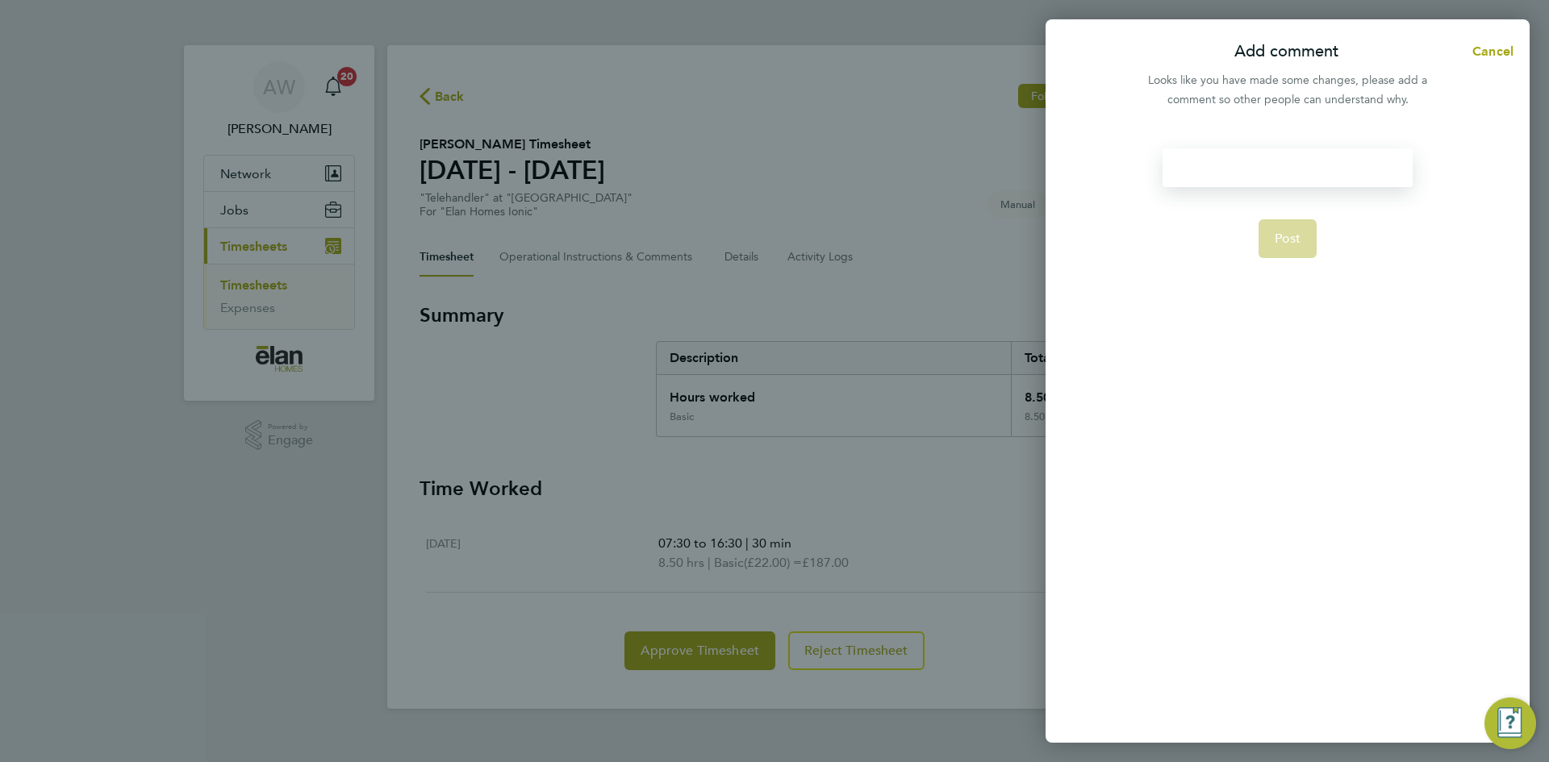
click at [1287, 162] on div at bounding box center [1286, 167] width 249 height 39
click at [1286, 161] on div at bounding box center [1286, 167] width 249 height 39
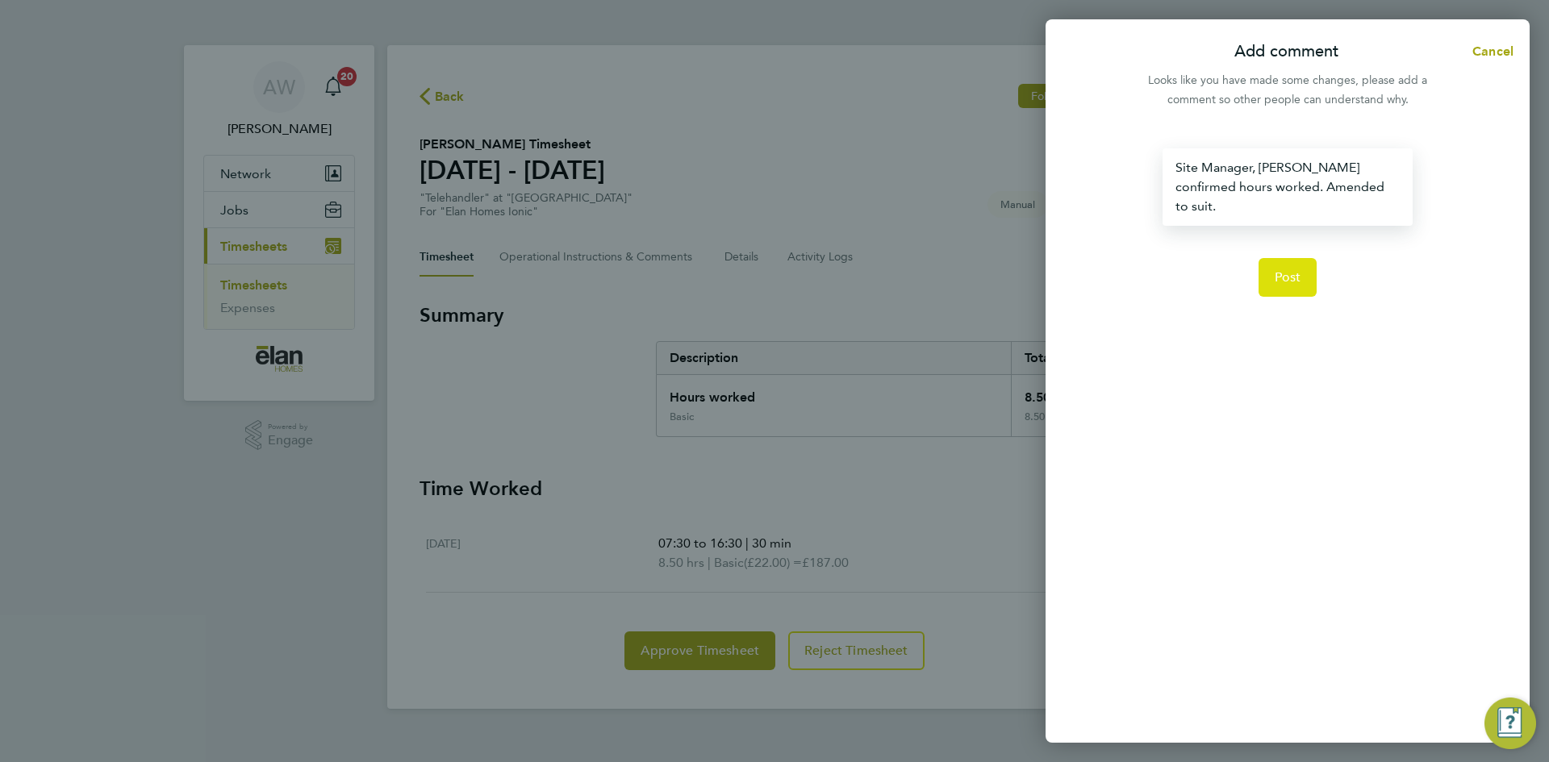
click at [1266, 282] on button "Post" at bounding box center [1287, 277] width 59 height 39
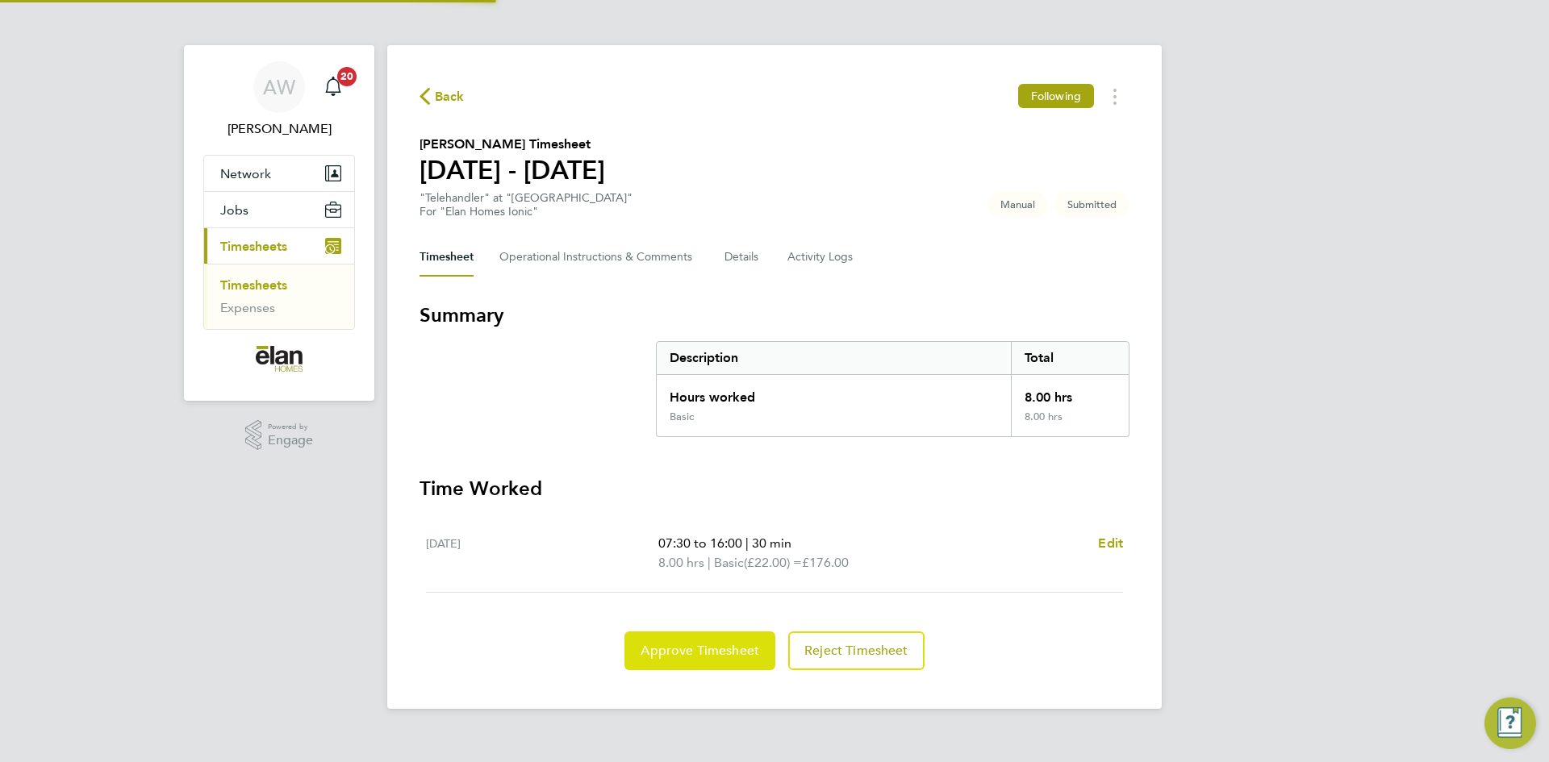
click at [719, 644] on span "Approve Timesheet" at bounding box center [699, 651] width 119 height 16
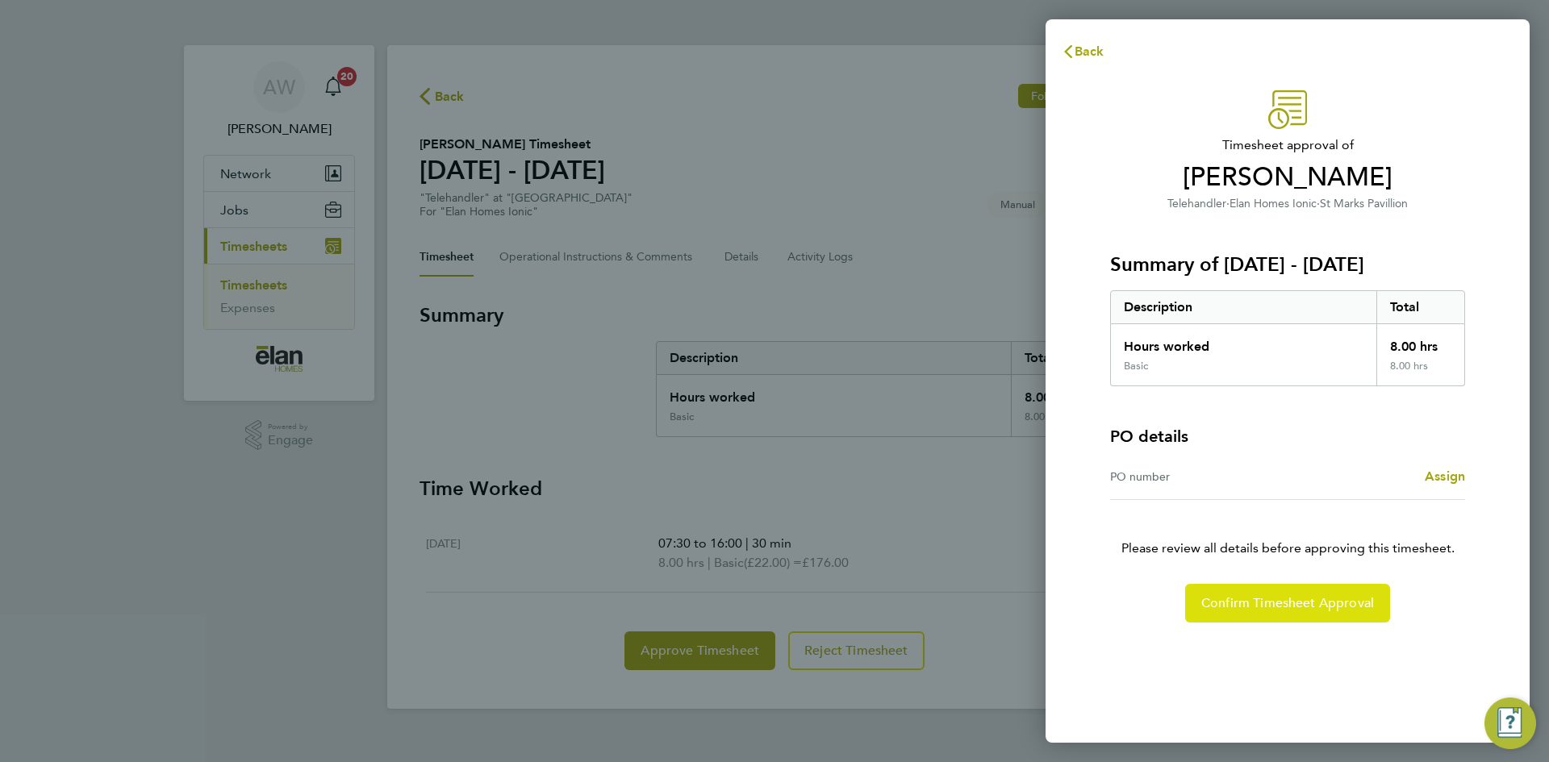
click at [1220, 607] on span "Confirm Timesheet Approval" at bounding box center [1287, 603] width 173 height 16
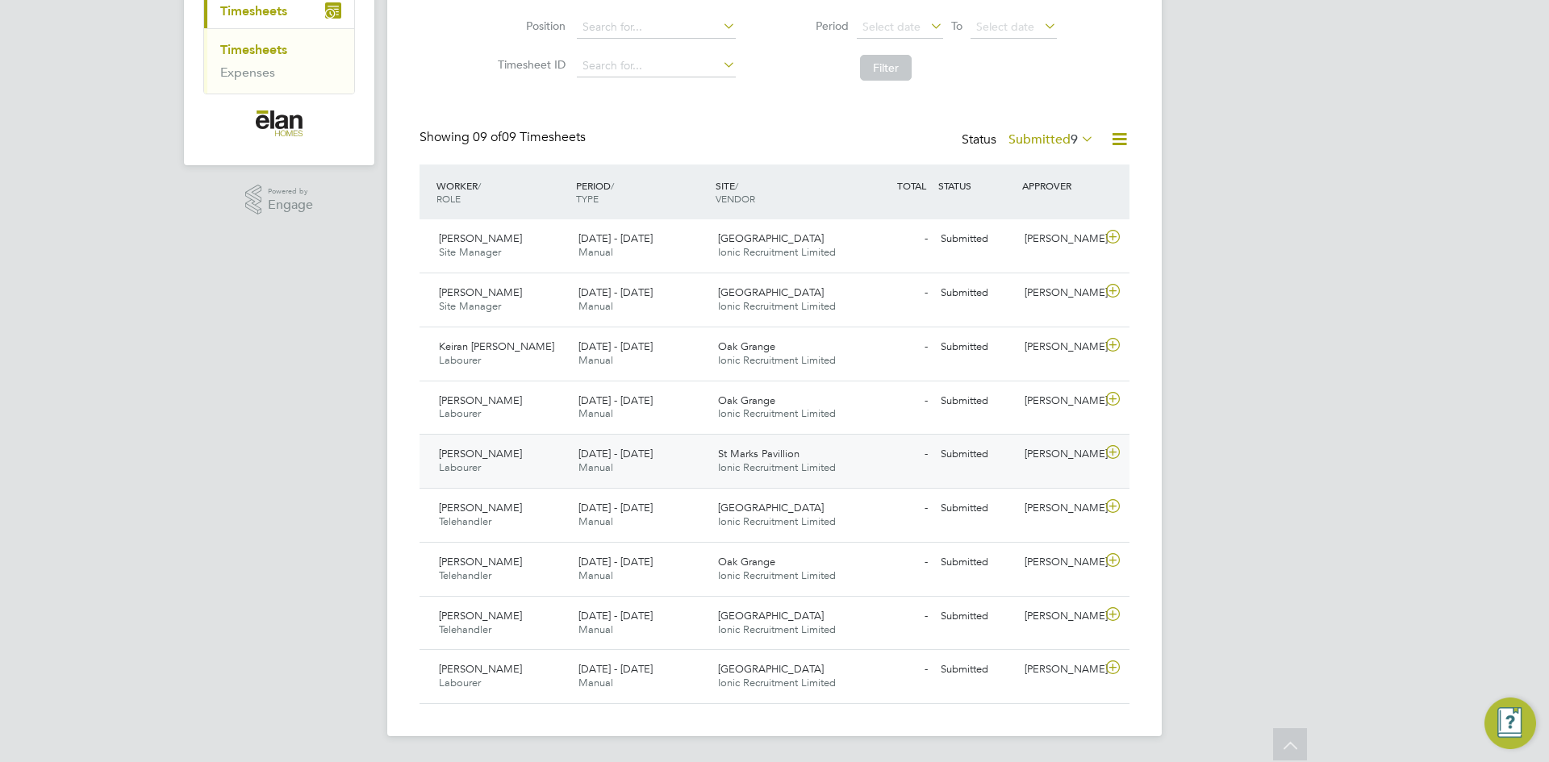
click at [1112, 452] on icon at bounding box center [1113, 452] width 20 height 13
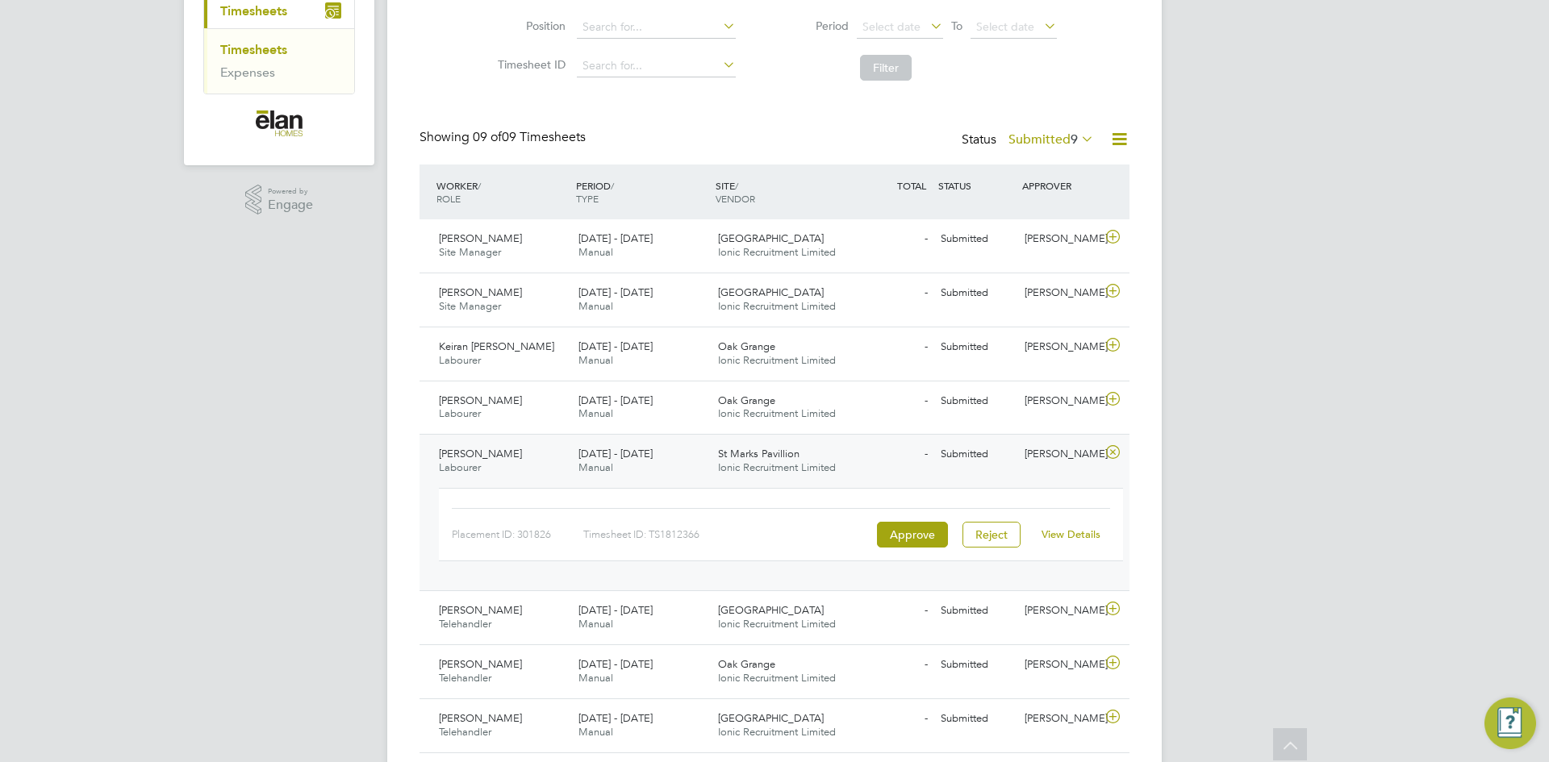
click at [1071, 536] on link "View Details" at bounding box center [1070, 534] width 59 height 14
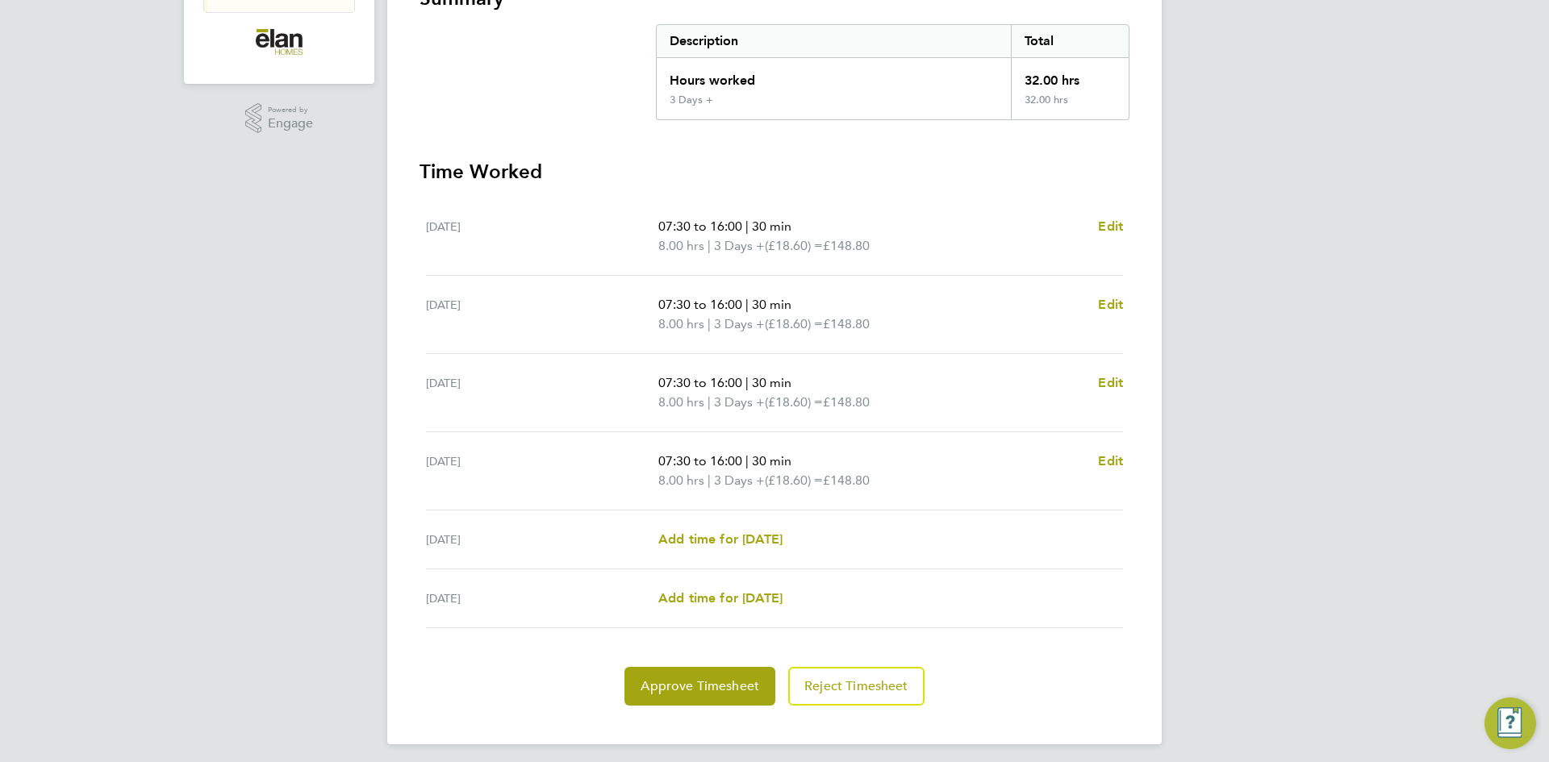
scroll to position [323, 0]
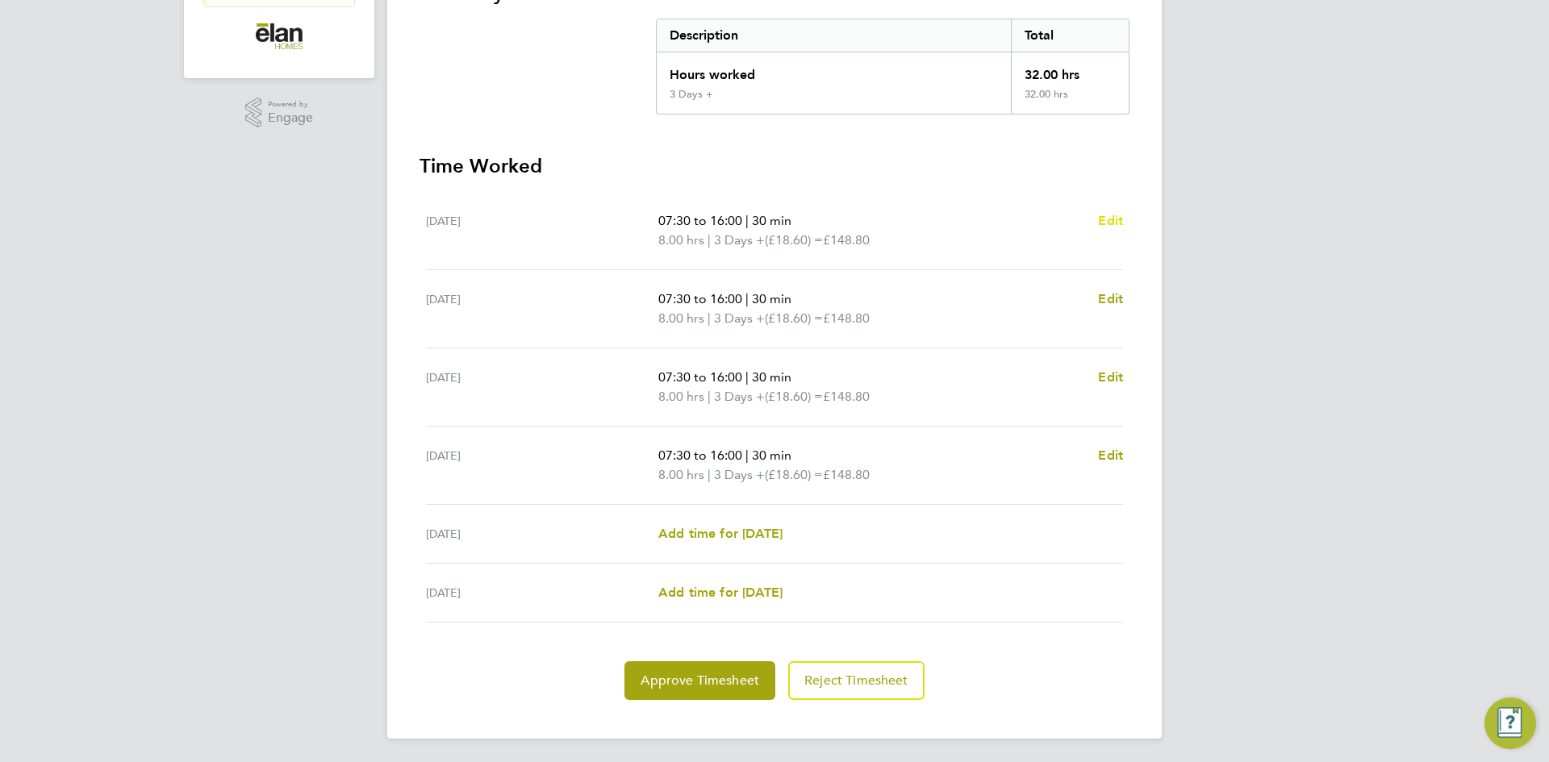
click at [1103, 225] on span "Edit" at bounding box center [1110, 220] width 25 height 15
select select "30"
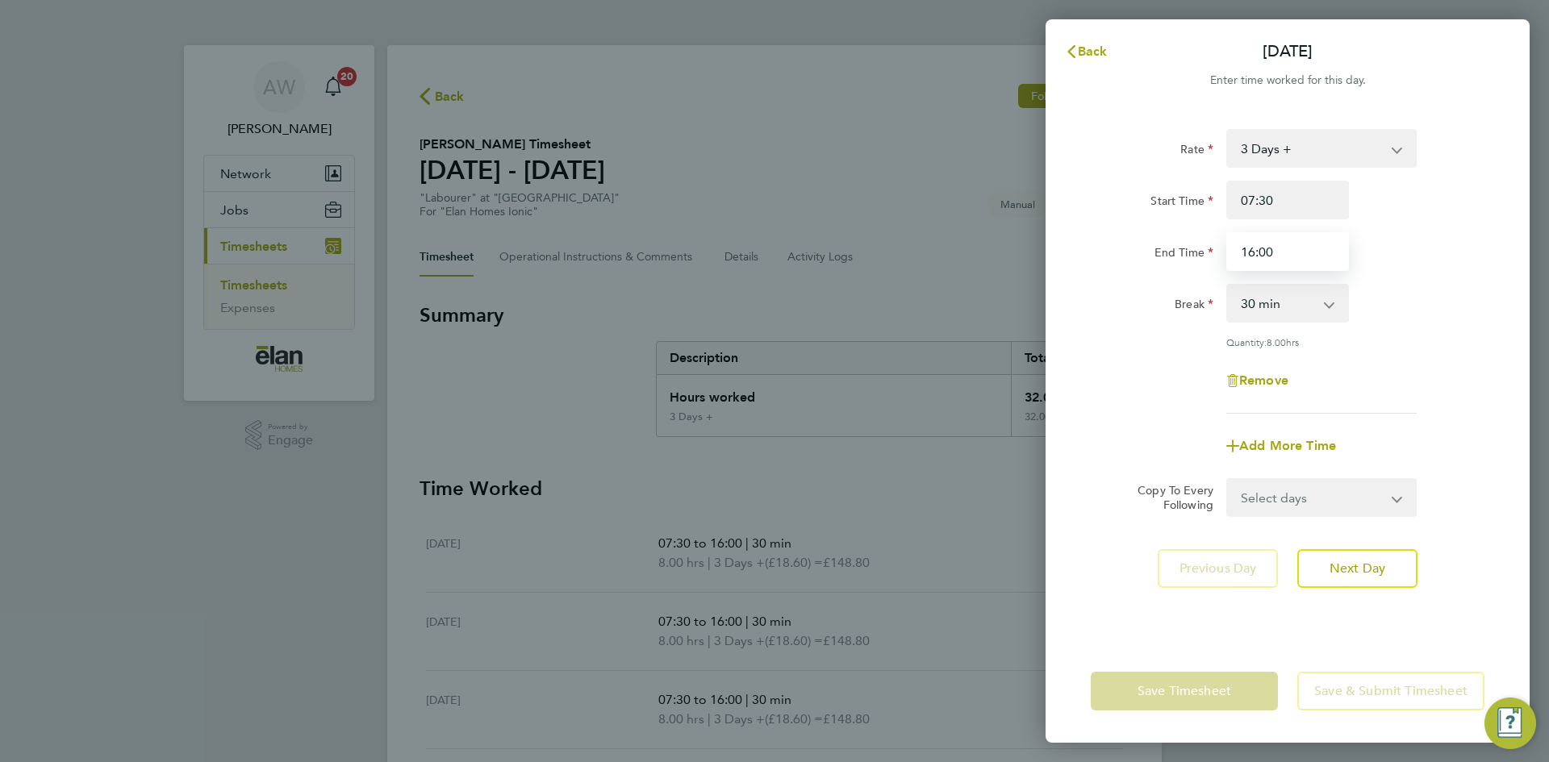
click at [1305, 253] on input "16:00" at bounding box center [1287, 251] width 123 height 39
type input "15:00"
click at [1383, 563] on span "Next Day" at bounding box center [1357, 569] width 56 height 16
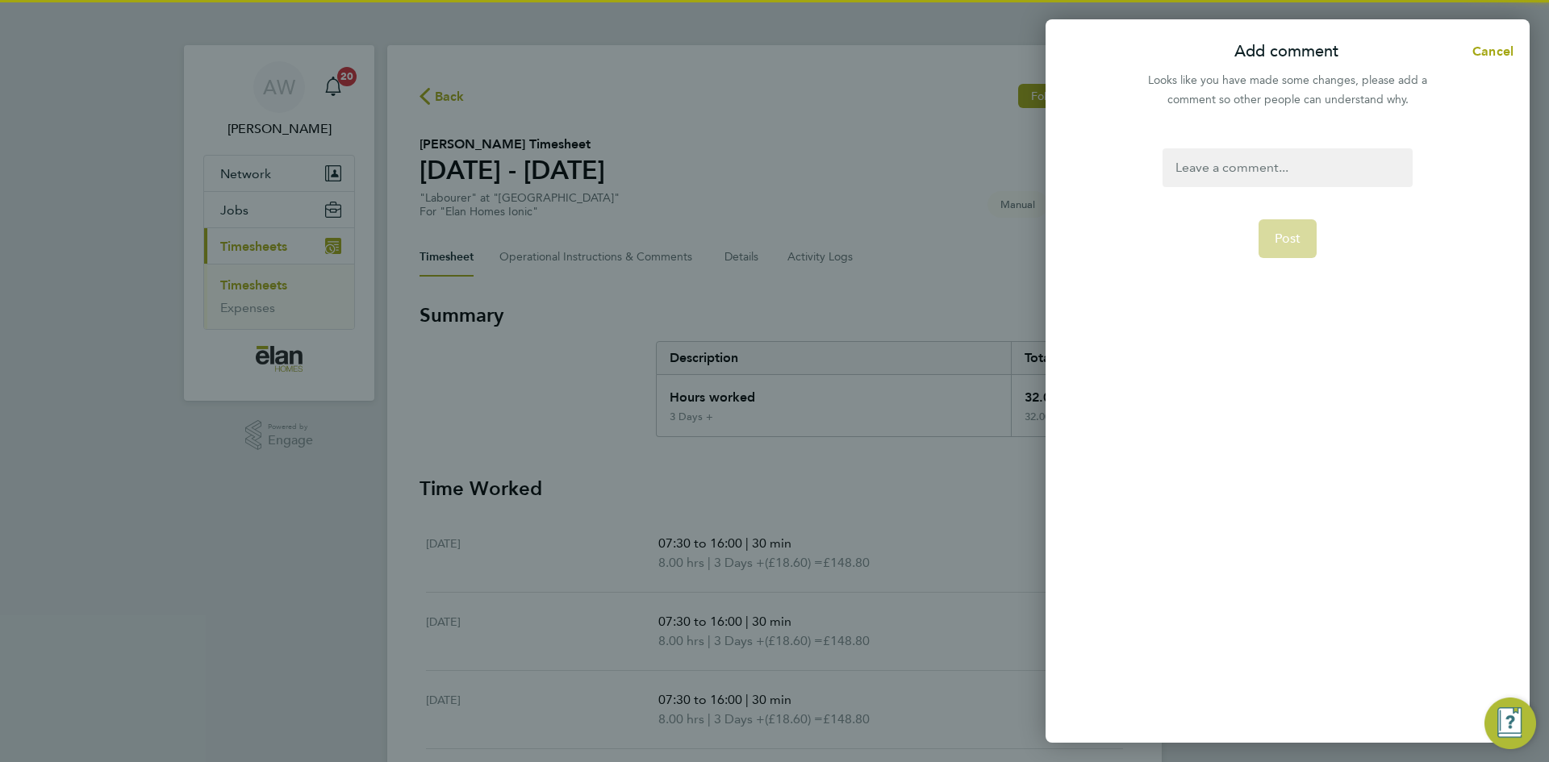
click at [1261, 165] on div at bounding box center [1286, 167] width 249 height 39
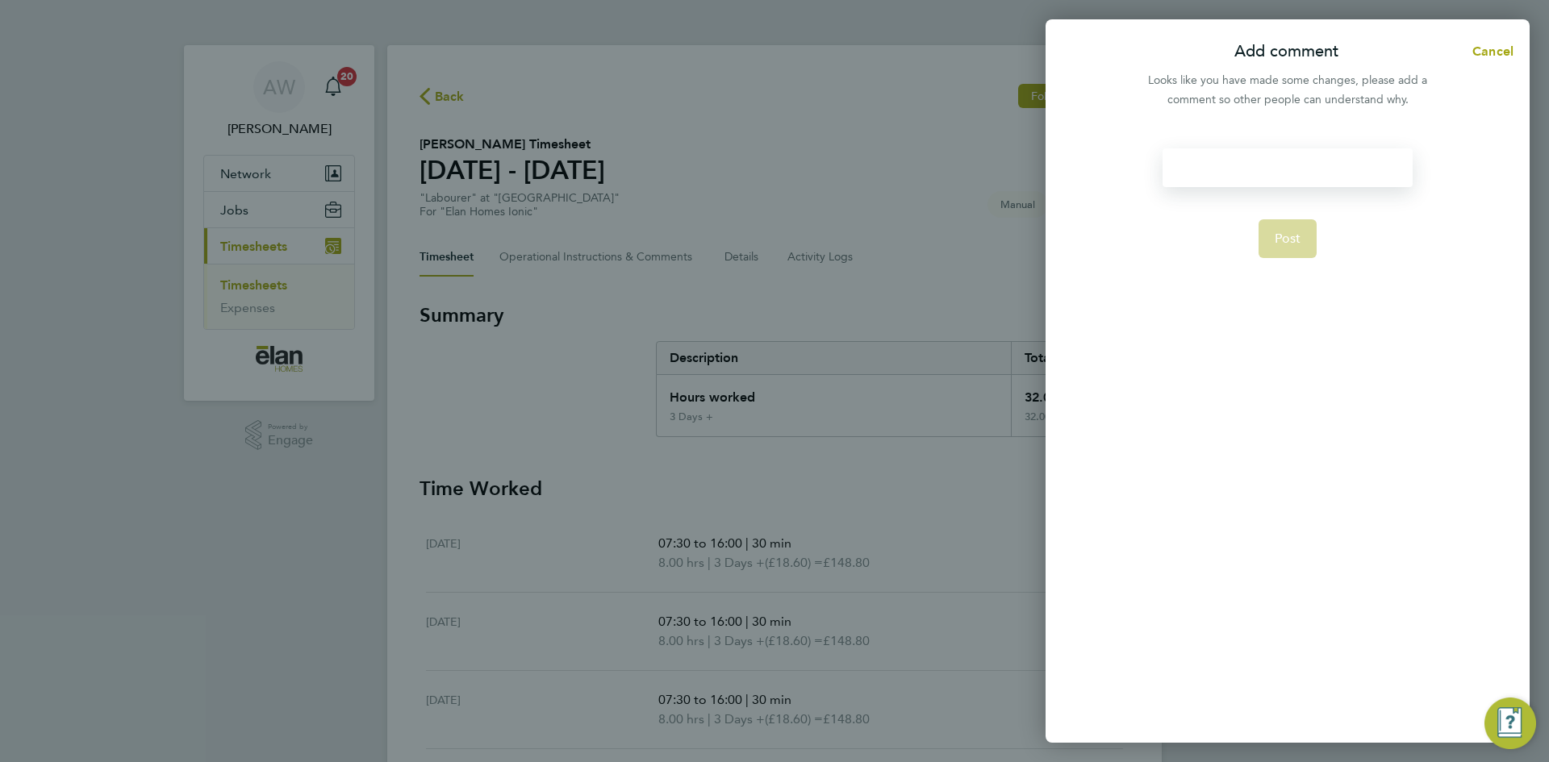
click at [1261, 165] on div at bounding box center [1286, 167] width 249 height 39
paste div
drag, startPoint x: 1231, startPoint y: 165, endPoint x: 993, endPoint y: 162, distance: 238.0
click at [989, 161] on div "Add comment Cancel Looks like you have made some changes, please add a comment …" at bounding box center [774, 381] width 1549 height 762
click at [1301, 170] on span "Site Manager, Carl Silgram confirmed hours worked." at bounding box center [1267, 177] width 184 height 35
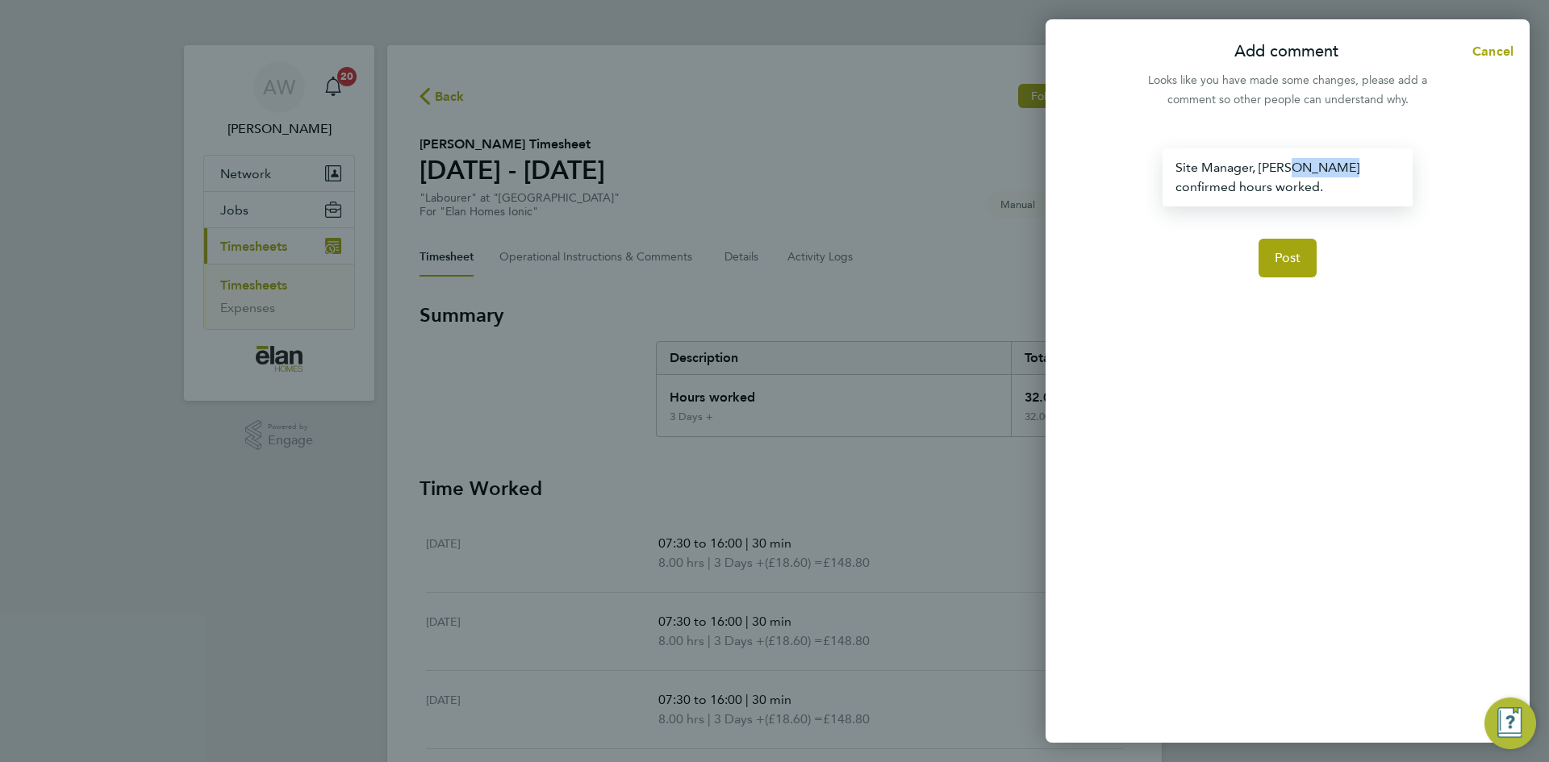
click at [1301, 170] on span "Site Manager, Carl Silgram confirmed hours worked." at bounding box center [1267, 177] width 184 height 35
click at [1340, 179] on div "Site Manager, David Higgins confirmed hours worked." at bounding box center [1286, 177] width 249 height 58
click at [1282, 281] on span "Post" at bounding box center [1287, 277] width 27 height 16
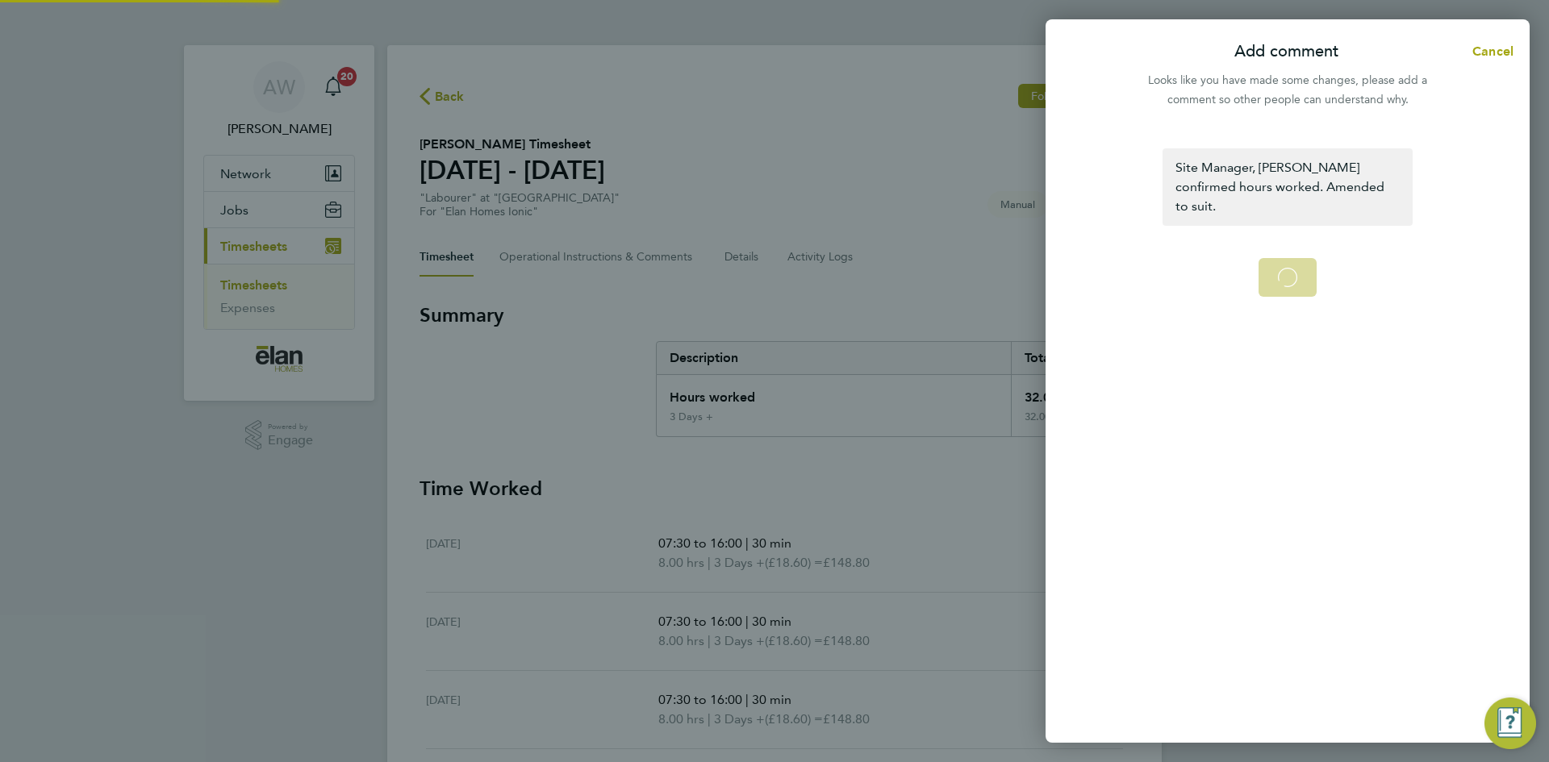
select select "30"
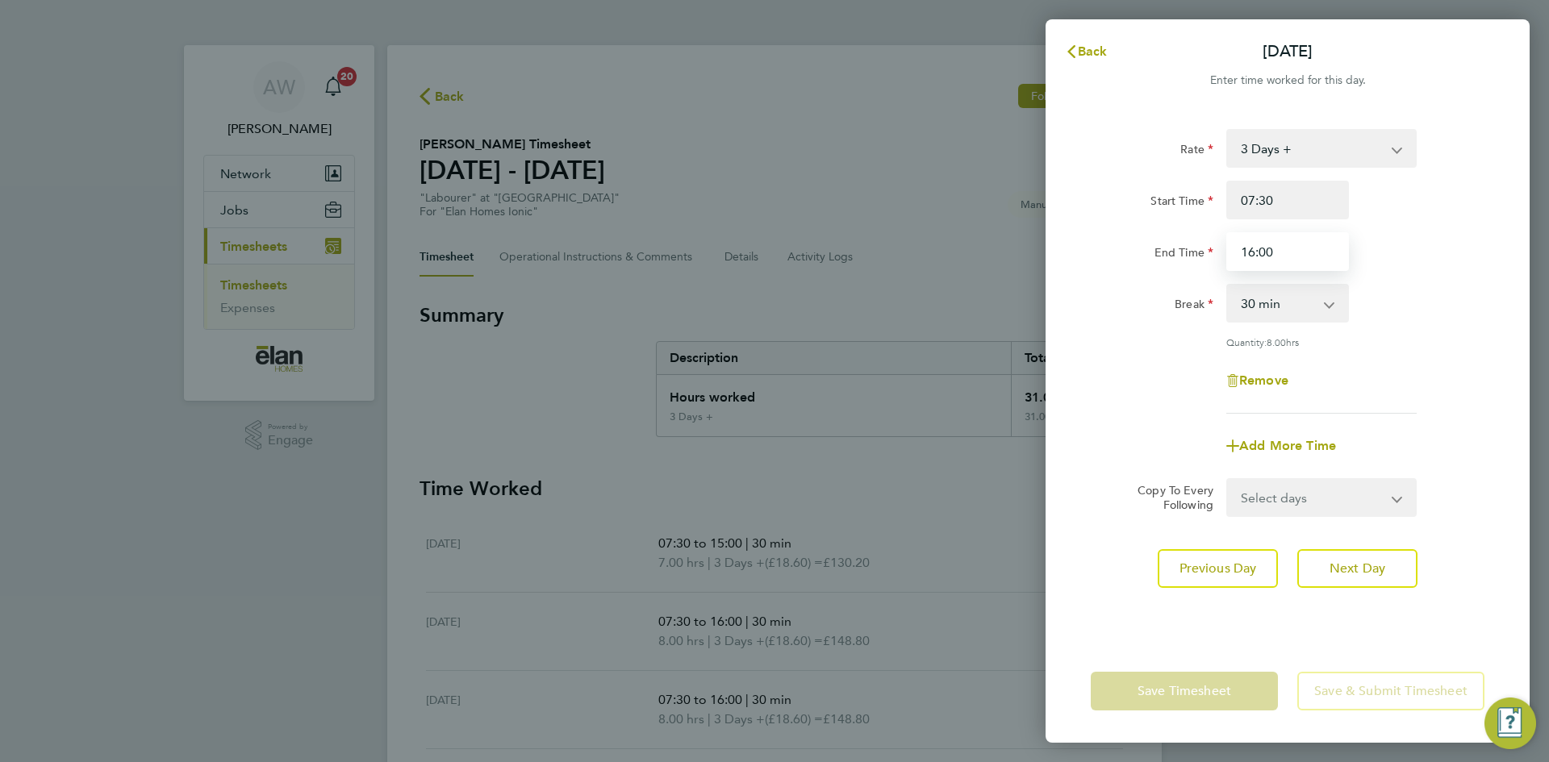
click at [1300, 259] on input "16:00" at bounding box center [1287, 251] width 123 height 39
type input "14:00"
click at [1362, 564] on span "Next Day" at bounding box center [1357, 569] width 56 height 16
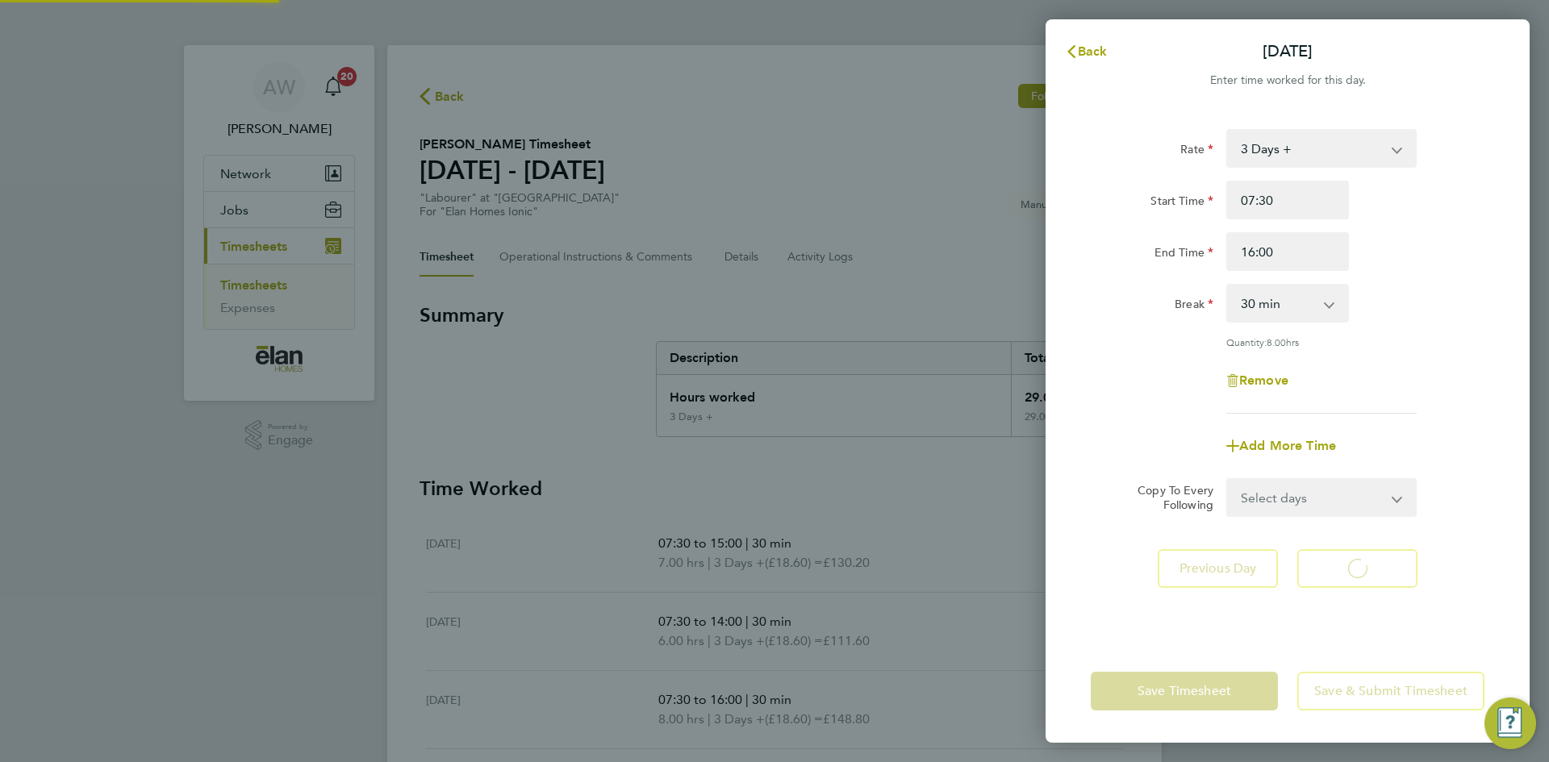
select select "30"
click at [1315, 244] on input "16:00" at bounding box center [1287, 251] width 123 height 39
type input "16:30"
click at [1443, 361] on div "Remove" at bounding box center [1287, 380] width 407 height 39
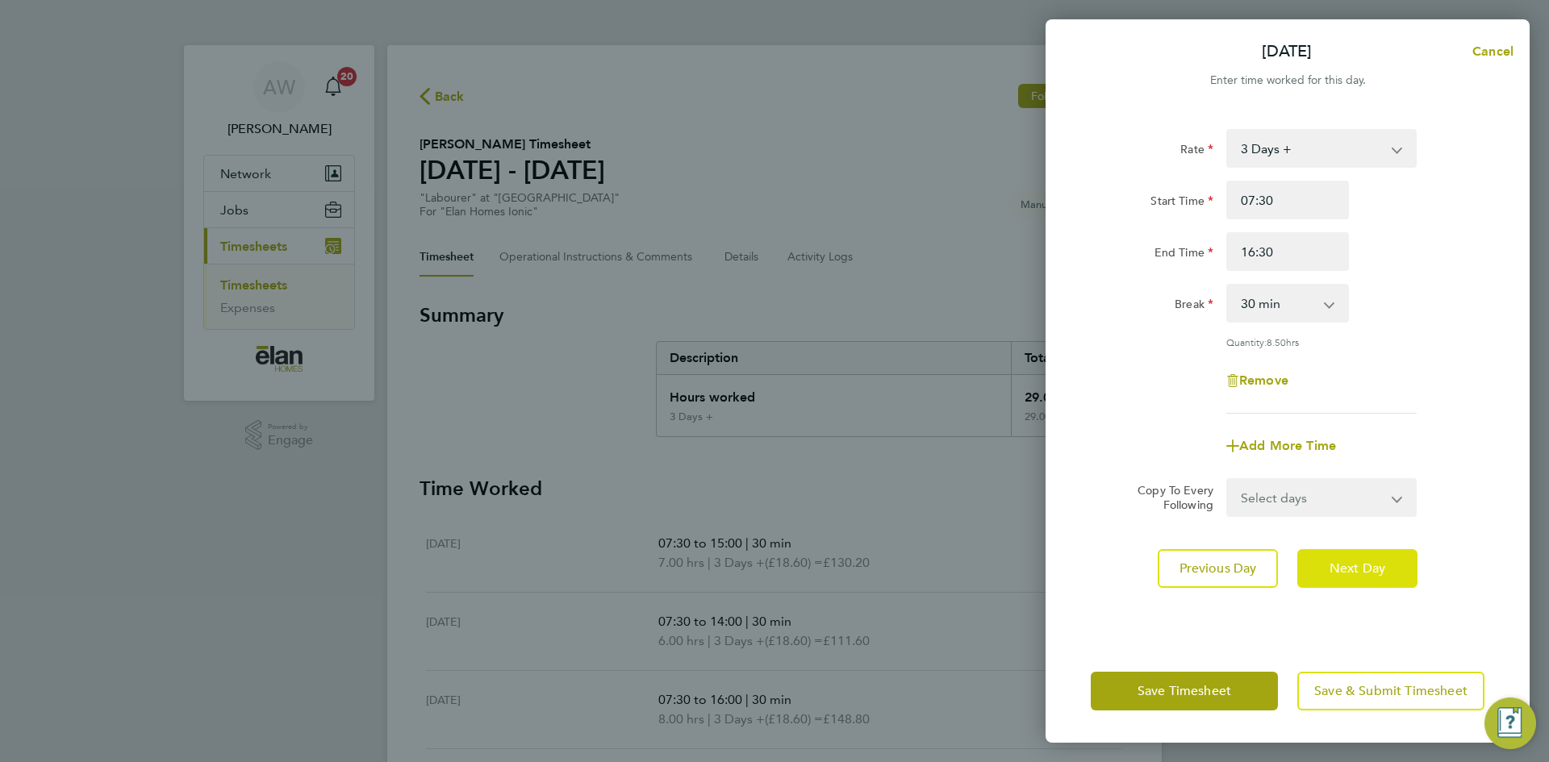
click at [1363, 573] on span "Next Day" at bounding box center [1357, 569] width 56 height 16
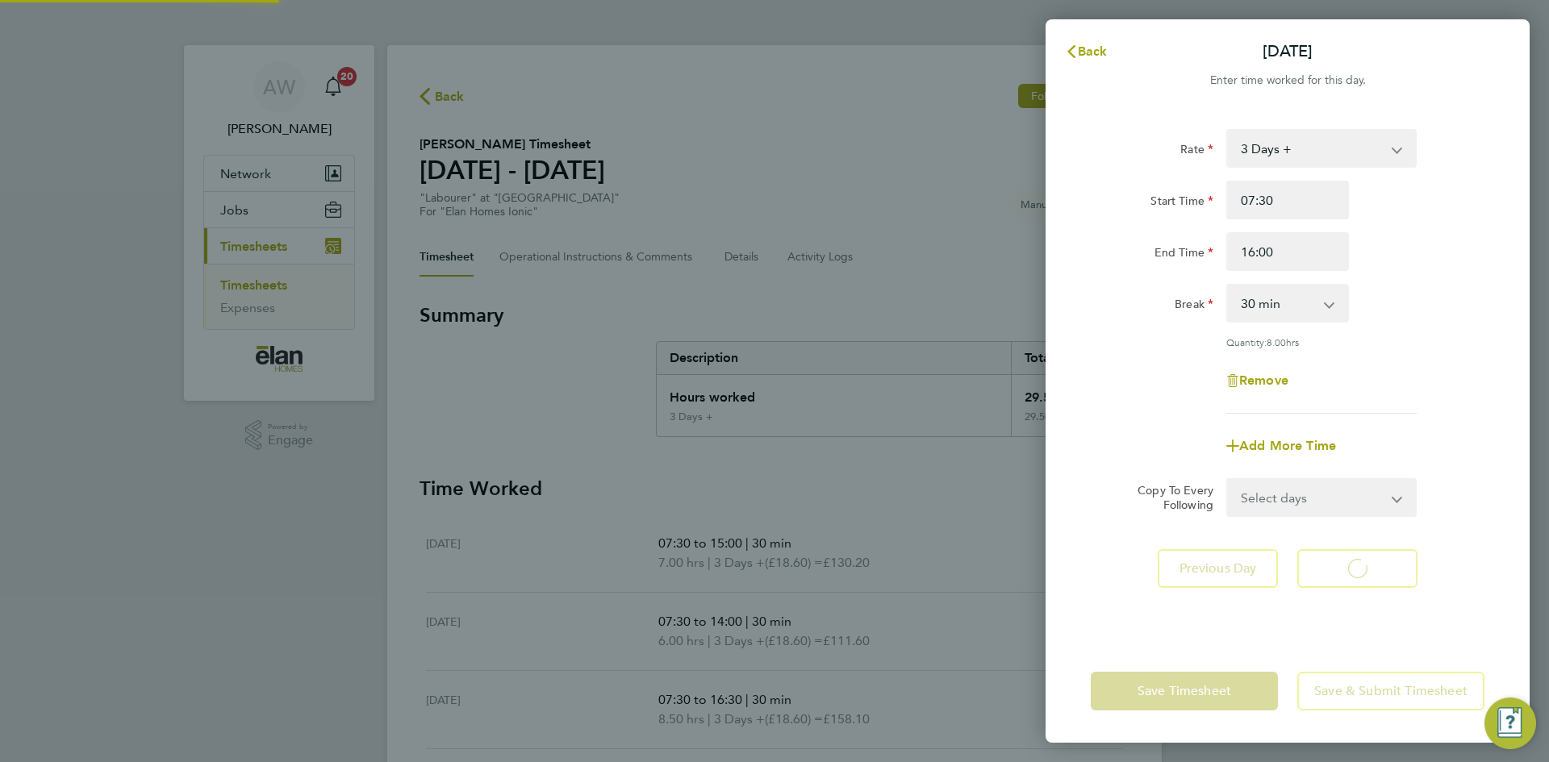
select select "30"
click at [1305, 244] on input "16:00" at bounding box center [1287, 251] width 123 height 39
type input "15:00"
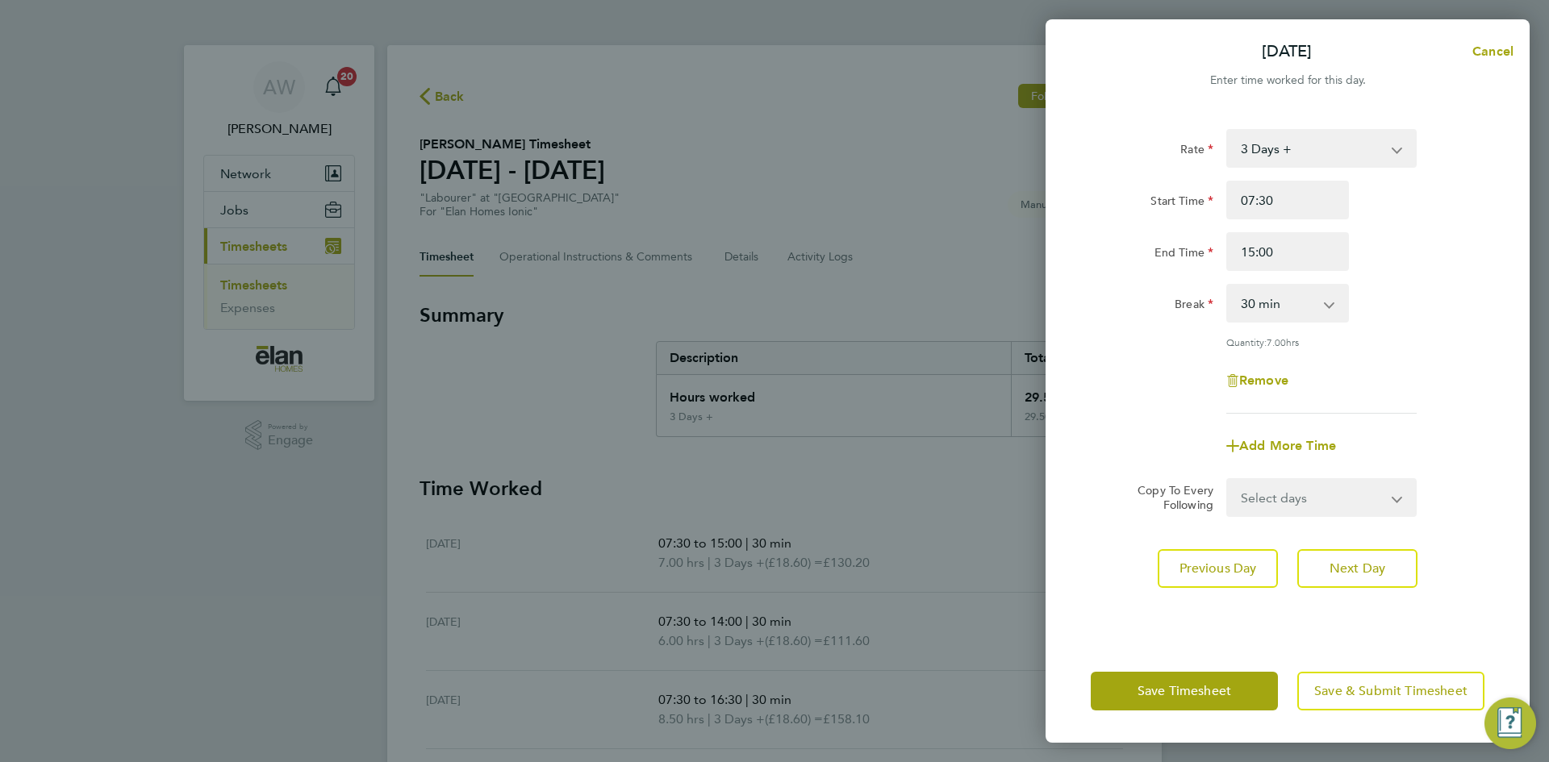
click at [1453, 388] on div "Remove" at bounding box center [1287, 380] width 407 height 39
click at [1205, 698] on span "Save Timesheet" at bounding box center [1184, 691] width 94 height 16
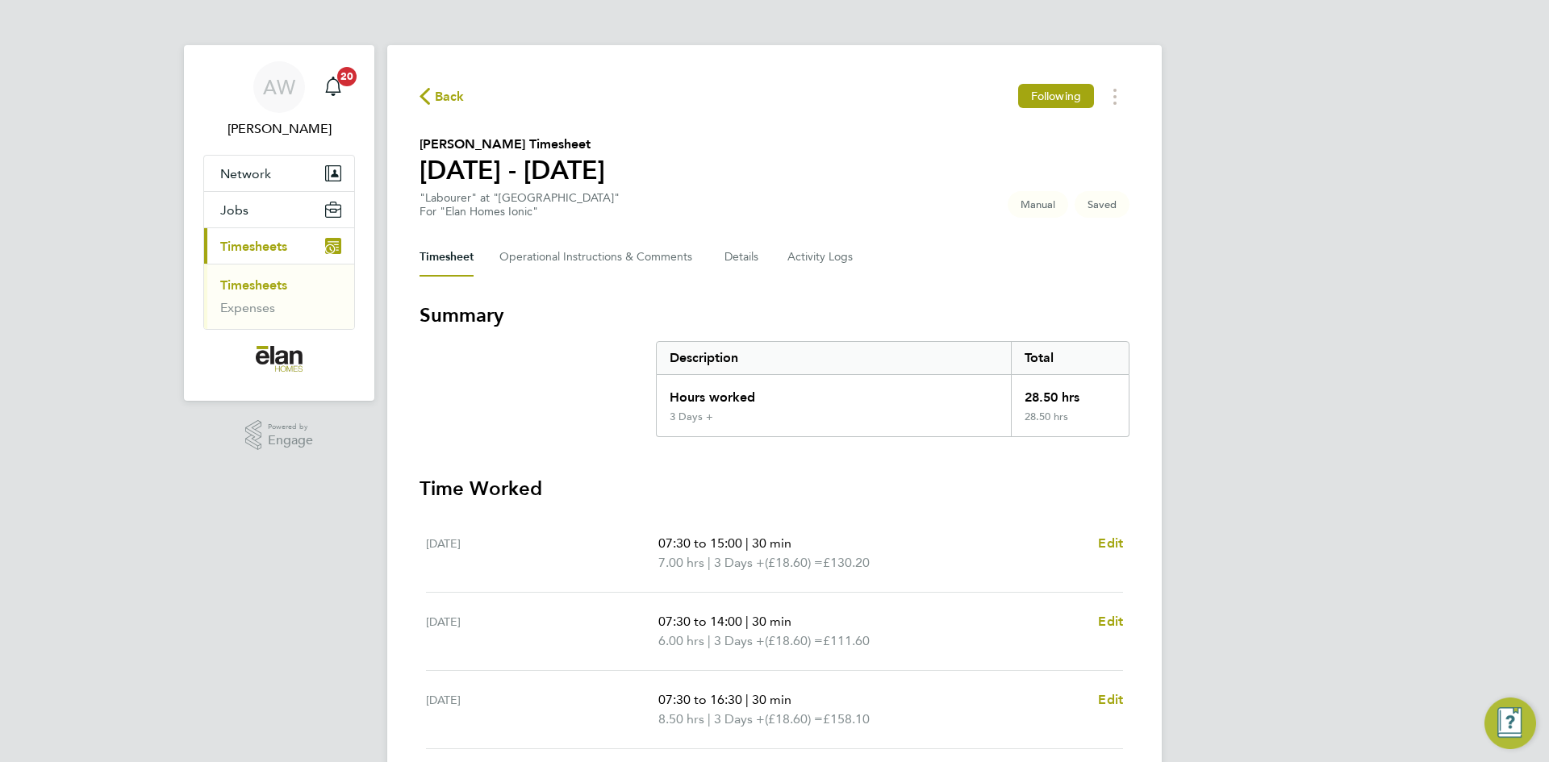
scroll to position [325, 0]
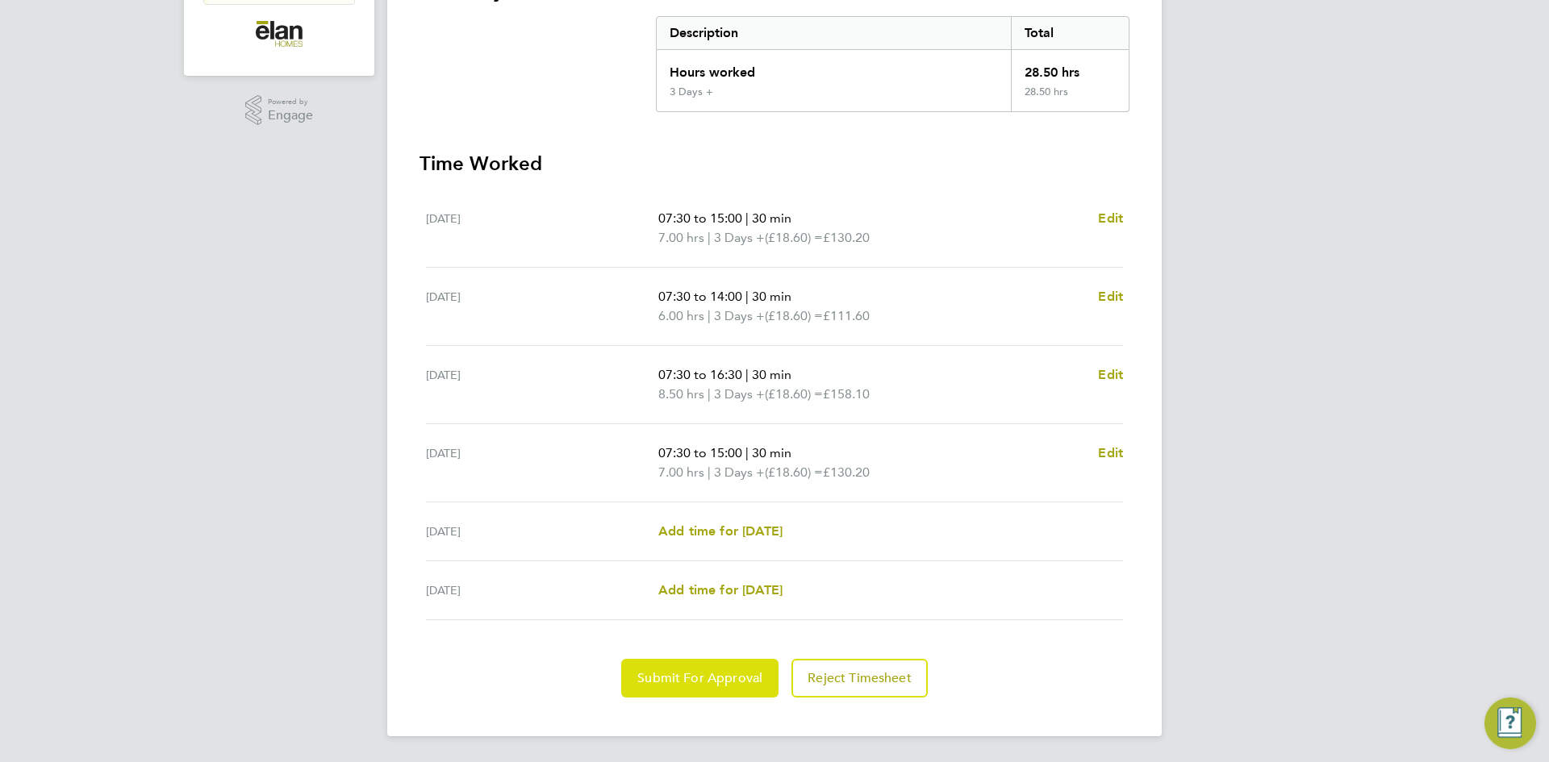
click at [659, 677] on span "Submit For Approval" at bounding box center [699, 678] width 125 height 16
click at [683, 673] on span "Approve Timesheet" at bounding box center [699, 678] width 119 height 16
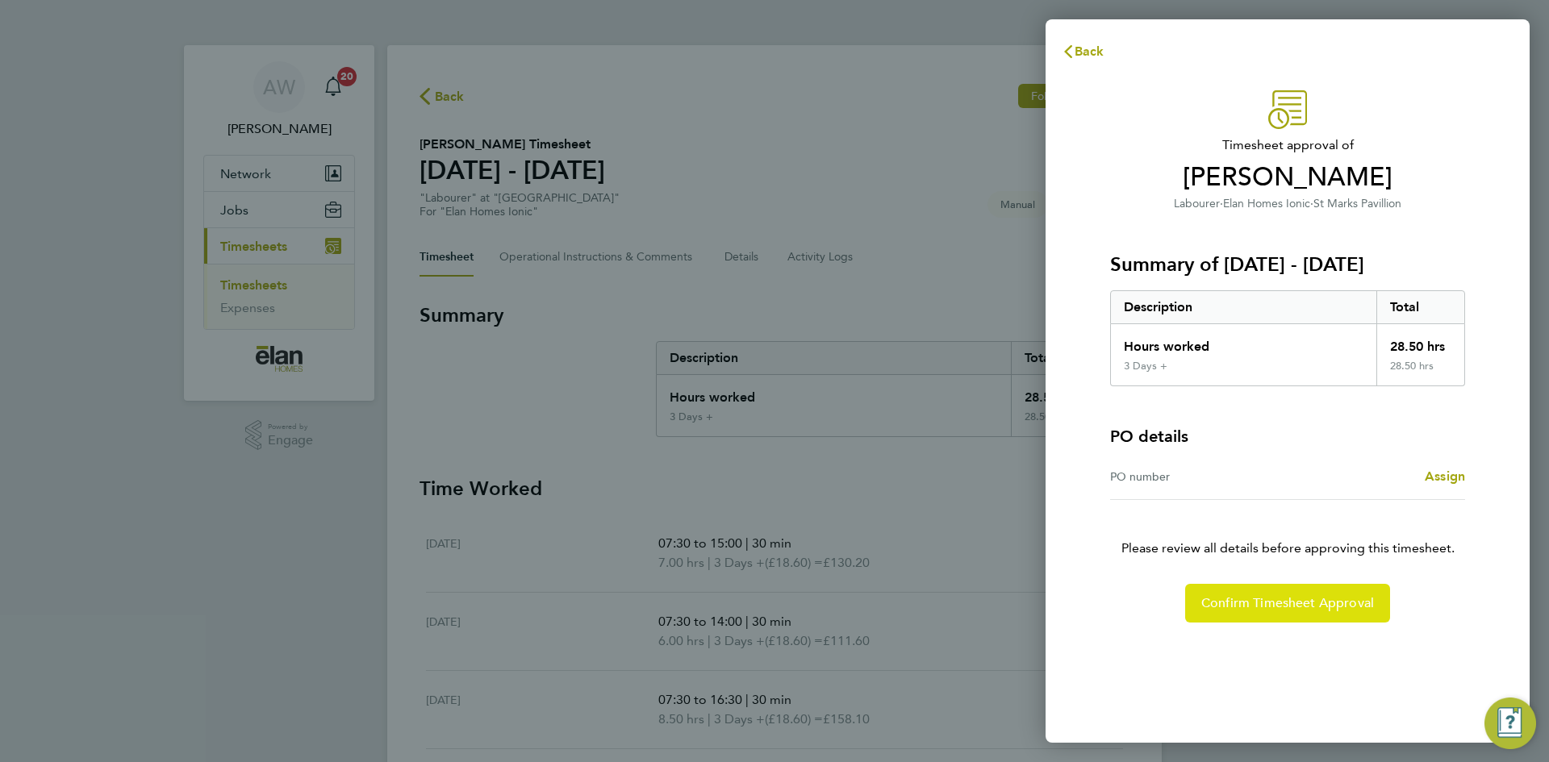
click at [1295, 600] on span "Confirm Timesheet Approval" at bounding box center [1287, 603] width 173 height 16
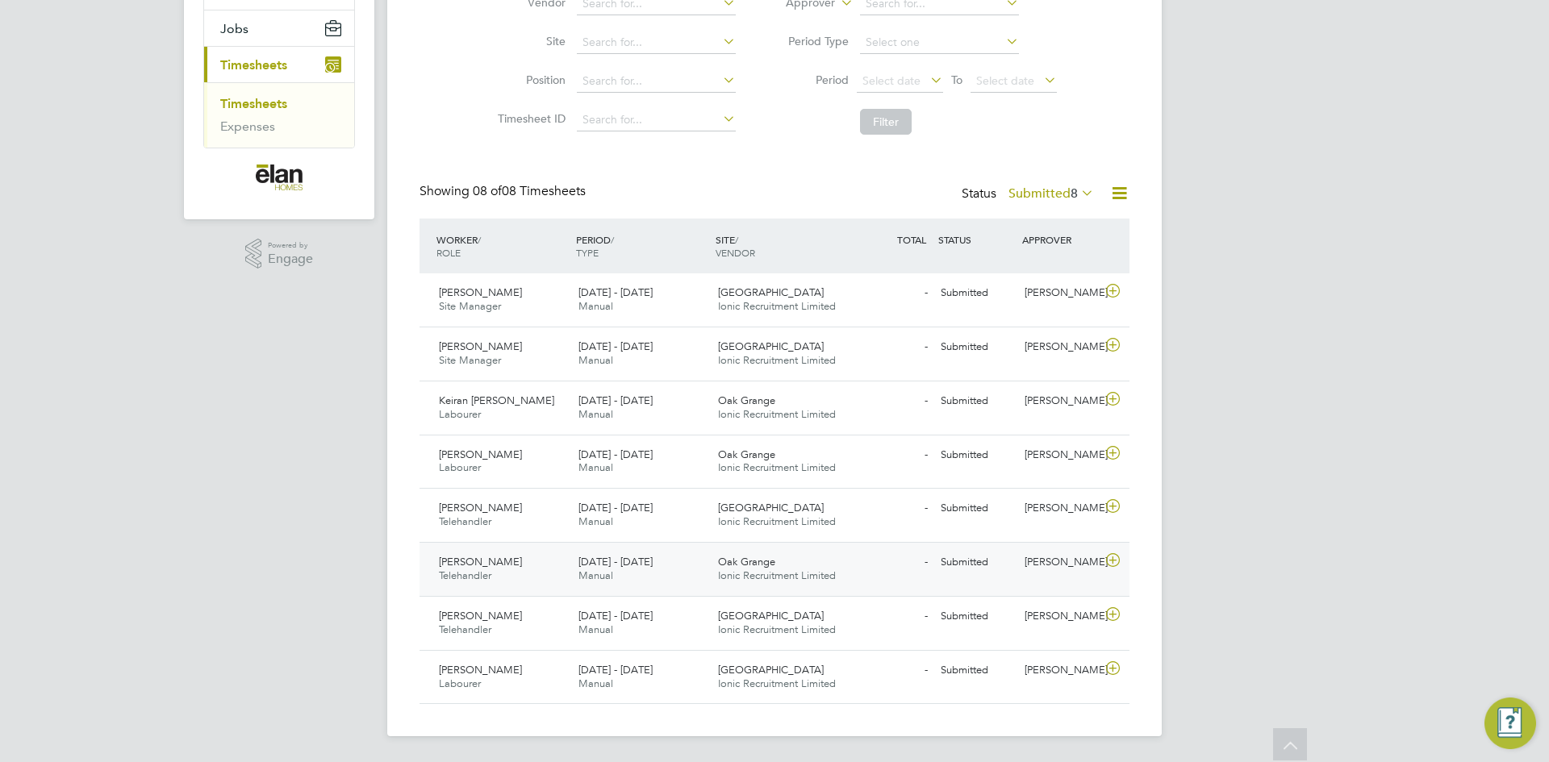
click at [1117, 565] on icon at bounding box center [1113, 560] width 20 height 13
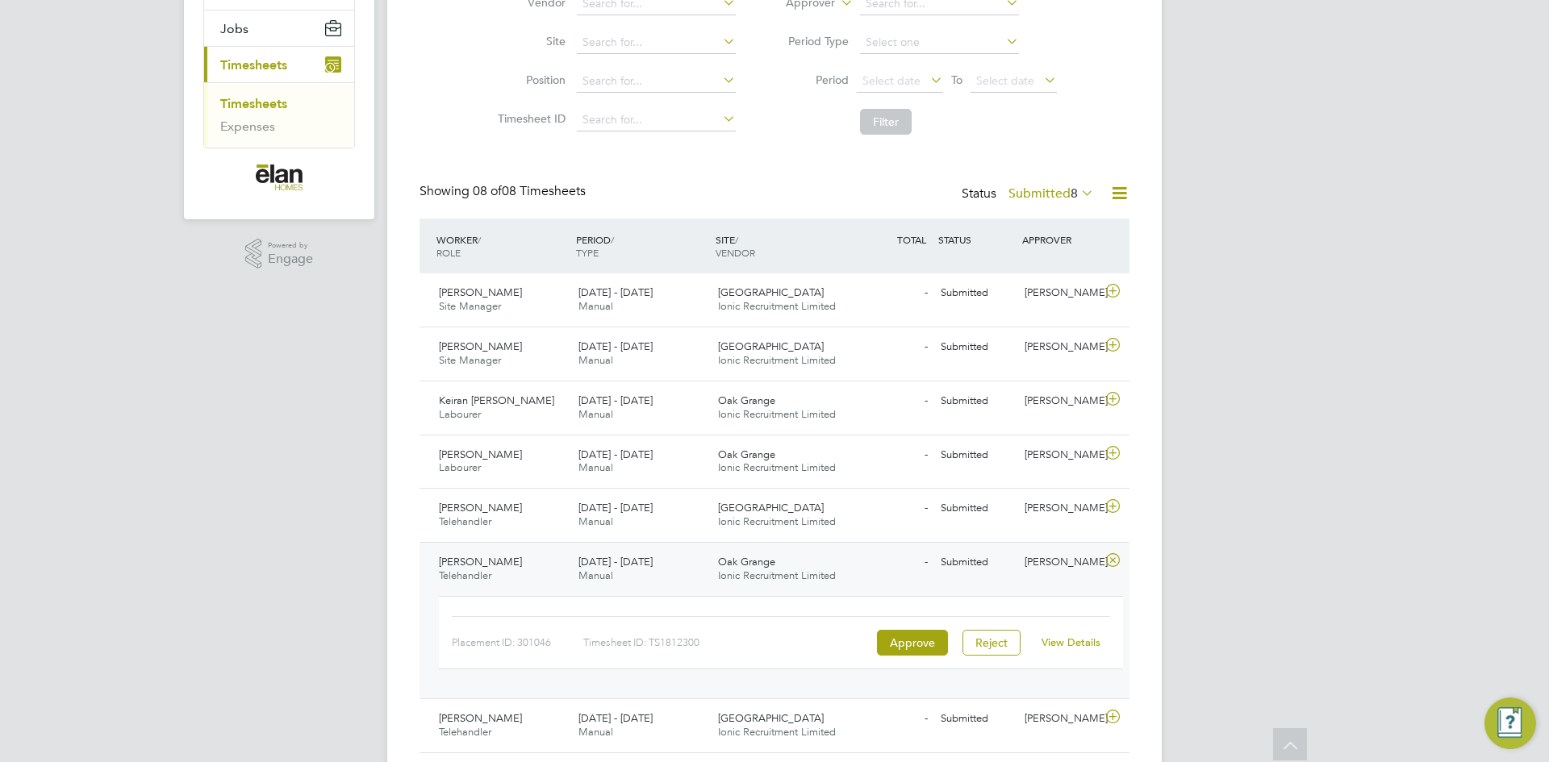
click at [1047, 644] on link "View Details" at bounding box center [1070, 643] width 59 height 14
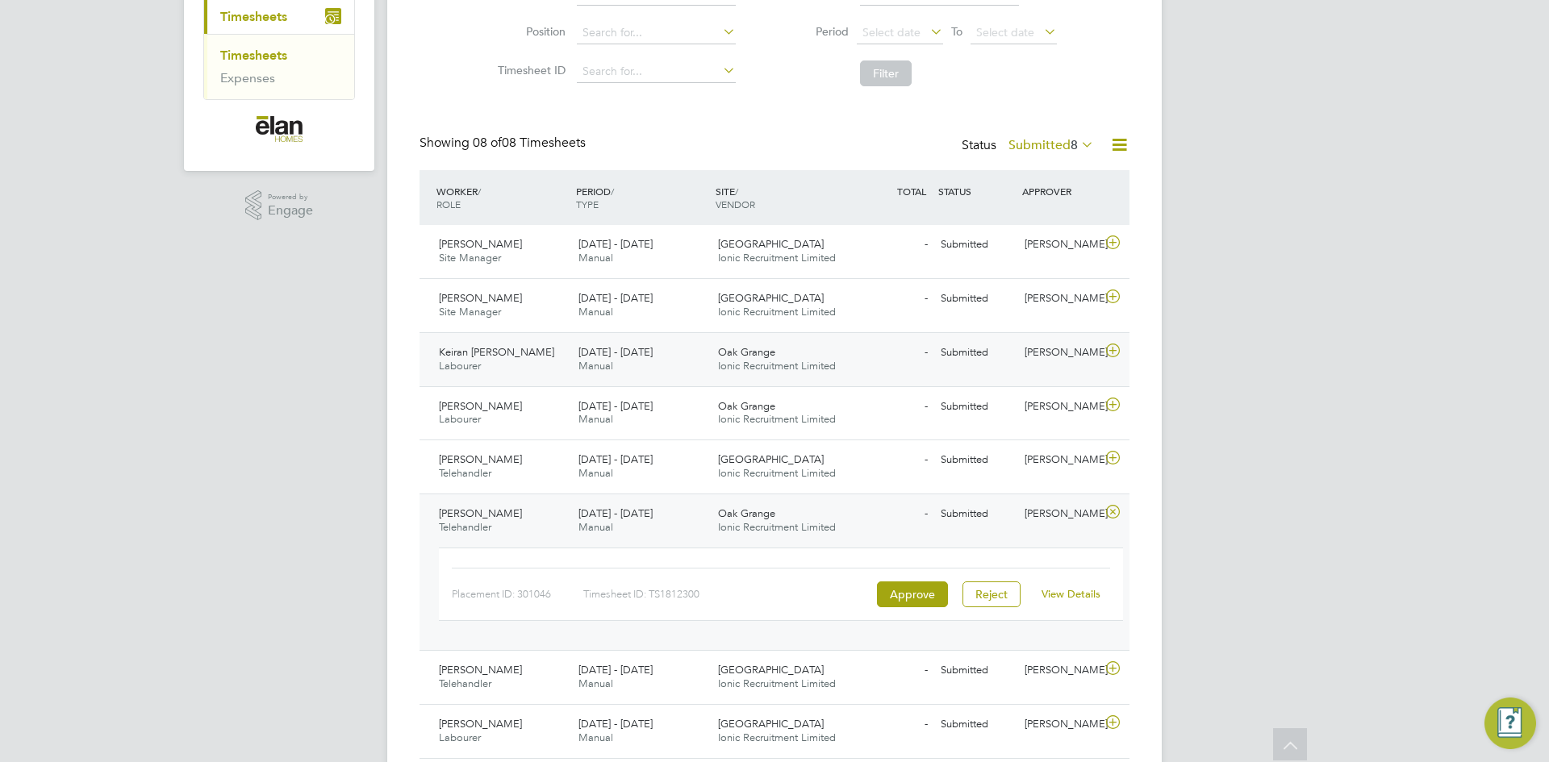
scroll to position [285, 0]
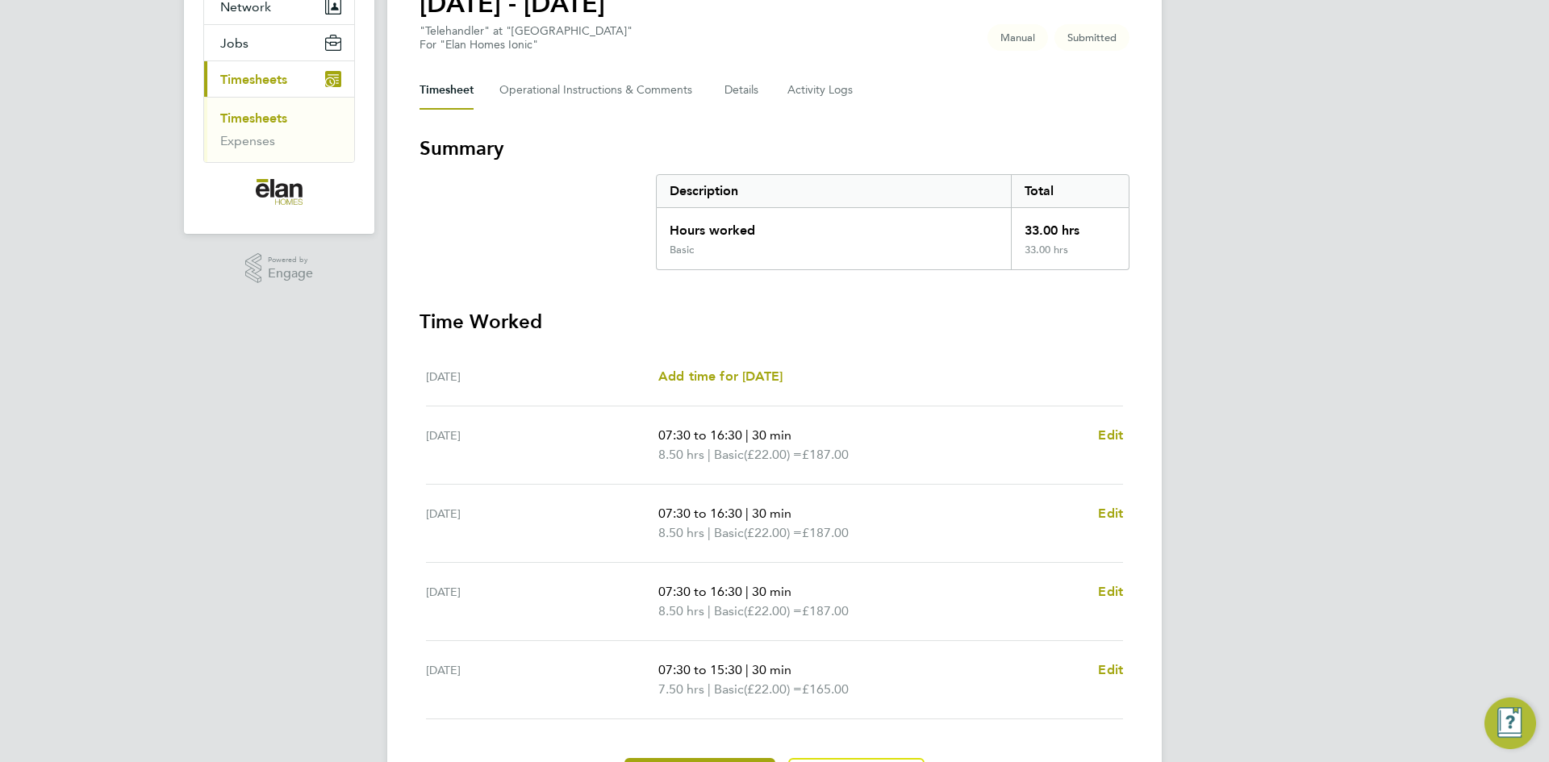
scroll to position [81, 0]
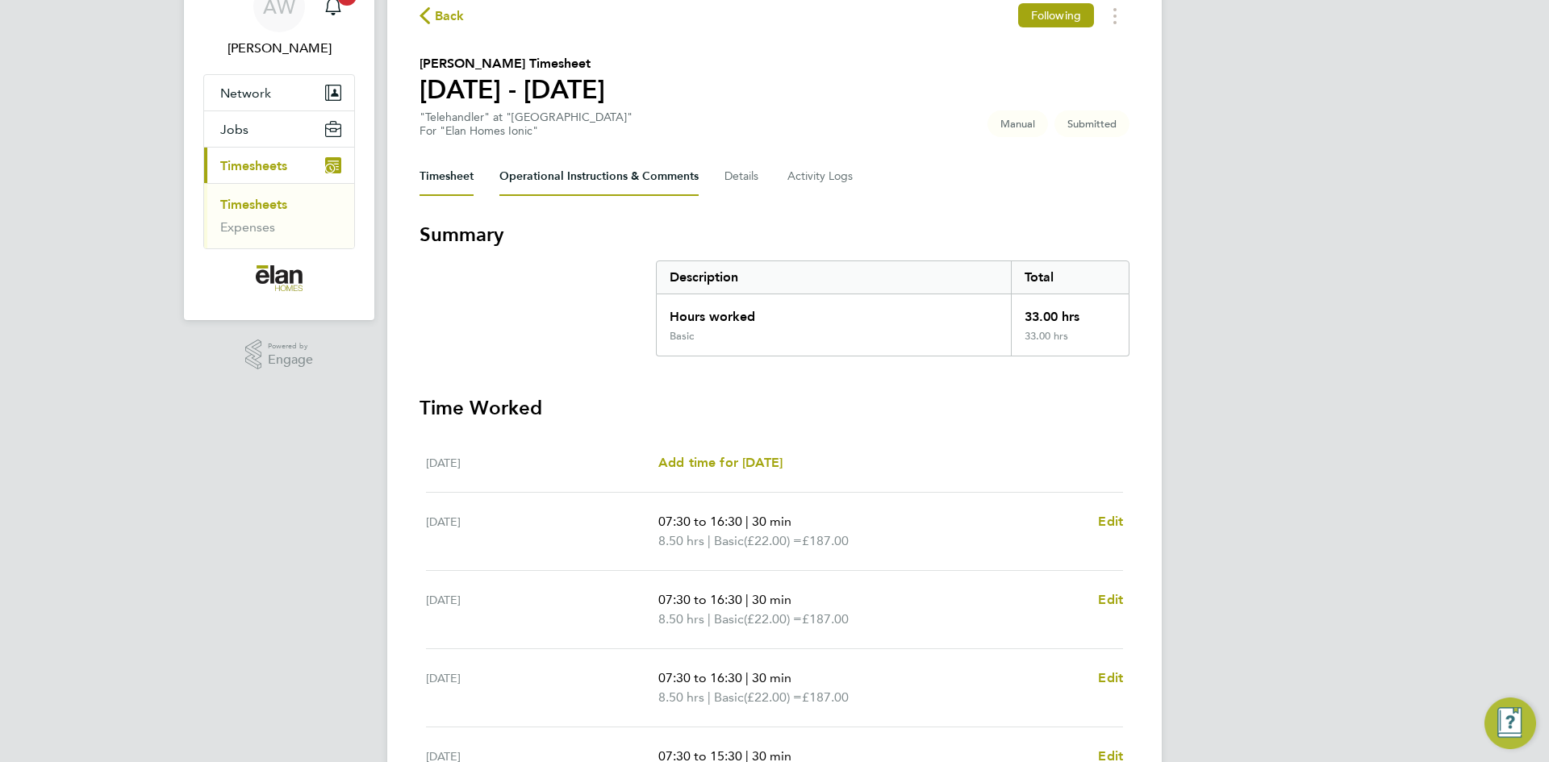
click at [517, 184] on Comments-tab "Operational Instructions & Comments" at bounding box center [598, 176] width 199 height 39
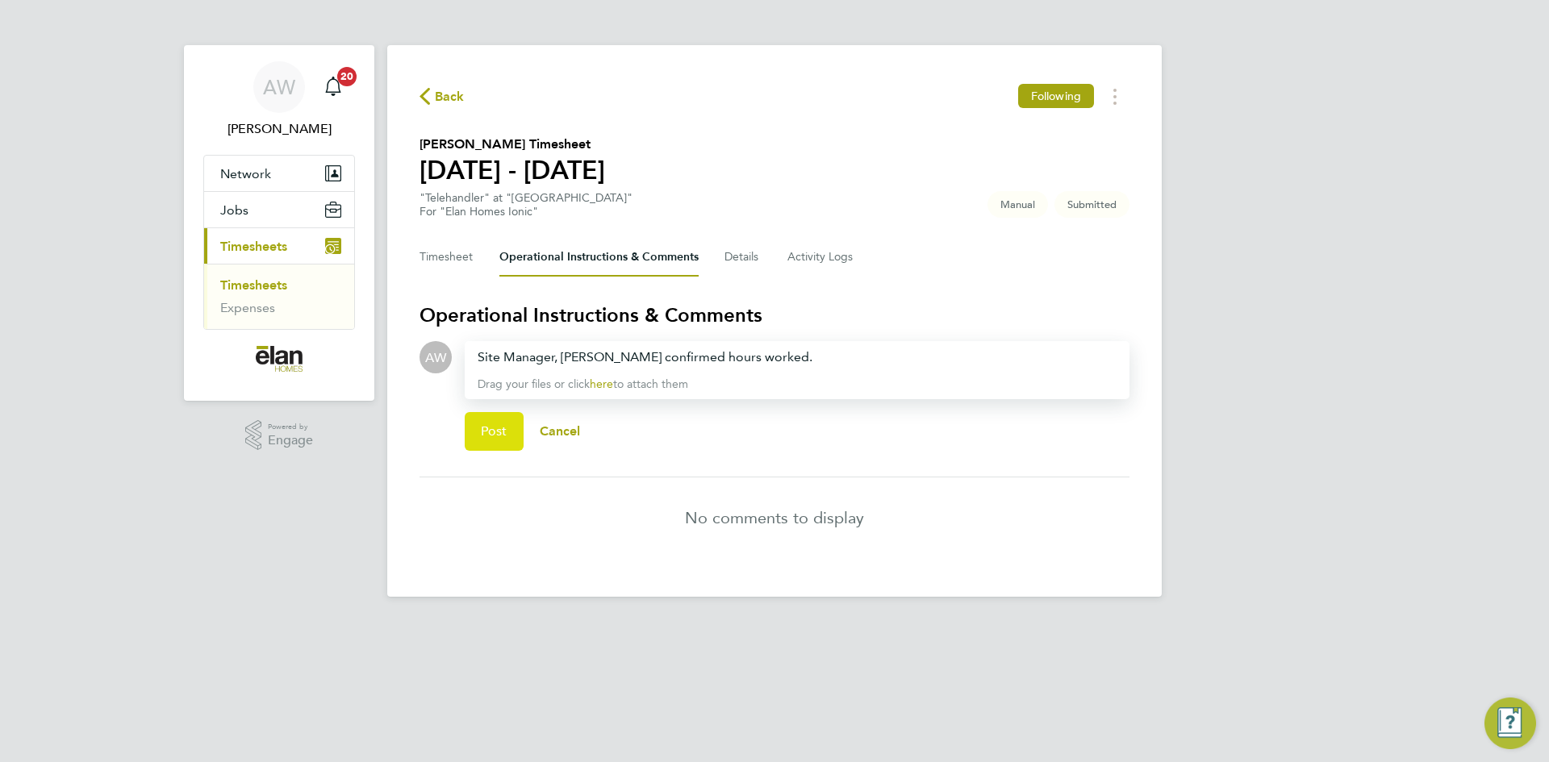
click at [502, 440] on button "Post" at bounding box center [494, 431] width 59 height 39
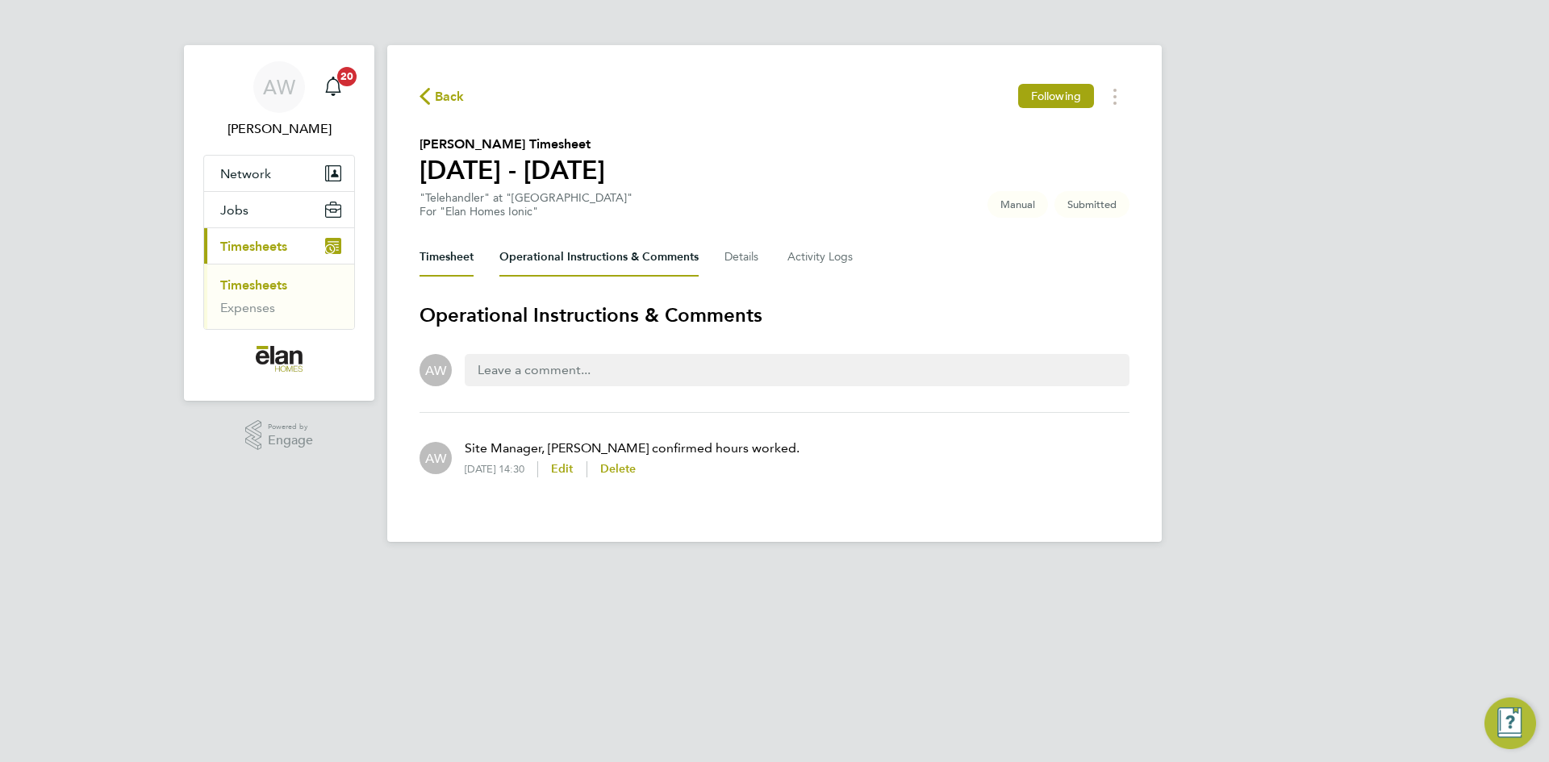
click at [432, 264] on button "Timesheet" at bounding box center [446, 257] width 54 height 39
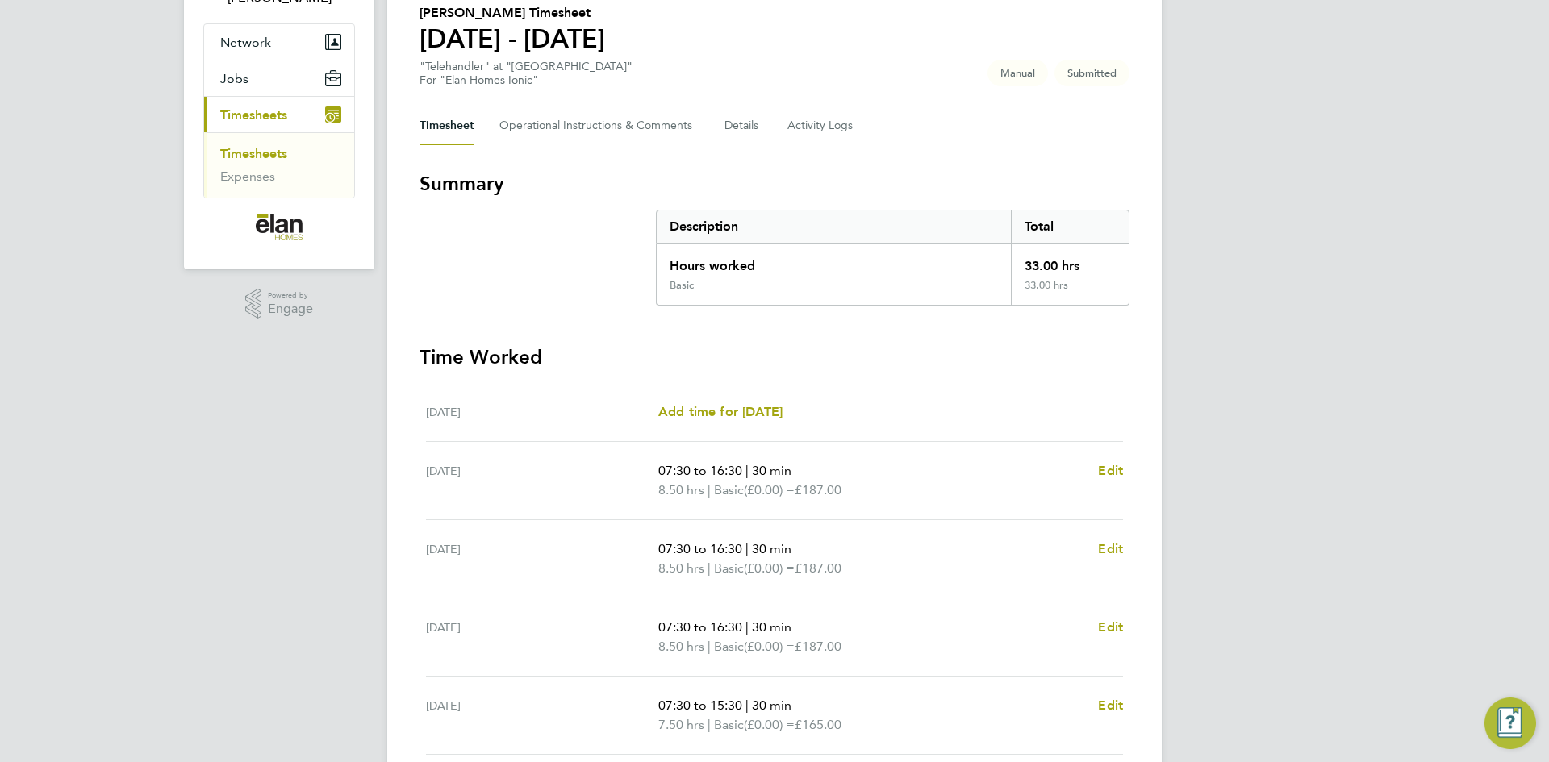
scroll to position [266, 0]
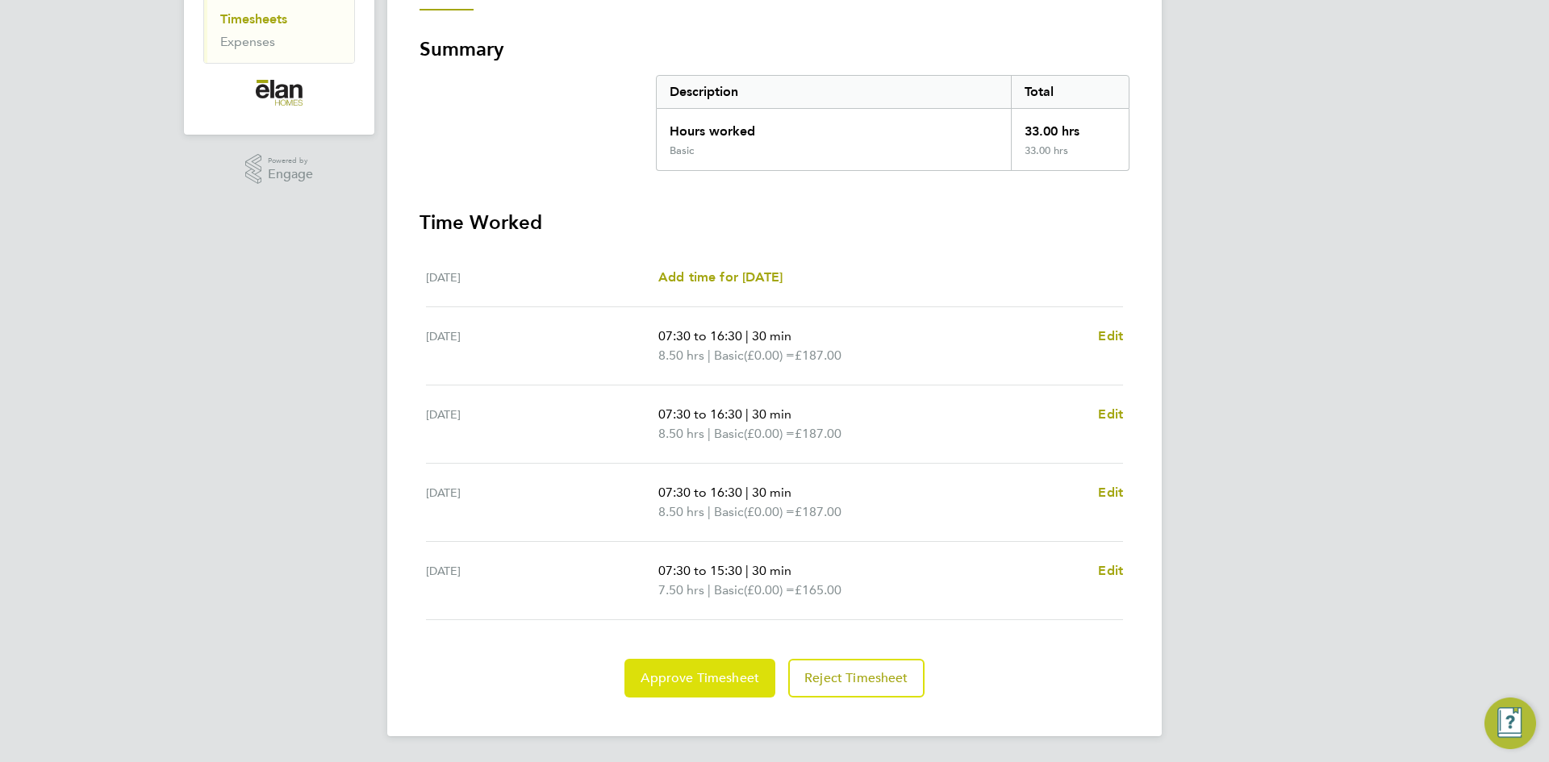
click at [710, 678] on span "Approve Timesheet" at bounding box center [699, 678] width 119 height 16
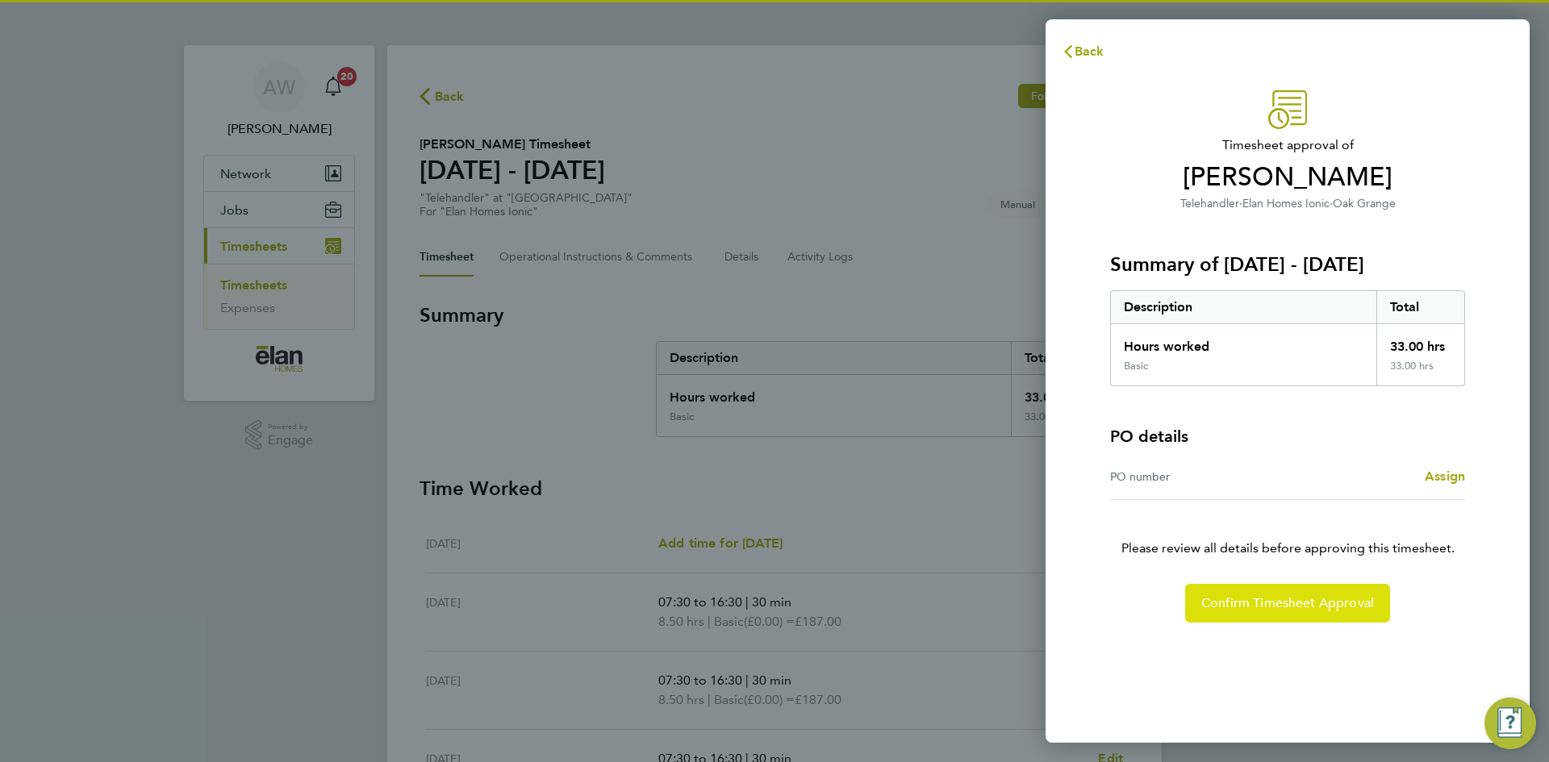
click at [1257, 613] on button "Confirm Timesheet Approval" at bounding box center [1287, 603] width 205 height 39
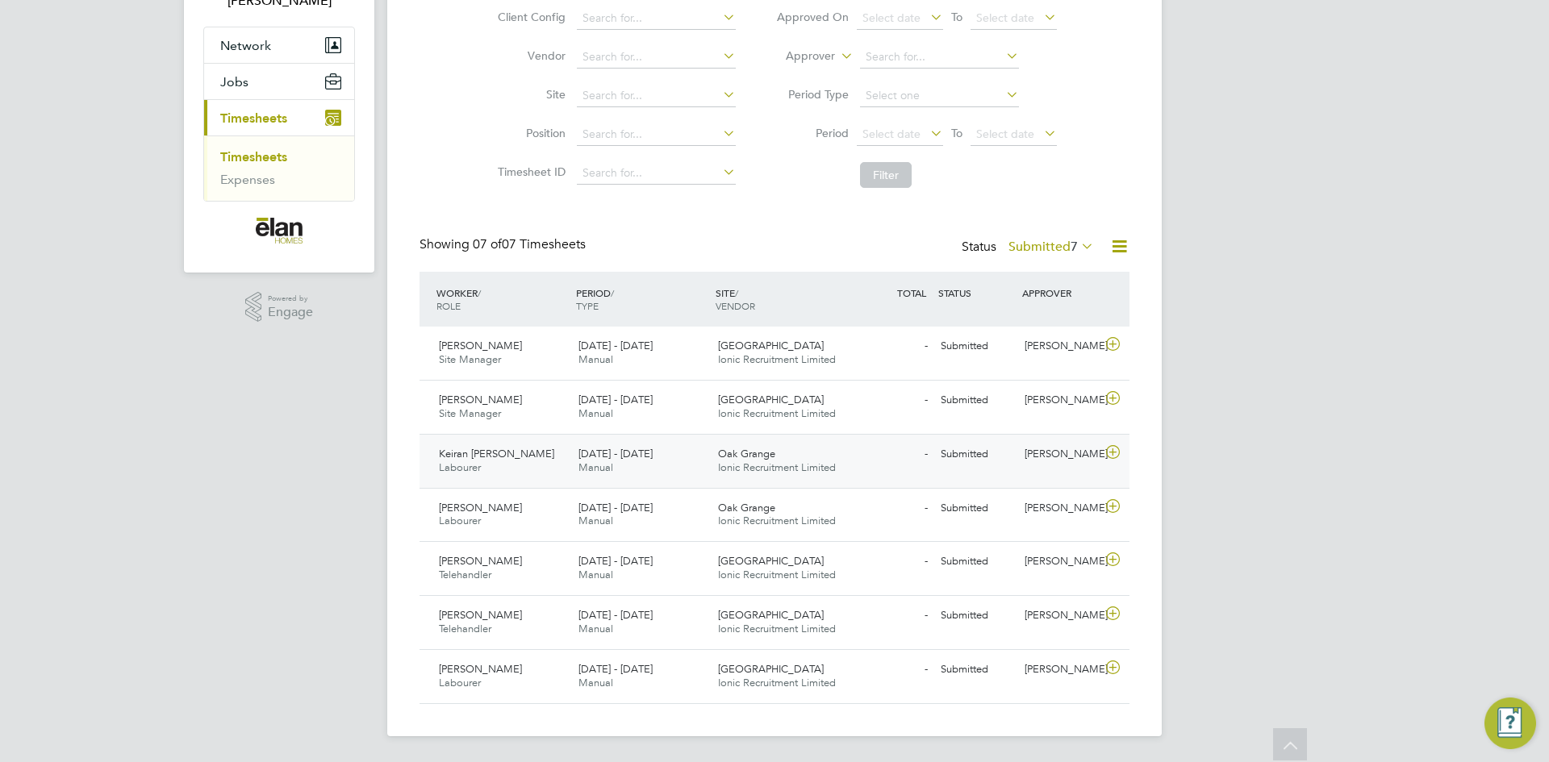
click at [1110, 451] on icon at bounding box center [1113, 452] width 20 height 13
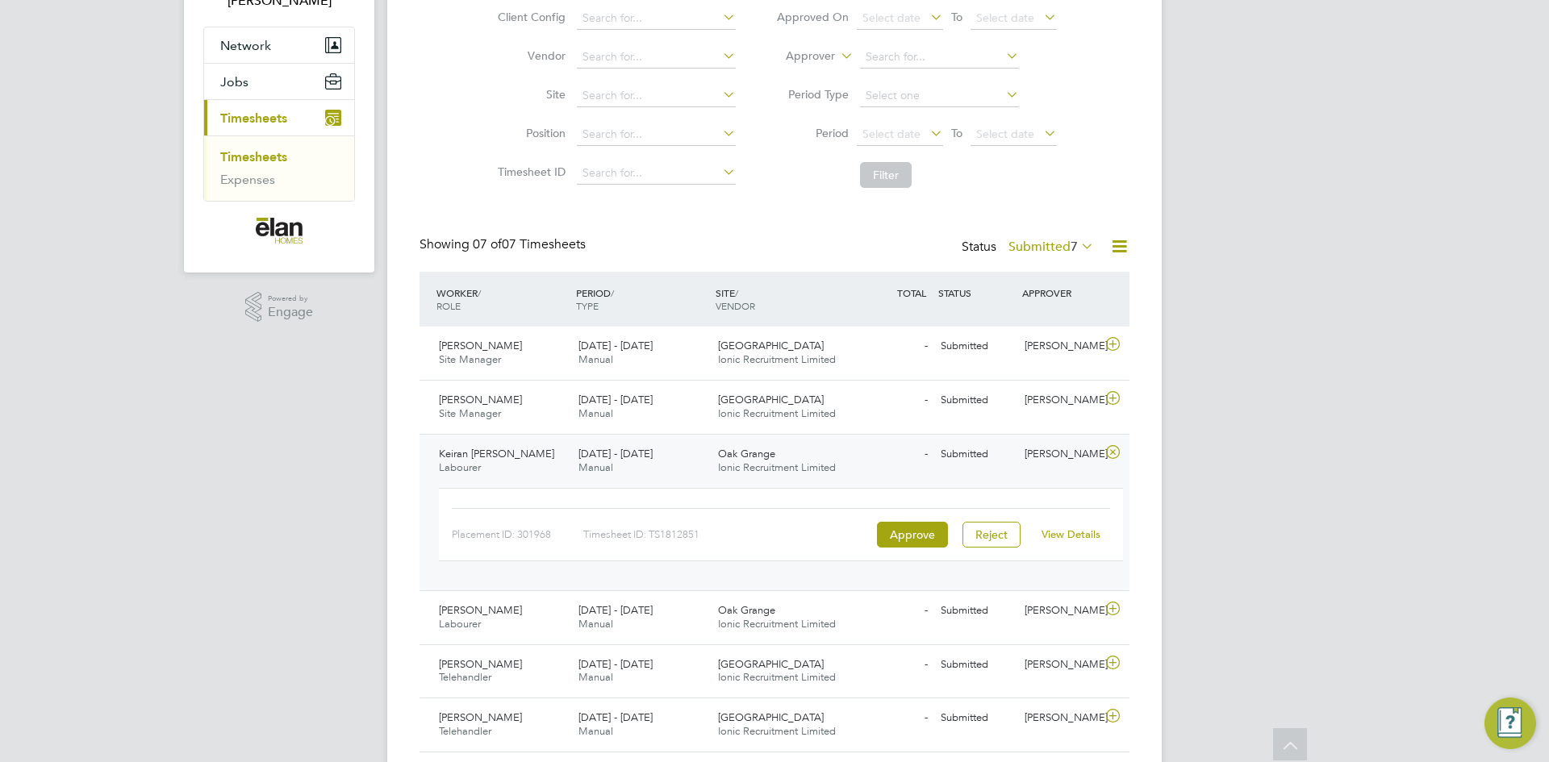
click at [1071, 532] on link "View Details" at bounding box center [1070, 534] width 59 height 14
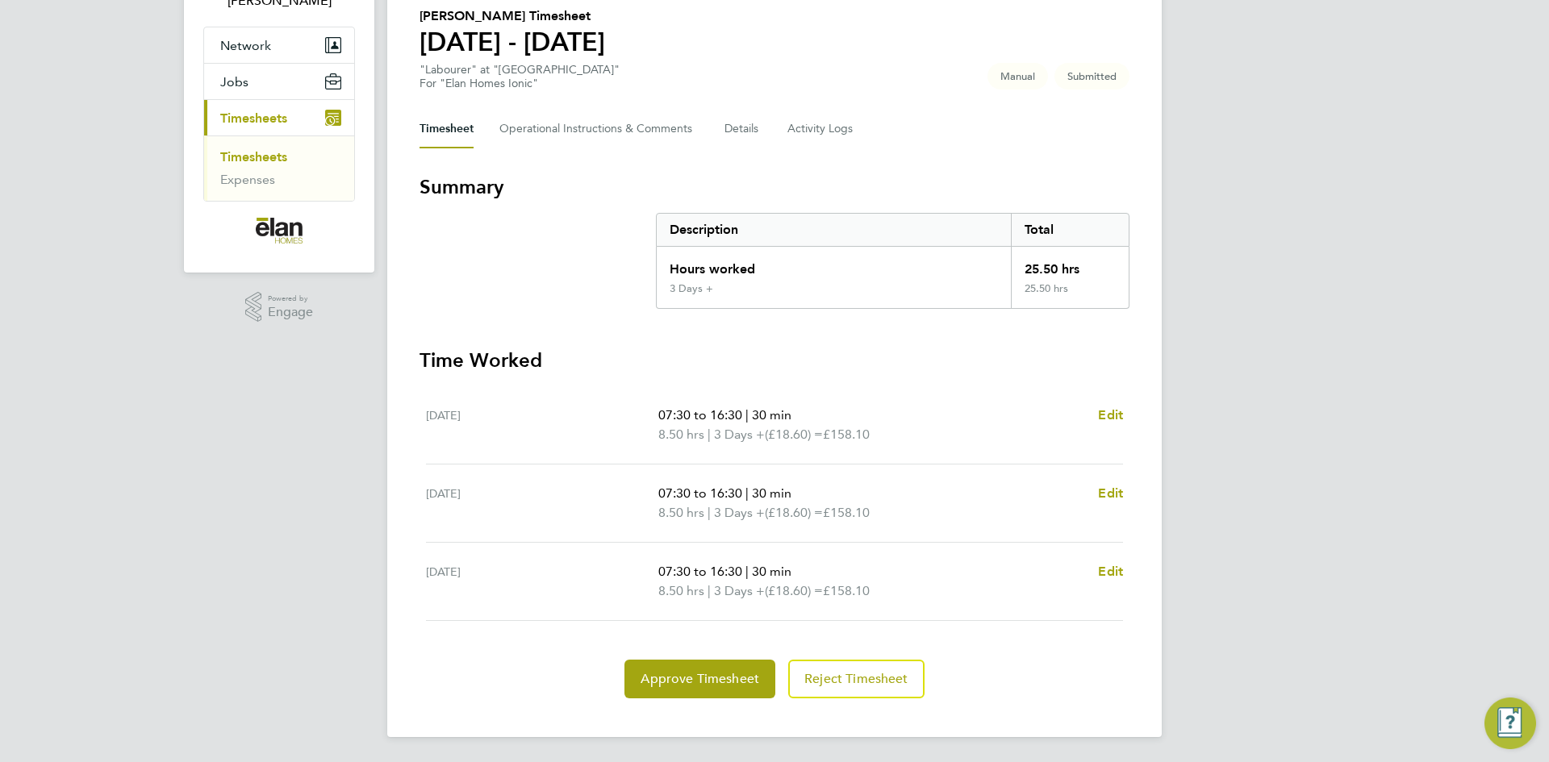
scroll to position [129, 0]
click at [1112, 570] on span "Edit" at bounding box center [1110, 570] width 25 height 15
select select "30"
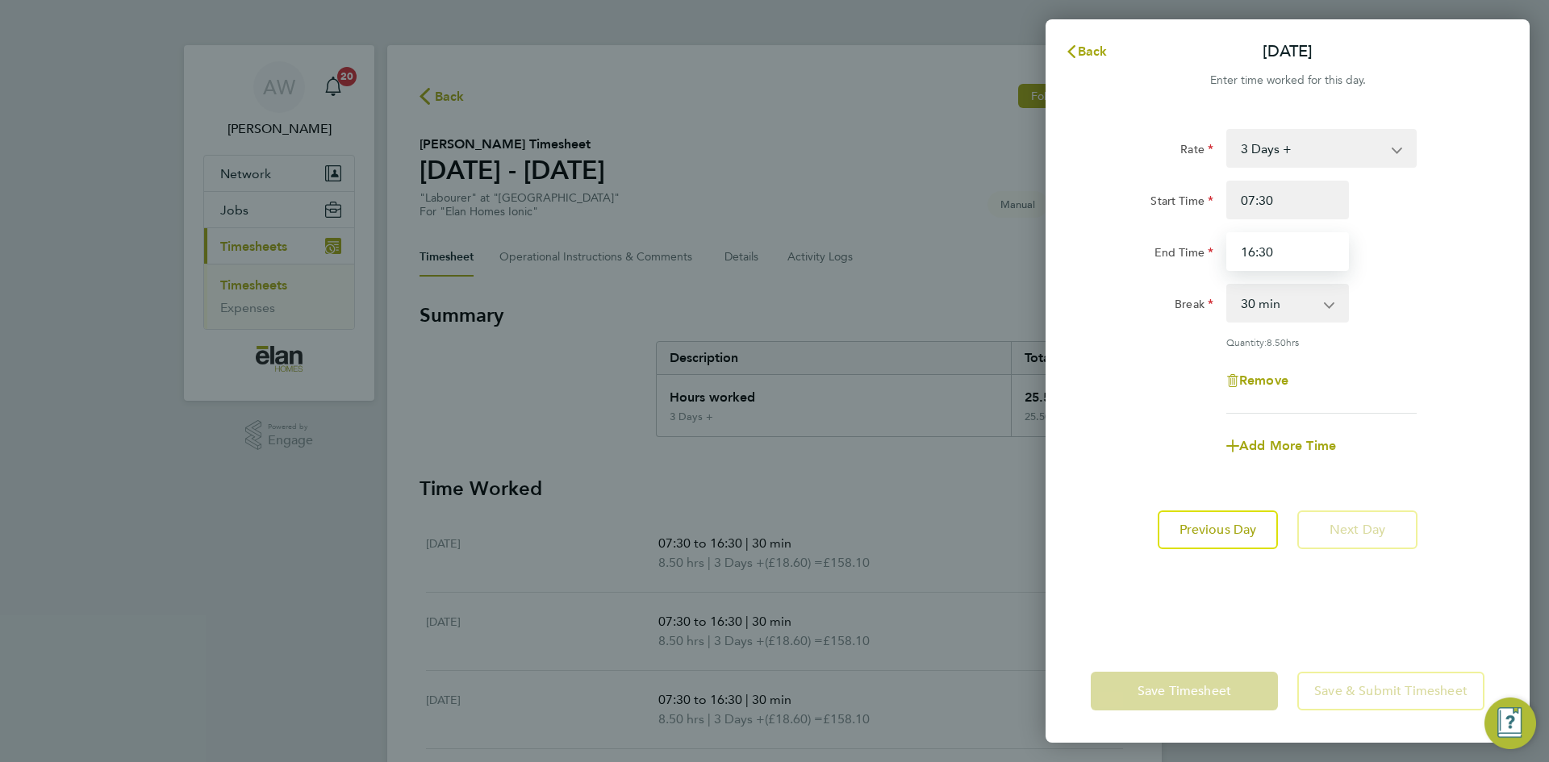
click at [1294, 248] on input "16:30" at bounding box center [1287, 251] width 123 height 39
type input "15:30"
click at [1407, 383] on div "Remove" at bounding box center [1287, 380] width 407 height 39
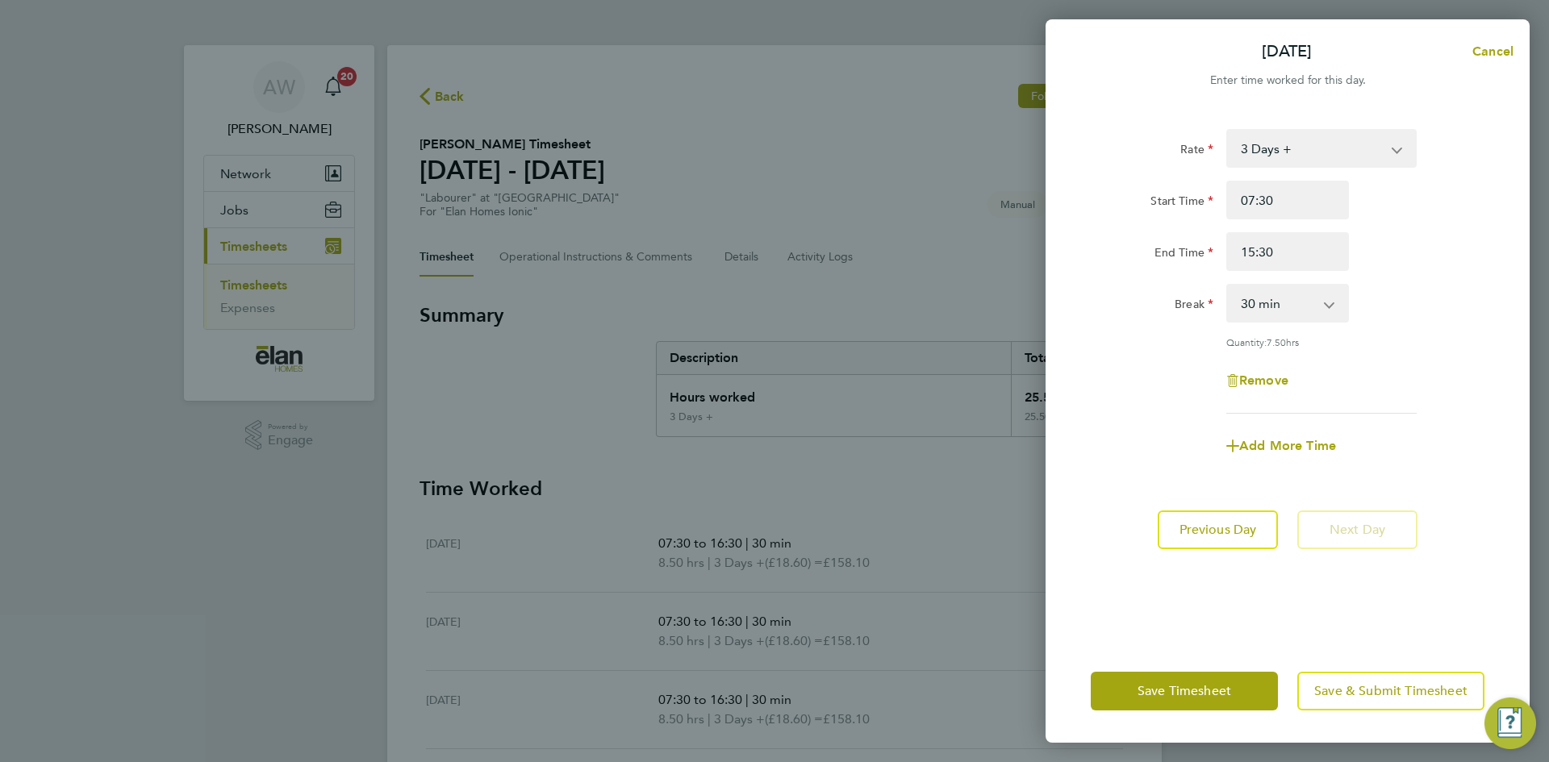
click at [1299, 639] on div "Rate 3 Days + 3 Days - Start Time 07:30 End Time 15:30 Break 0 min 15 min 30 mi…" at bounding box center [1287, 375] width 484 height 530
click at [1352, 702] on button "Save & Submit Timesheet" at bounding box center [1390, 691] width 187 height 39
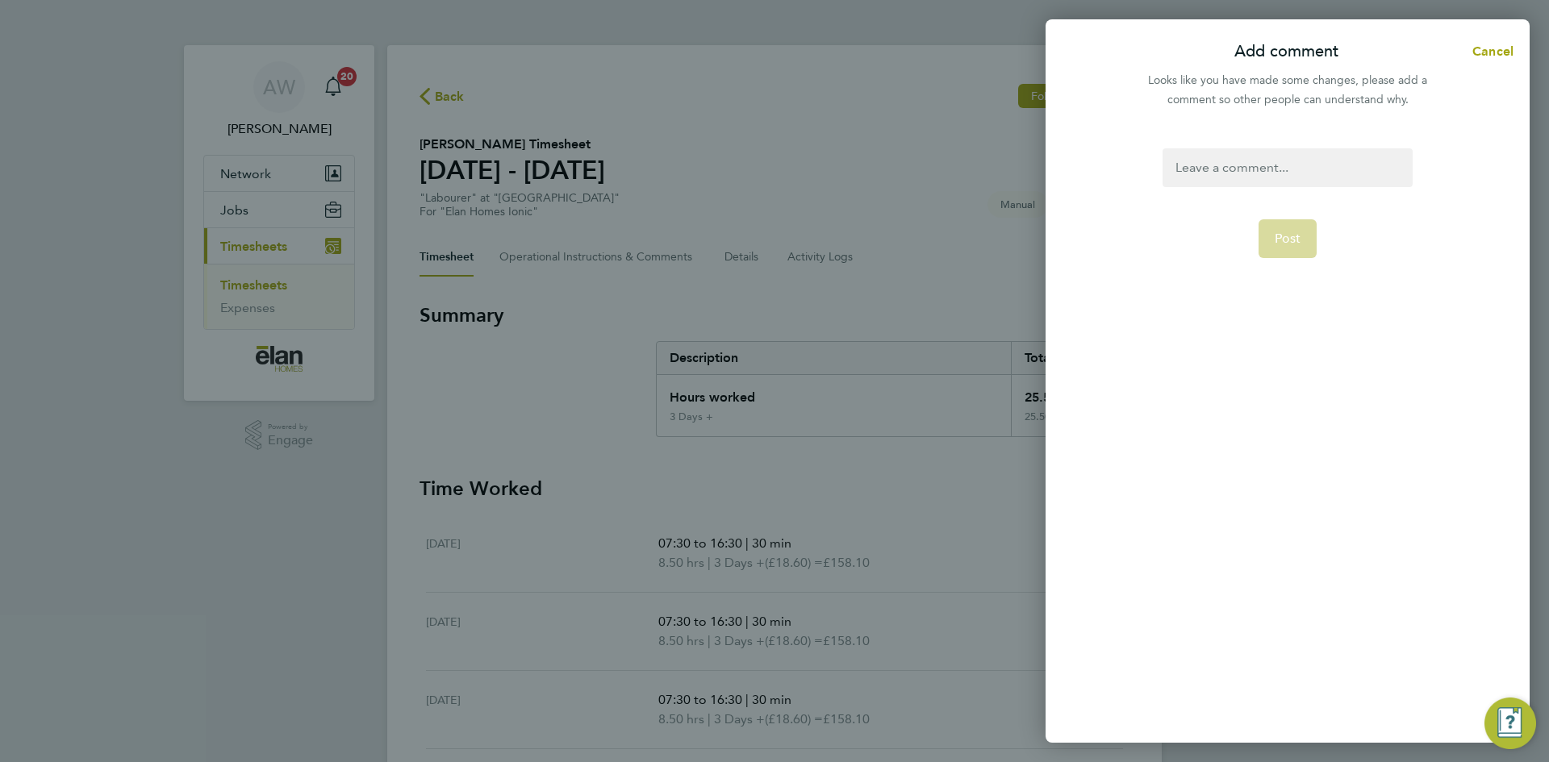
click at [1234, 173] on div at bounding box center [1286, 167] width 249 height 39
click at [1295, 258] on button "Post" at bounding box center [1287, 277] width 59 height 39
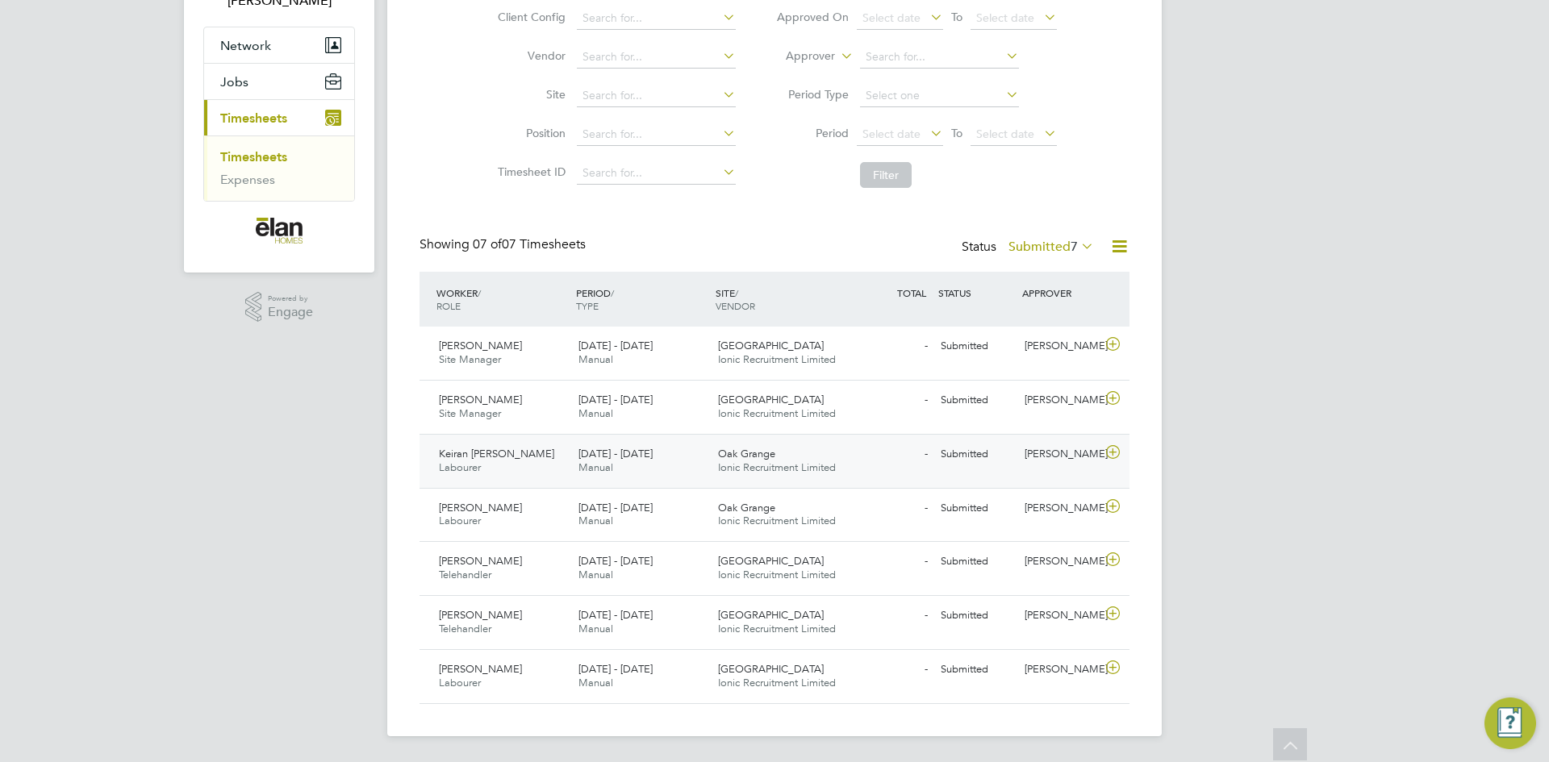
click at [1111, 452] on icon at bounding box center [1113, 452] width 20 height 13
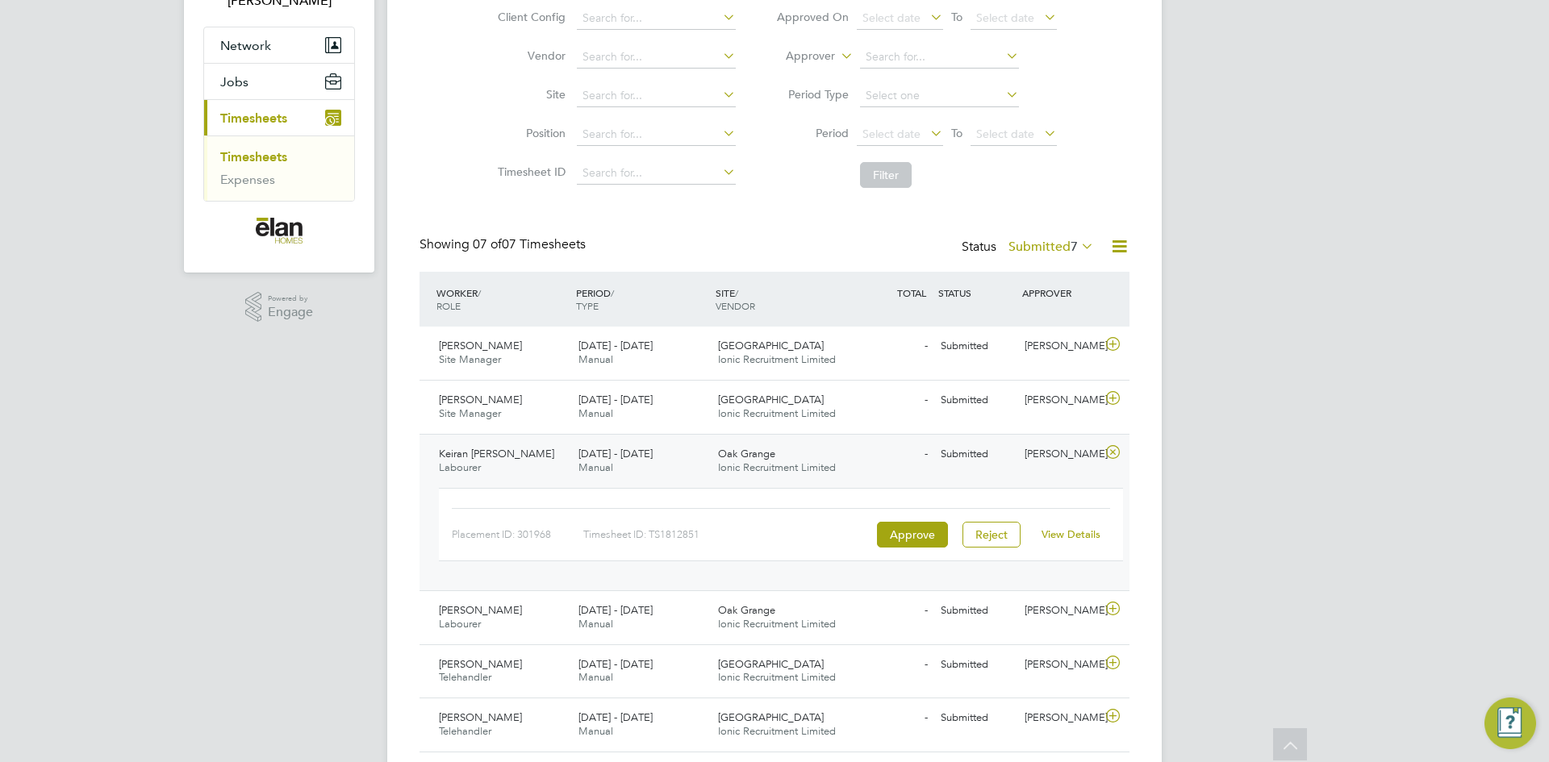
click at [1062, 535] on link "View Details" at bounding box center [1070, 534] width 59 height 14
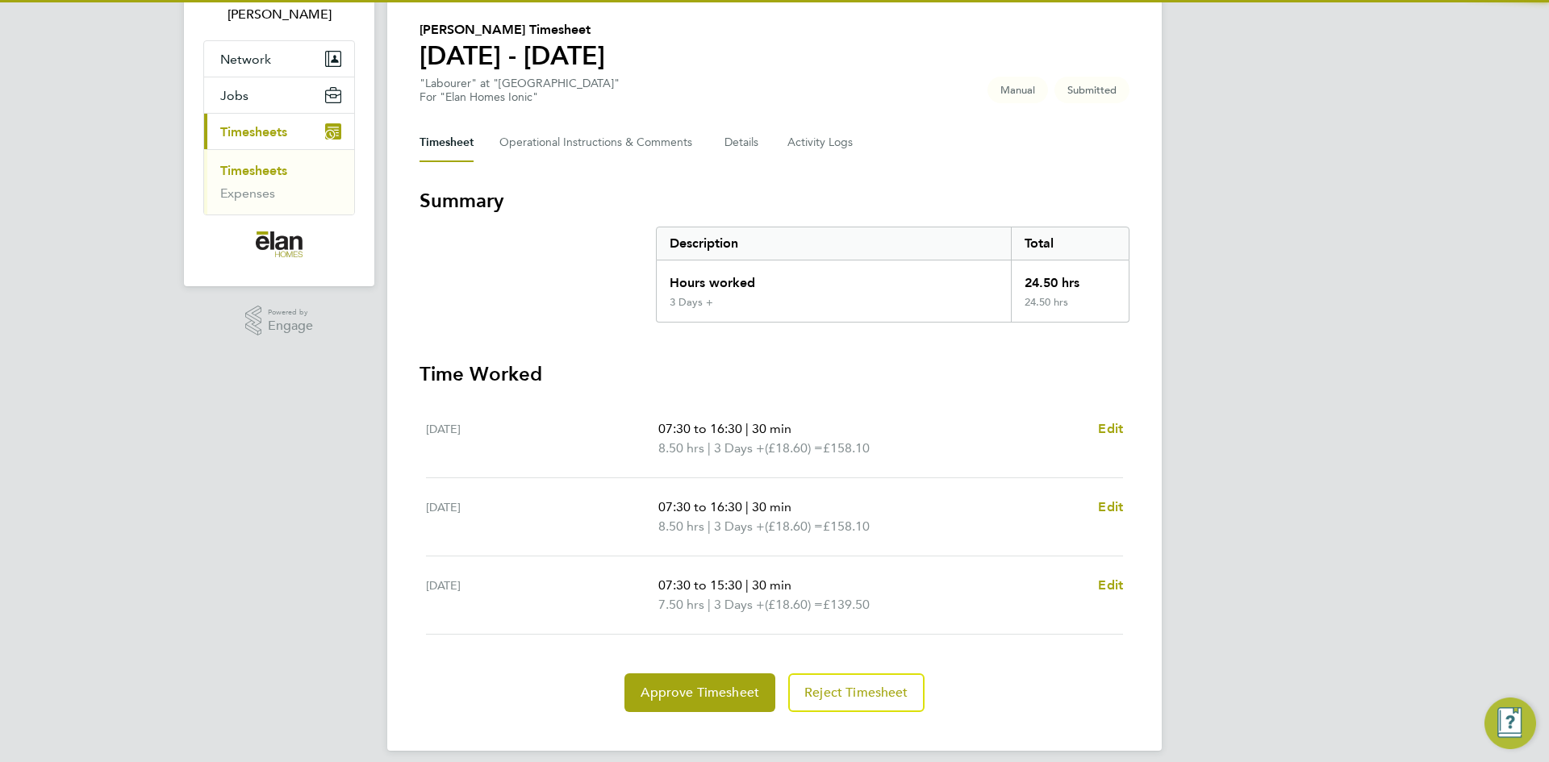
scroll to position [129, 0]
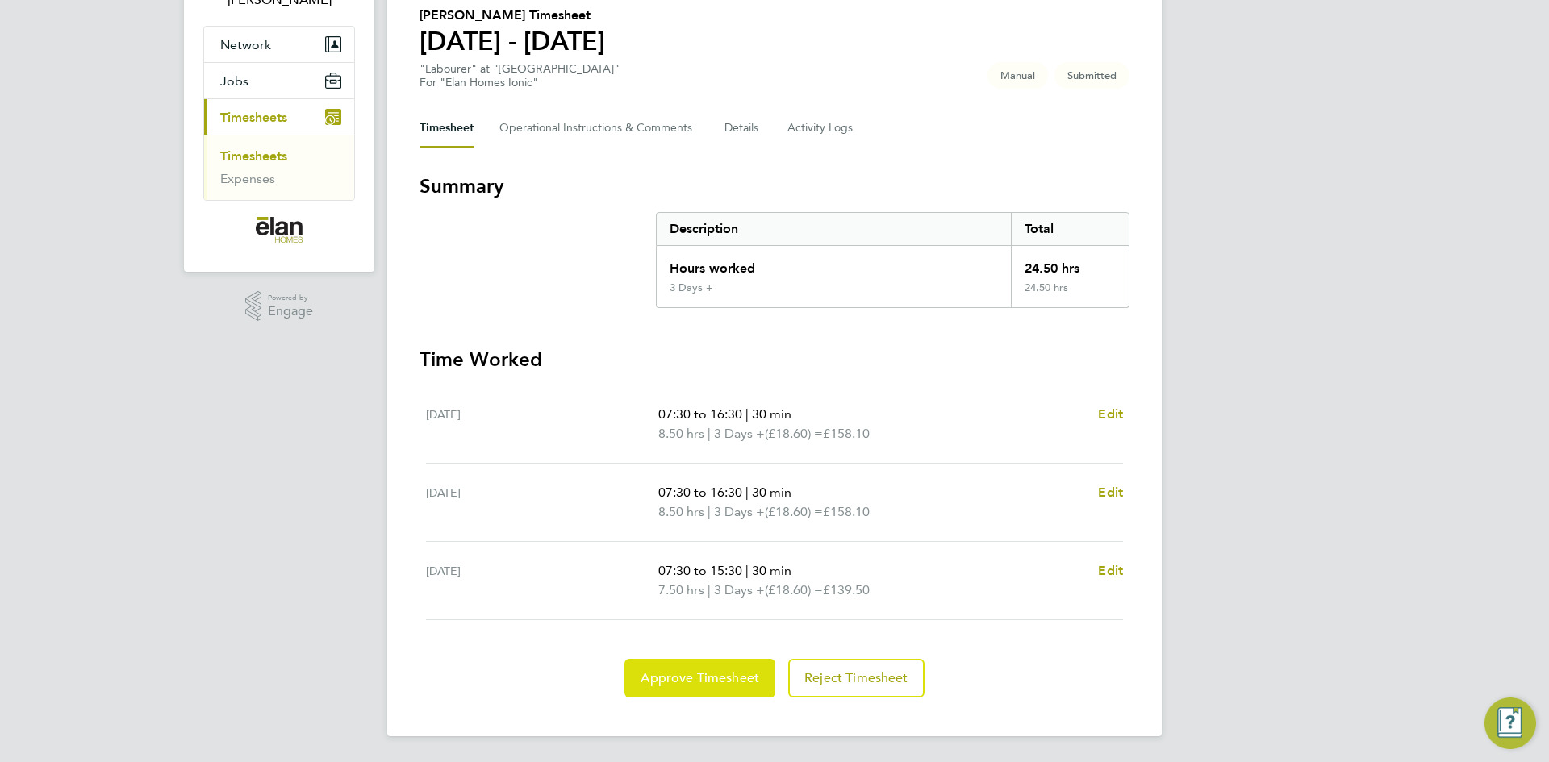
click at [736, 673] on span "Approve Timesheet" at bounding box center [699, 678] width 119 height 16
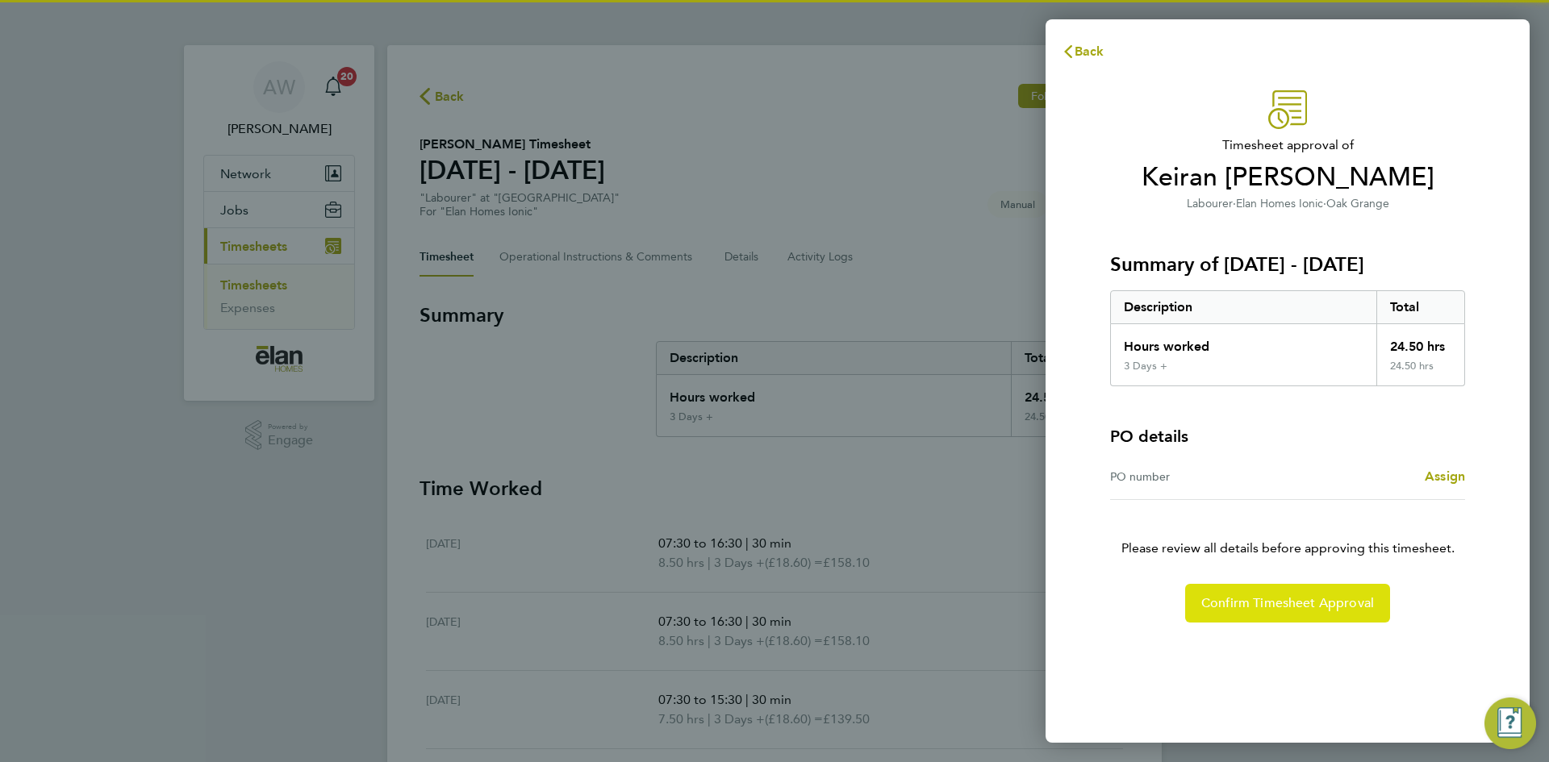
click at [1224, 590] on button "Confirm Timesheet Approval" at bounding box center [1287, 603] width 205 height 39
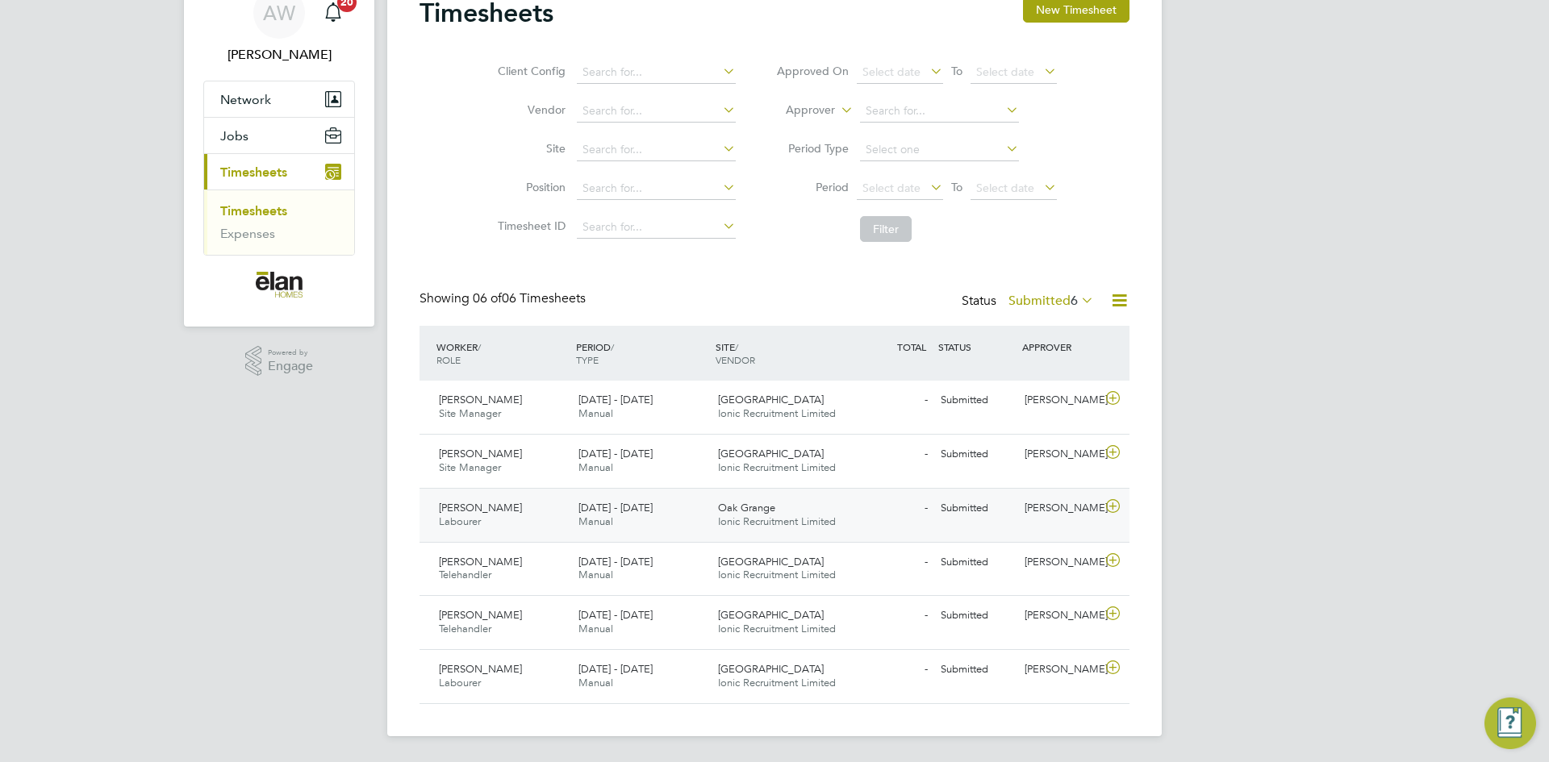
click at [1110, 503] on icon at bounding box center [1113, 506] width 20 height 13
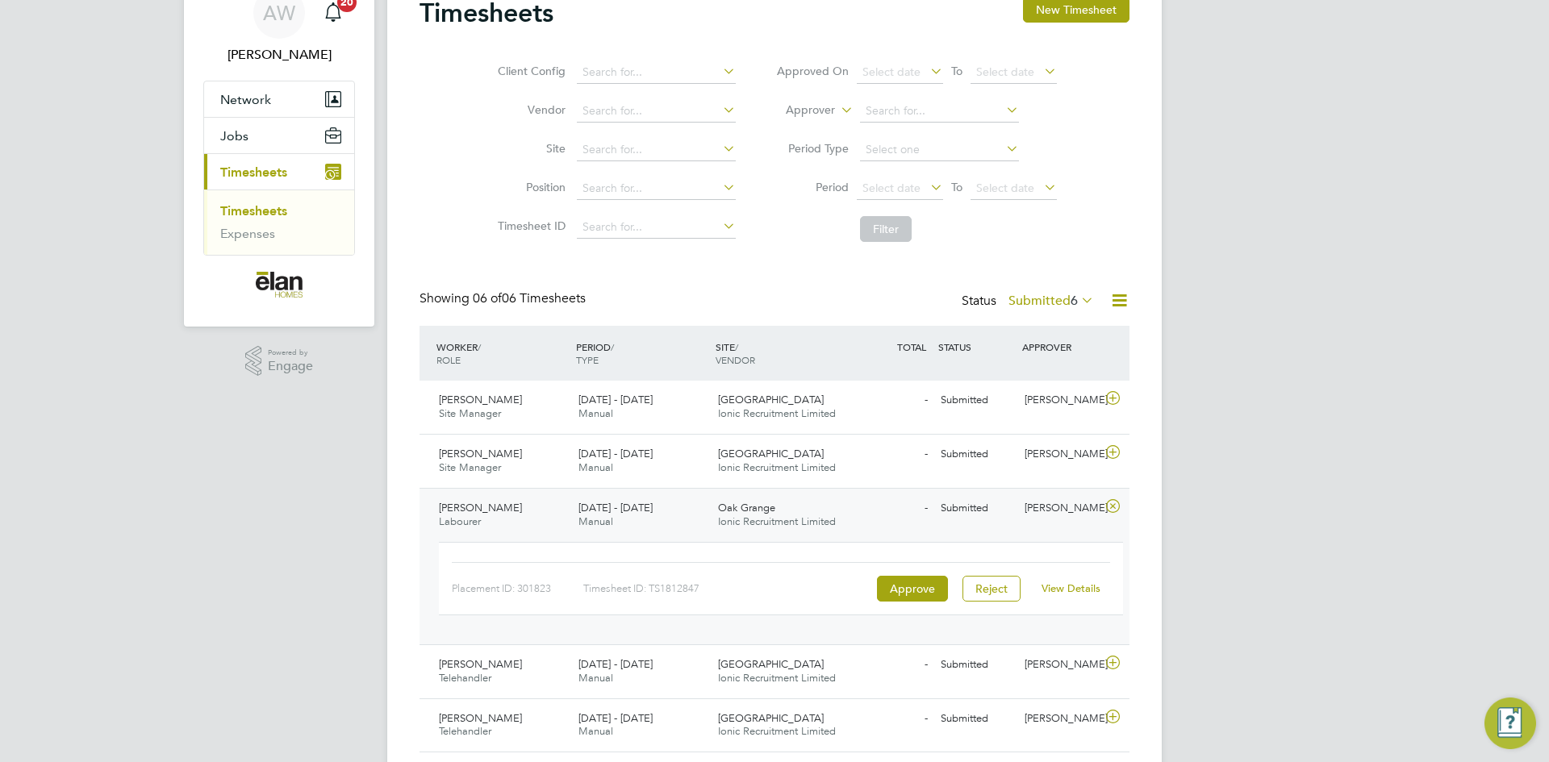
click at [1043, 590] on link "View Details" at bounding box center [1070, 589] width 59 height 14
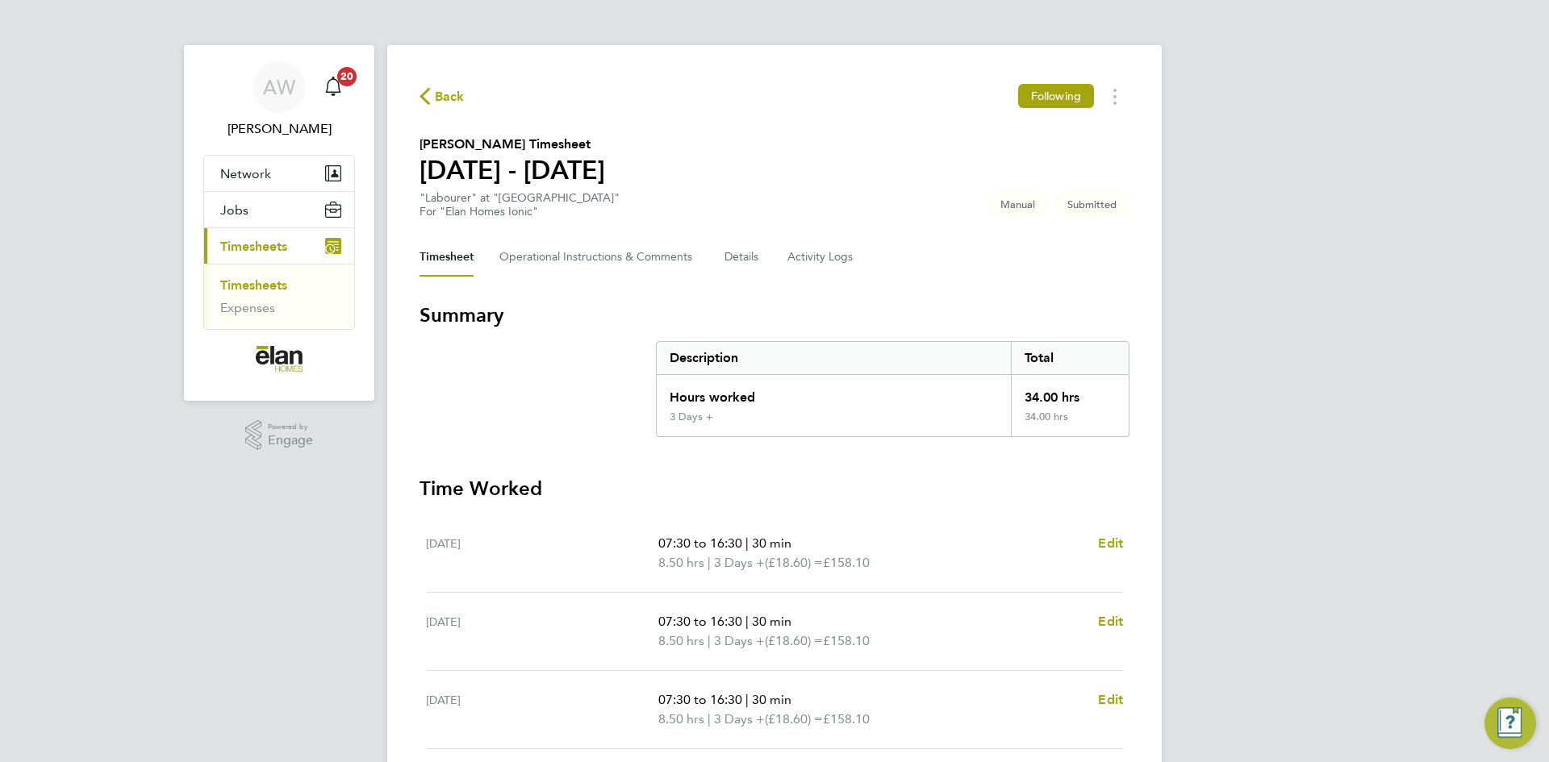
scroll to position [161, 0]
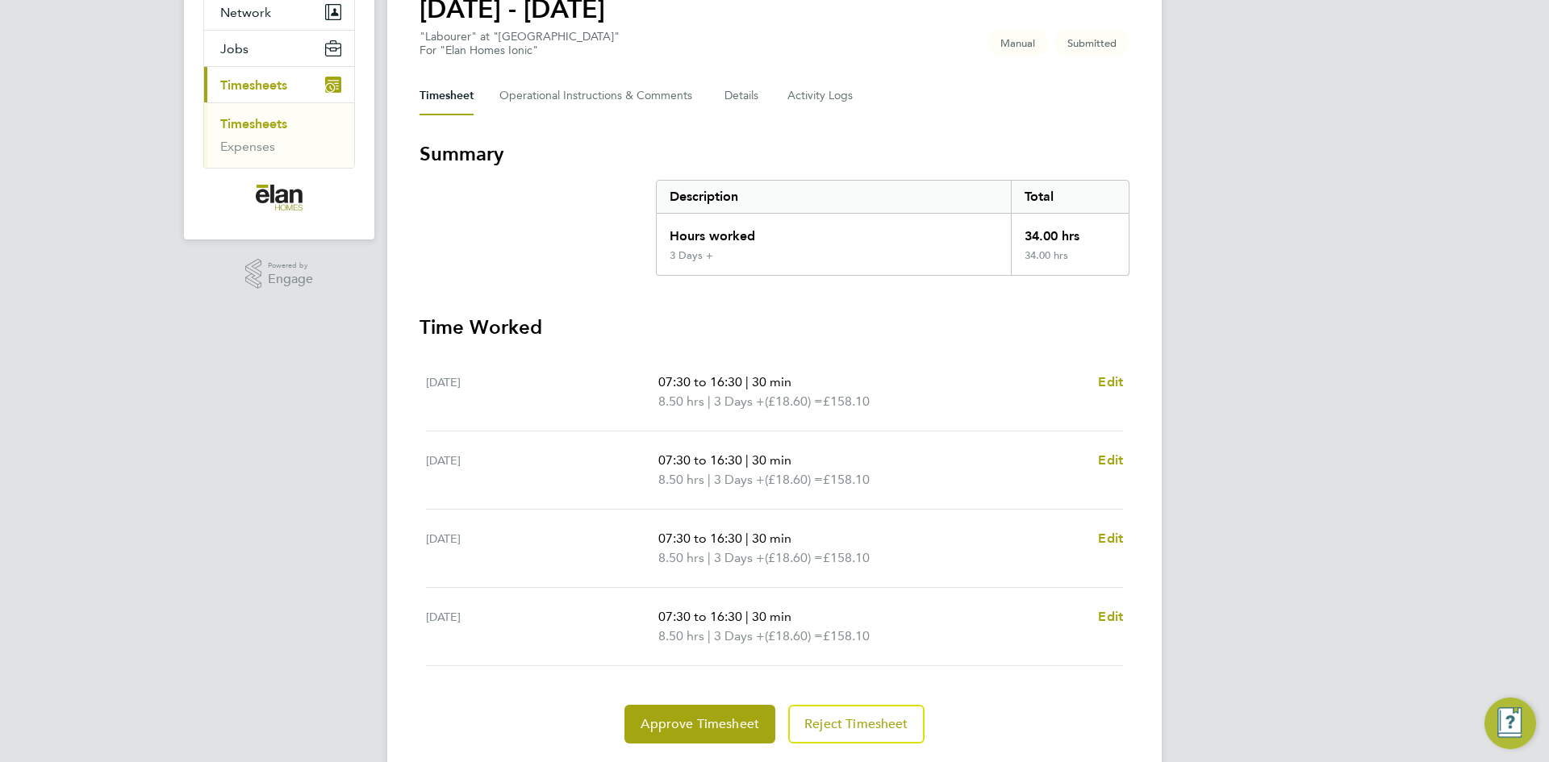
click at [1092, 615] on div "07:30 to 16:30 | 30 min 8.50 hrs | 3 Days + (£18.60) = £158.10 Edit" at bounding box center [890, 626] width 465 height 39
click at [1109, 625] on link "Edit" at bounding box center [1110, 616] width 25 height 19
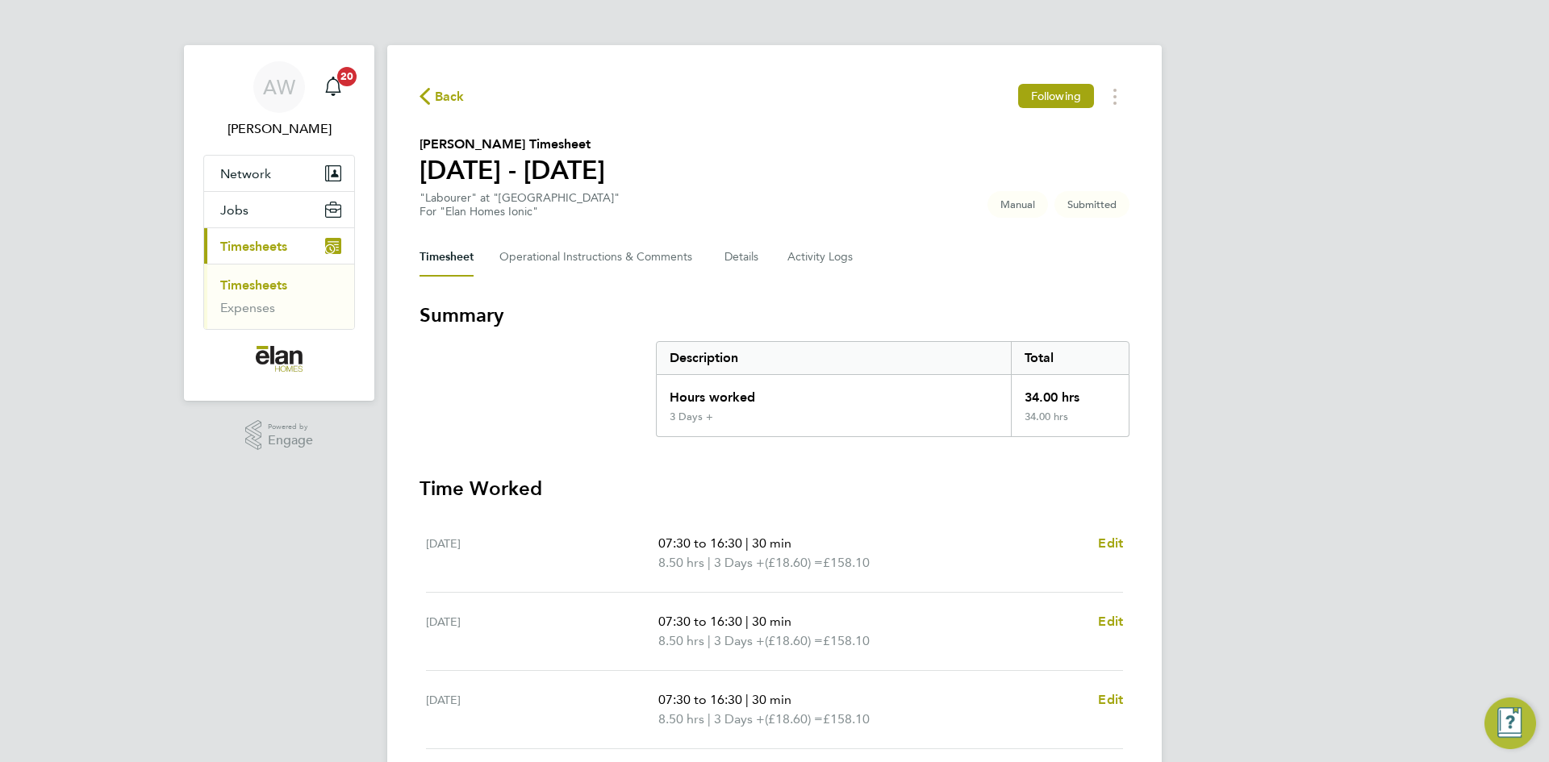
select select "30"
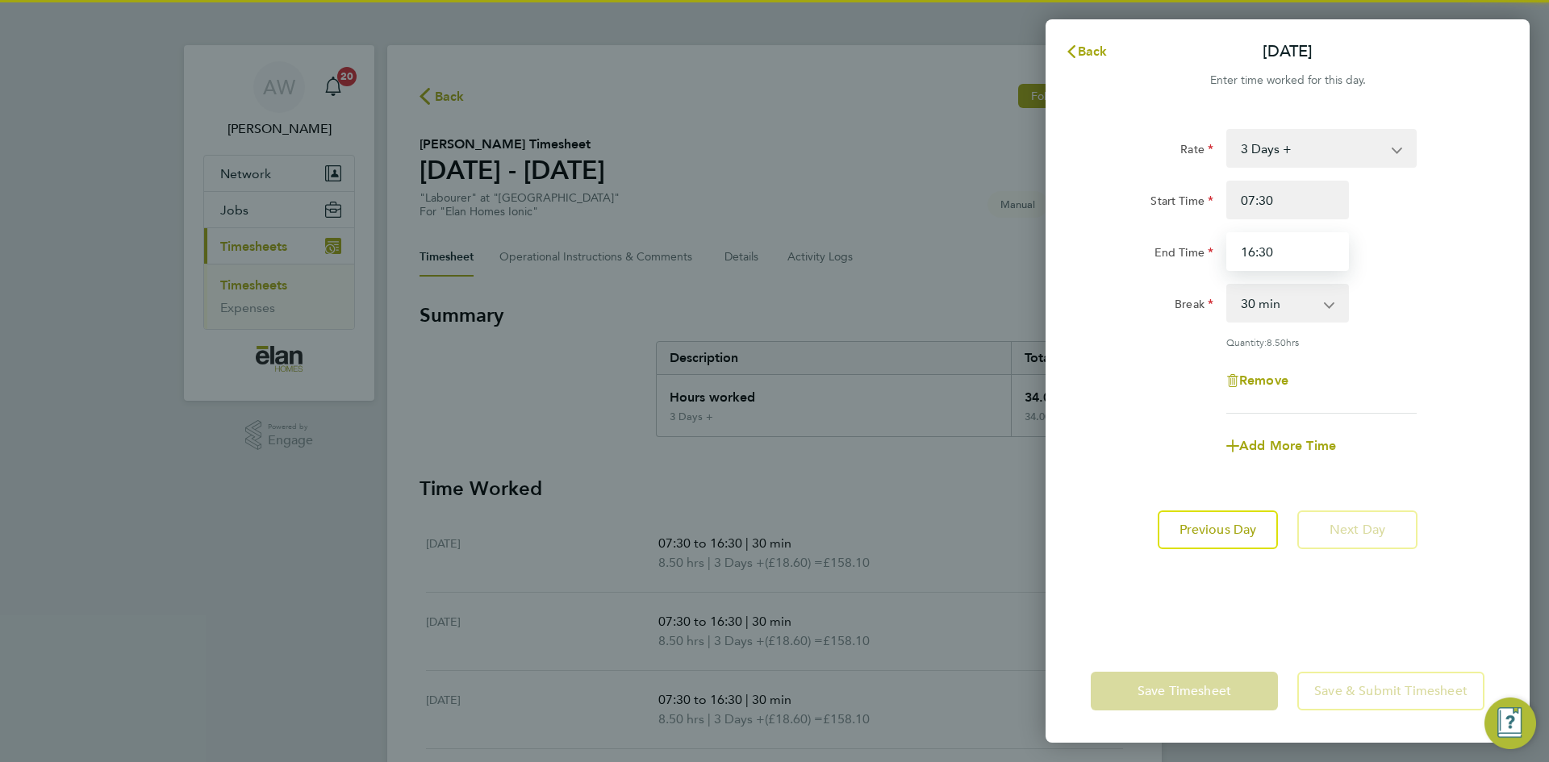
click at [1299, 260] on input "16:30" at bounding box center [1287, 251] width 123 height 39
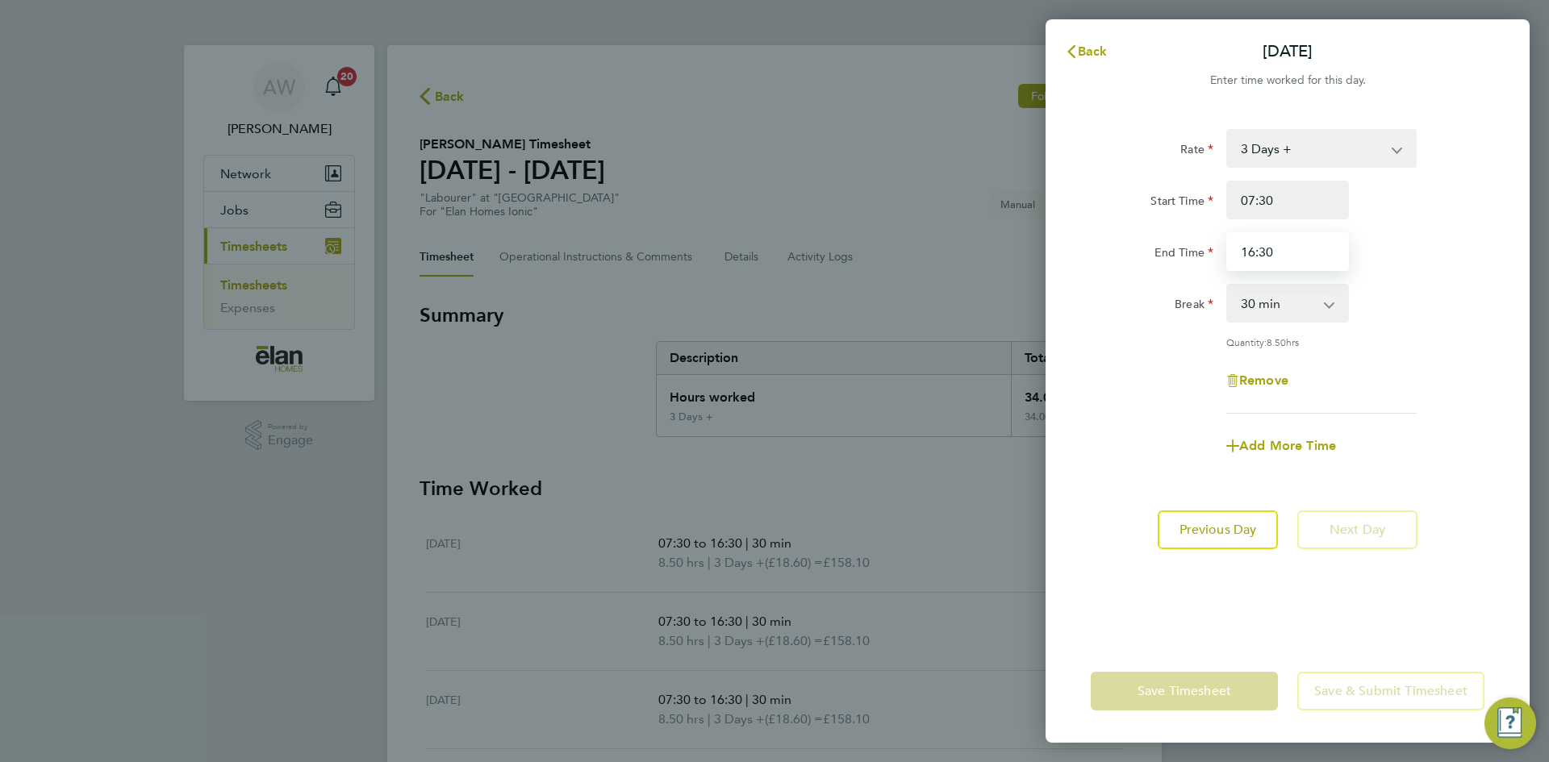
click at [1299, 260] on input "16:30" at bounding box center [1287, 251] width 123 height 39
type input "15:30"
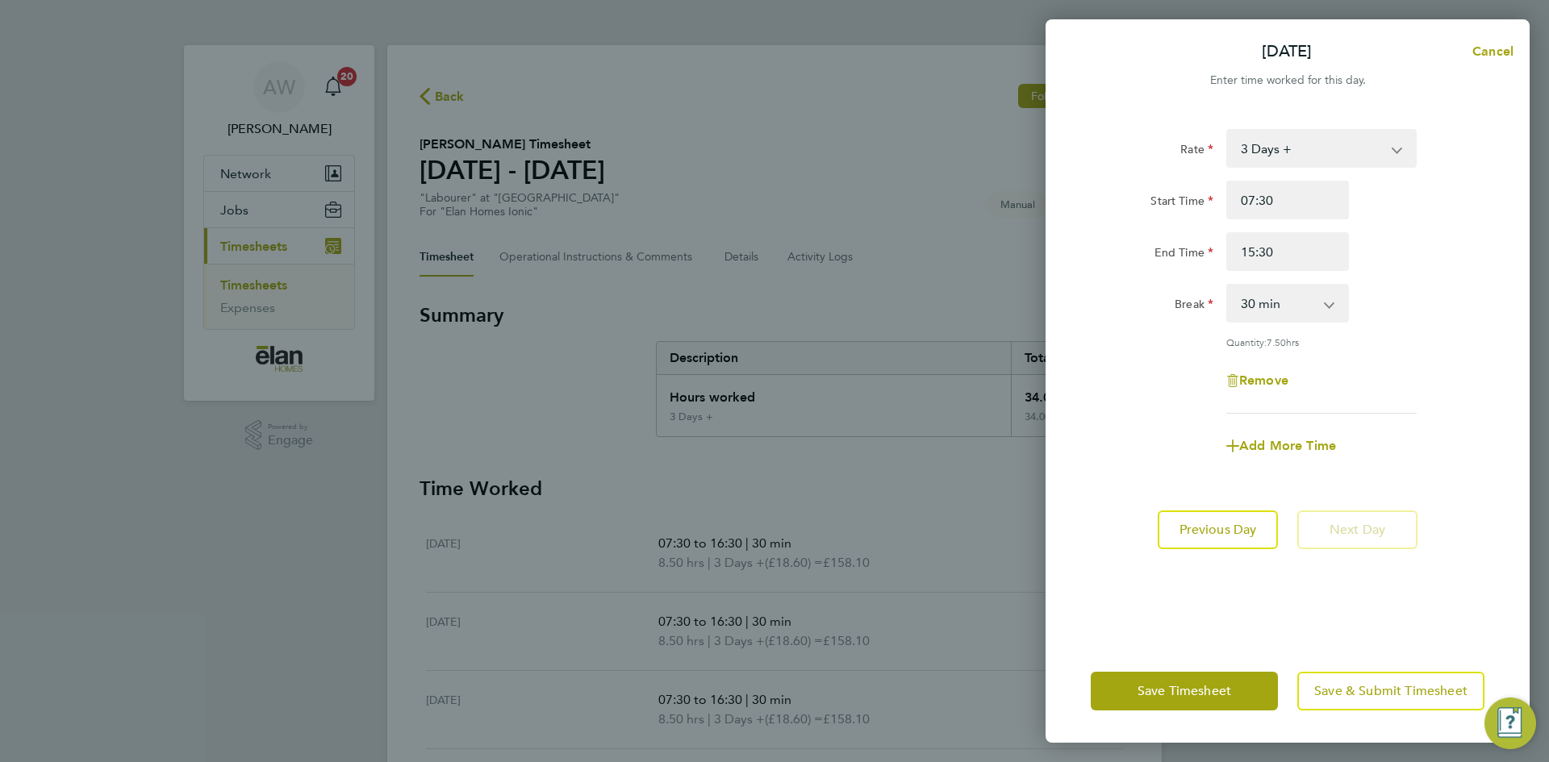
click at [1326, 409] on div "Rate 3 Days + 3 Days - Start Time 07:30 End Time 15:30 Break 0 min 15 min 30 mi…" at bounding box center [1287, 271] width 394 height 285
click at [1368, 690] on span "Save & Submit Timesheet" at bounding box center [1390, 691] width 153 height 16
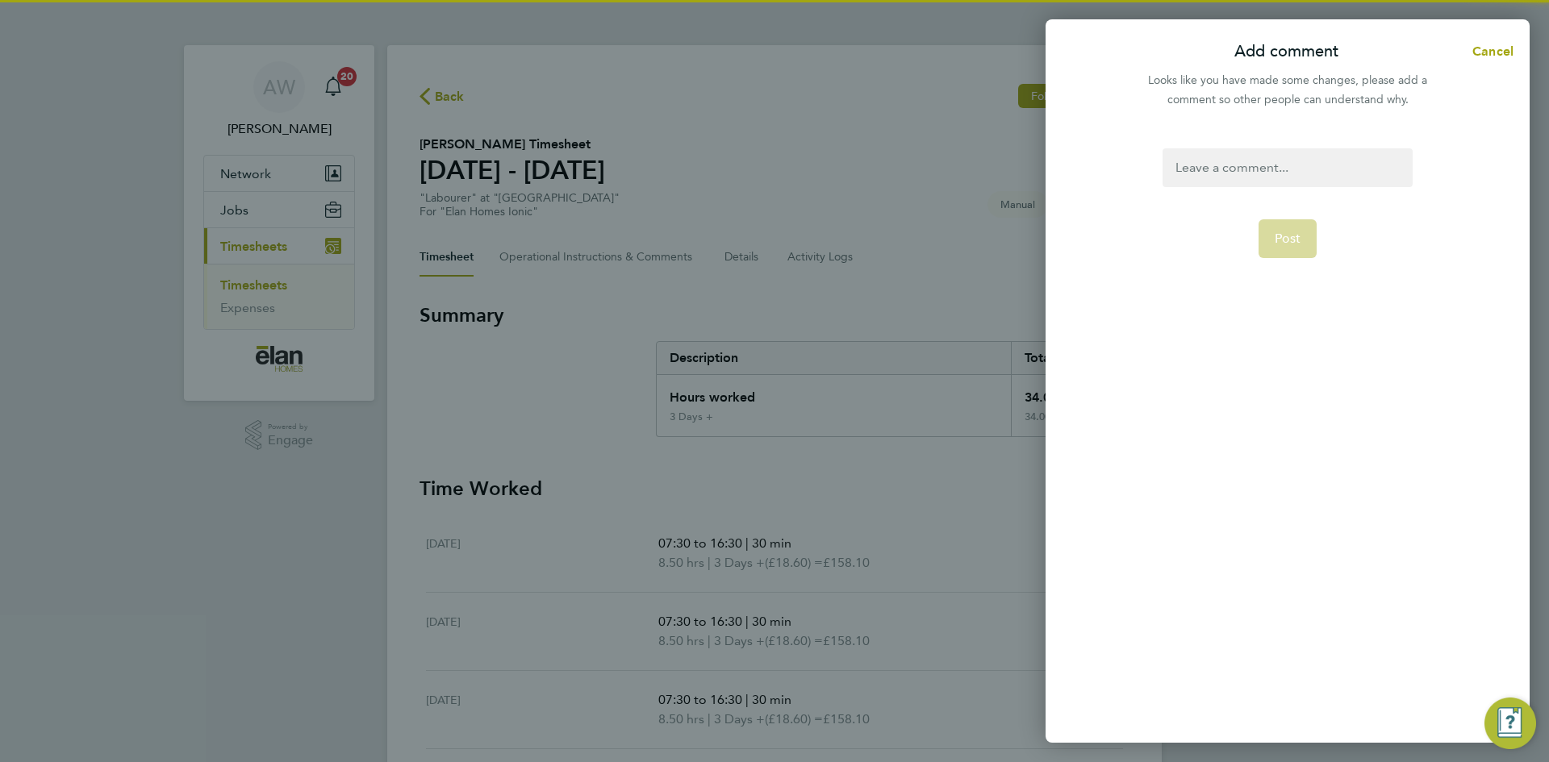
click at [1204, 168] on div at bounding box center [1286, 167] width 249 height 39
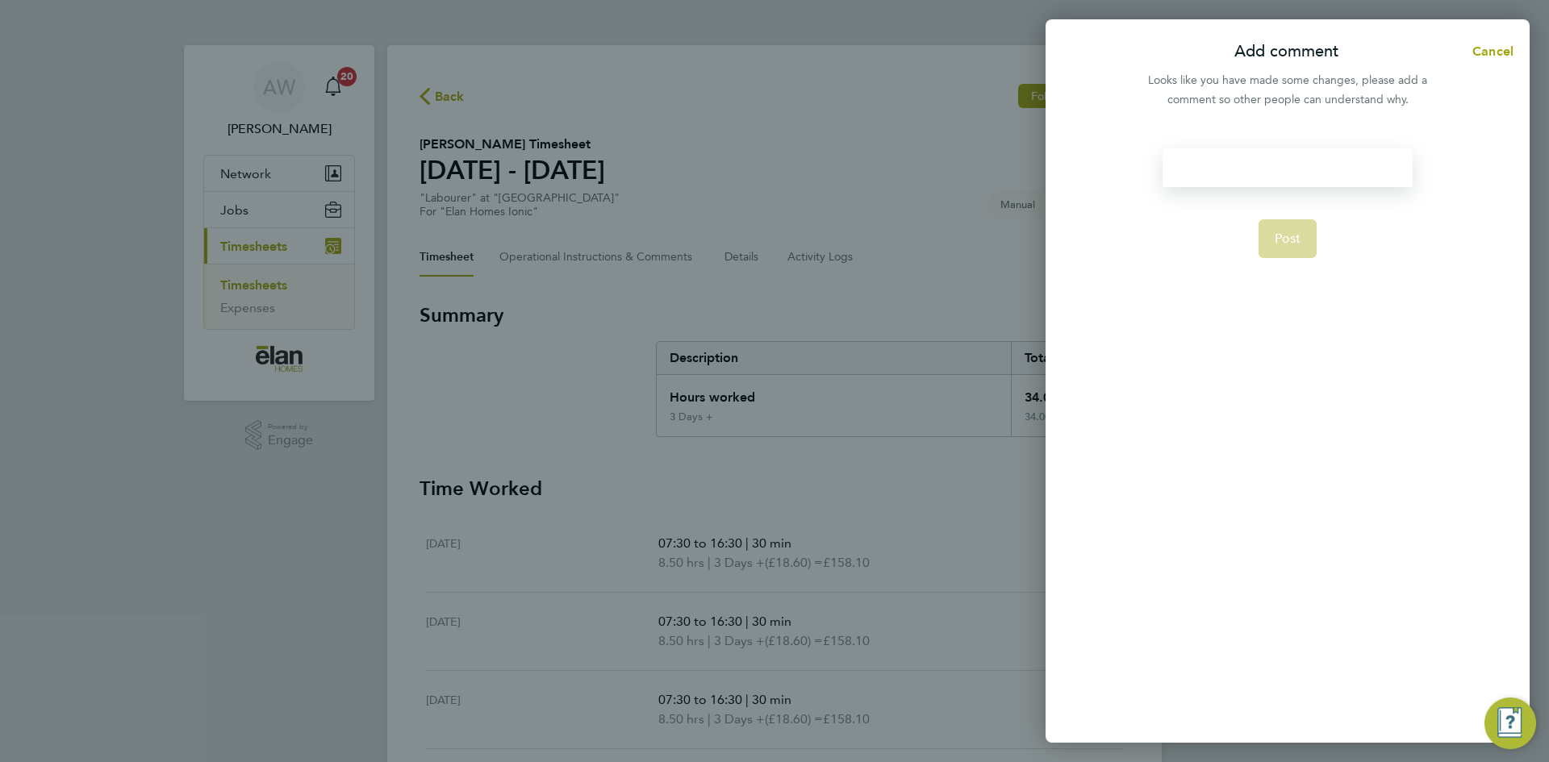
click at [1221, 172] on div at bounding box center [1286, 167] width 249 height 39
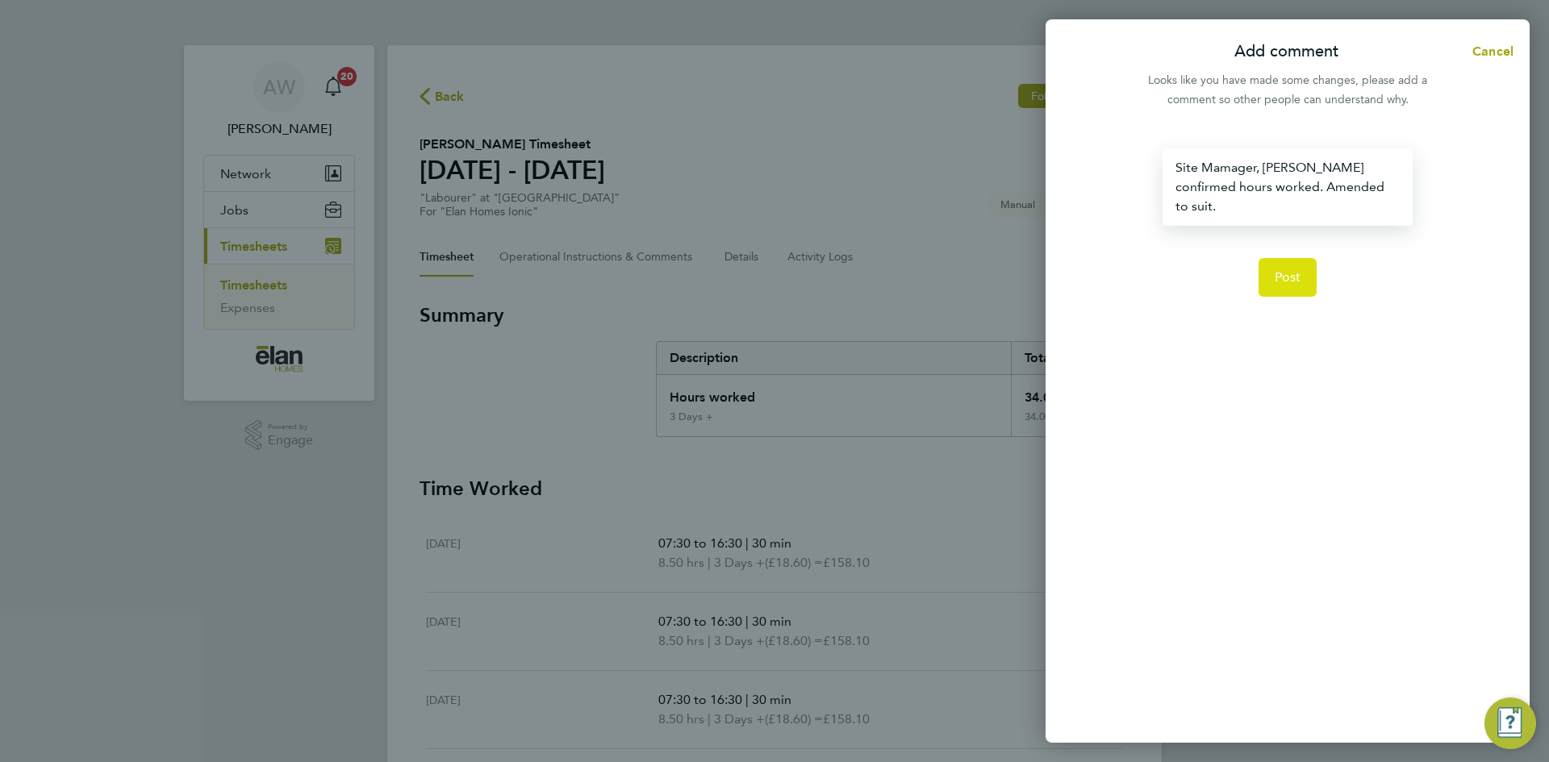
click at [1286, 258] on button "Post" at bounding box center [1287, 277] width 59 height 39
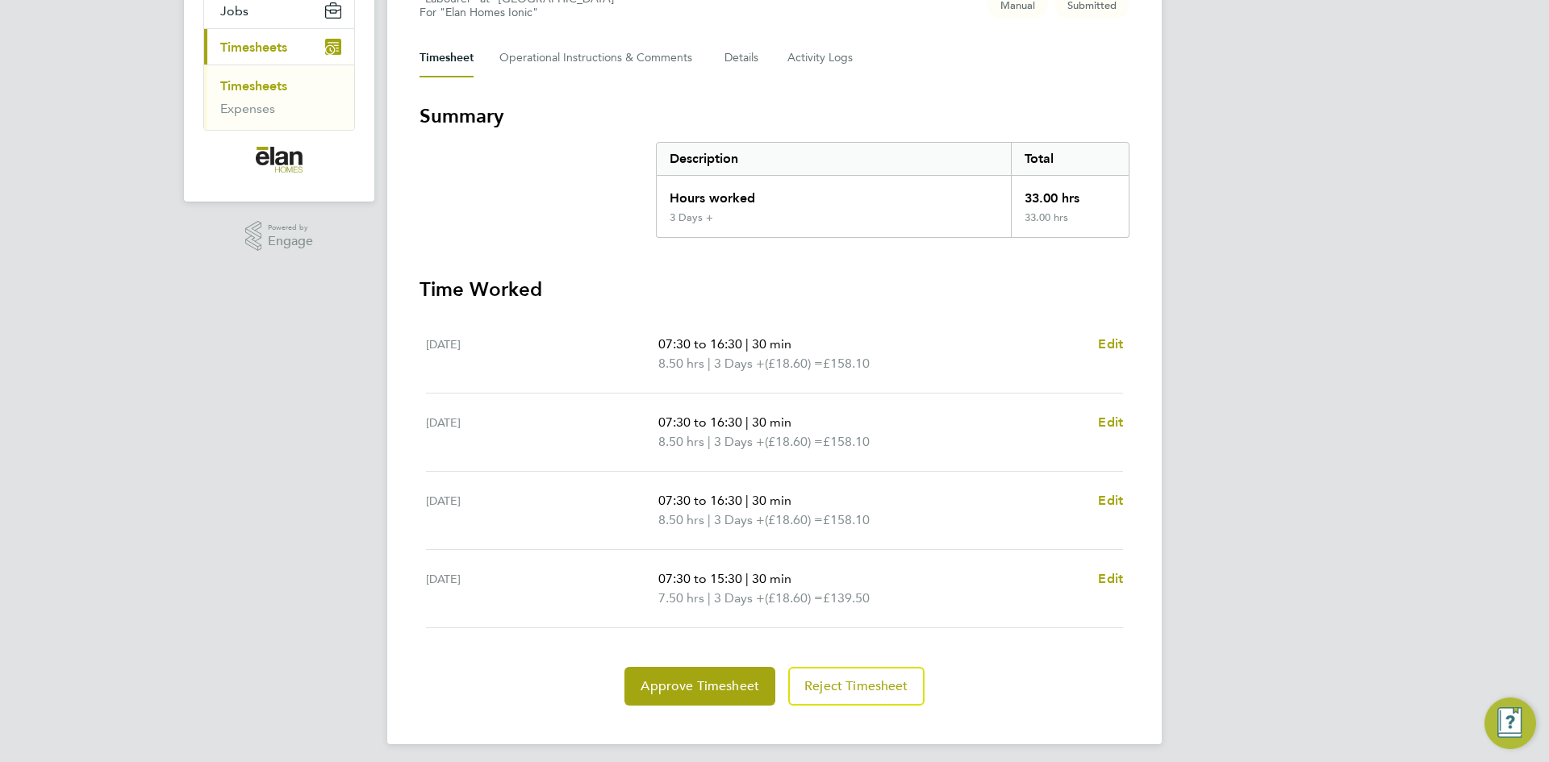
scroll to position [207, 0]
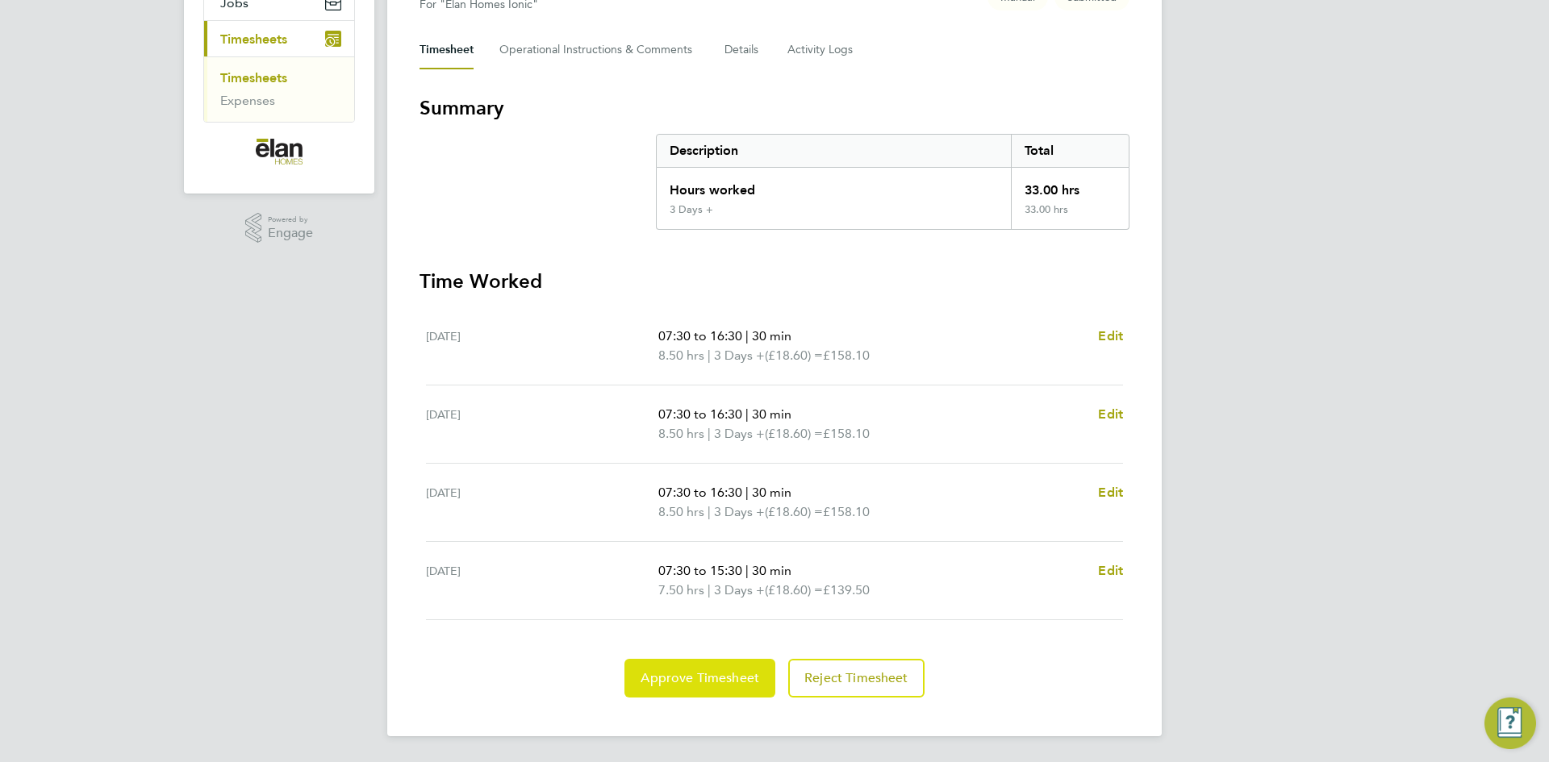
click at [717, 690] on button "Approve Timesheet" at bounding box center [699, 678] width 151 height 39
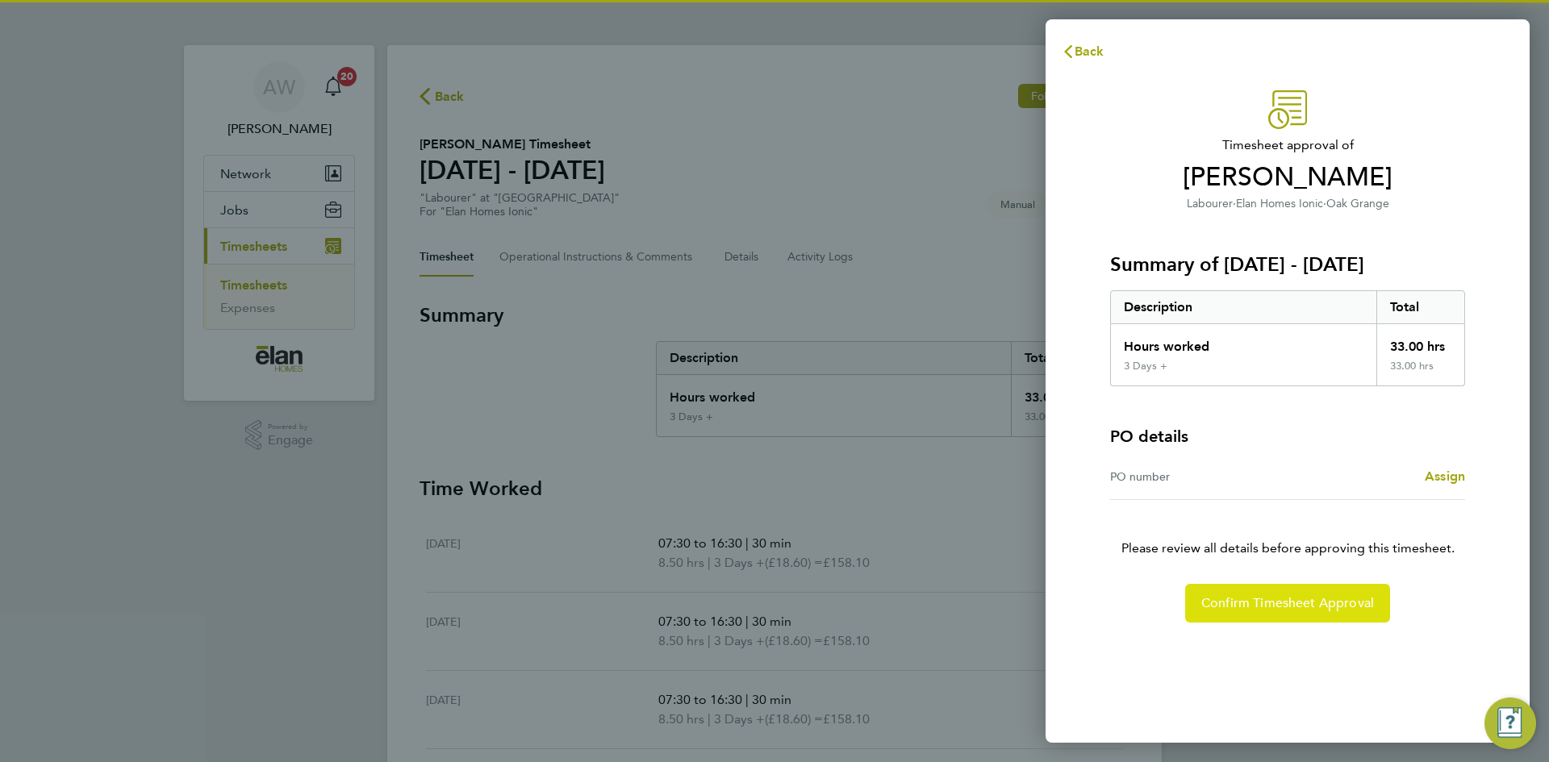
click at [1320, 608] on span "Confirm Timesheet Approval" at bounding box center [1287, 603] width 173 height 16
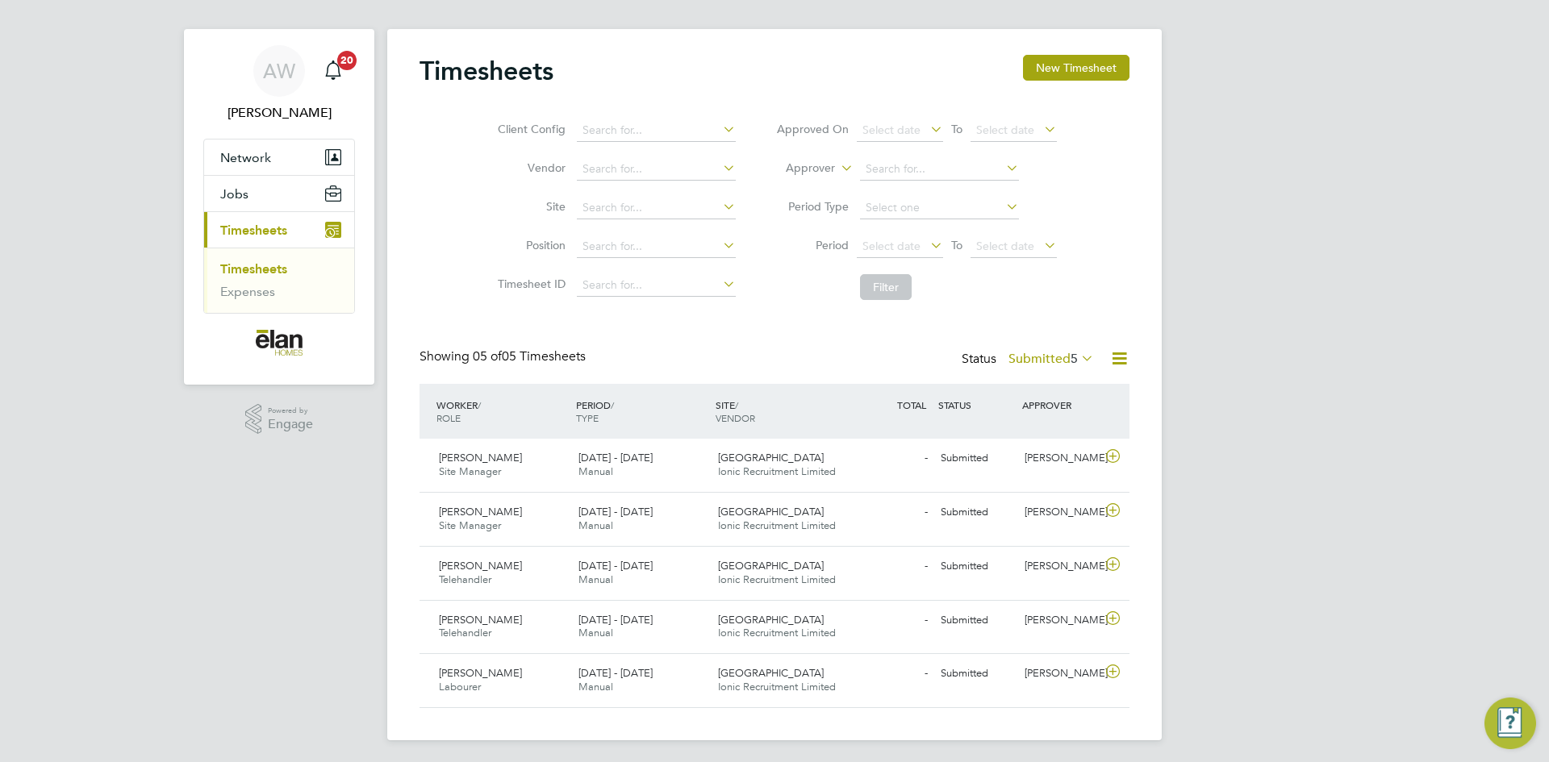
scroll to position [20, 0]
